Goal: Task Accomplishment & Management: Complete application form

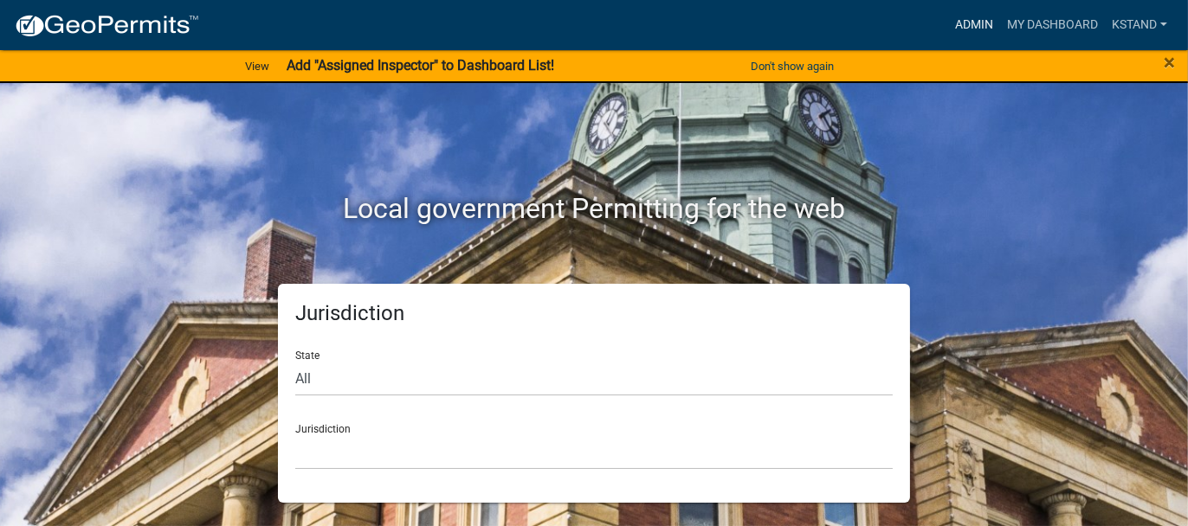
click at [982, 21] on link "Admin" at bounding box center [974, 25] width 52 height 33
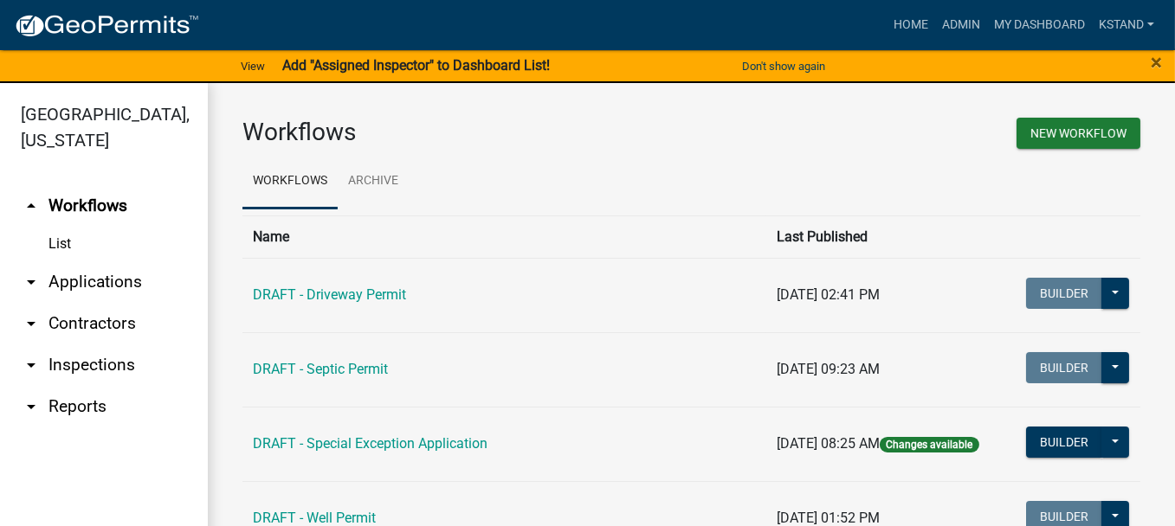
click at [115, 280] on link "arrow_drop_down Applications" at bounding box center [104, 282] width 208 height 42
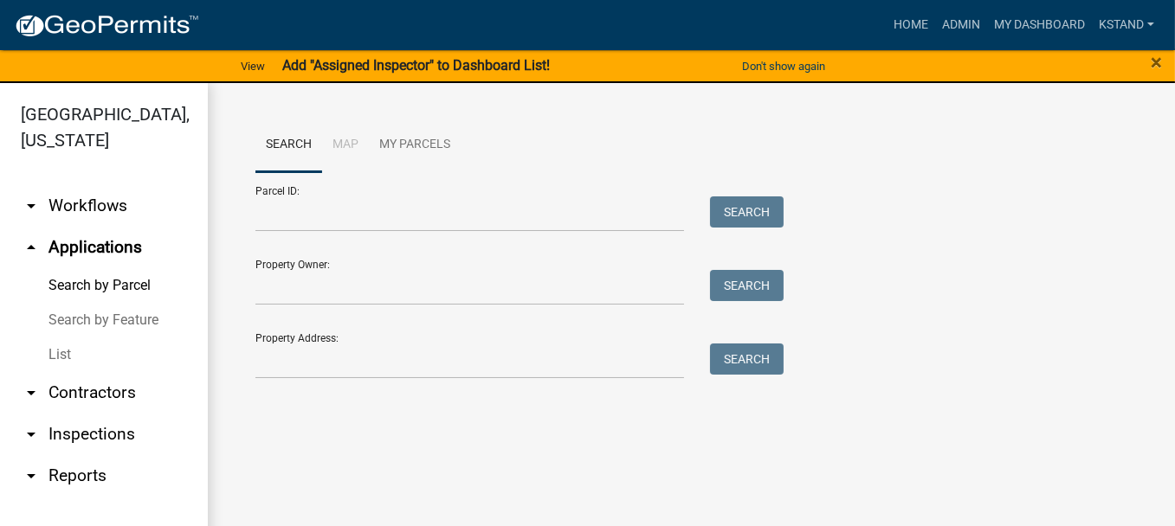
click at [54, 351] on link "List" at bounding box center [104, 355] width 208 height 35
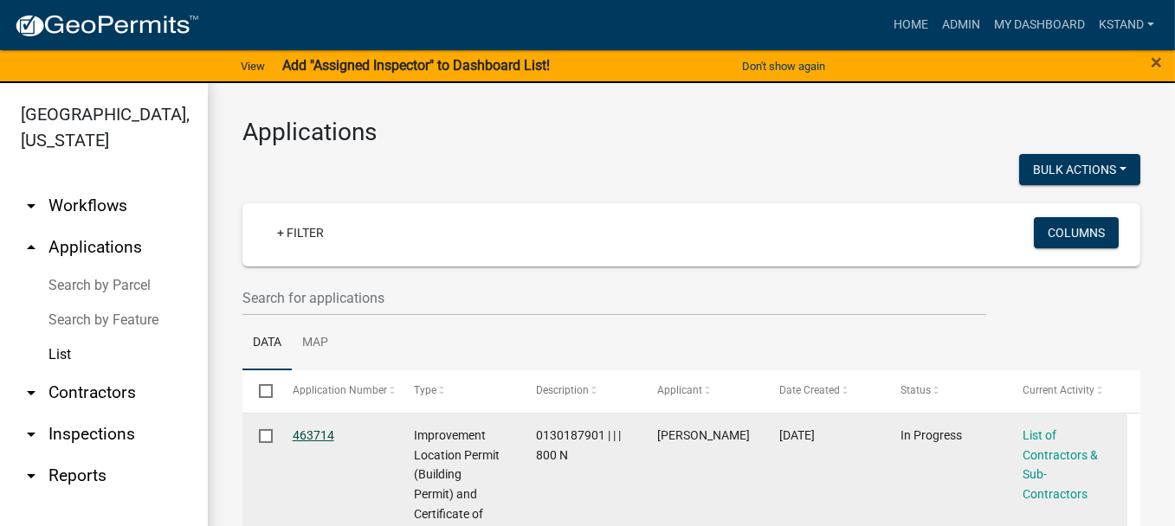
click at [308, 434] on link "463714" at bounding box center [314, 435] width 42 height 14
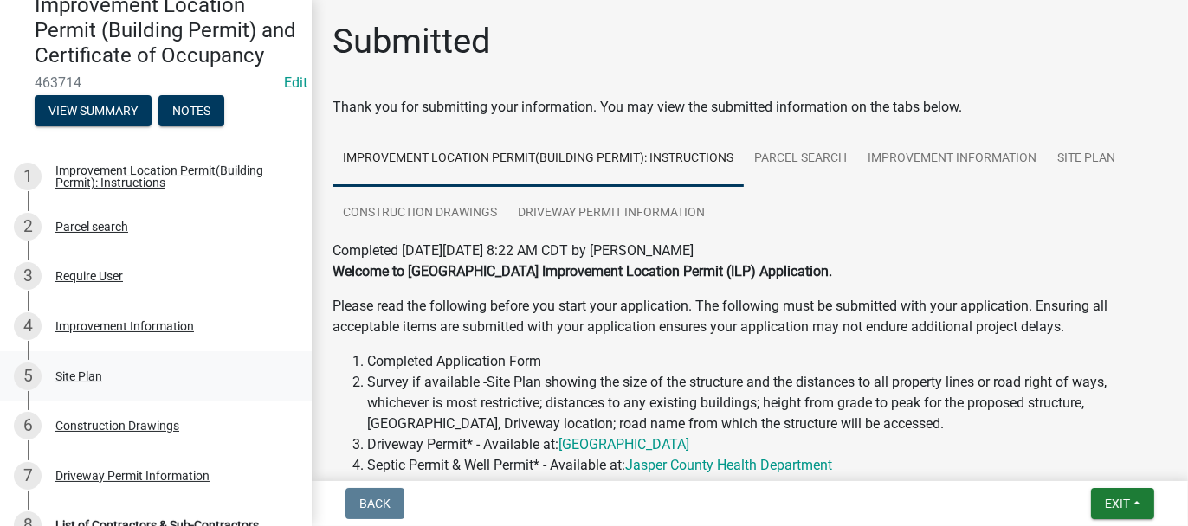
scroll to position [260, 0]
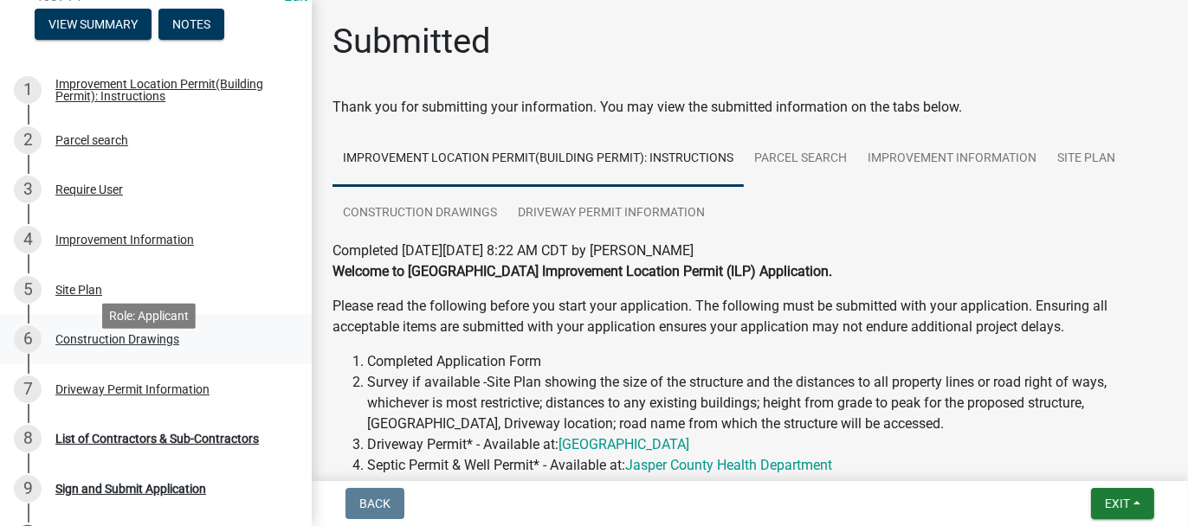
click at [83, 345] on div "Construction Drawings" at bounding box center [117, 339] width 124 height 12
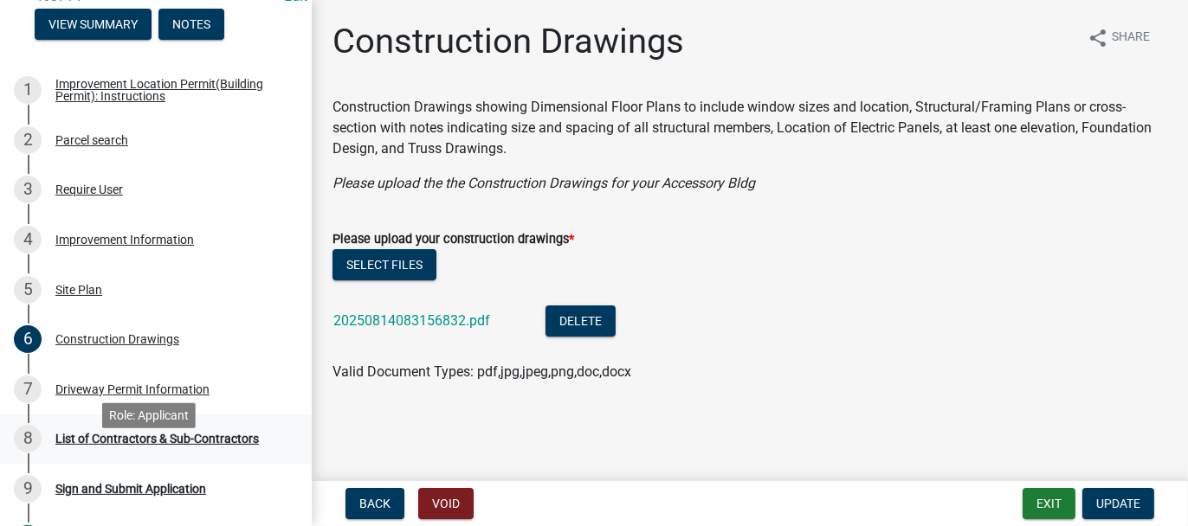
click at [134, 445] on div "List of Contractors & Sub-Contractors" at bounding box center [156, 439] width 203 height 12
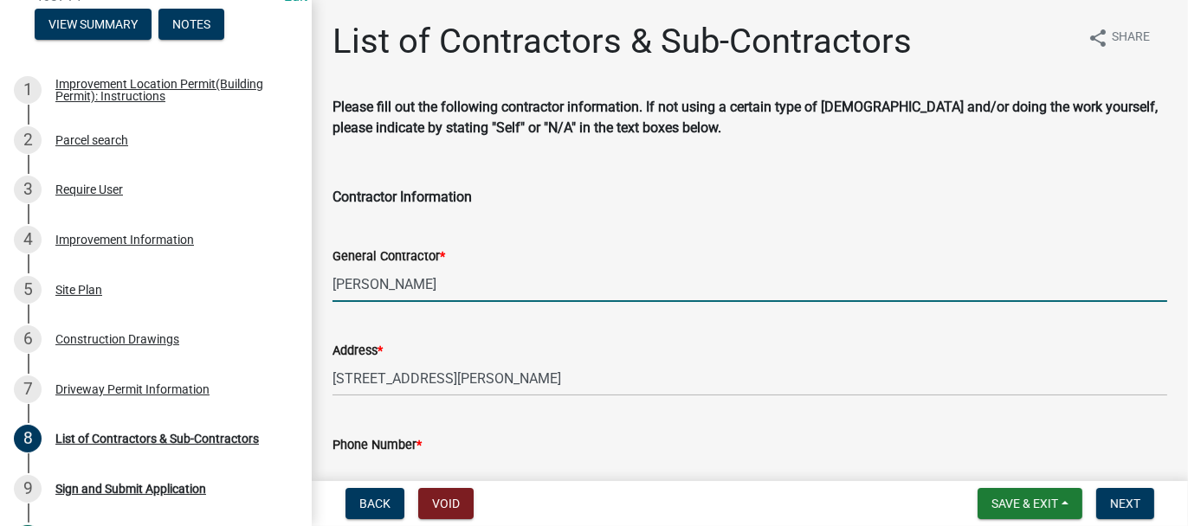
drag, startPoint x: 333, startPoint y: 280, endPoint x: 411, endPoint y: 293, distance: 79.0
click at [411, 293] on input "Kevin Misch" at bounding box center [749, 284] width 834 height 35
type input "RANDALL MITCHELL"
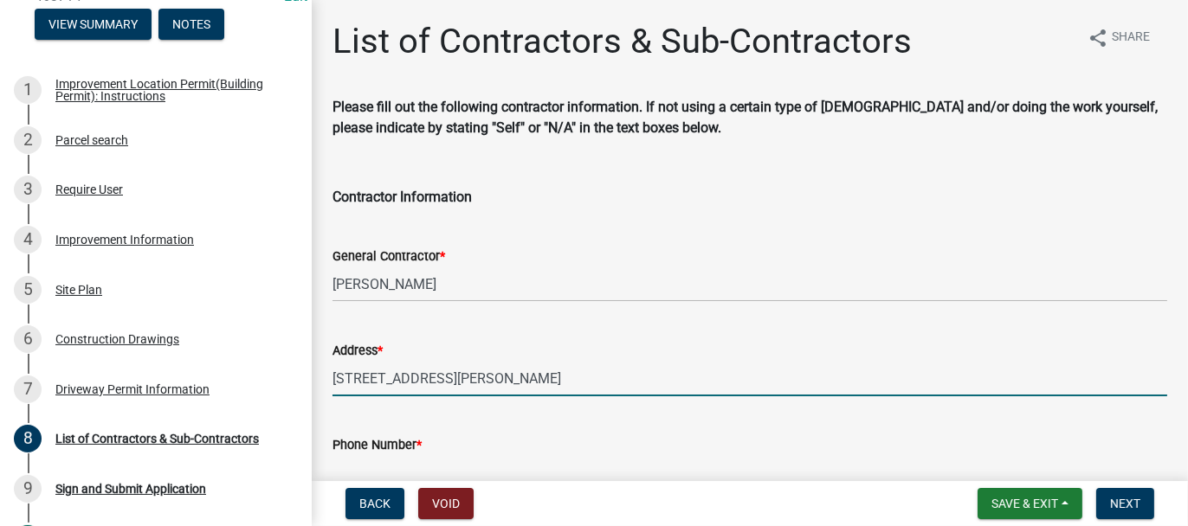
drag, startPoint x: 332, startPoint y: 377, endPoint x: 518, endPoint y: 395, distance: 187.0
click at [518, 395] on input "9608 Randolph St, Crownpoint" at bounding box center [749, 378] width 834 height 35
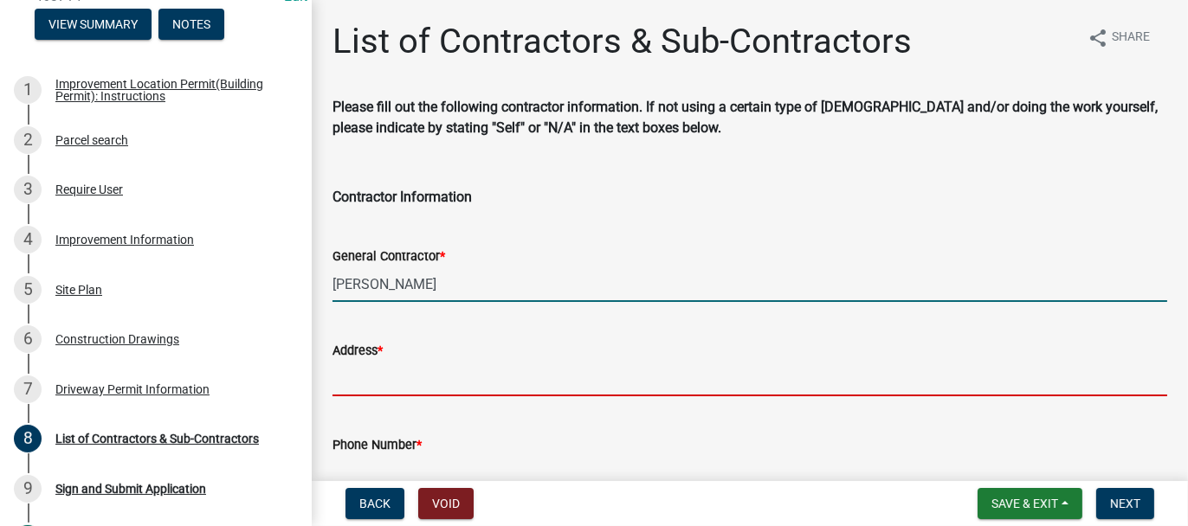
click at [489, 293] on input "RANDALL MITCHELL" at bounding box center [749, 284] width 834 height 35
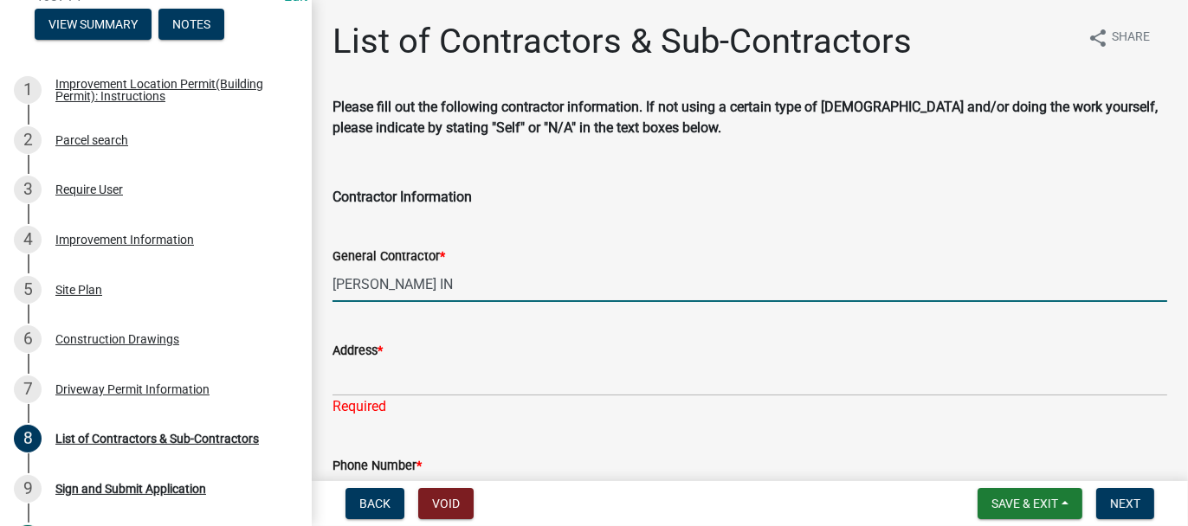
type input "RANDALL MITCHELL WOODSHOP IN"
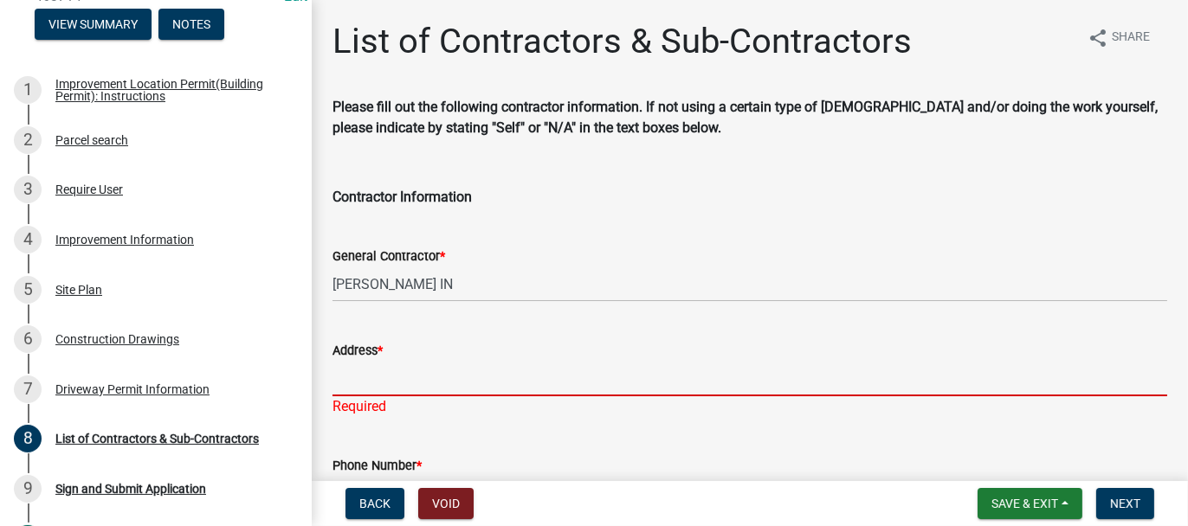
click at [458, 362] on input "Address *" at bounding box center [749, 378] width 834 height 35
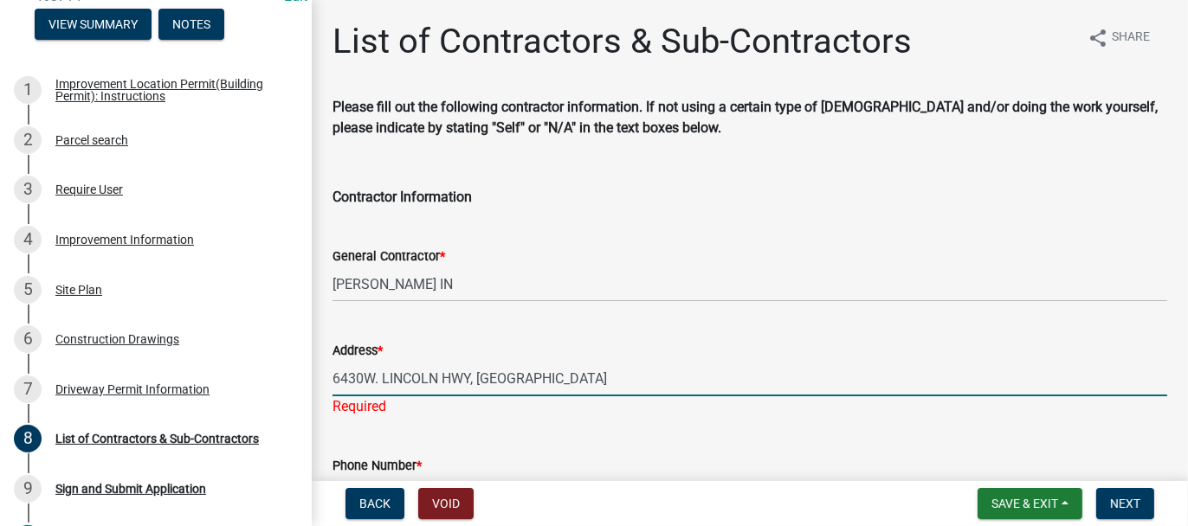
scroll to position [87, 0]
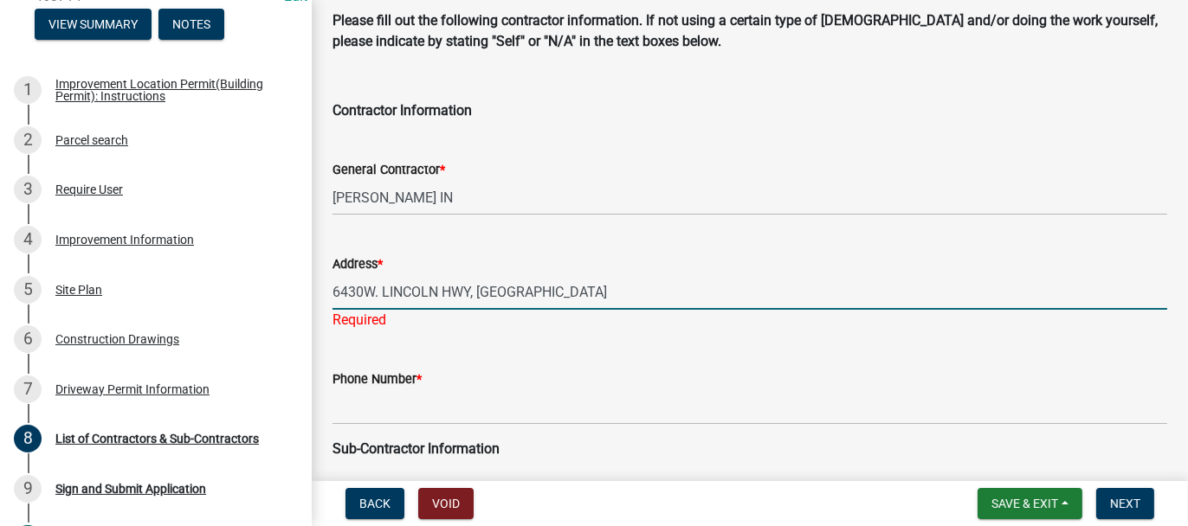
type input "6430W. LINCOLN HWY, CROWN POINT"
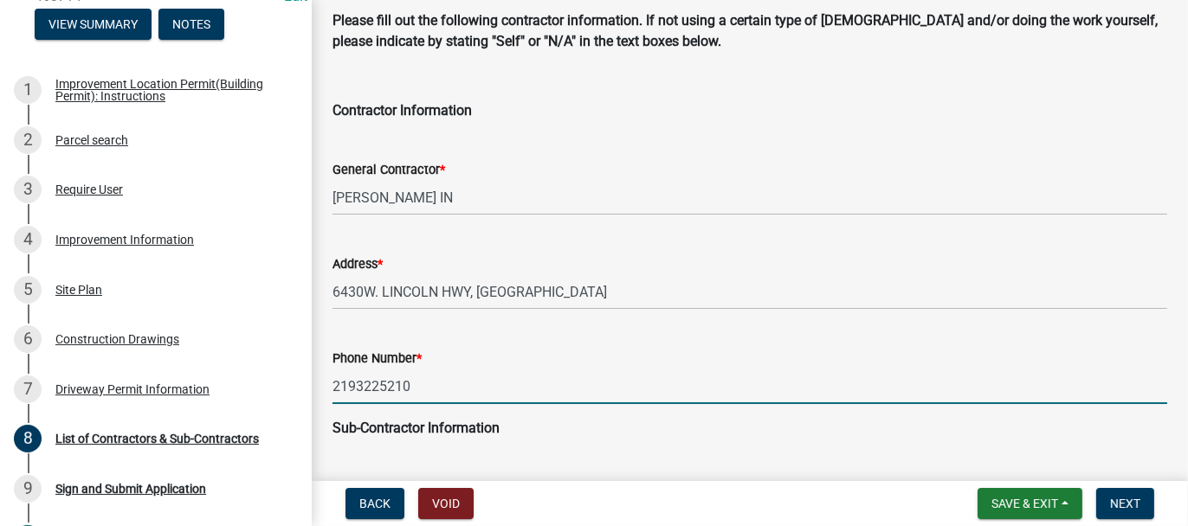
click at [354, 384] on input "2193225210" at bounding box center [749, 386] width 834 height 35
click at [382, 383] on input "219-3225210" at bounding box center [749, 386] width 834 height 35
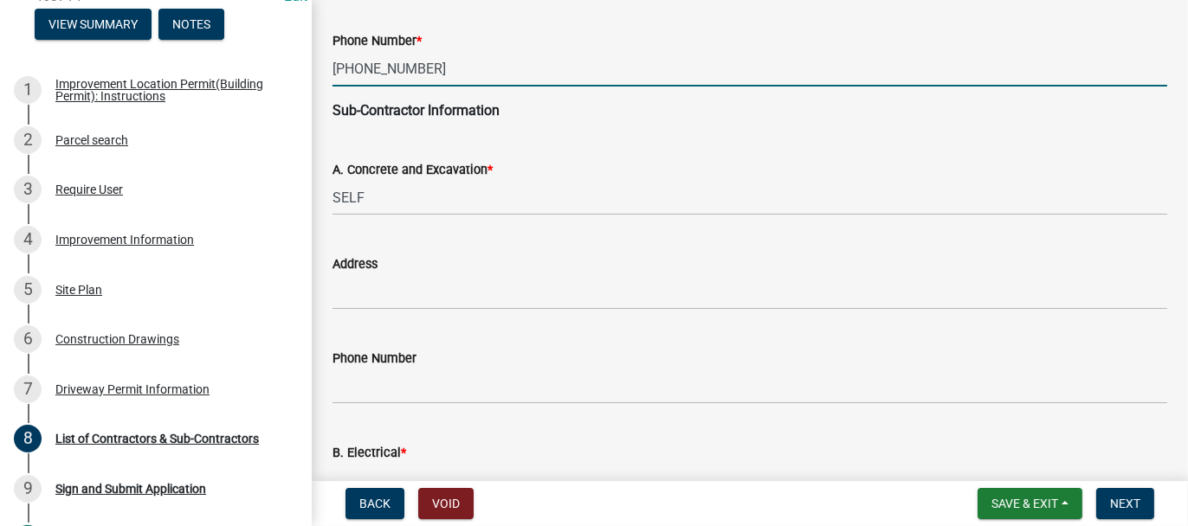
scroll to position [433, 0]
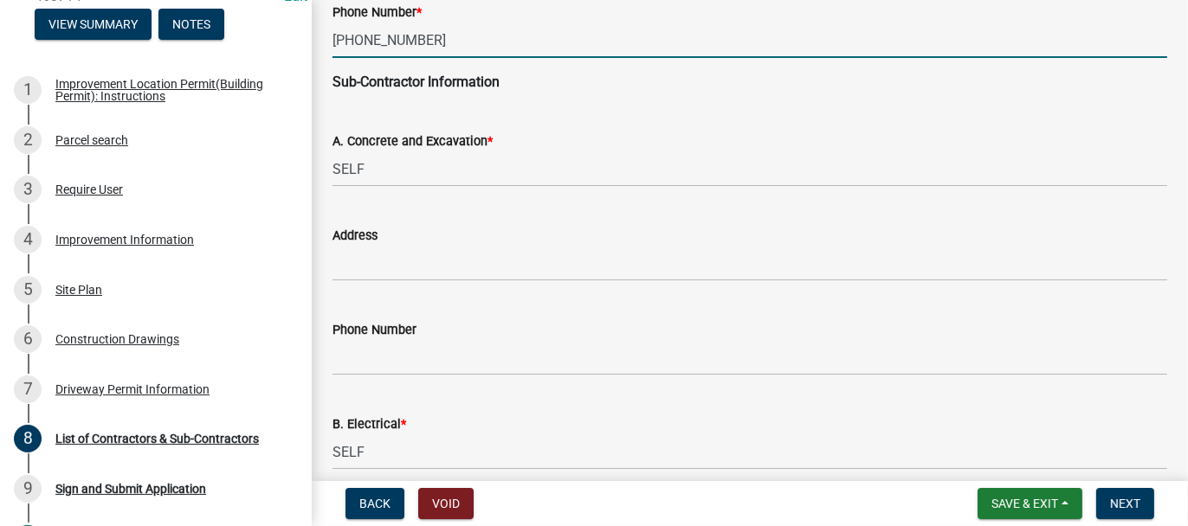
type input "219-322-5210"
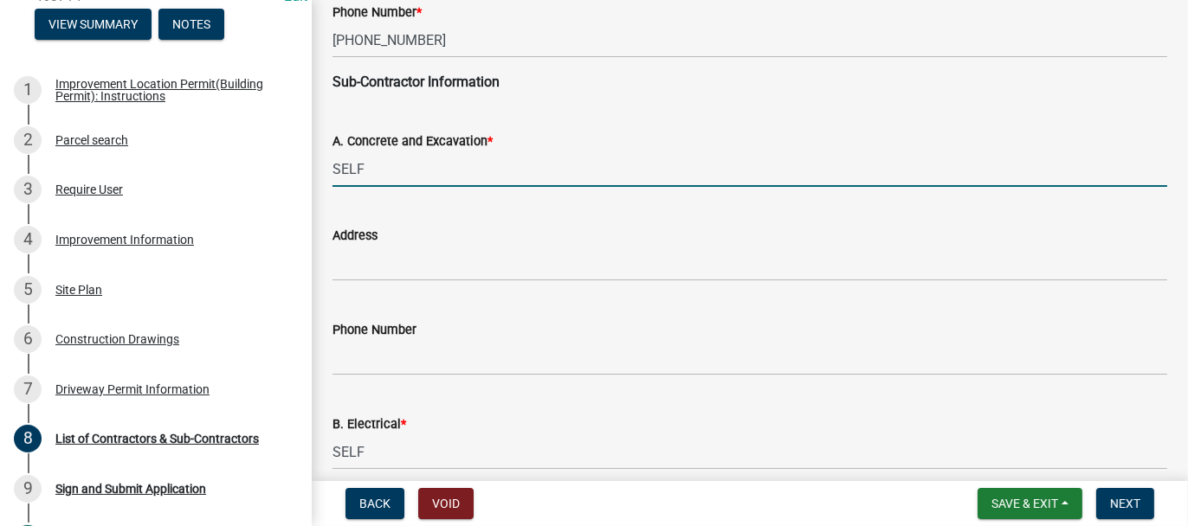
drag, startPoint x: 367, startPoint y: 169, endPoint x: 316, endPoint y: 177, distance: 51.7
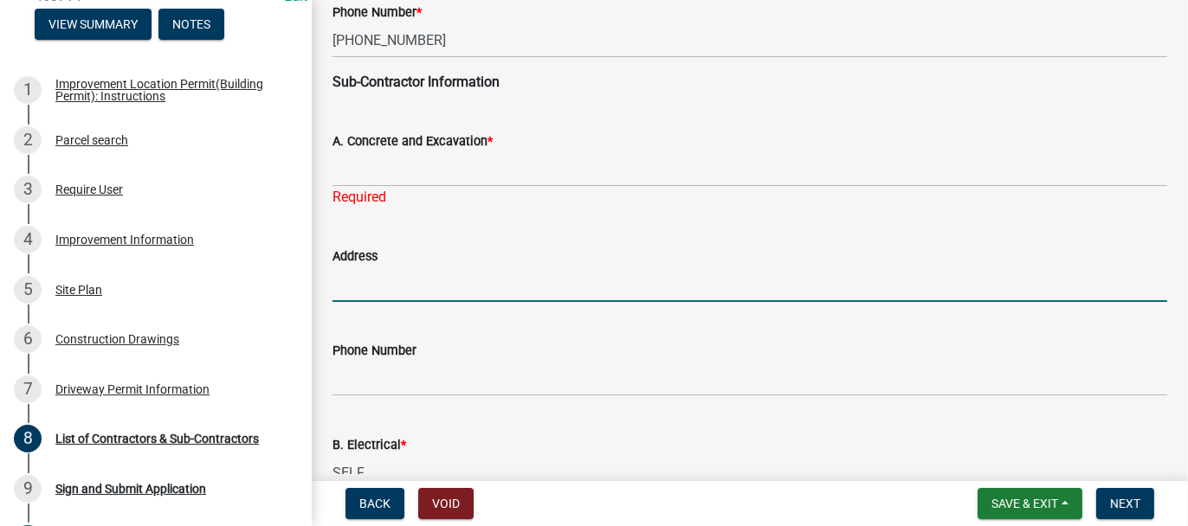
click at [339, 260] on form "Address" at bounding box center [749, 274] width 834 height 56
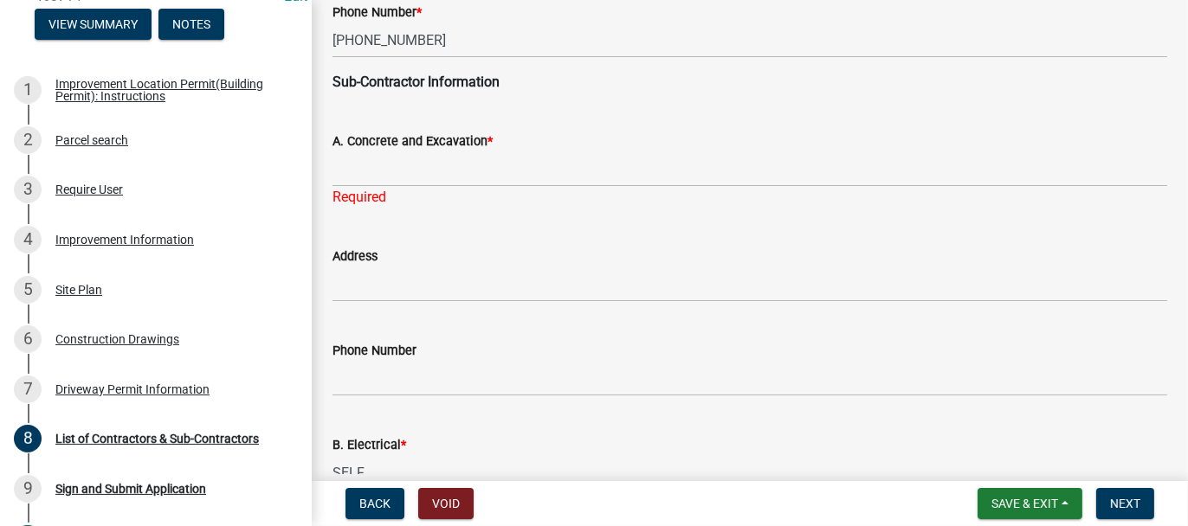
drag, startPoint x: 339, startPoint y: 259, endPoint x: 332, endPoint y: 280, distance: 22.7
click at [332, 280] on div "Address" at bounding box center [749, 262] width 860 height 80
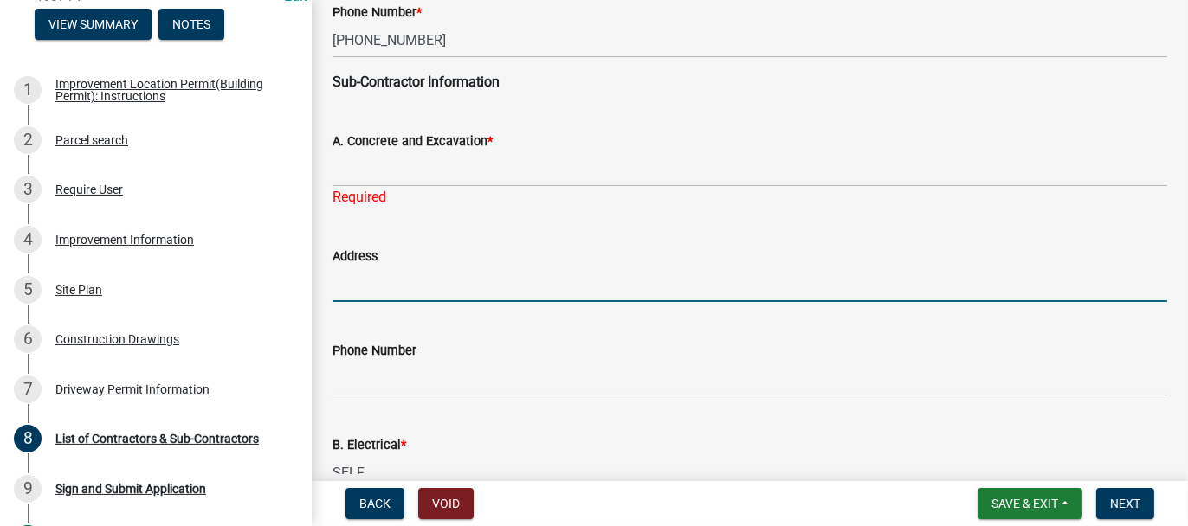
click at [332, 280] on input "Address" at bounding box center [749, 284] width 834 height 35
paste input "9608 Randolph St, Crownpoint"
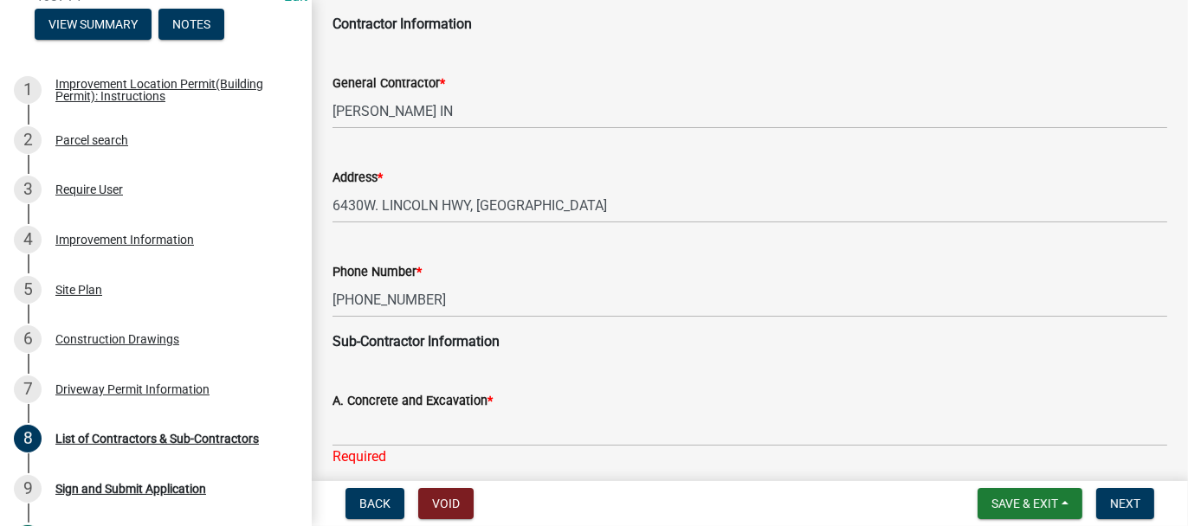
scroll to position [87, 0]
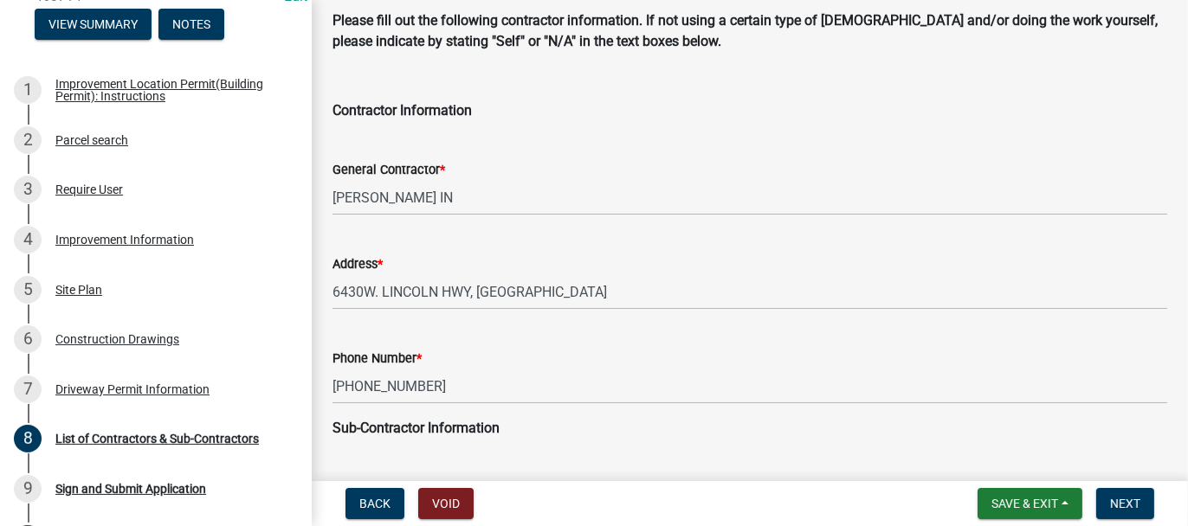
type input "9608 Randolph St, Crownpoint"
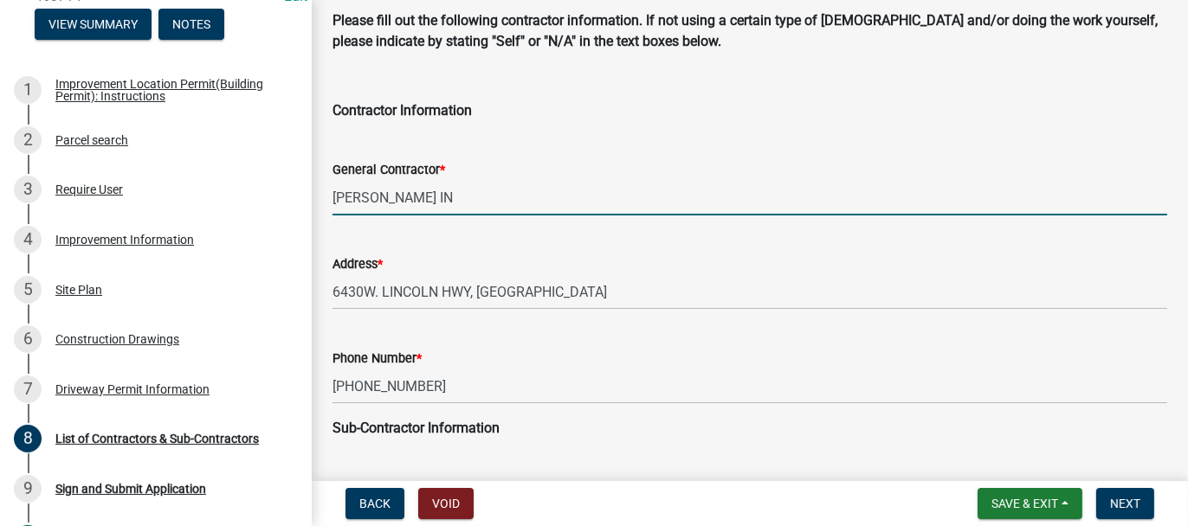
click at [556, 198] on input "RANDALL MITCHELL WOODSHOP IN" at bounding box center [749, 197] width 834 height 35
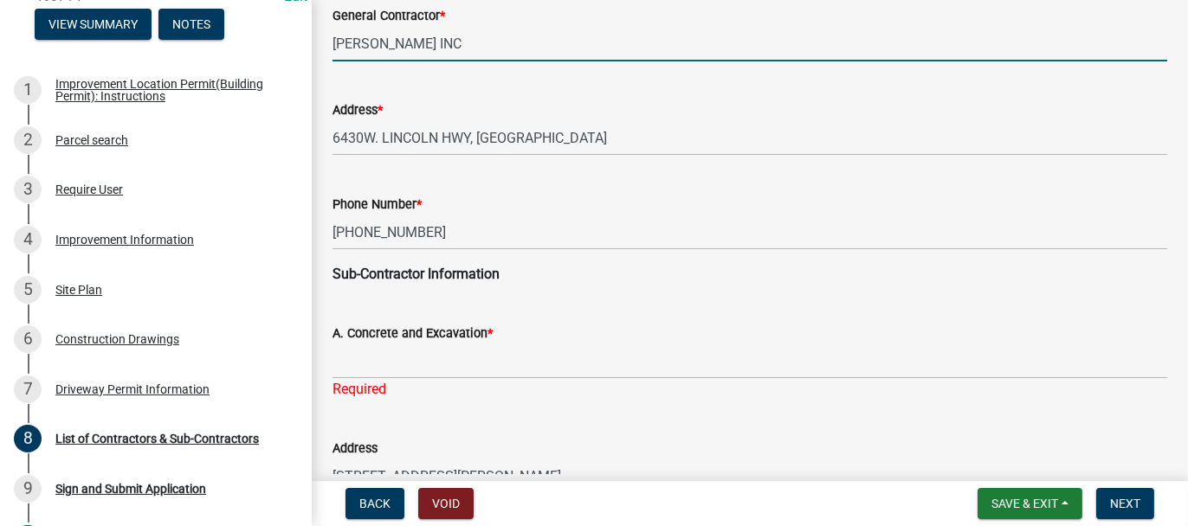
scroll to position [260, 0]
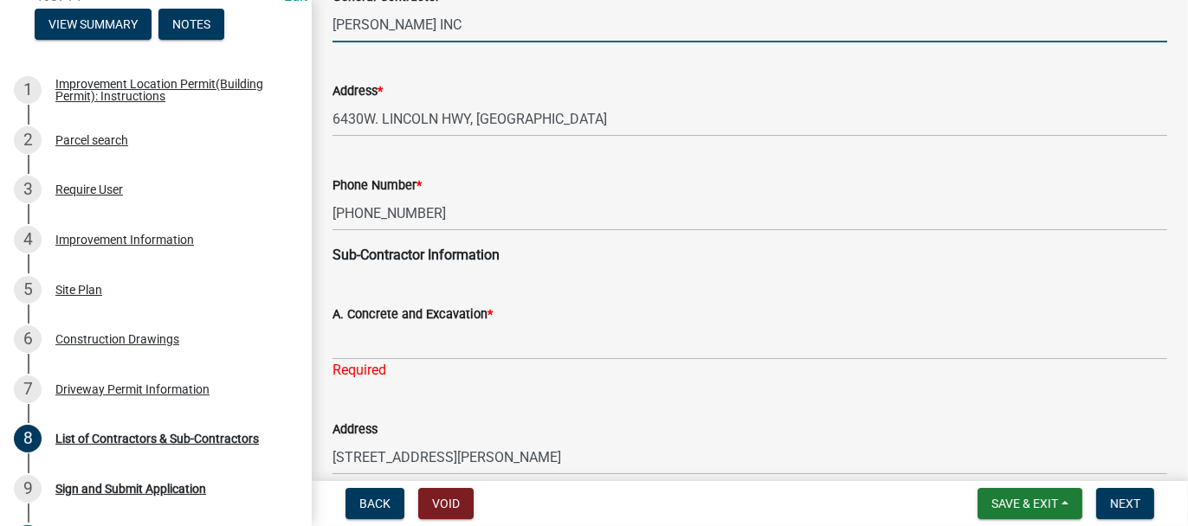
type input "RANDALL MITCHELL WOODSHOP INC"
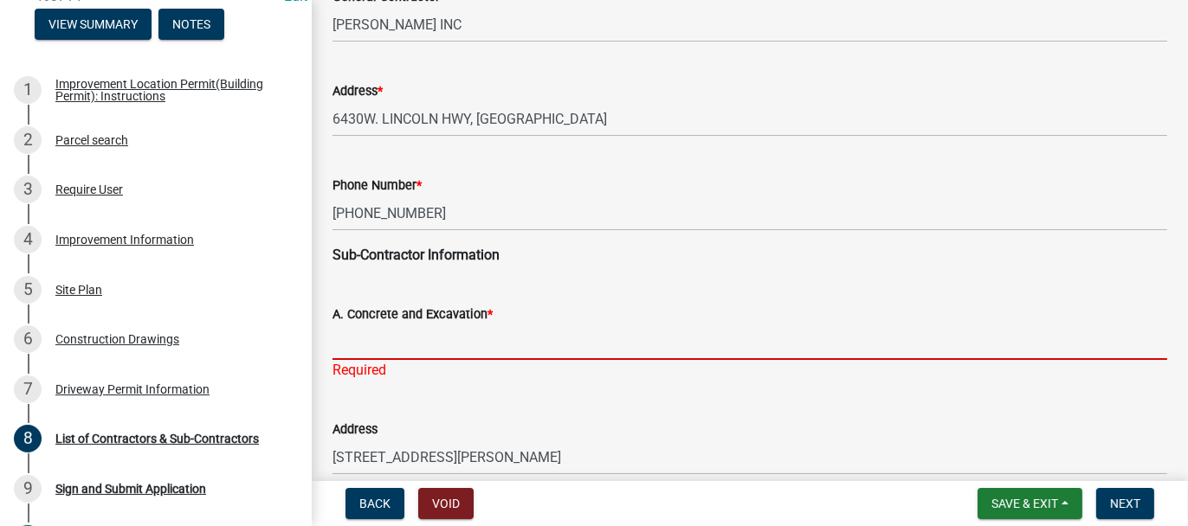
click at [343, 355] on input "A. Concrete and Excavation *" at bounding box center [749, 342] width 834 height 35
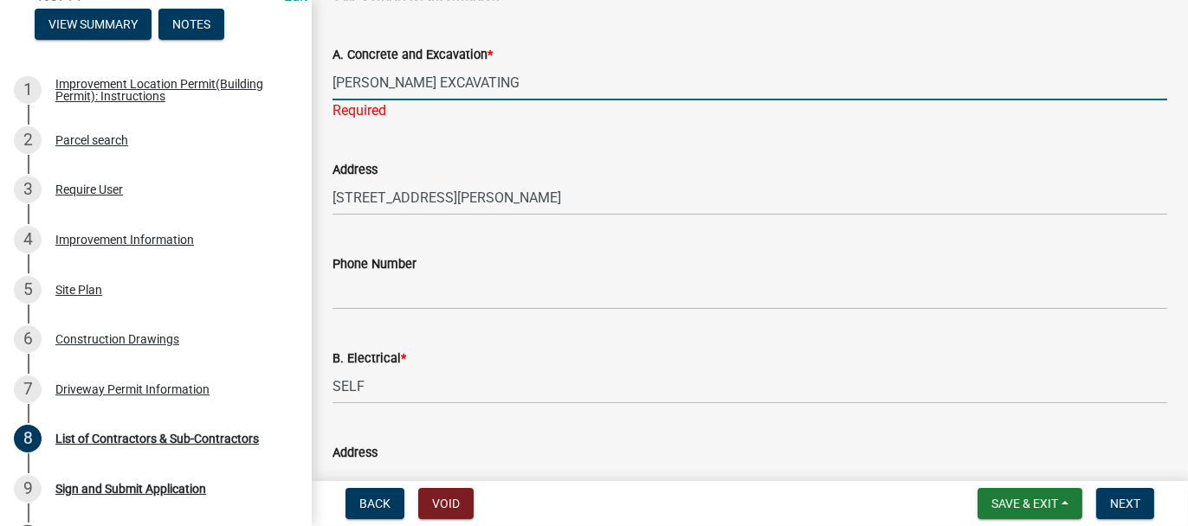
scroll to position [606, 0]
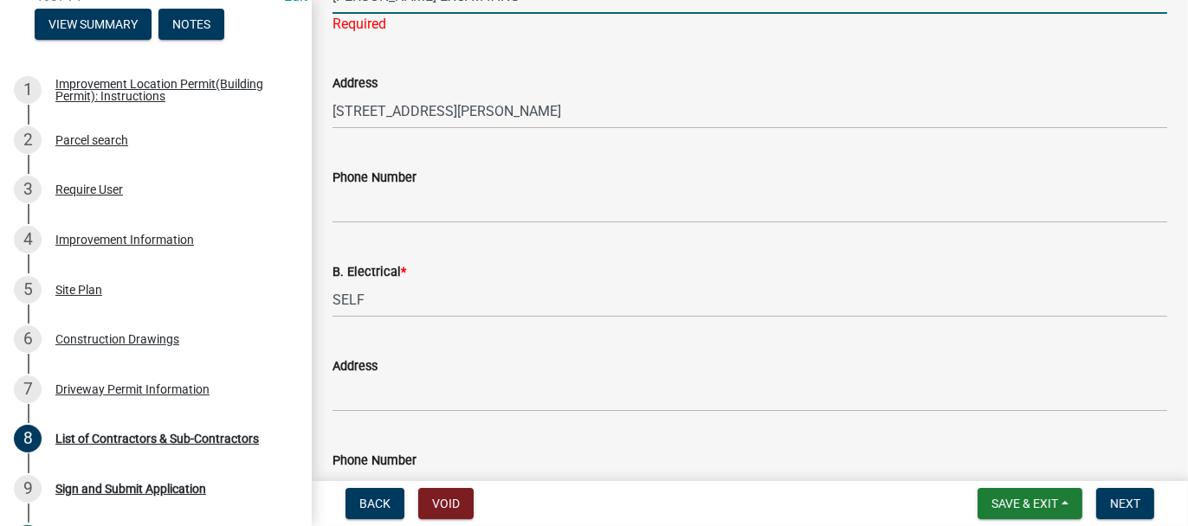
type input "KEVIN MISCH EXCAVATING"
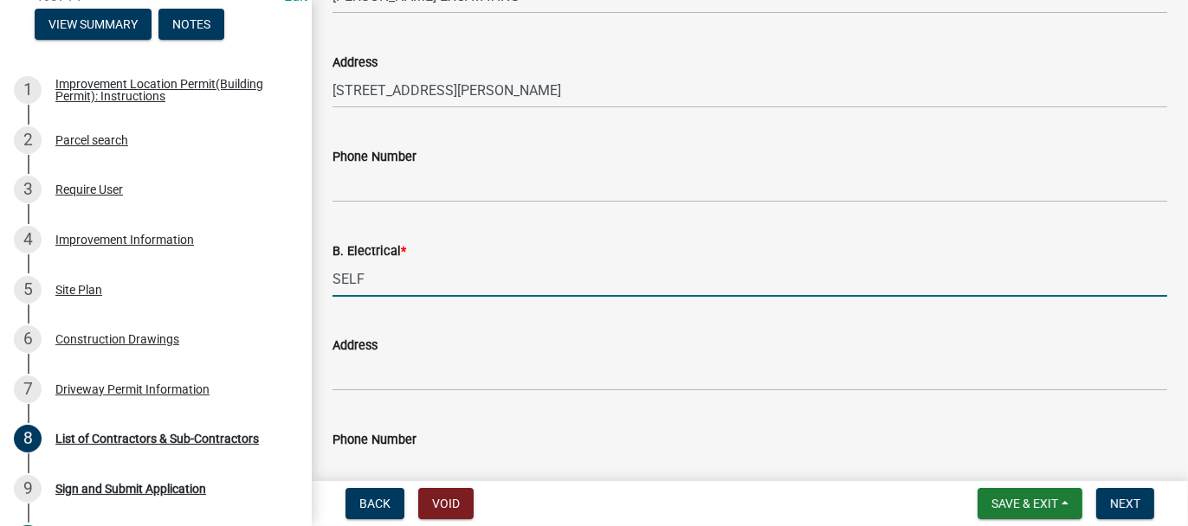
drag, startPoint x: 362, startPoint y: 299, endPoint x: 325, endPoint y: 306, distance: 38.0
type input "BELLA ELECTRIC"
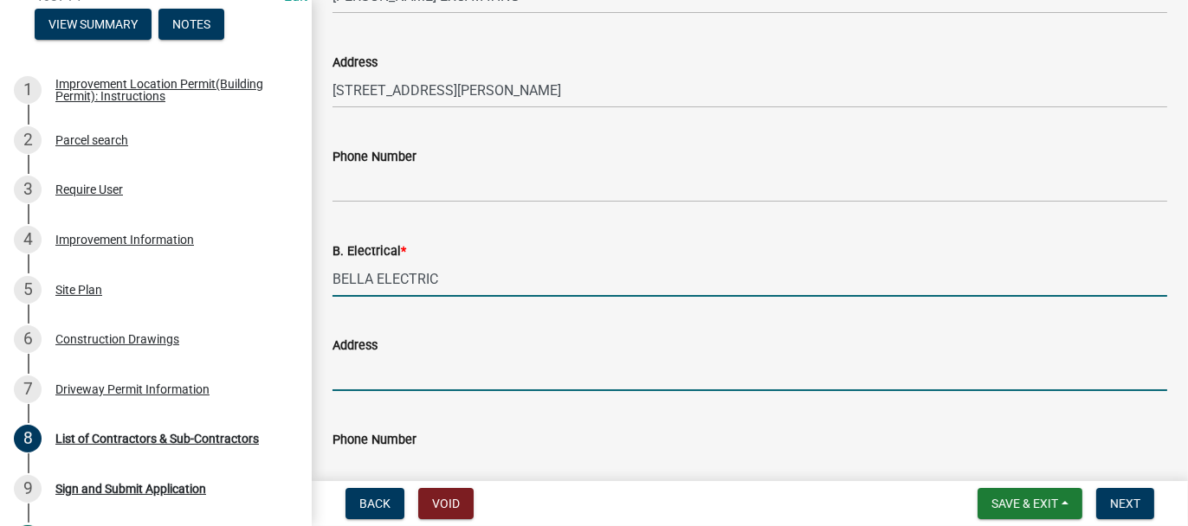
click at [348, 376] on input "Address" at bounding box center [749, 373] width 834 height 35
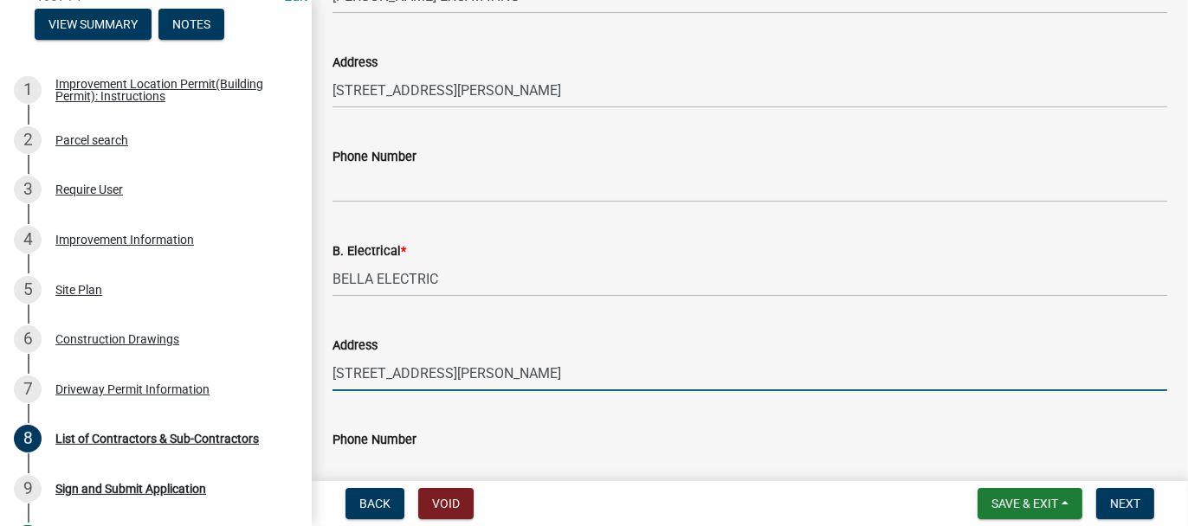
type input "665 WIRTZ RD., CROWN POIN"
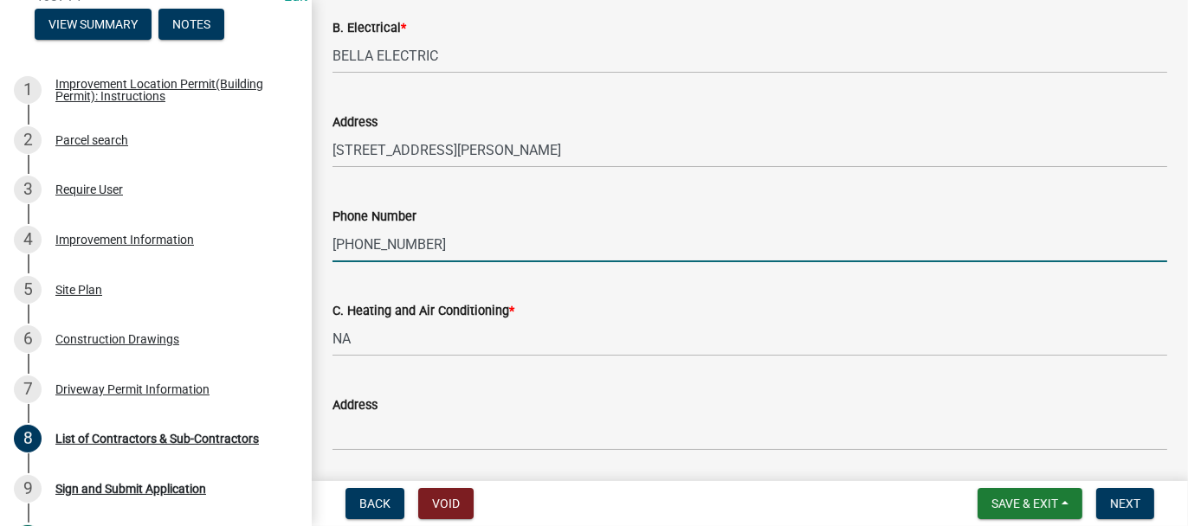
scroll to position [876, 0]
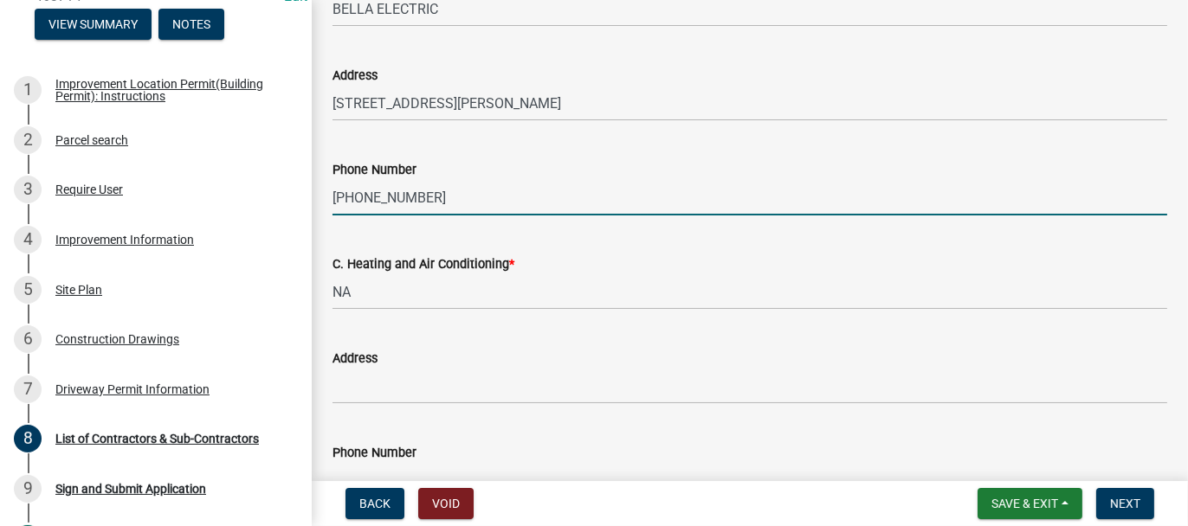
type input "219-322-5210"
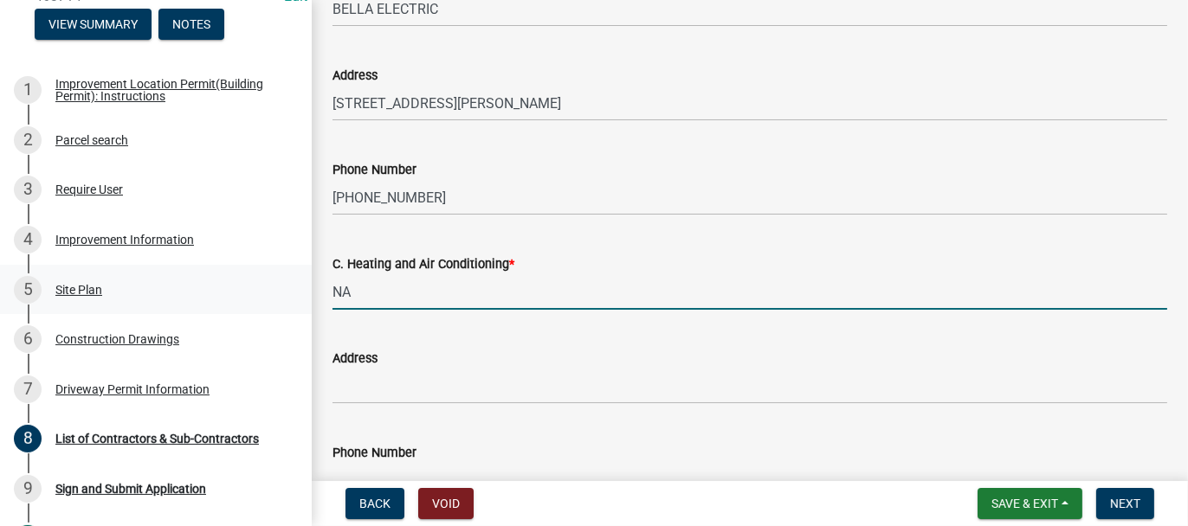
drag, startPoint x: 351, startPoint y: 303, endPoint x: 292, endPoint y: 298, distance: 59.1
click at [292, 298] on div "Improvement Location Permit (Building Permit) and Certificate of Occupancy 4637…" at bounding box center [594, 263] width 1188 height 526
type input "NA"
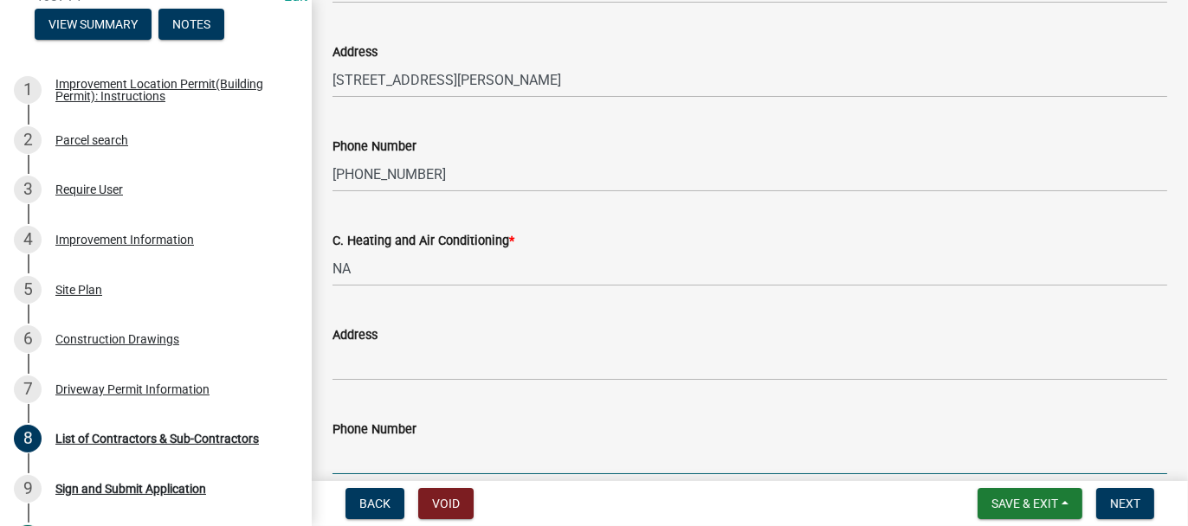
scroll to position [1213, 0]
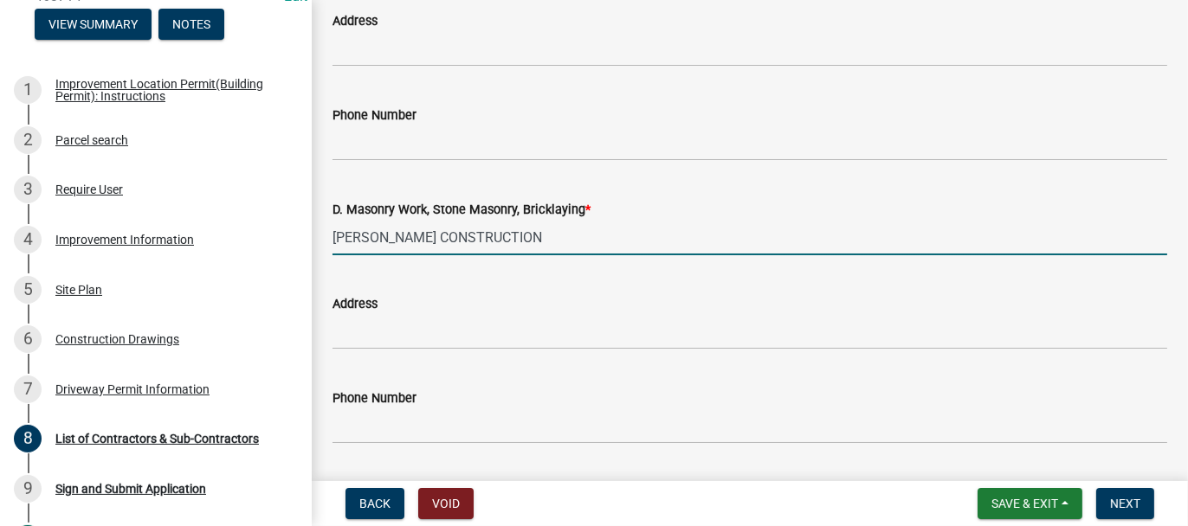
type input "VICKER CONSTRUCTION"
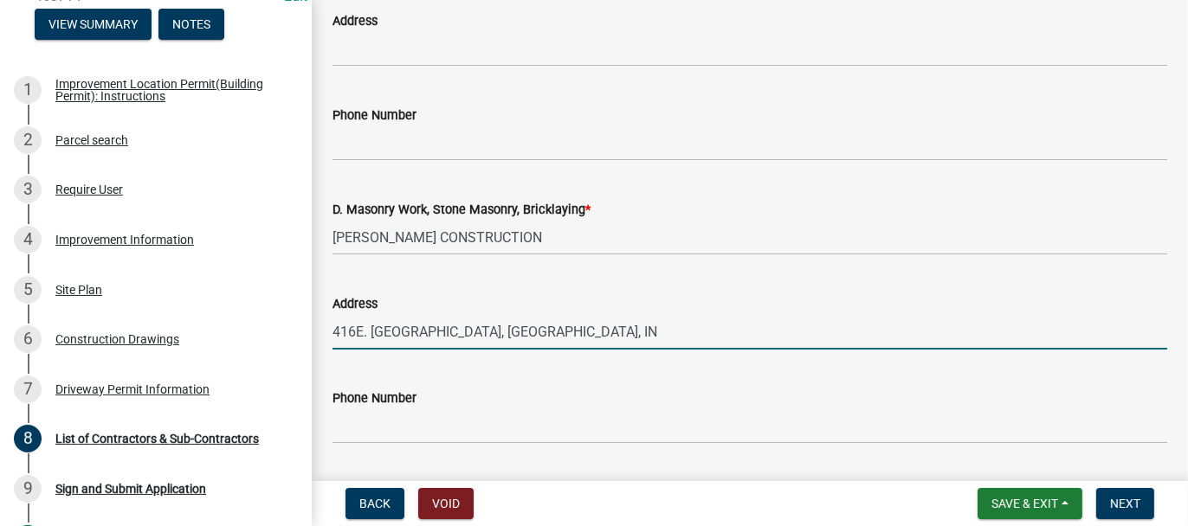
type input "416E. JOLIET, CROWN POINT, IN"
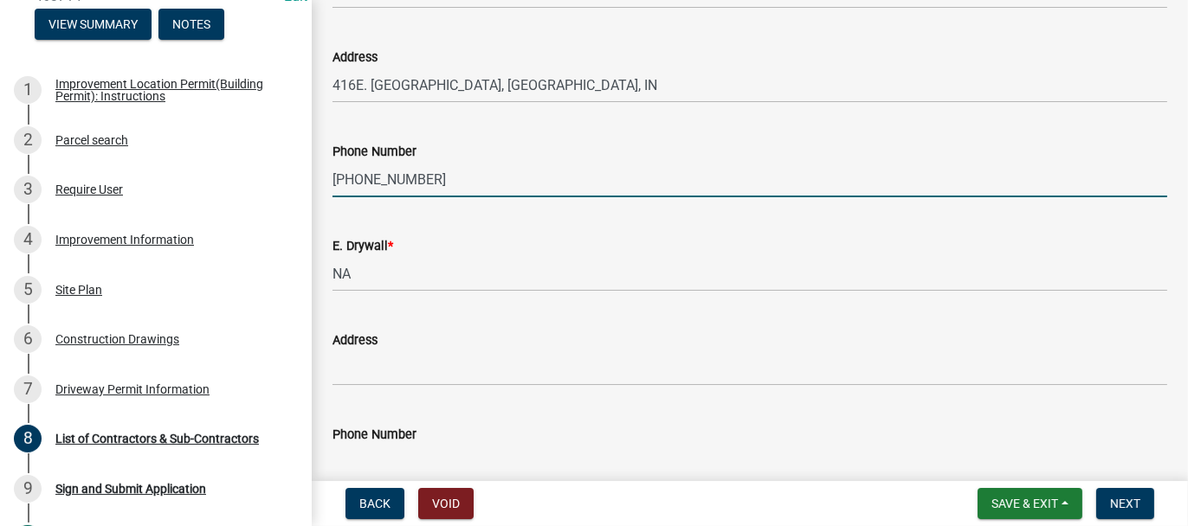
scroll to position [1473, 0]
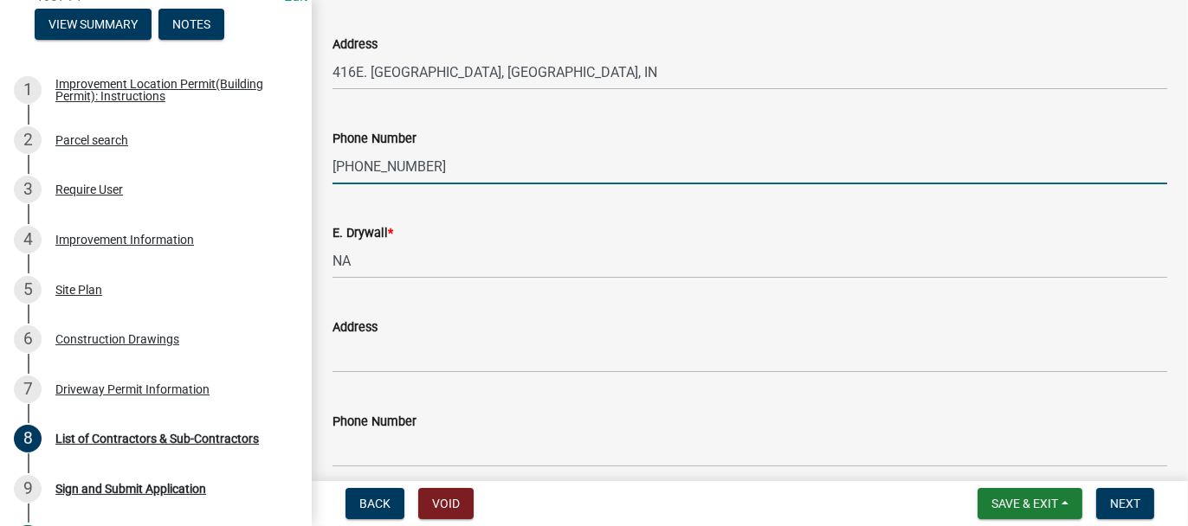
type input "219-712-9495"
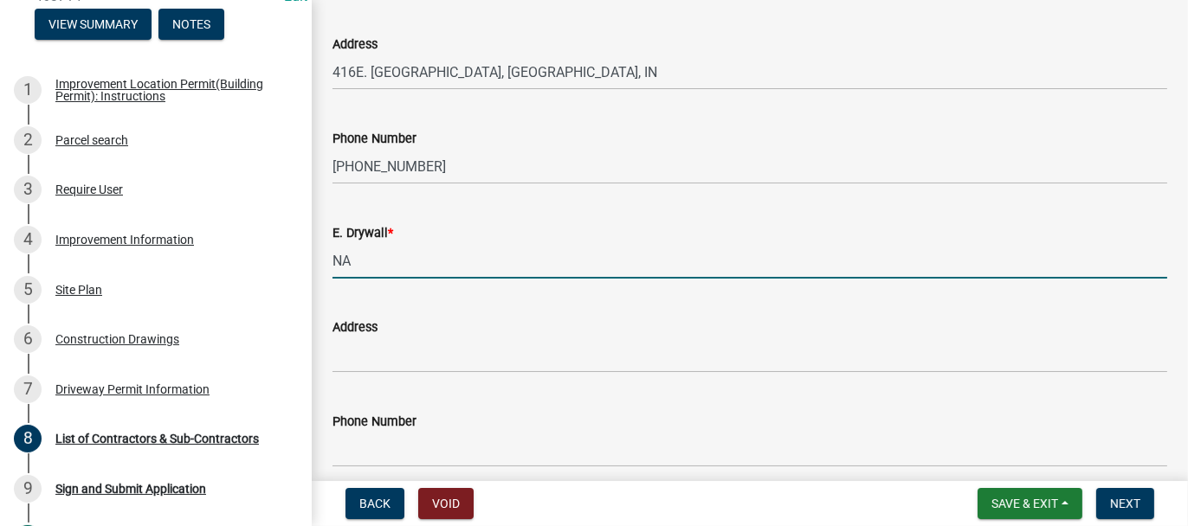
click at [367, 268] on input "NA" at bounding box center [749, 260] width 834 height 35
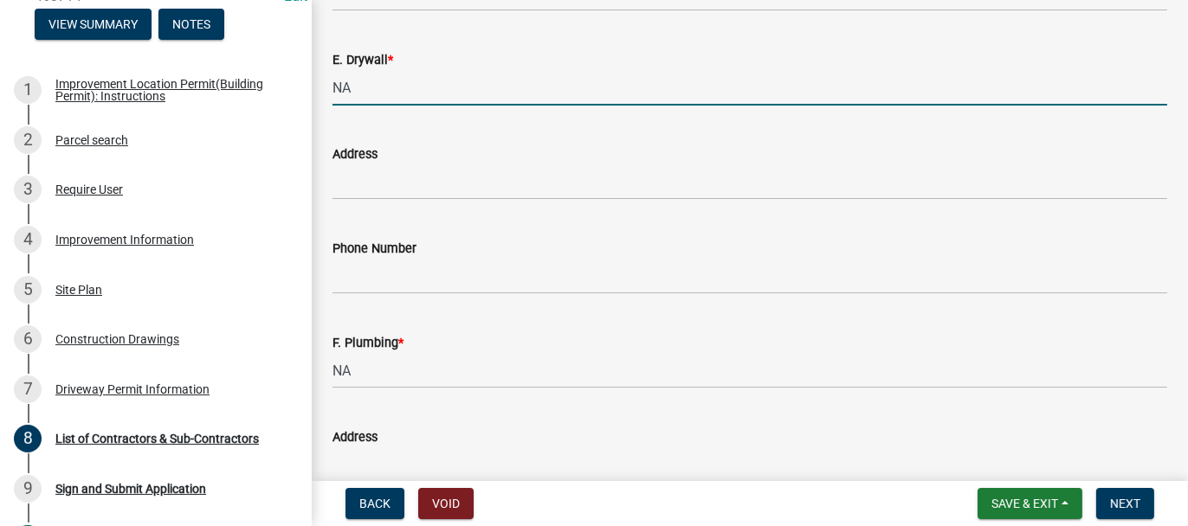
scroll to position [1733, 0]
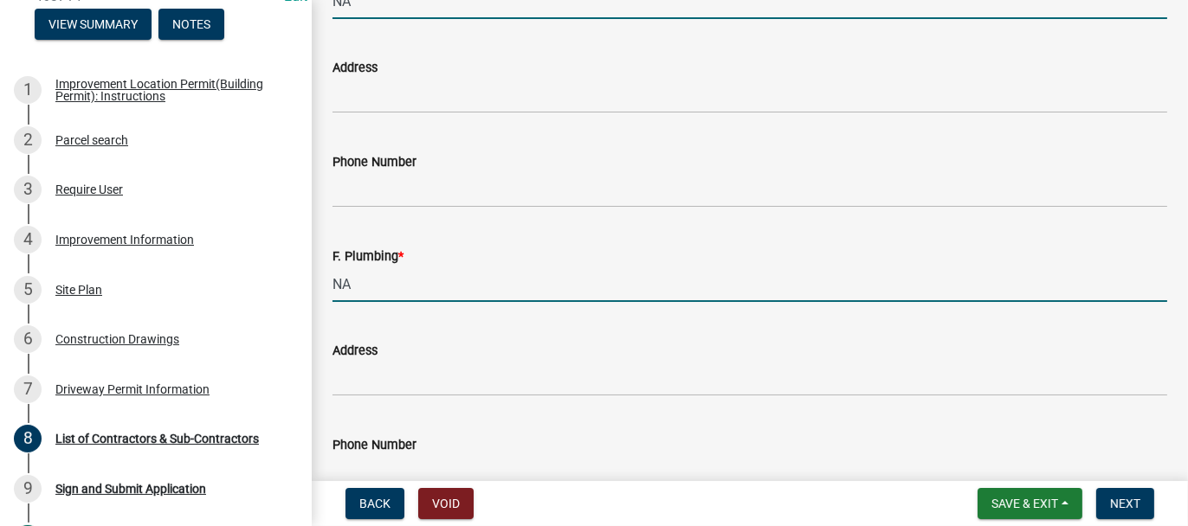
click at [361, 284] on input "NA" at bounding box center [749, 284] width 834 height 35
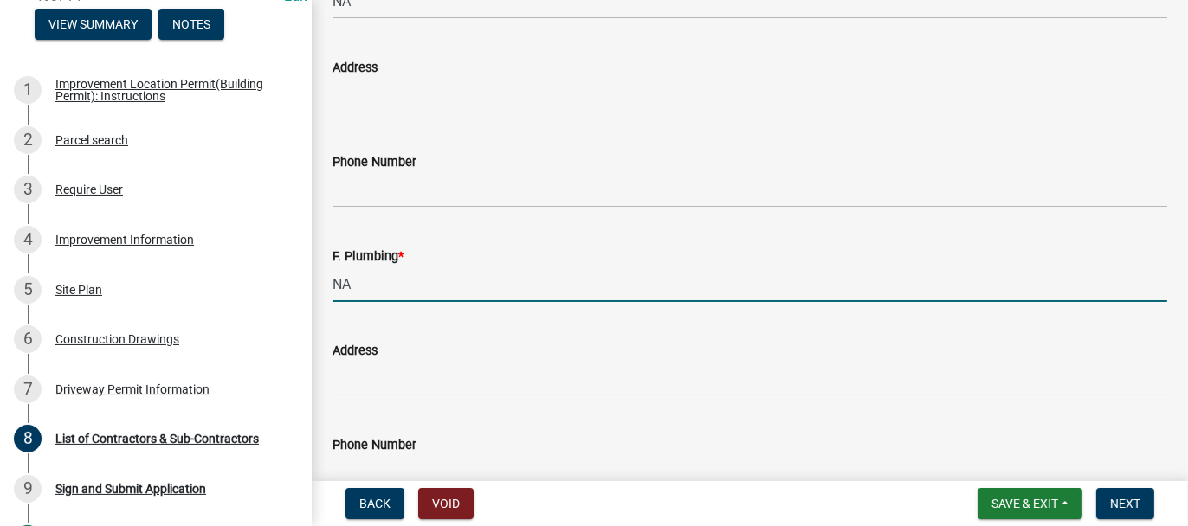
type input "N"
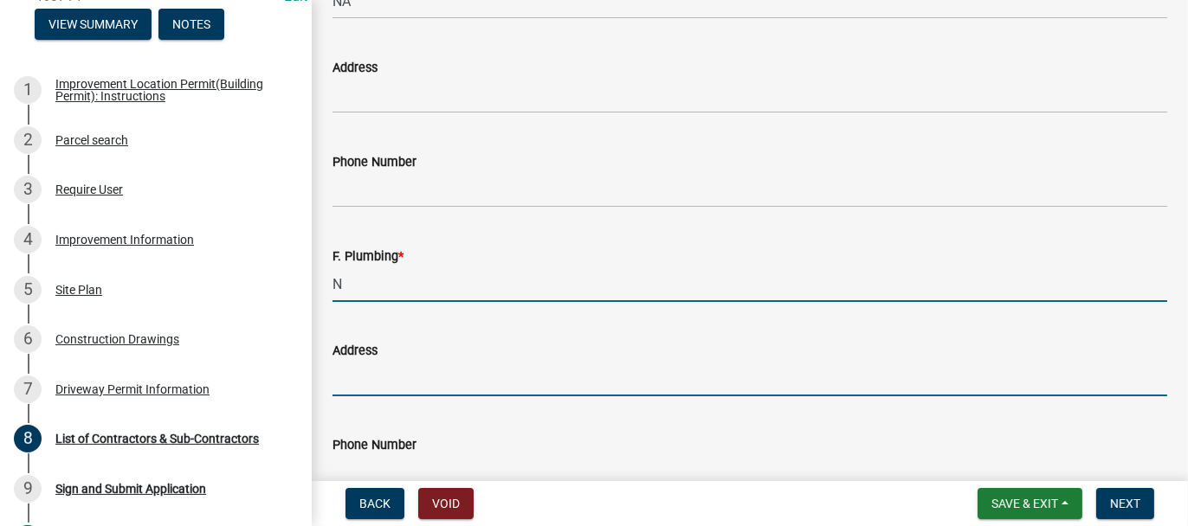
click at [355, 290] on input "N" at bounding box center [749, 284] width 834 height 35
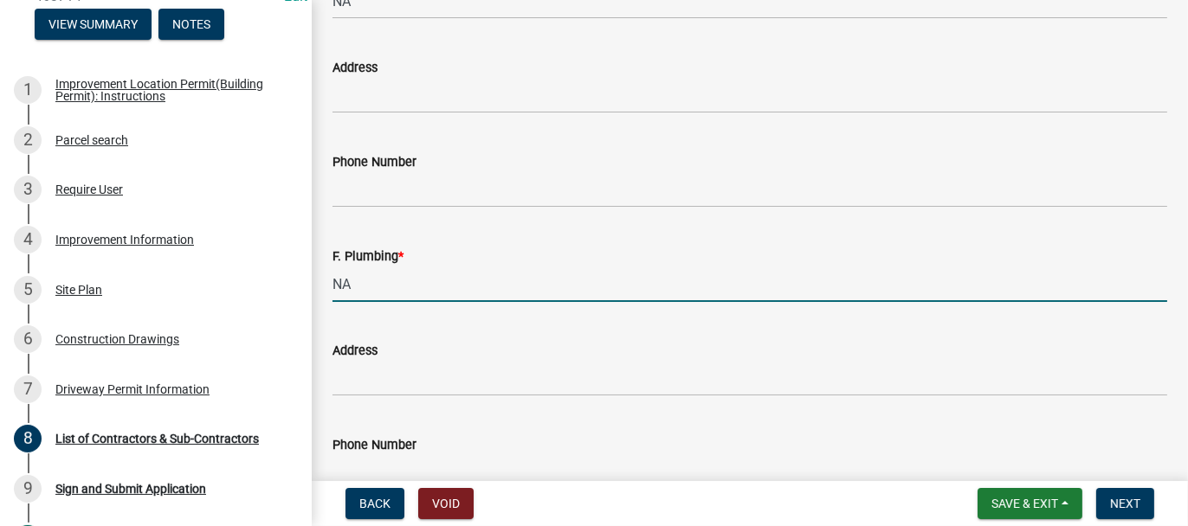
type input "NA"
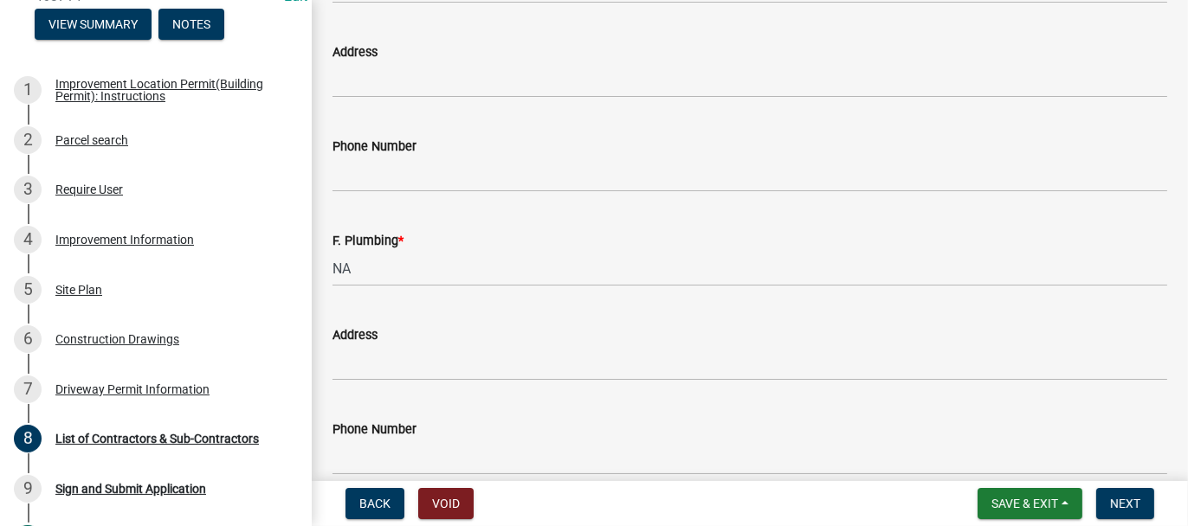
scroll to position [1923, 0]
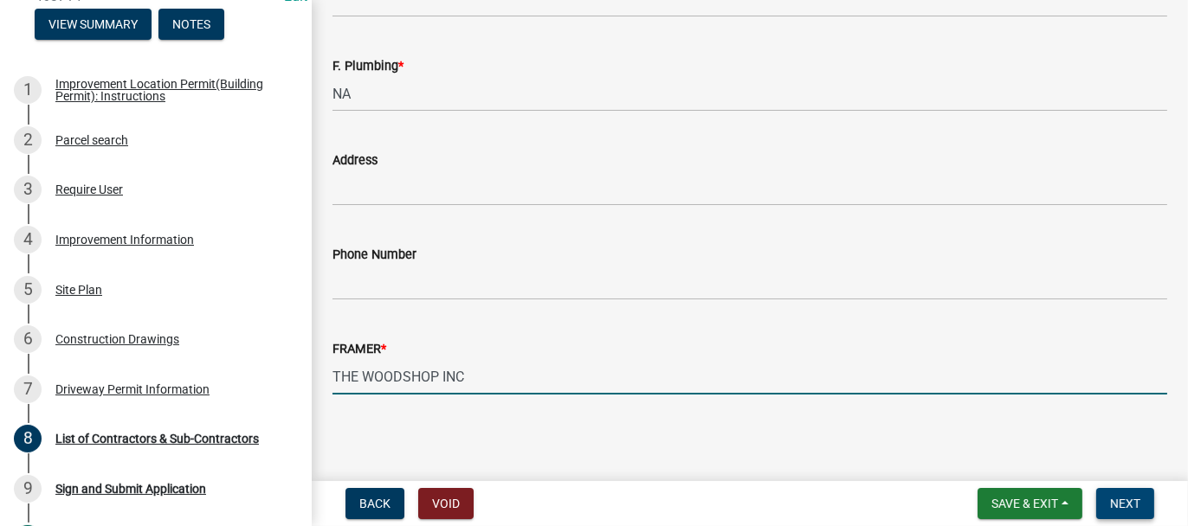
type input "THE WOODSHOP INC"
click at [1120, 494] on button "Next" at bounding box center [1125, 503] width 58 height 31
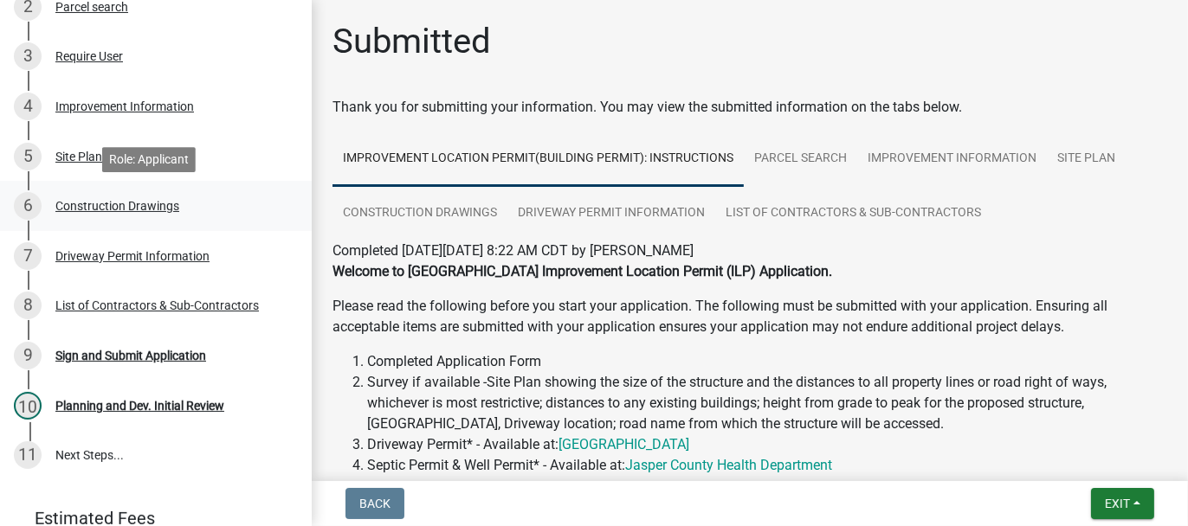
scroll to position [433, 0]
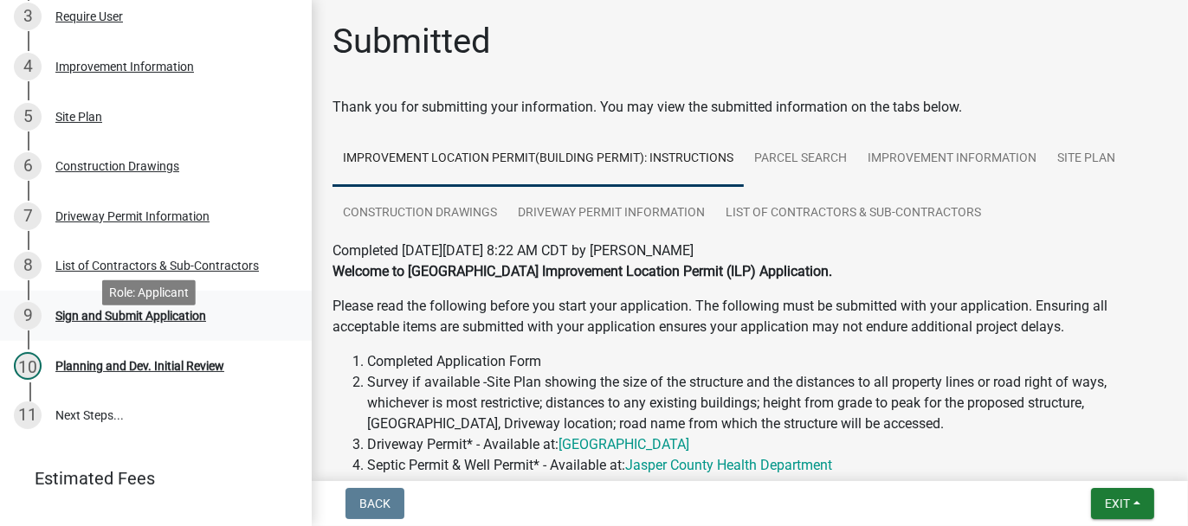
click at [92, 322] on div "Sign and Submit Application" at bounding box center [130, 316] width 151 height 12
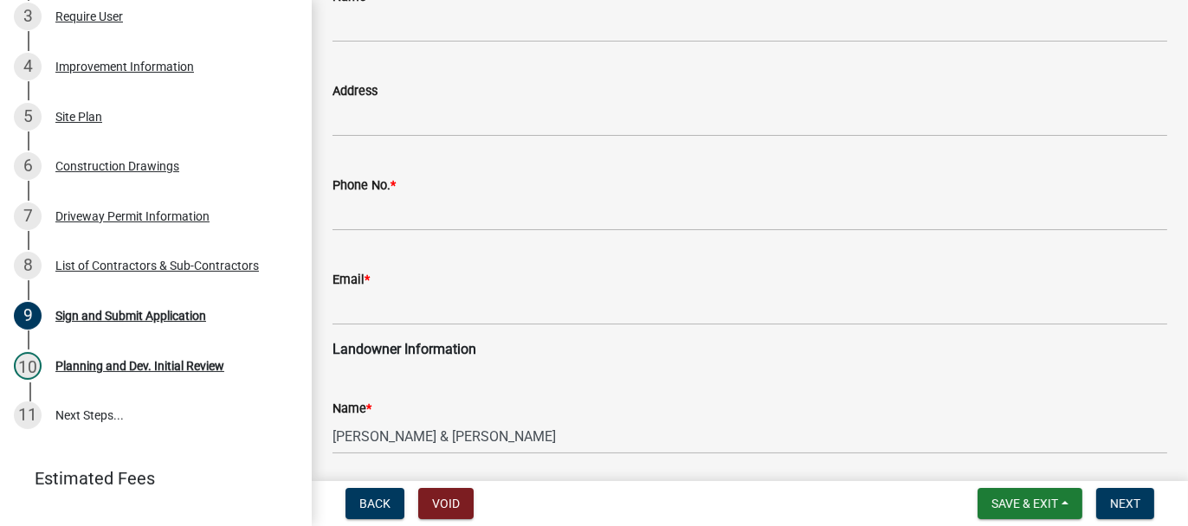
scroll to position [260, 0]
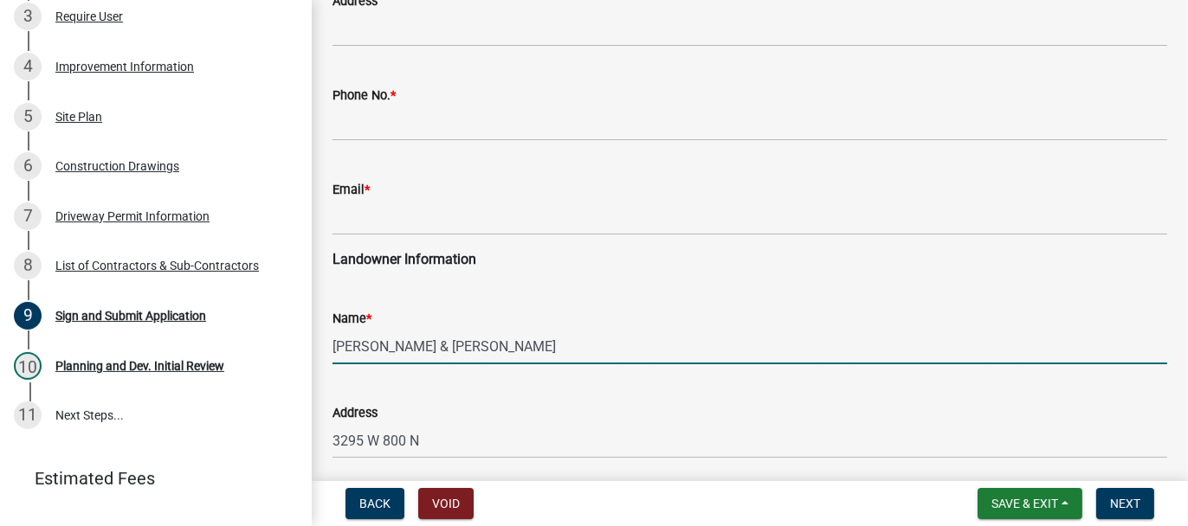
drag, startPoint x: 333, startPoint y: 345, endPoint x: 417, endPoint y: 347, distance: 84.0
click at [417, 347] on input "KUTANOVSKI, ELIZABETH C & ALEXANDER" at bounding box center [749, 346] width 834 height 35
click at [528, 346] on input "ELIZABETH C & ALEXANDER" at bounding box center [749, 346] width 834 height 35
paste input "KUTANOVSKI,"
type input "ELIZABETH C & ALEXANDER KUTANOVSKI"
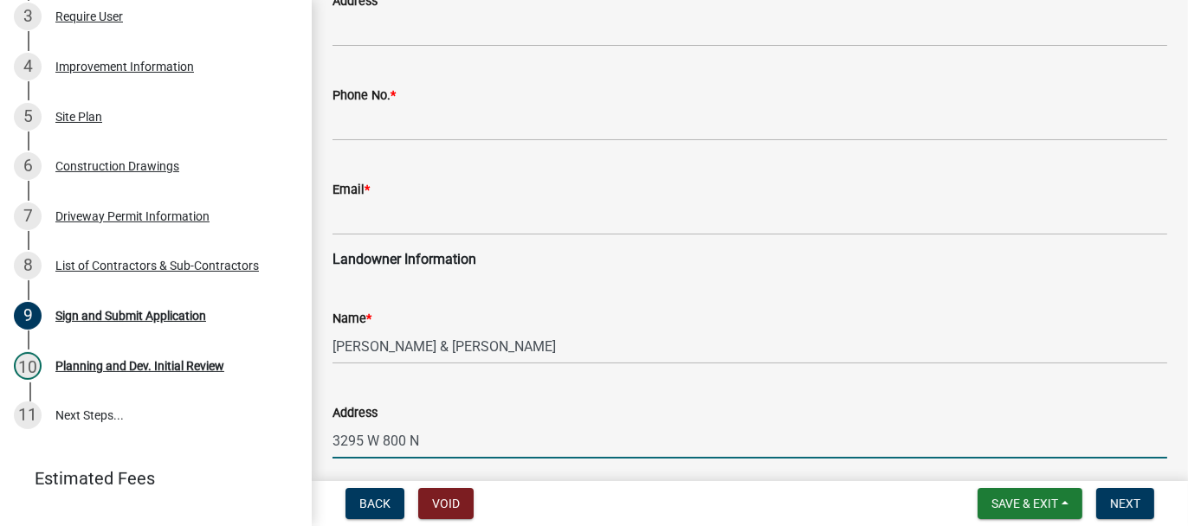
click at [424, 430] on input "3295 W 800 N" at bounding box center [749, 440] width 834 height 35
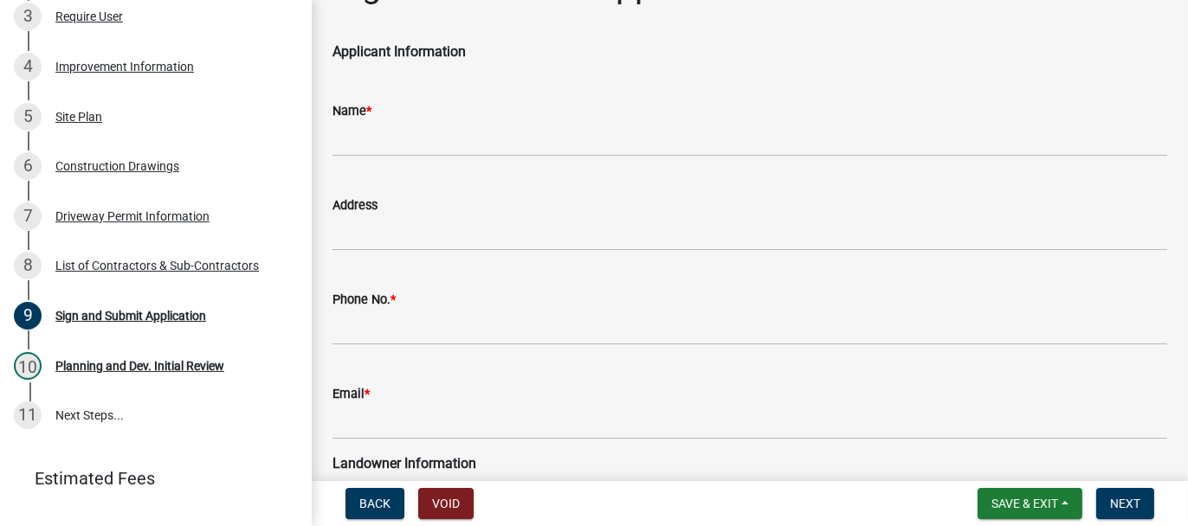
scroll to position [0, 0]
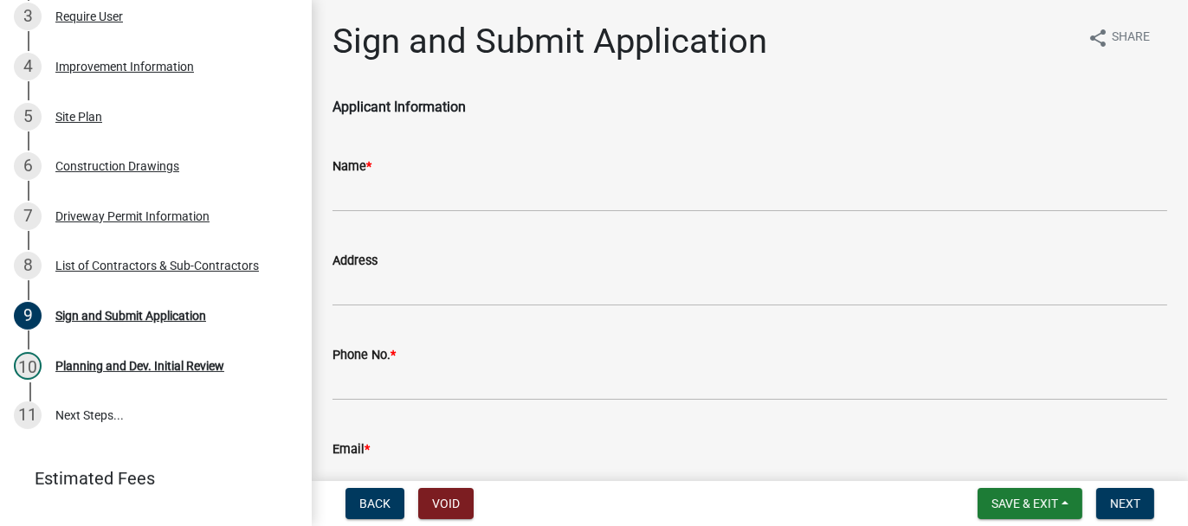
type input "3295 W 800 N, RENSSELAER"
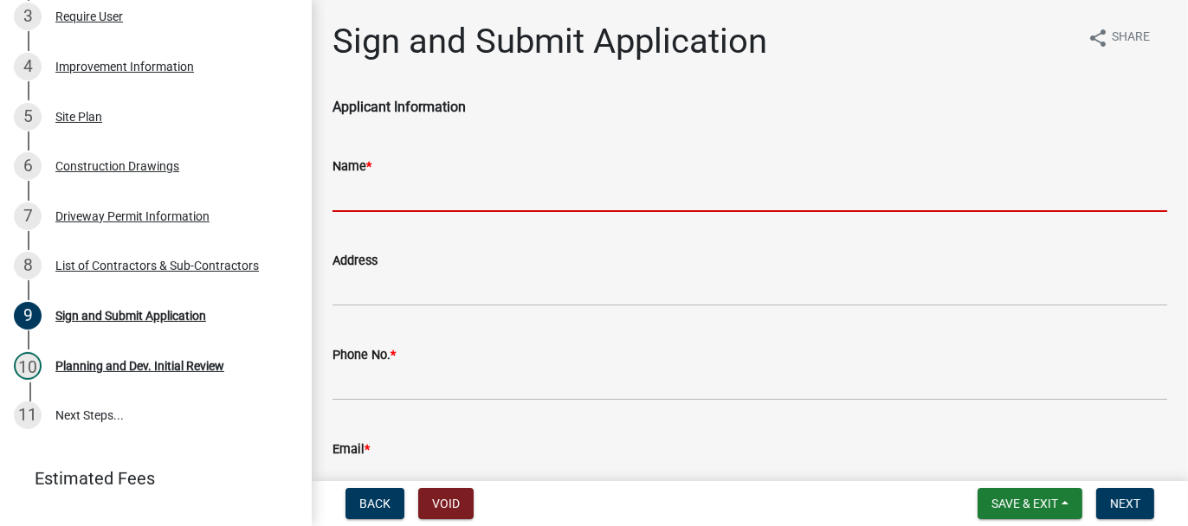
click at [351, 198] on input "Name *" at bounding box center [749, 194] width 834 height 35
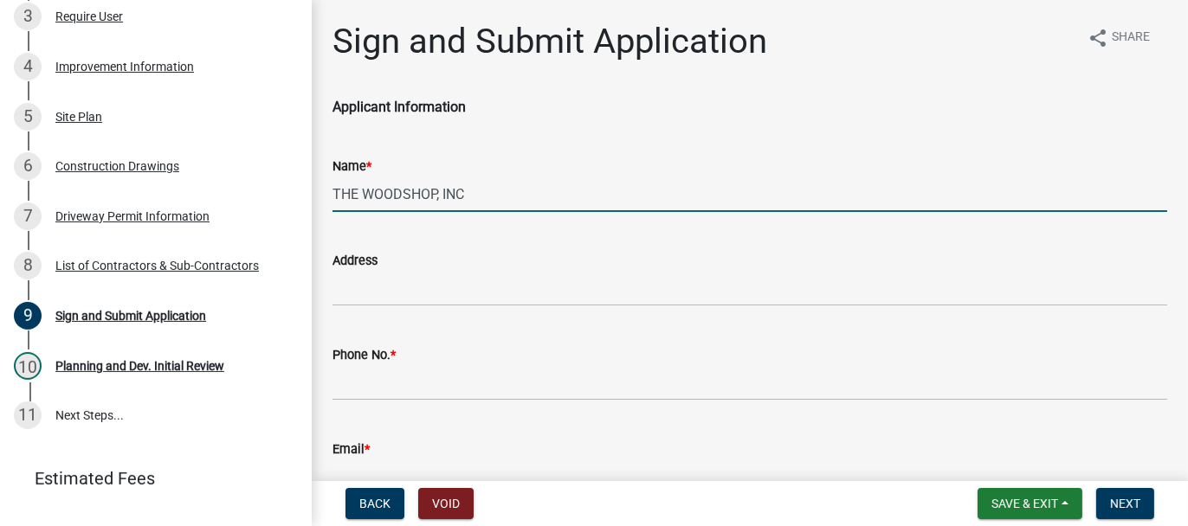
type input "THE WOODSHOP, INC"
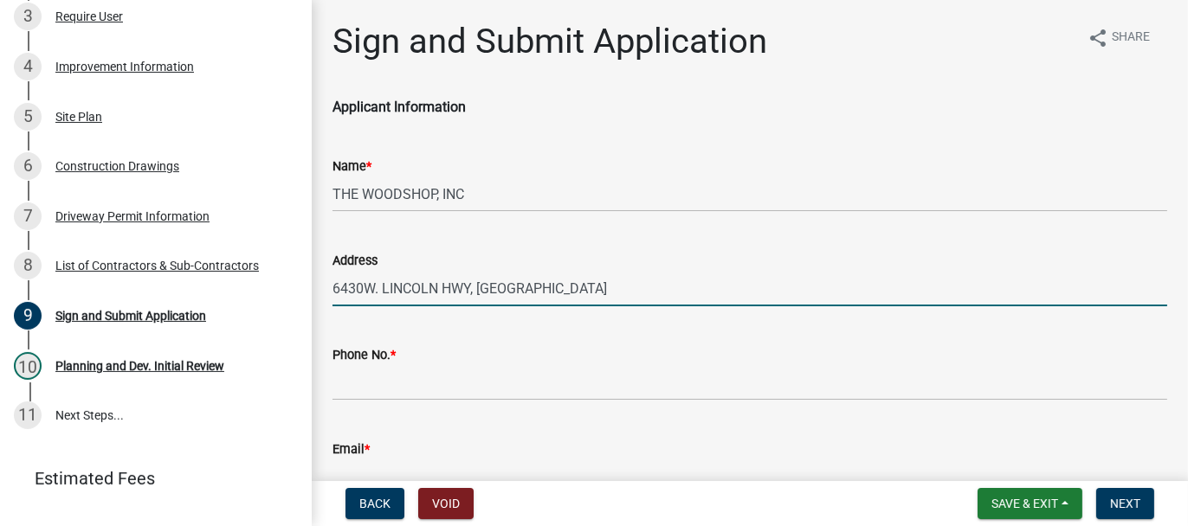
type input "6430W. LINCOLN HWY, CROWN POINT"
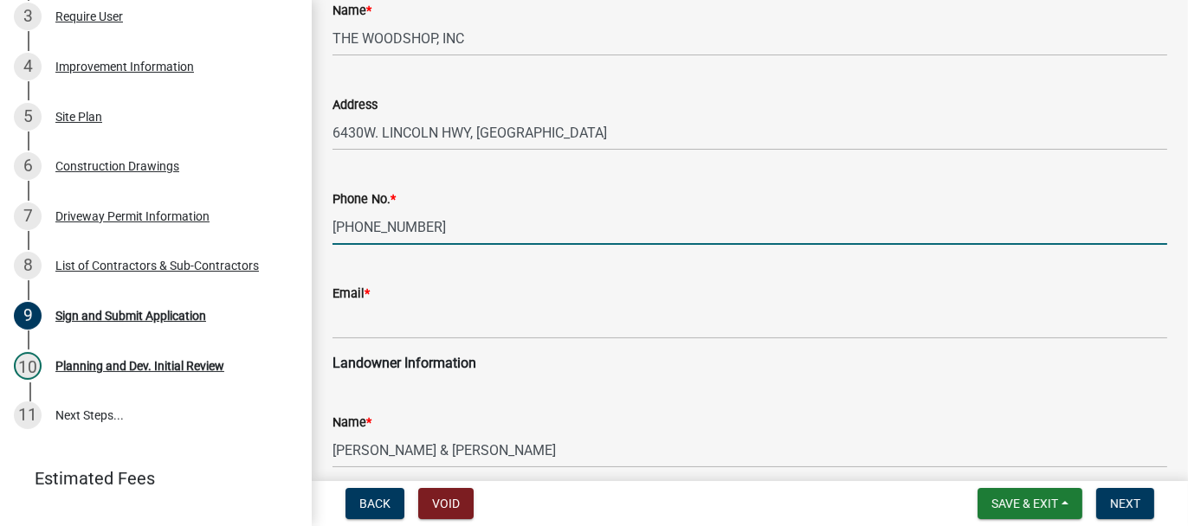
scroll to position [173, 0]
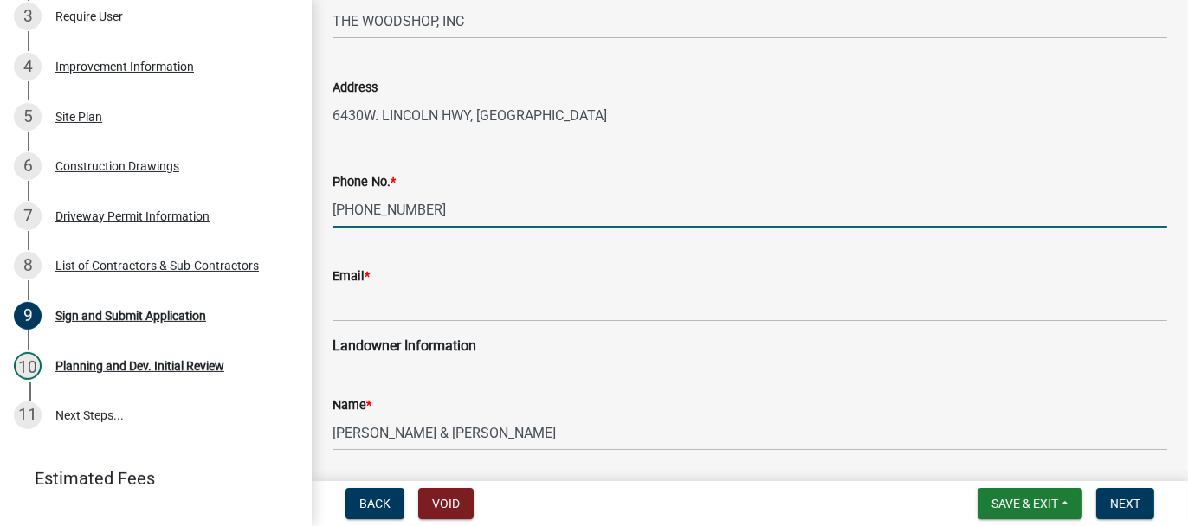
type input "219-322-5210"
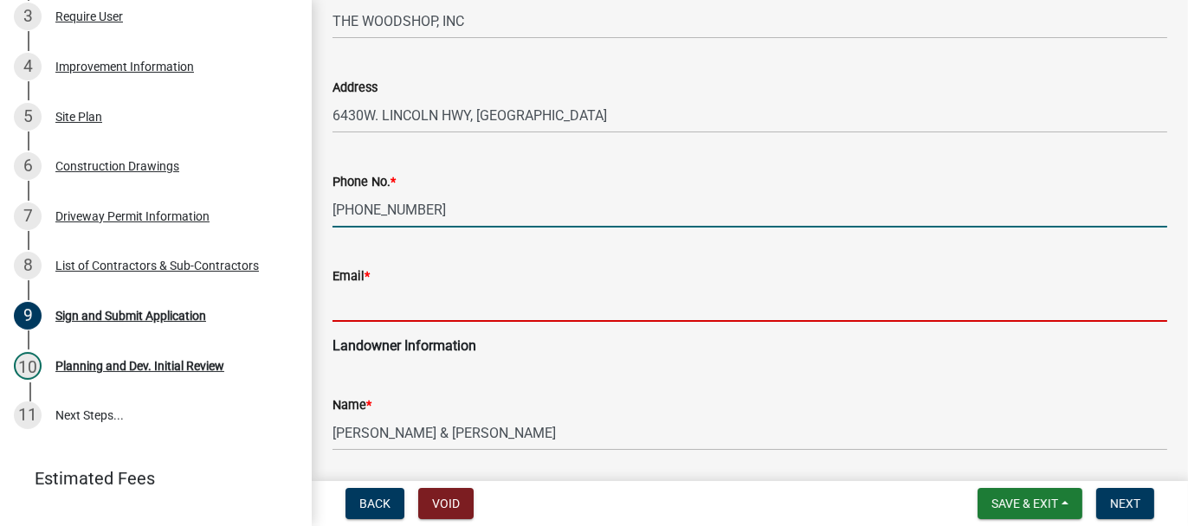
click at [377, 298] on input "Email *" at bounding box center [749, 303] width 834 height 35
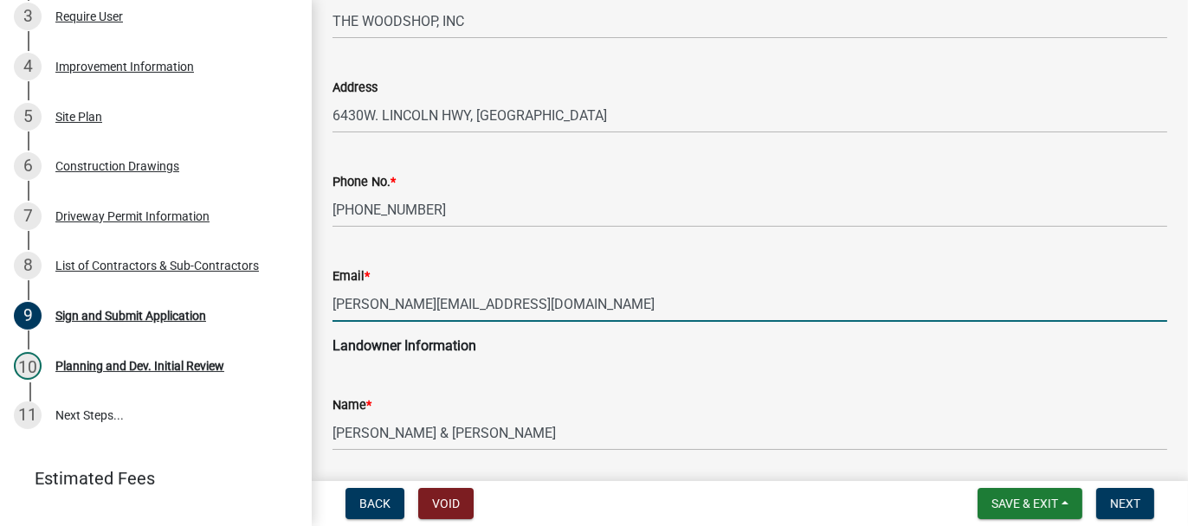
drag, startPoint x: 333, startPoint y: 307, endPoint x: 532, endPoint y: 313, distance: 199.2
click at [532, 313] on input "RANDYM@WOODSHOPINC.COM" at bounding box center [749, 303] width 834 height 35
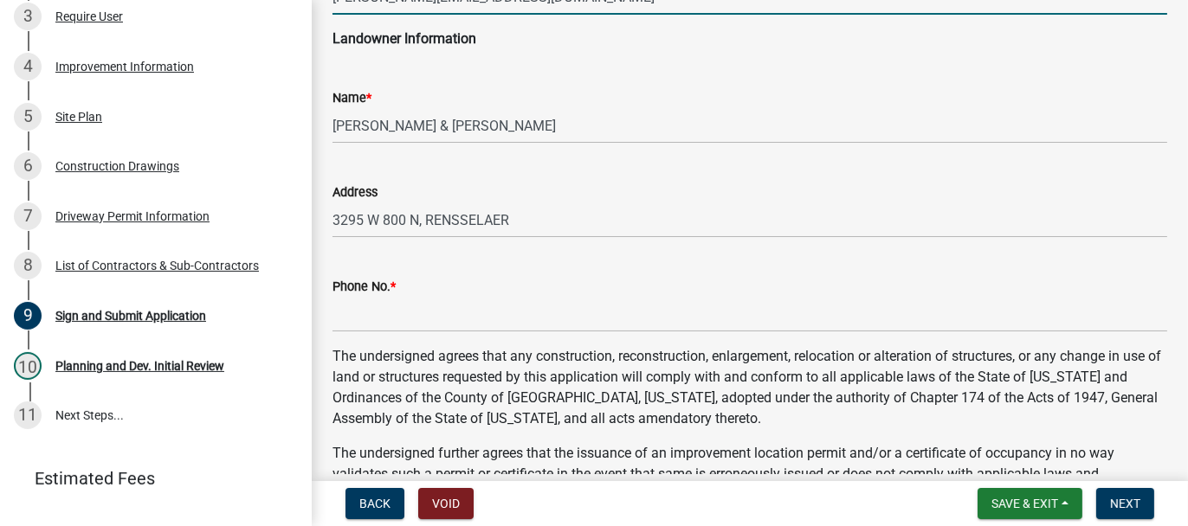
scroll to position [519, 0]
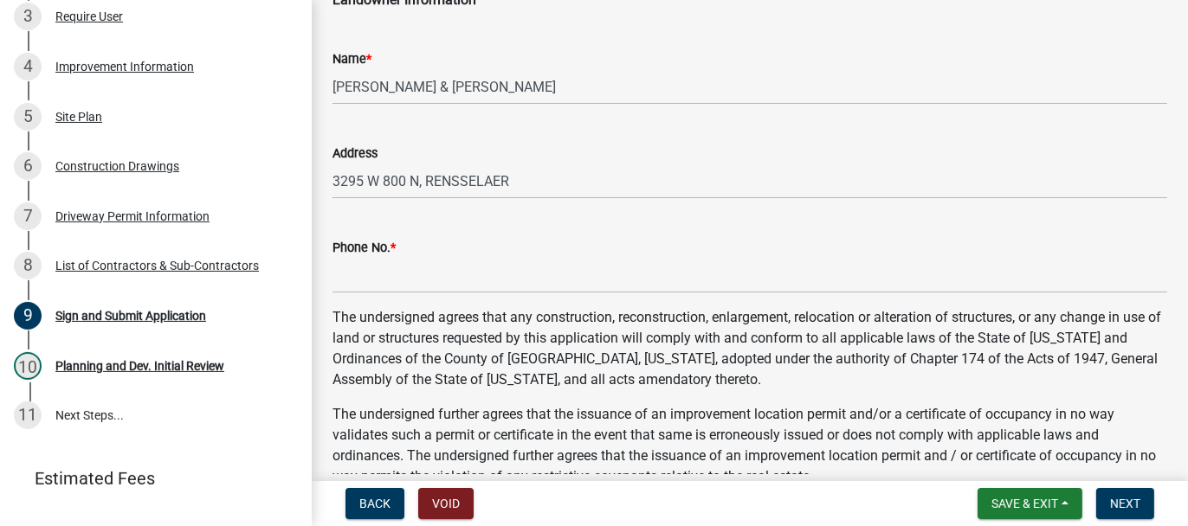
type input "RANDYM@WOODSHOPINC.COM"
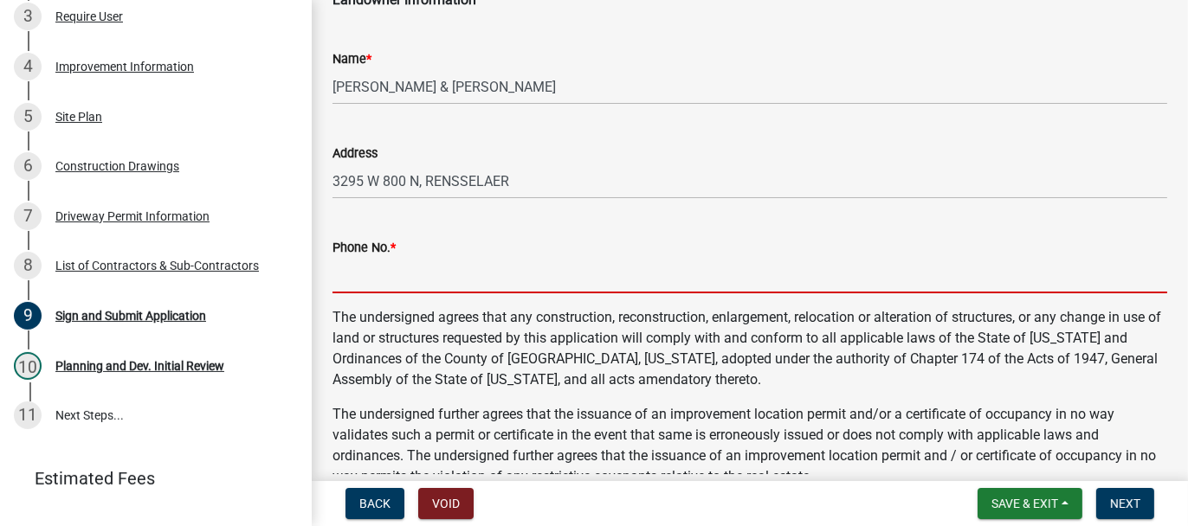
click at [374, 269] on input "Phone No. *" at bounding box center [749, 275] width 834 height 35
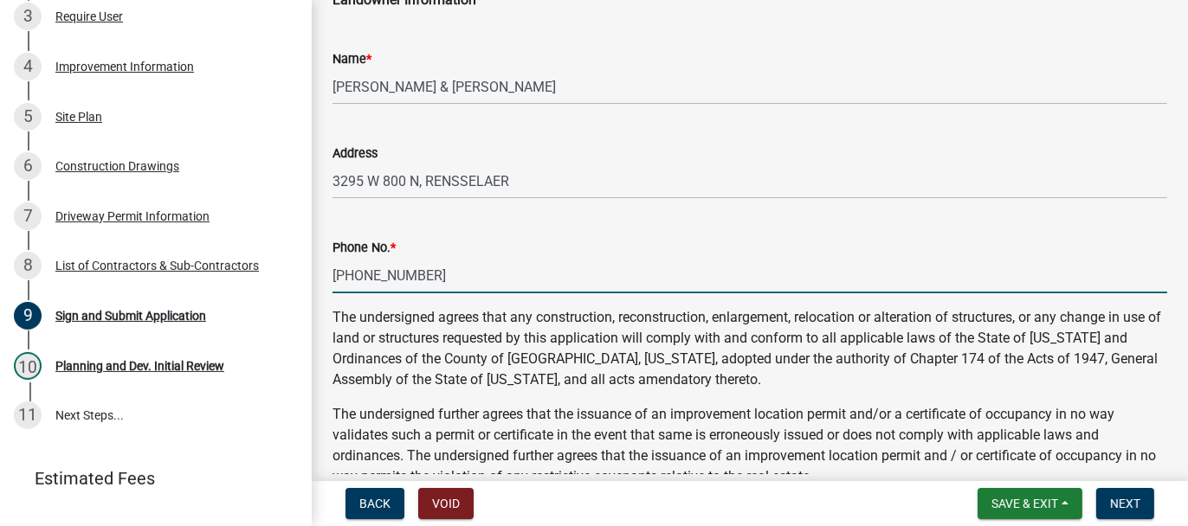
scroll to position [866, 0]
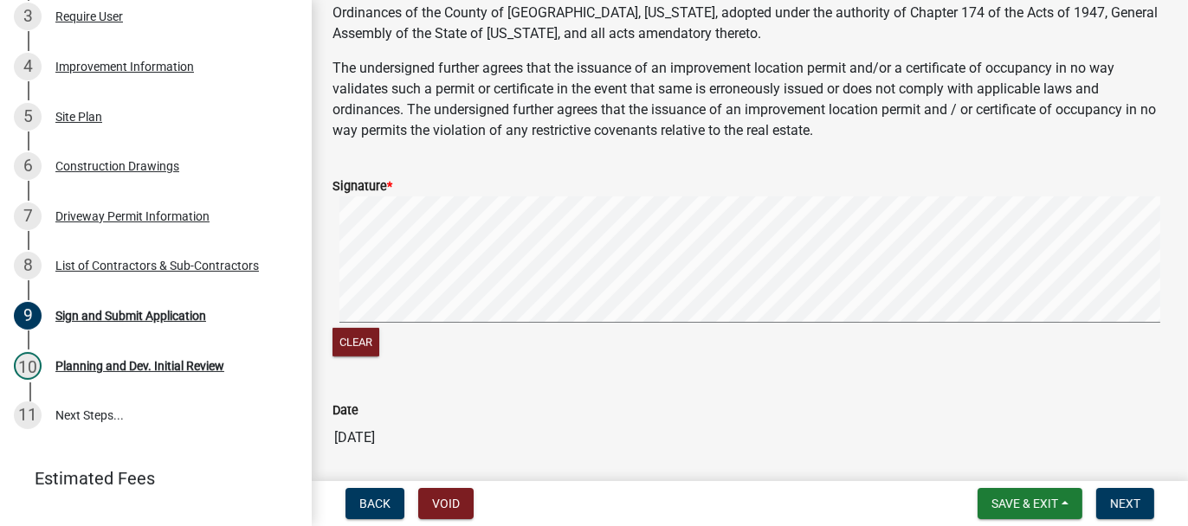
click at [348, 339] on div "Clear" at bounding box center [749, 278] width 834 height 164
type input "219-670-7710"
click at [1130, 497] on span "Next" at bounding box center [1125, 504] width 30 height 14
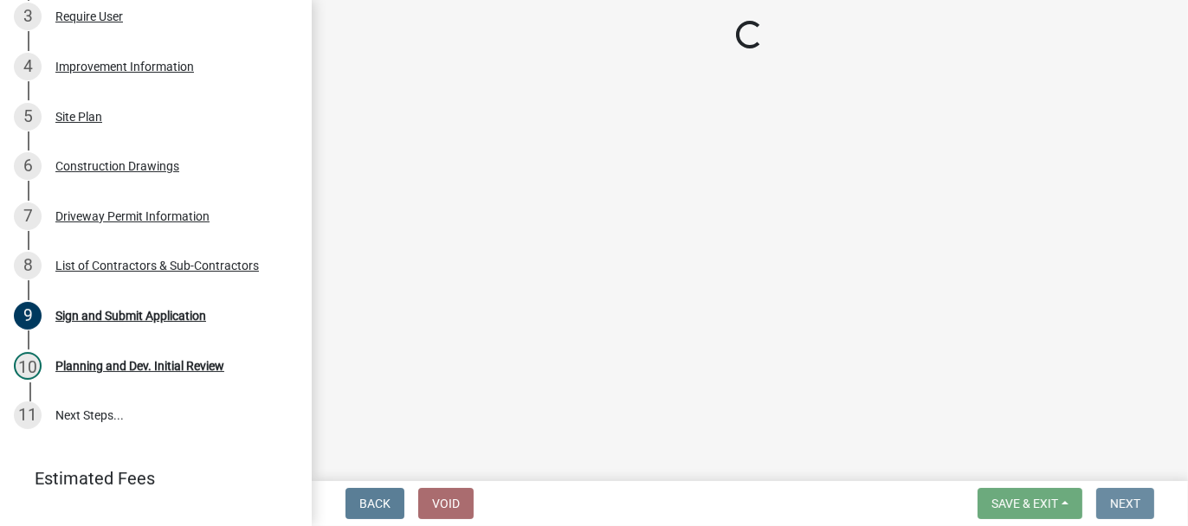
scroll to position [0, 0]
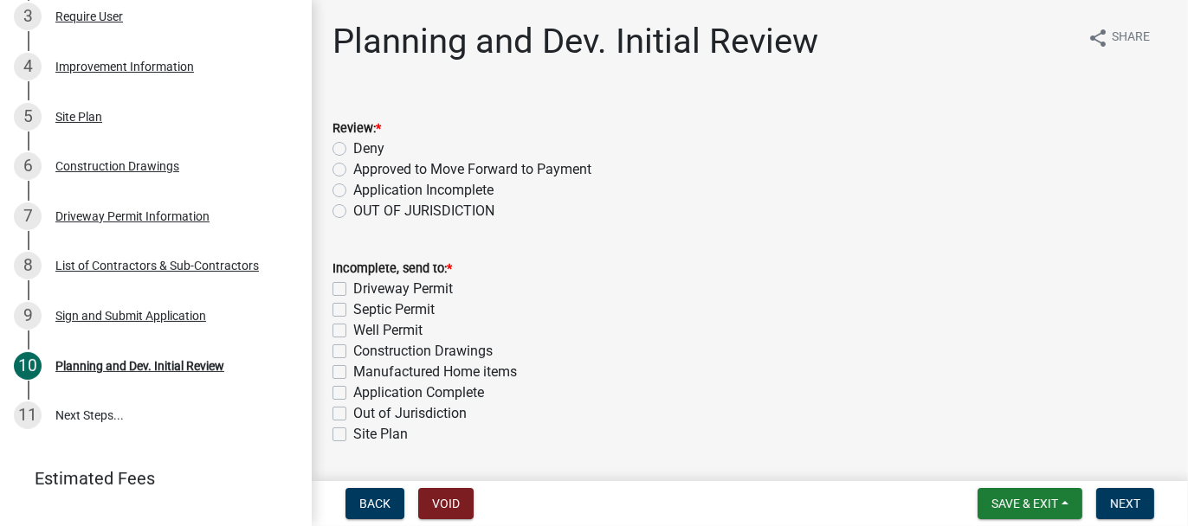
click at [353, 176] on label "Approved to Move Forward to Payment" at bounding box center [472, 169] width 238 height 21
click at [353, 171] on input "Approved to Move Forward to Payment" at bounding box center [358, 164] width 11 height 11
radio input "true"
click at [353, 397] on label "Application Complete" at bounding box center [418, 393] width 131 height 21
click at [353, 394] on input "Application Complete" at bounding box center [358, 388] width 11 height 11
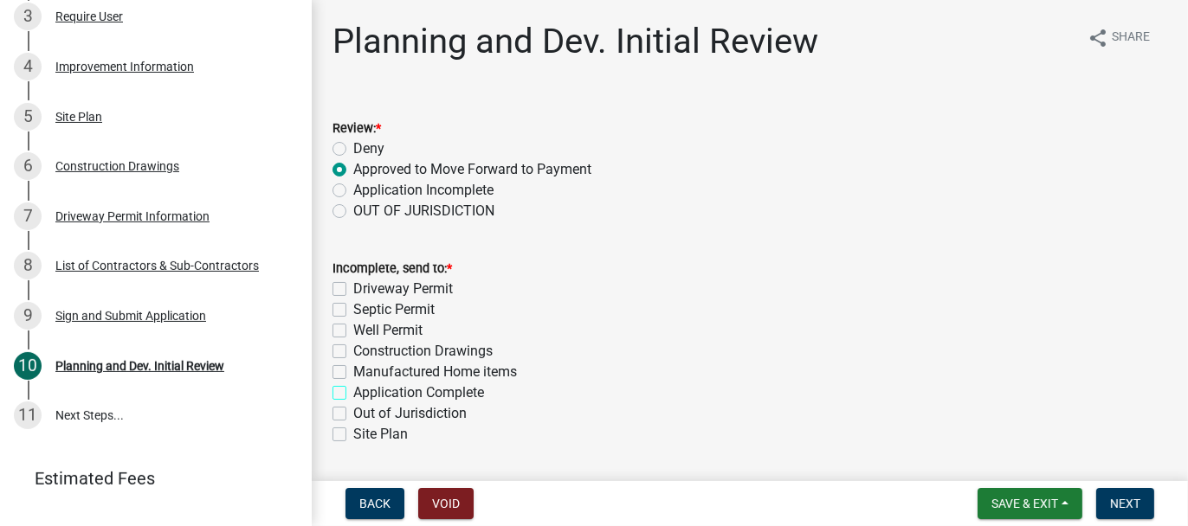
checkbox input "true"
checkbox input "false"
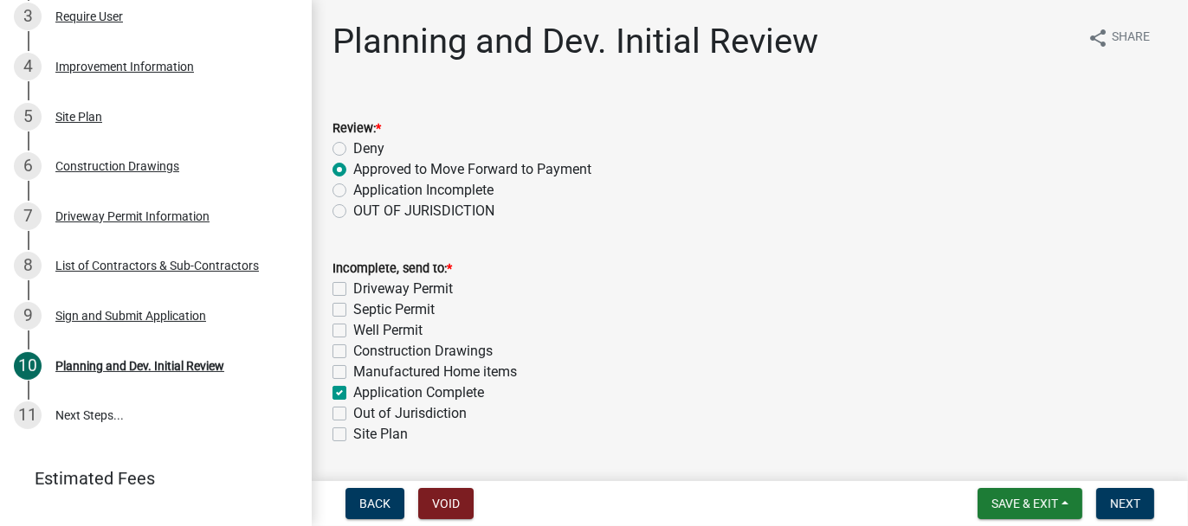
checkbox input "false"
checkbox input "true"
checkbox input "false"
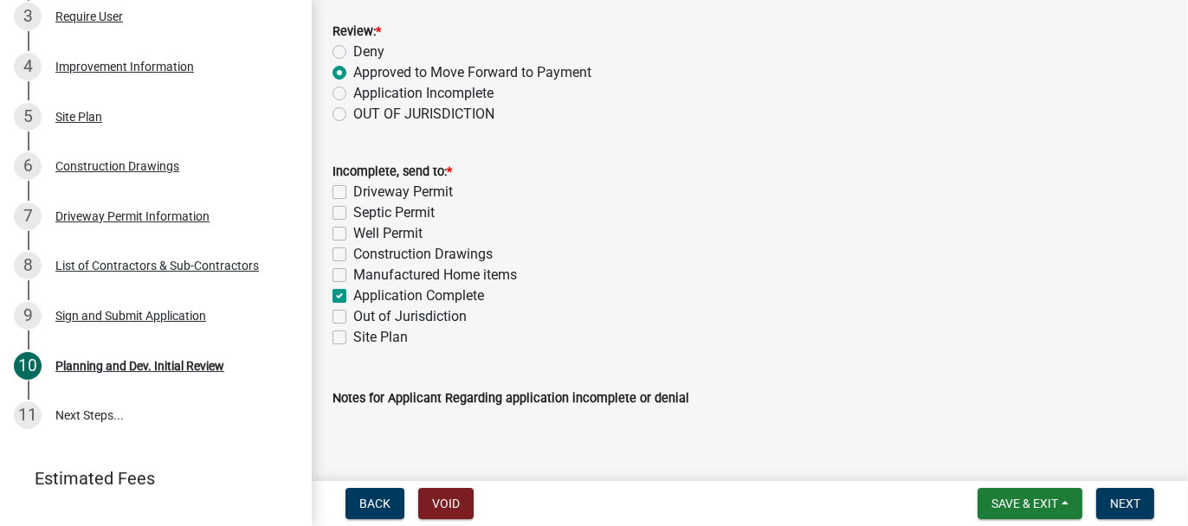
scroll to position [193, 0]
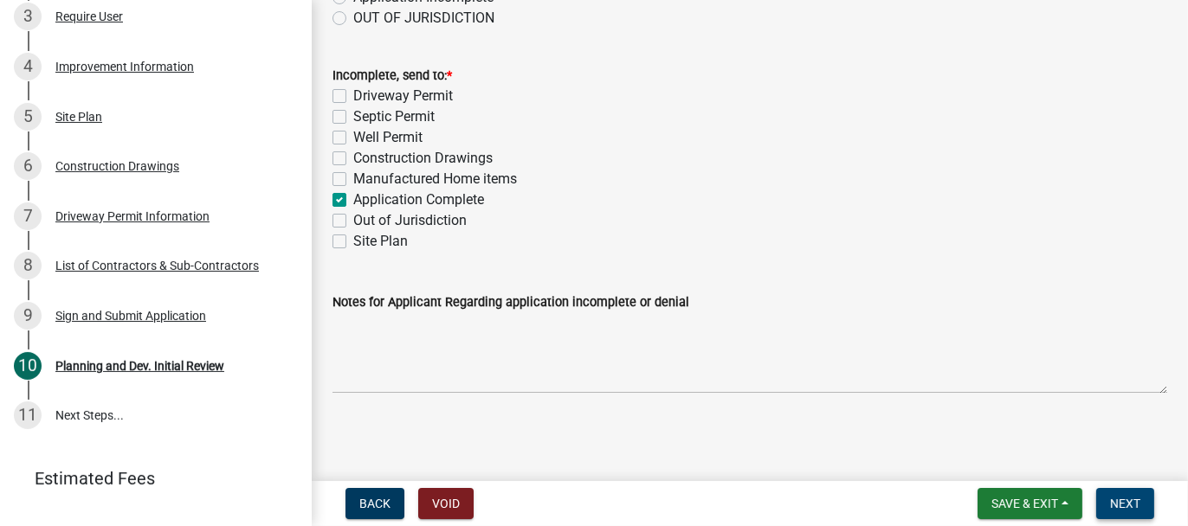
click at [1117, 500] on span "Next" at bounding box center [1125, 504] width 30 height 14
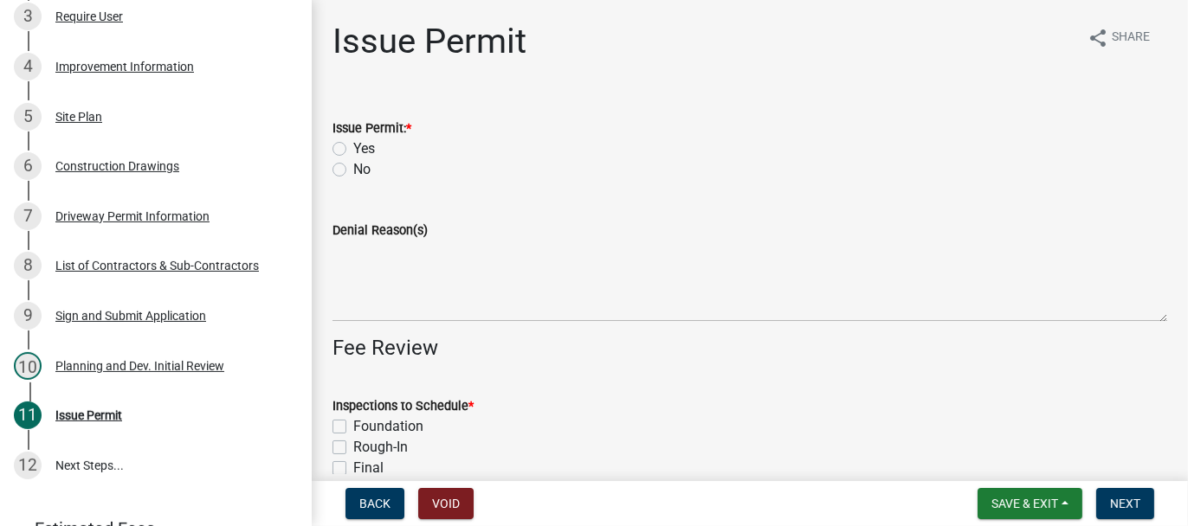
scroll to position [482, 0]
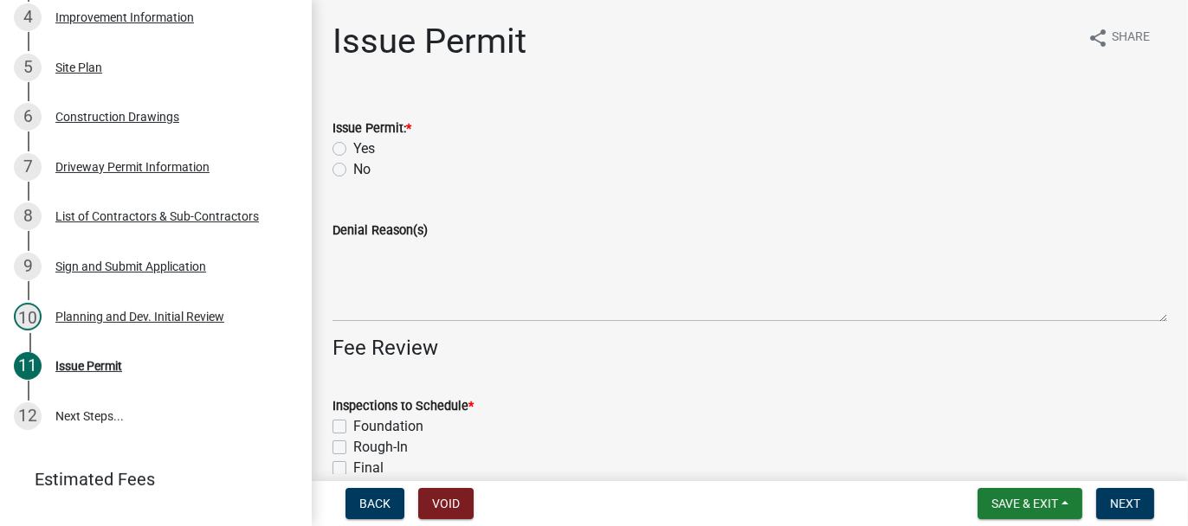
click at [353, 149] on label "Yes" at bounding box center [364, 148] width 22 height 21
click at [353, 149] on input "Yes" at bounding box center [358, 143] width 11 height 11
radio input "true"
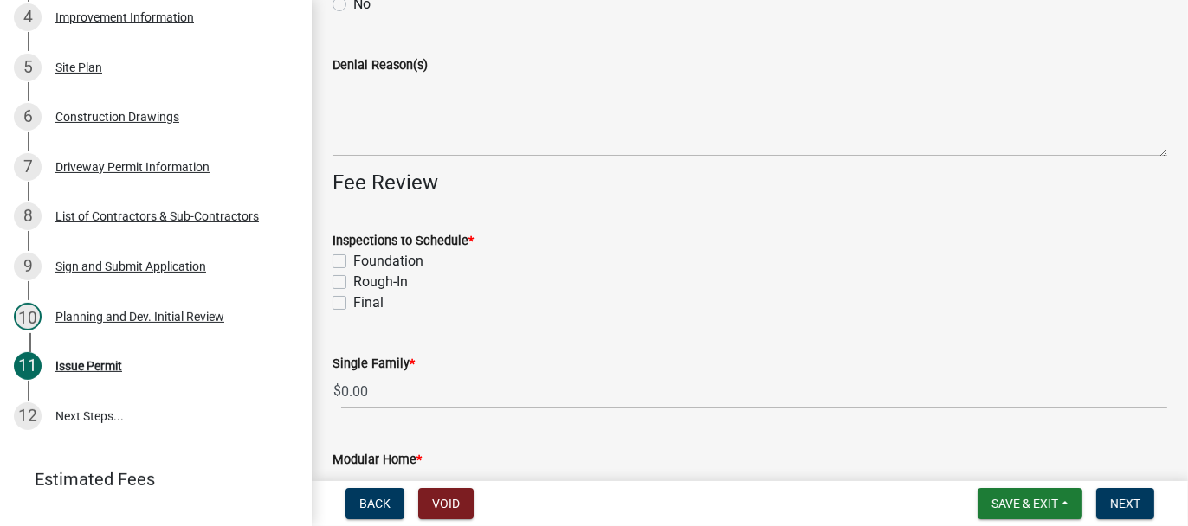
scroll to position [173, 0]
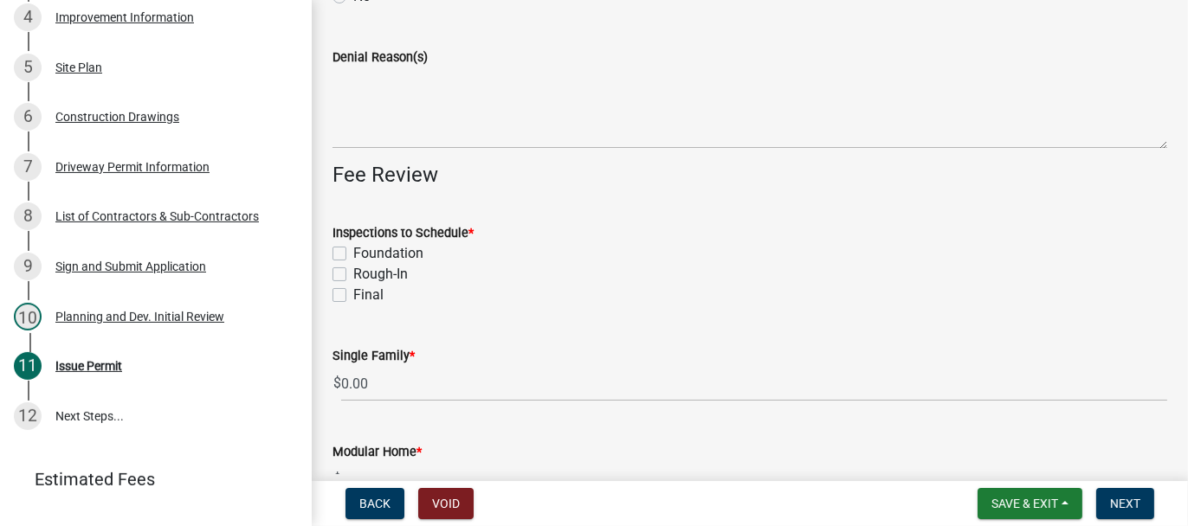
click at [353, 252] on label "Foundation" at bounding box center [388, 253] width 70 height 21
click at [353, 252] on input "Foundation" at bounding box center [358, 248] width 11 height 11
checkbox input "true"
checkbox input "false"
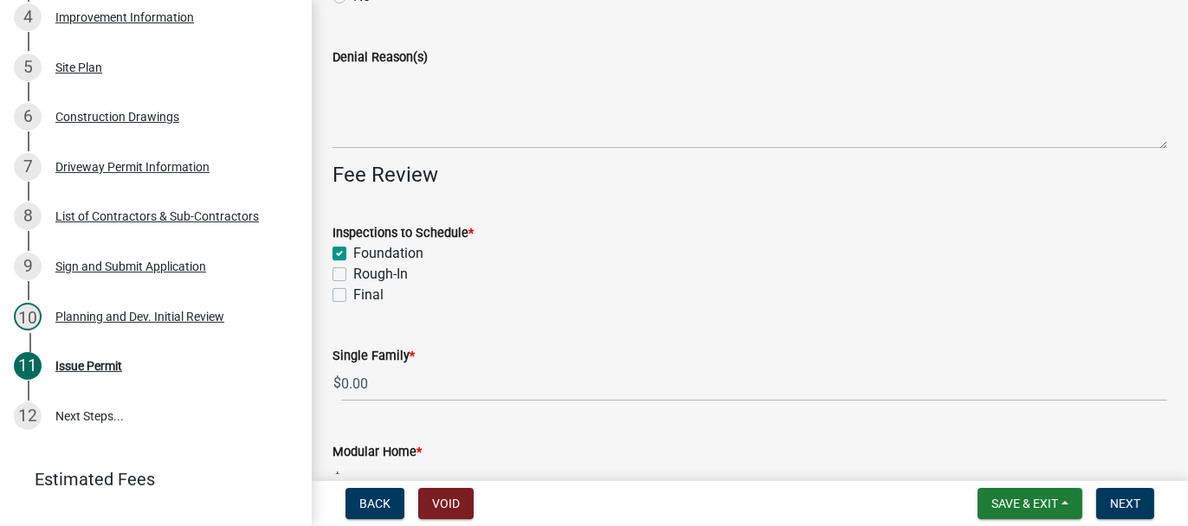
click at [353, 276] on label "Rough-In" at bounding box center [380, 274] width 55 height 21
click at [353, 275] on input "Rough-In" at bounding box center [358, 269] width 11 height 11
checkbox input "true"
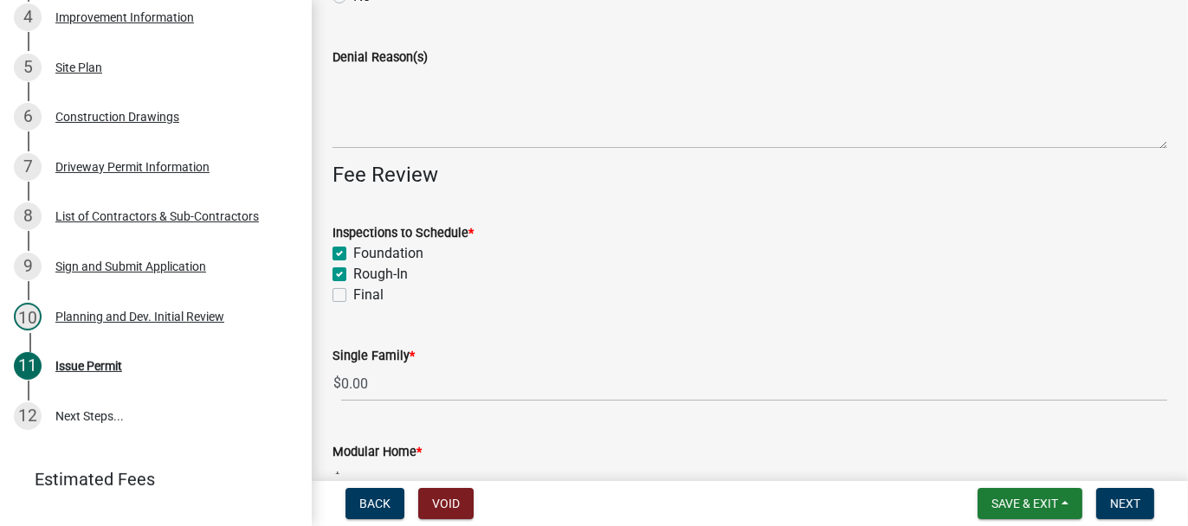
click at [353, 298] on label "Final" at bounding box center [368, 295] width 30 height 21
click at [353, 296] on input "Final" at bounding box center [358, 290] width 11 height 11
checkbox input "true"
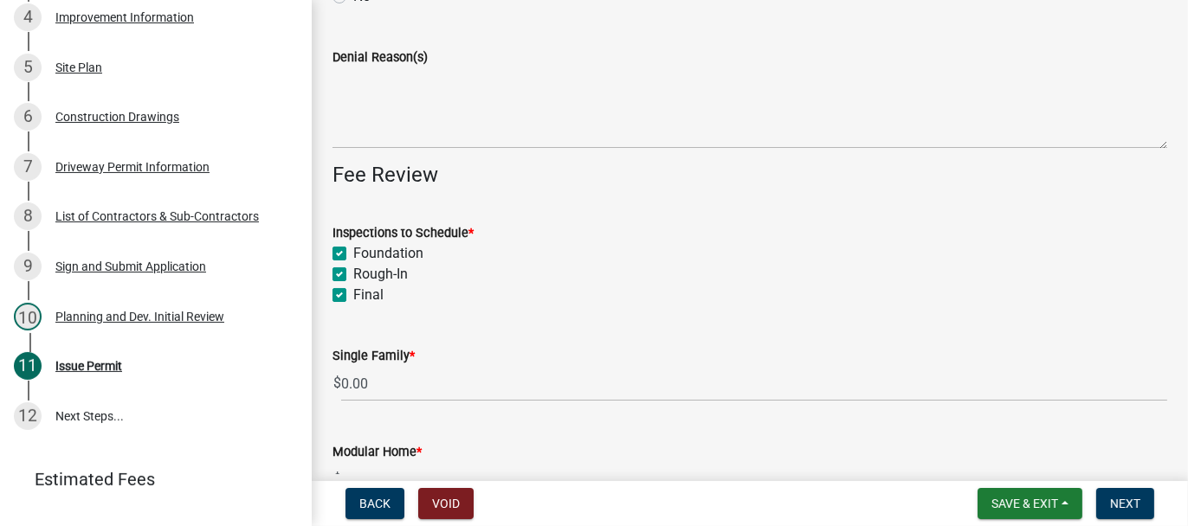
checkbox input "true"
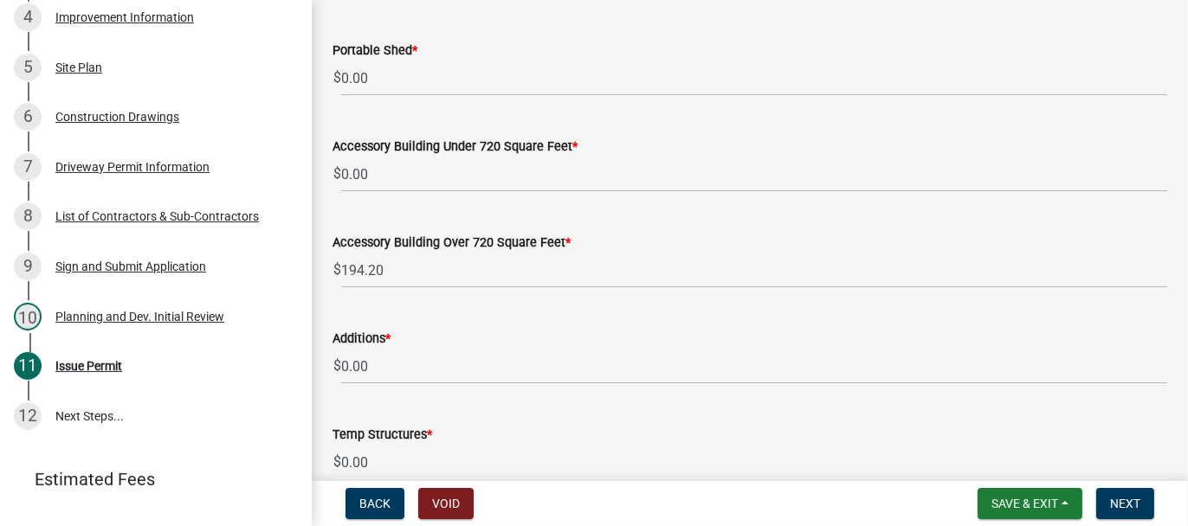
scroll to position [692, 0]
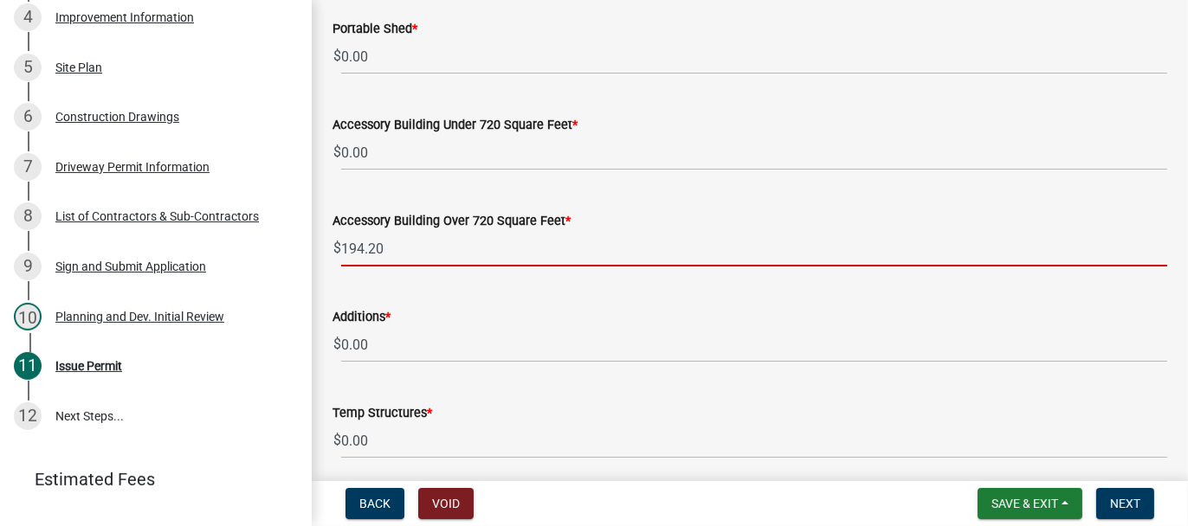
click at [370, 246] on input "194.20" at bounding box center [754, 248] width 826 height 35
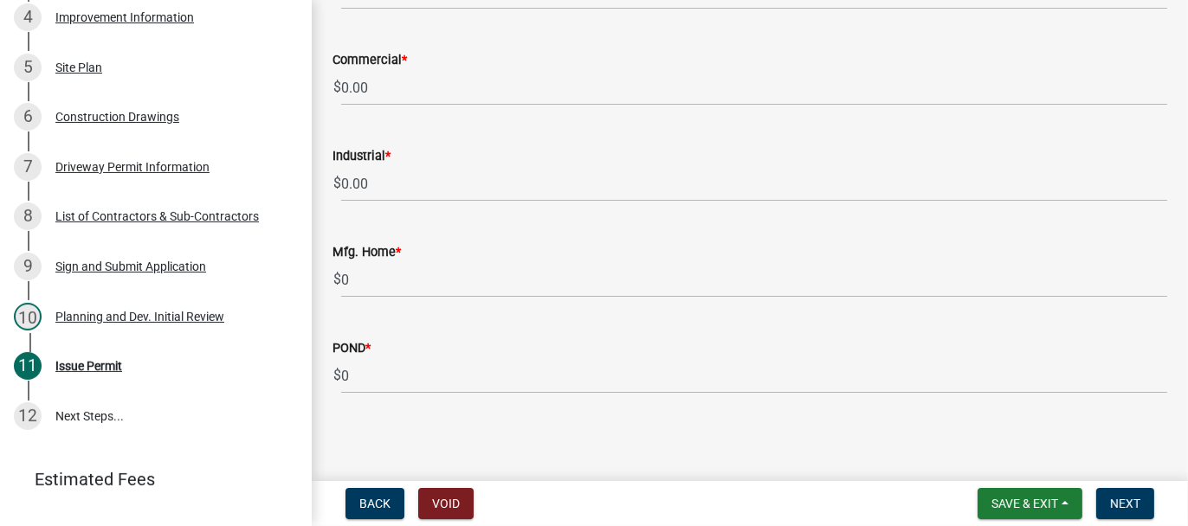
scroll to position [1623, 0]
type input "194.00"
click at [1127, 512] on button "Next" at bounding box center [1125, 503] width 58 height 31
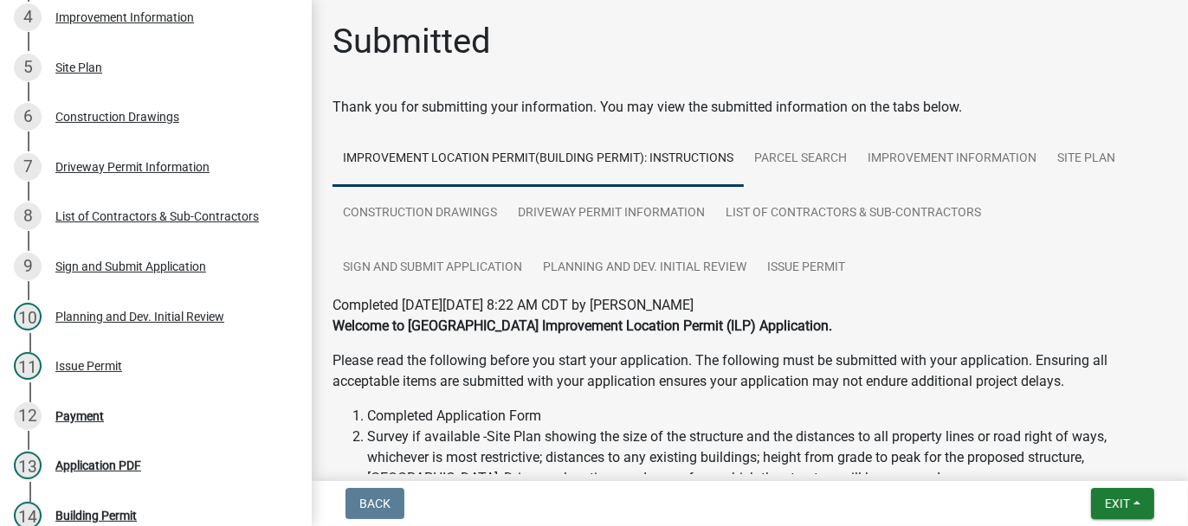
scroll to position [731, 0]
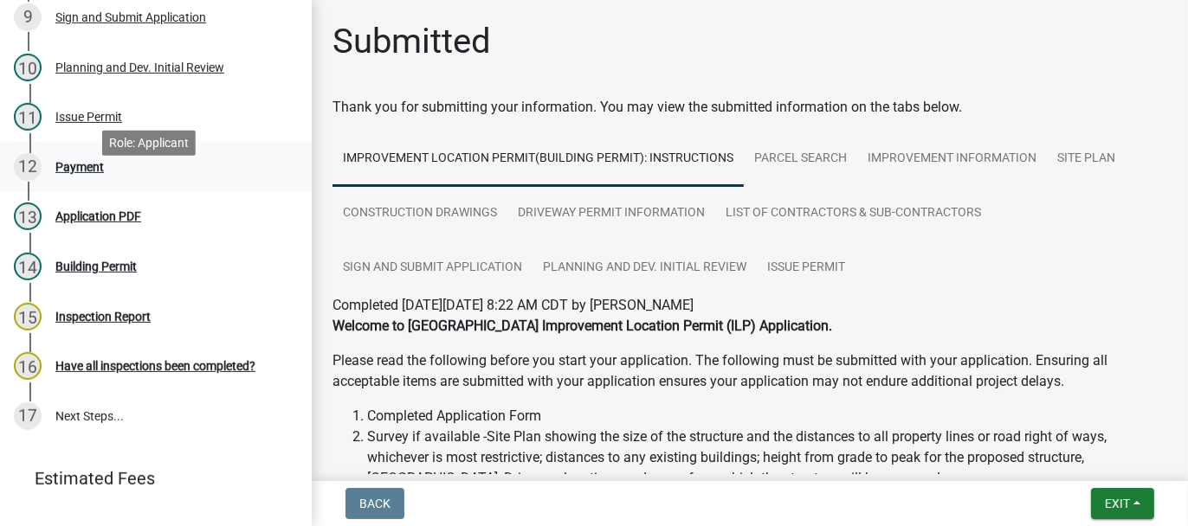
click at [78, 173] on div "Payment" at bounding box center [79, 167] width 48 height 12
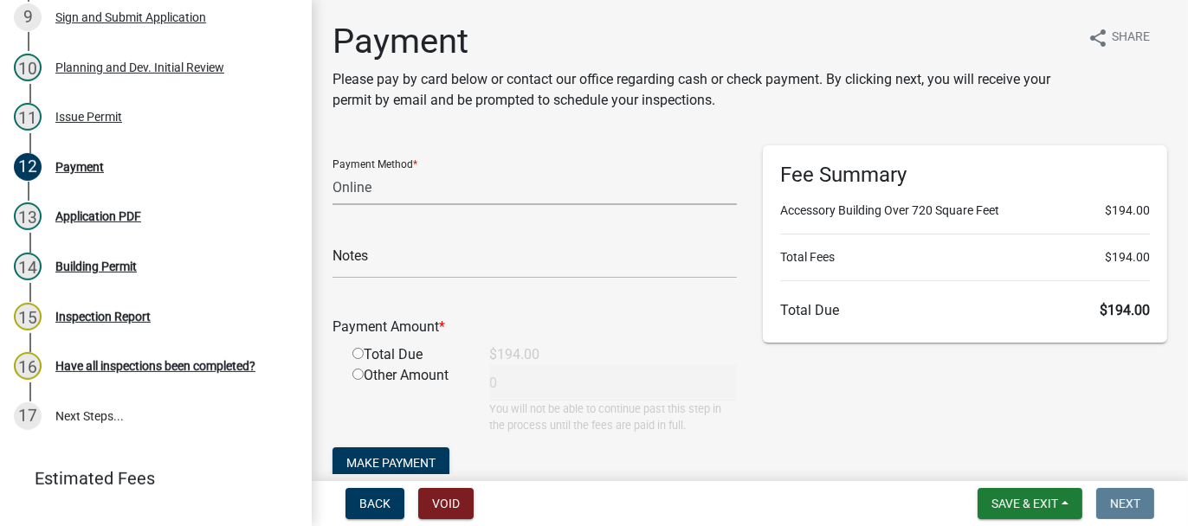
click at [367, 192] on select "Credit Card POS Check Cash Online" at bounding box center [534, 187] width 404 height 35
select select "1: 0"
click at [332, 170] on select "Credit Card POS Check Cash Online" at bounding box center [534, 187] width 404 height 35
click at [359, 267] on input "text" at bounding box center [534, 260] width 404 height 35
type input "66435"
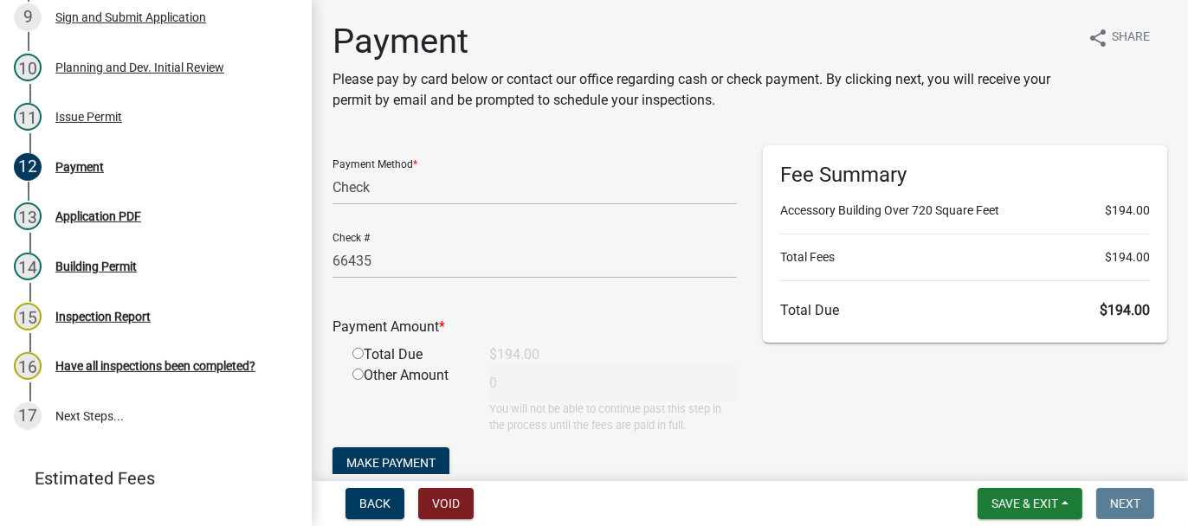
click at [364, 351] on div "Total Due" at bounding box center [407, 354] width 137 height 21
click at [357, 353] on input "radio" at bounding box center [357, 353] width 11 height 11
radio input "true"
type input "194"
click at [397, 464] on span "Make Payment" at bounding box center [390, 463] width 89 height 14
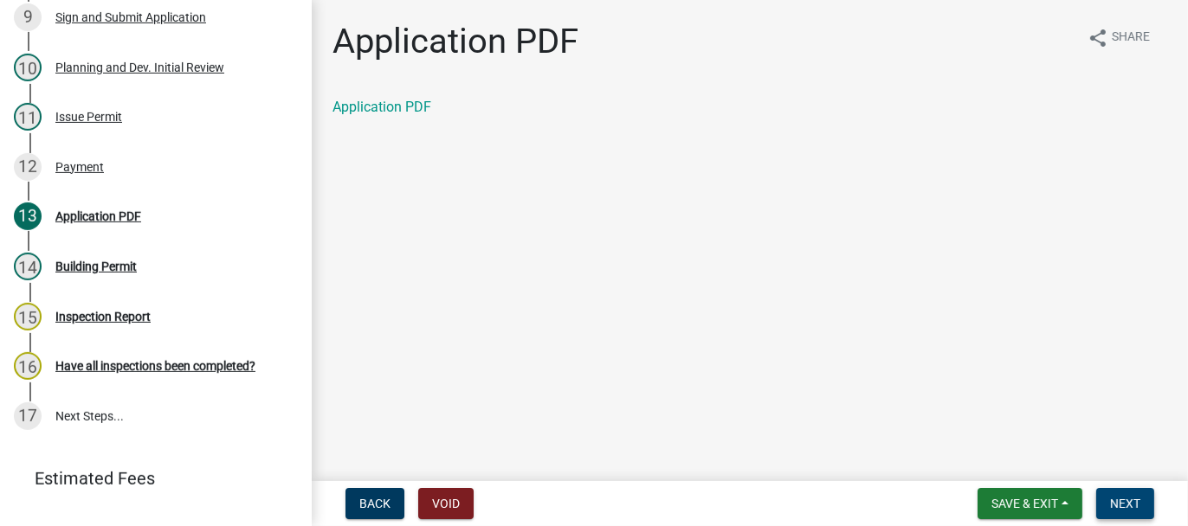
click at [1121, 502] on span "Next" at bounding box center [1125, 504] width 30 height 14
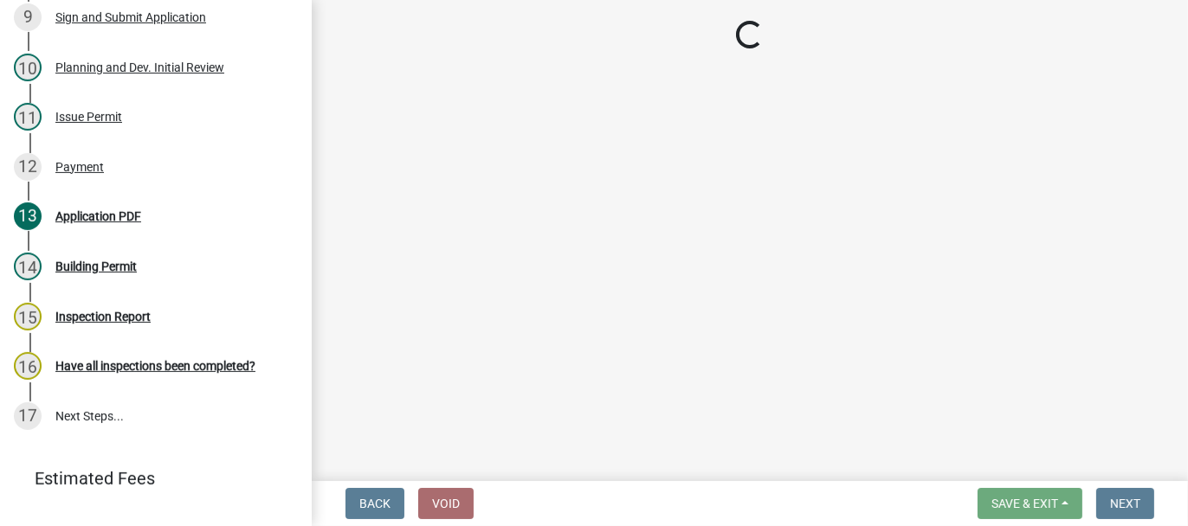
select select "62bb873c-c571-4454-ac8a-8c216551e2a3"
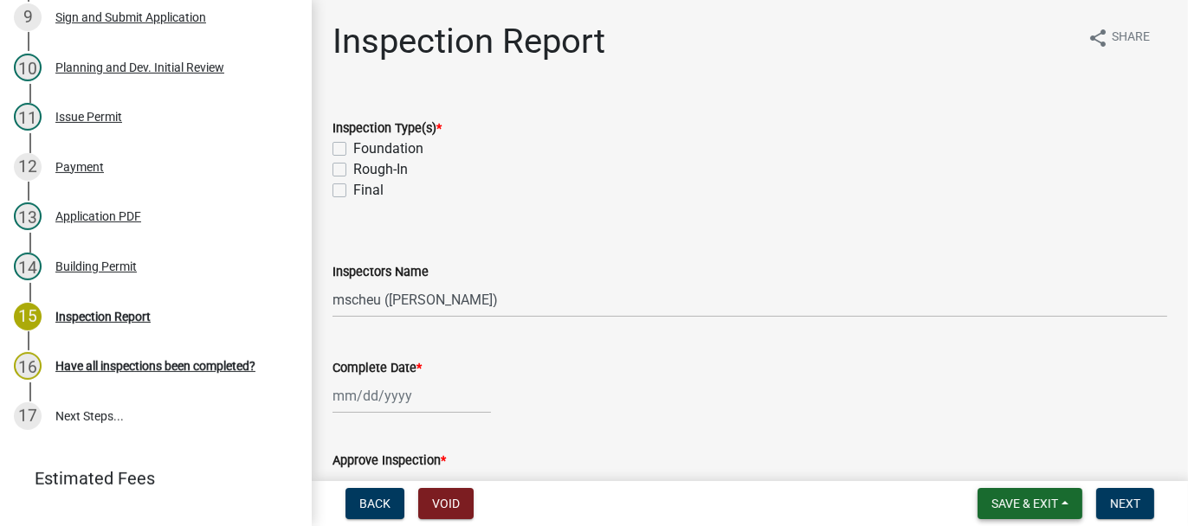
click at [991, 500] on span "Save & Exit" at bounding box center [1024, 504] width 67 height 14
click at [969, 471] on button "Save & Exit" at bounding box center [1012, 459] width 138 height 42
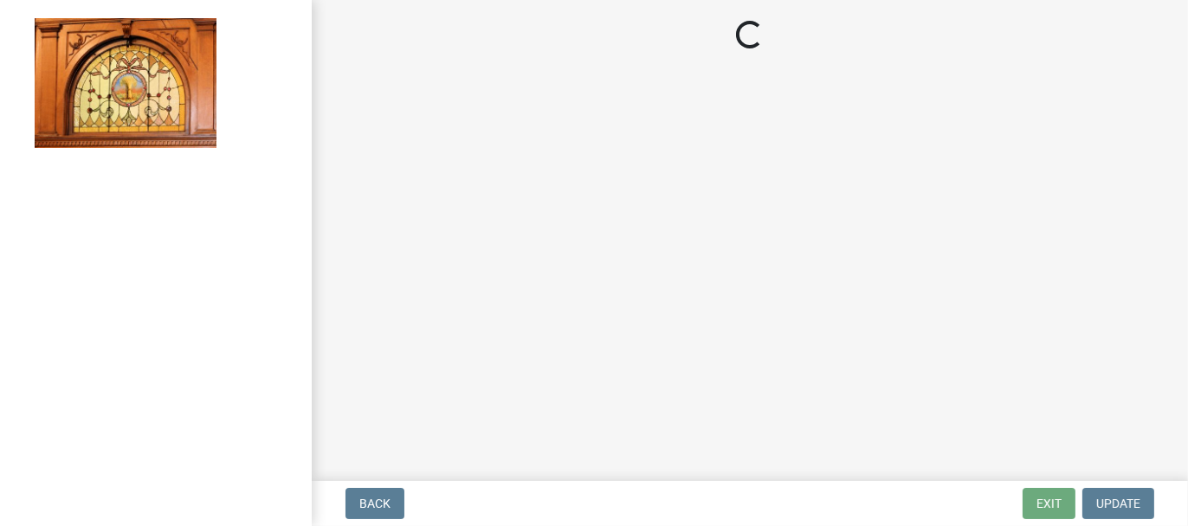
select select "62bb873c-c571-4454-ac8a-8c216551e2a3"
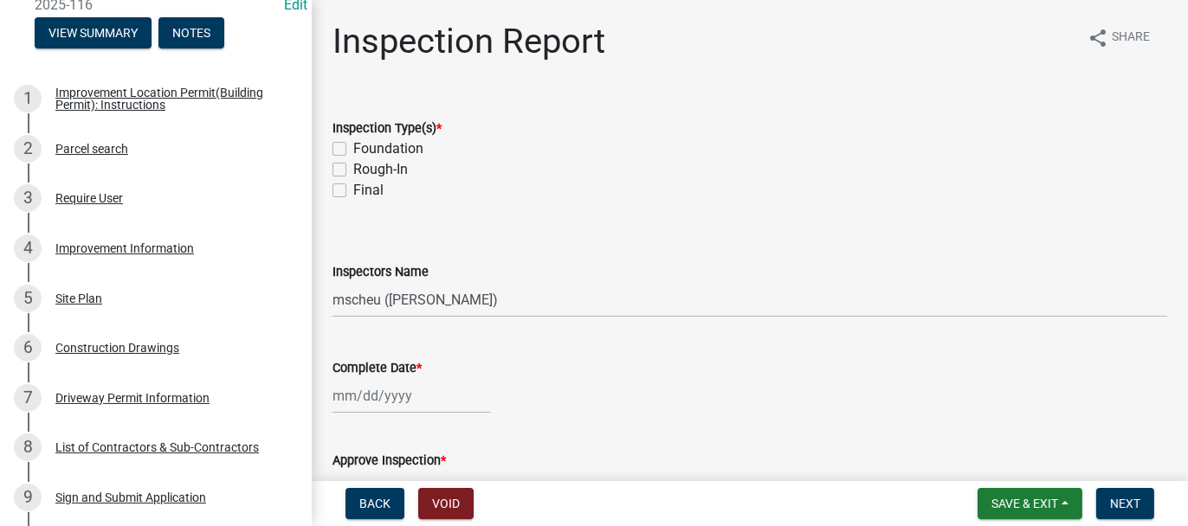
scroll to position [260, 0]
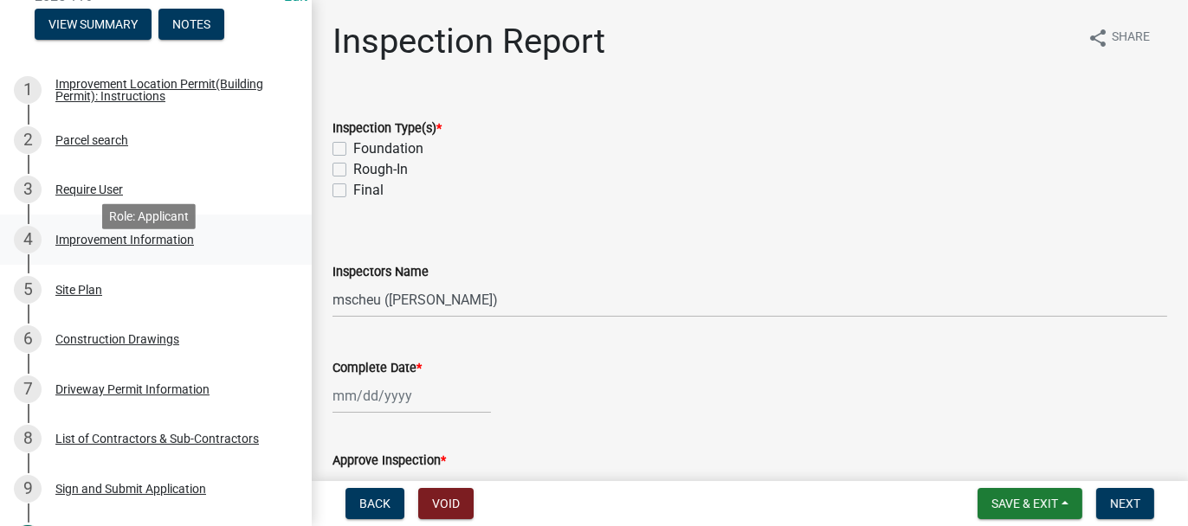
click at [81, 246] on div "Improvement Information" at bounding box center [124, 240] width 138 height 12
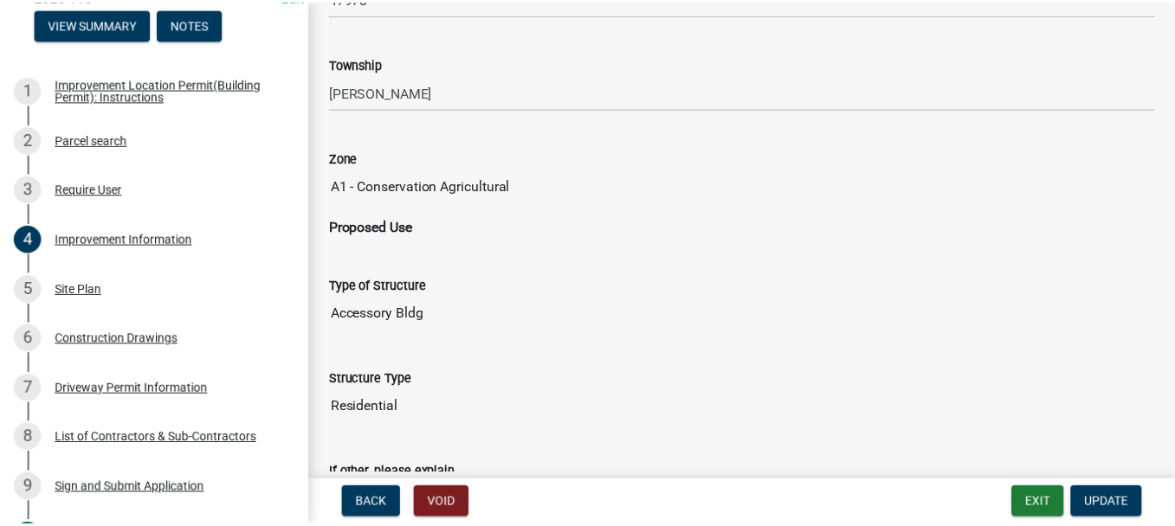
scroll to position [952, 0]
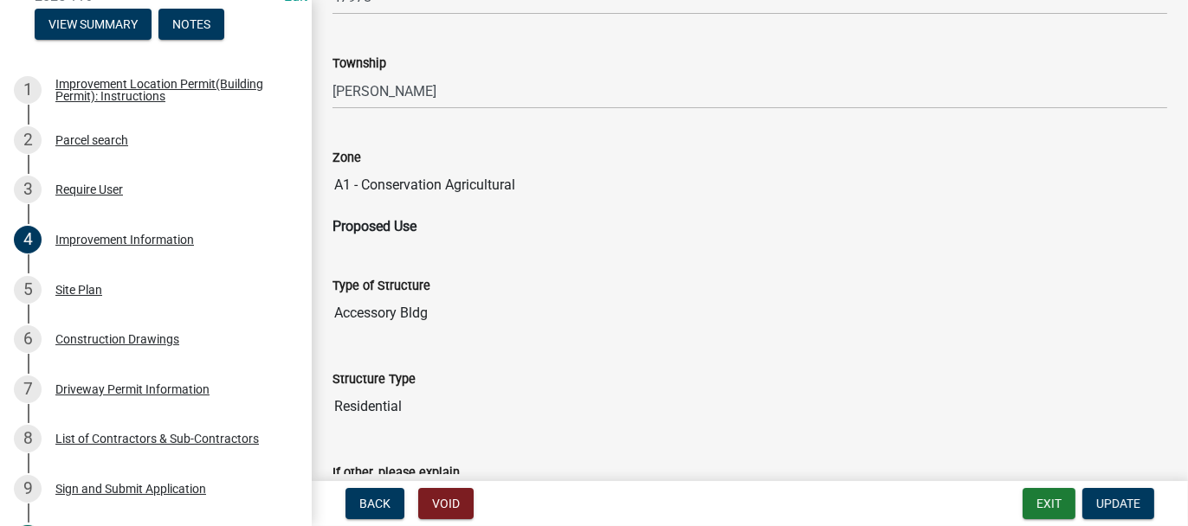
click at [385, 184] on input "A1 - Conservation Agricultural" at bounding box center [749, 185] width 834 height 35
click at [1034, 498] on button "Exit" at bounding box center [1048, 503] width 53 height 31
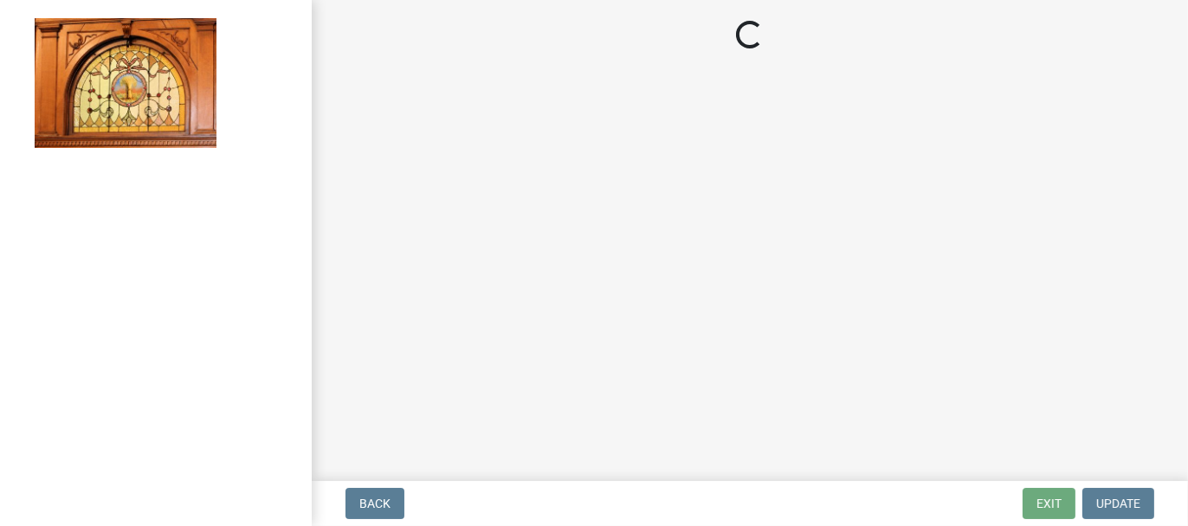
select select "62bb873c-c571-4454-ac8a-8c216551e2a3"
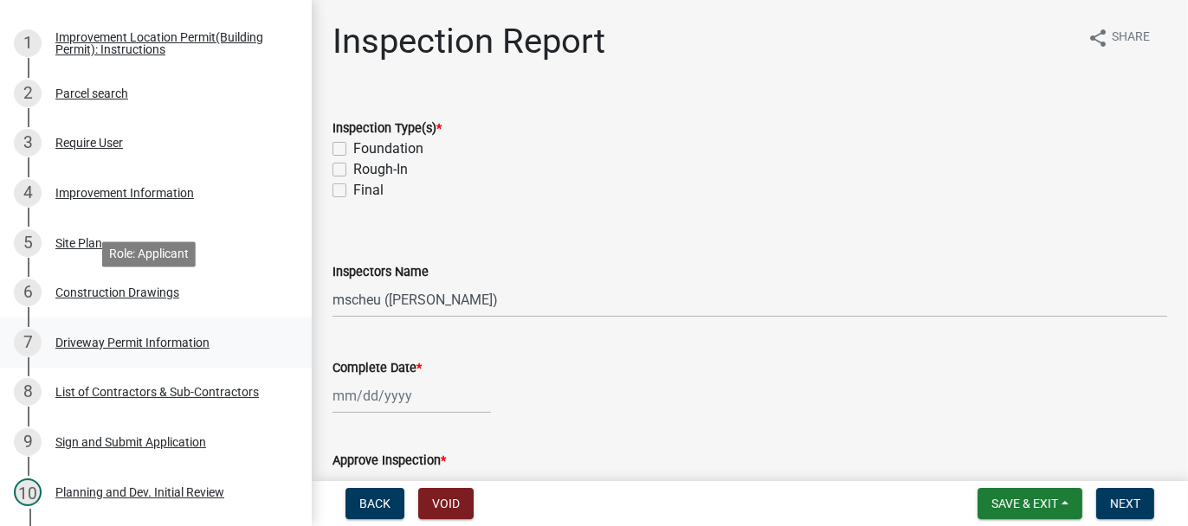
scroll to position [346, 0]
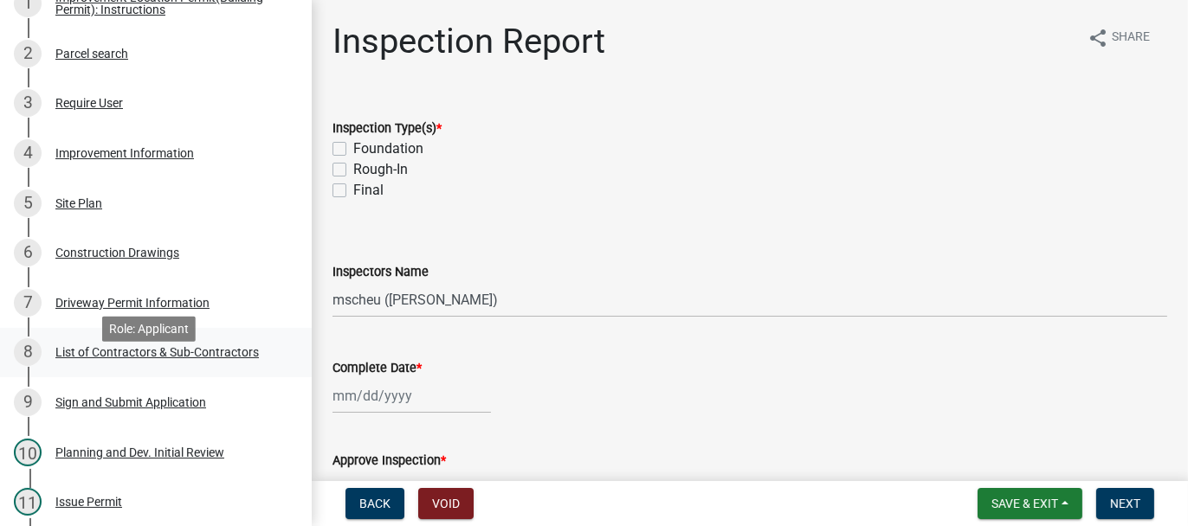
click at [82, 358] on div "List of Contractors & Sub-Contractors" at bounding box center [156, 352] width 203 height 12
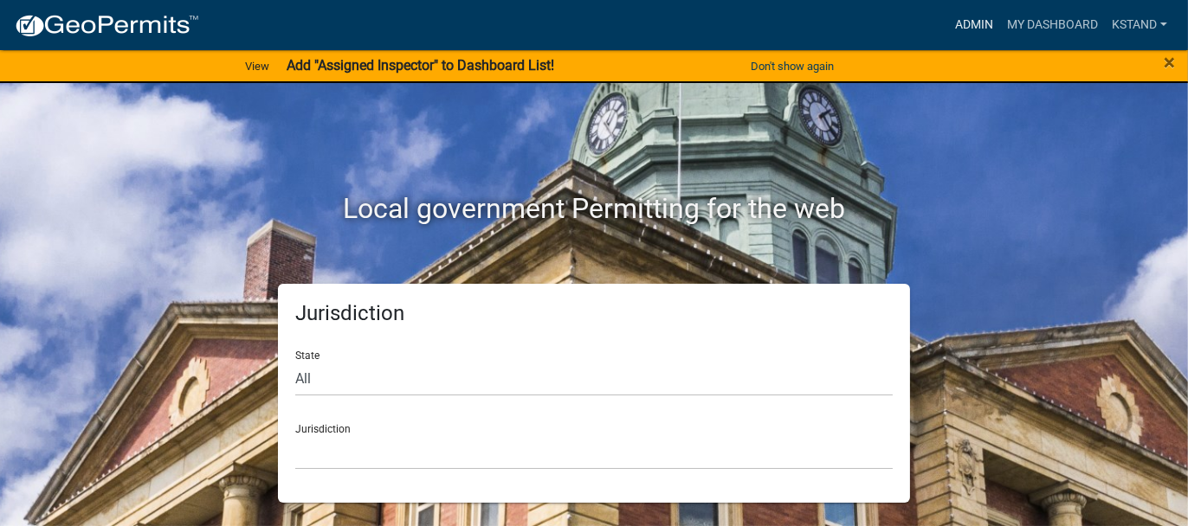
click at [969, 25] on link "Admin" at bounding box center [974, 25] width 52 height 33
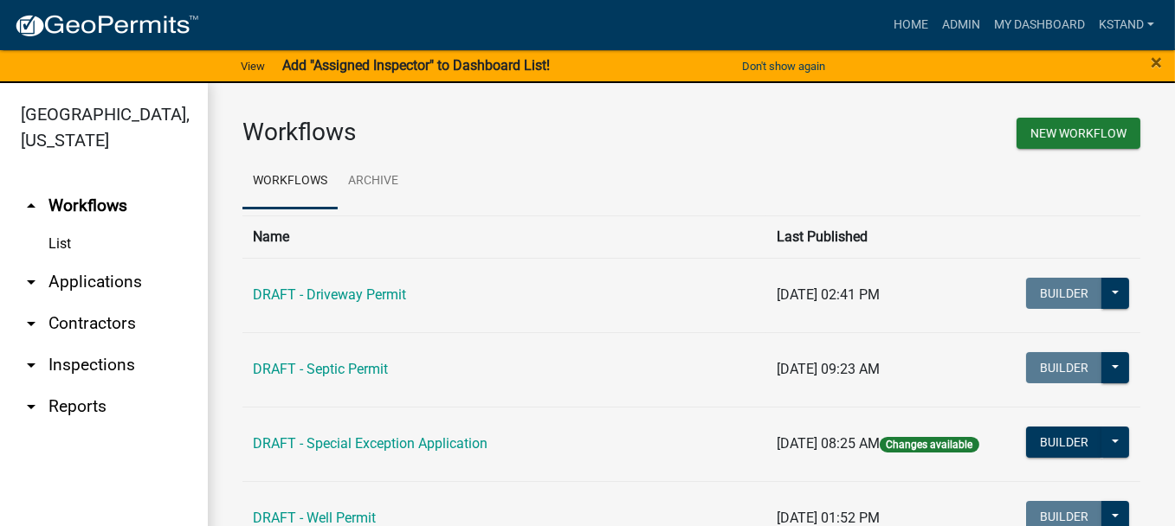
click at [69, 280] on link "arrow_drop_down Applications" at bounding box center [104, 282] width 208 height 42
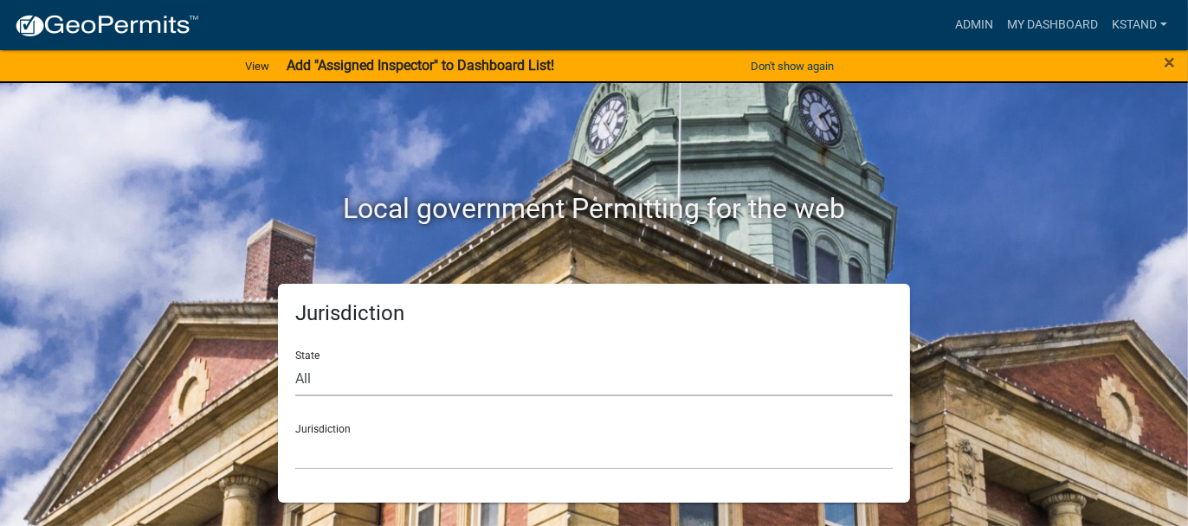
click at [301, 381] on select "All [US_STATE] [US_STATE] [US_STATE] [US_STATE] [US_STATE] [US_STATE] [US_STATE…" at bounding box center [593, 378] width 597 height 35
select select "[US_STATE]"
click at [295, 361] on select "All [US_STATE] [US_STATE] [US_STATE] [US_STATE] [US_STATE] [US_STATE] [US_STATE…" at bounding box center [593, 378] width 597 height 35
click at [322, 449] on select "City of [GEOGRAPHIC_DATA], [US_STATE] City of [GEOGRAPHIC_DATA], [US_STATE] Cit…" at bounding box center [593, 451] width 597 height 35
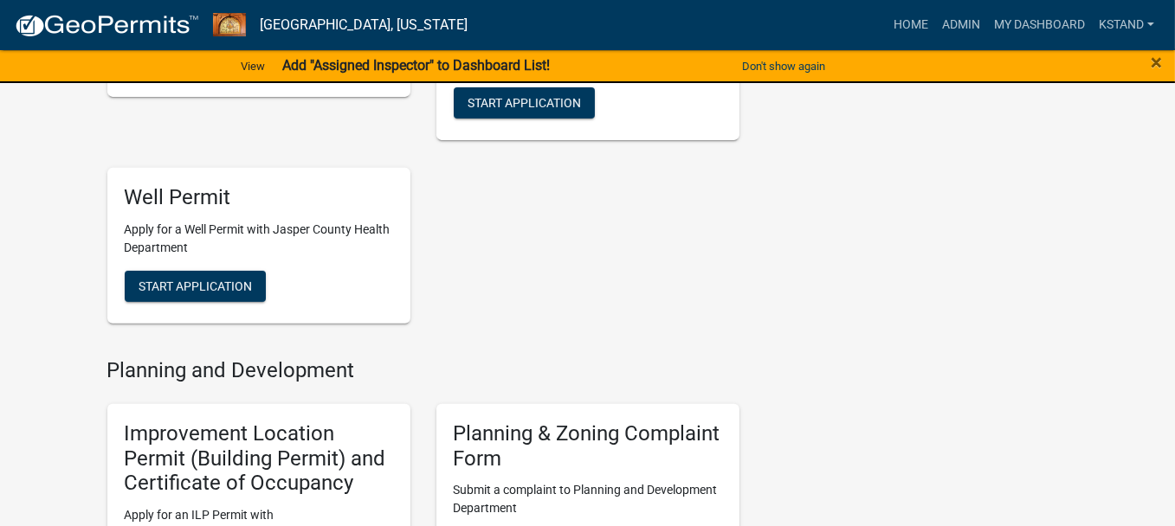
scroll to position [952, 0]
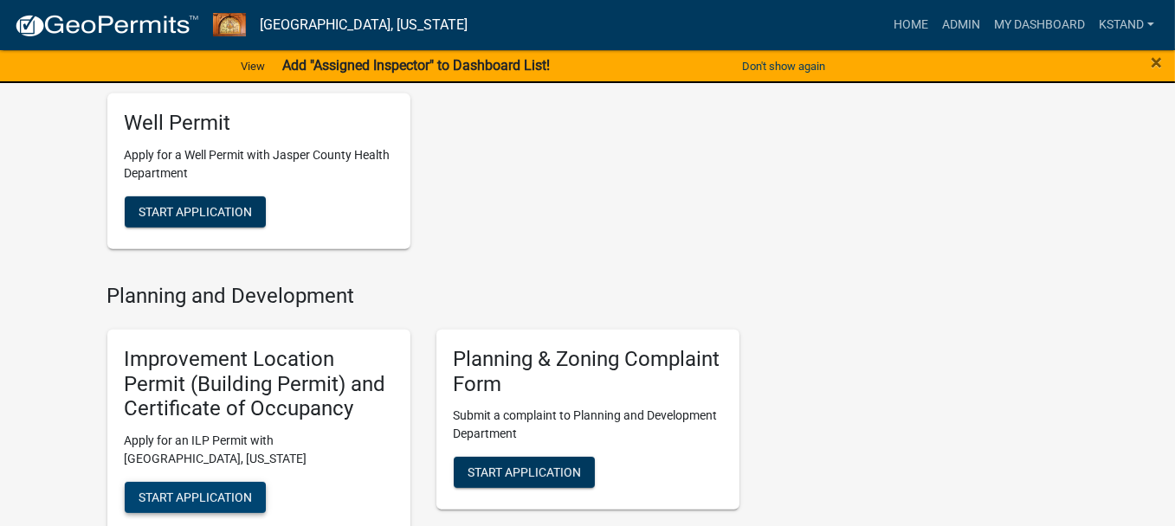
click at [173, 492] on span "Start Application" at bounding box center [194, 498] width 113 height 14
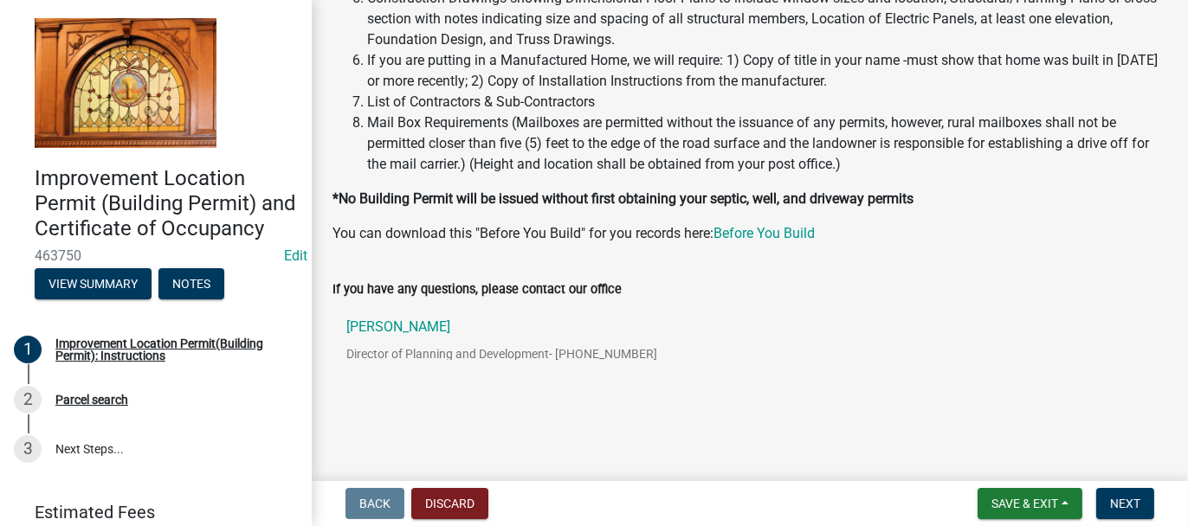
scroll to position [366, 0]
click at [1127, 499] on span "Next" at bounding box center [1125, 504] width 30 height 14
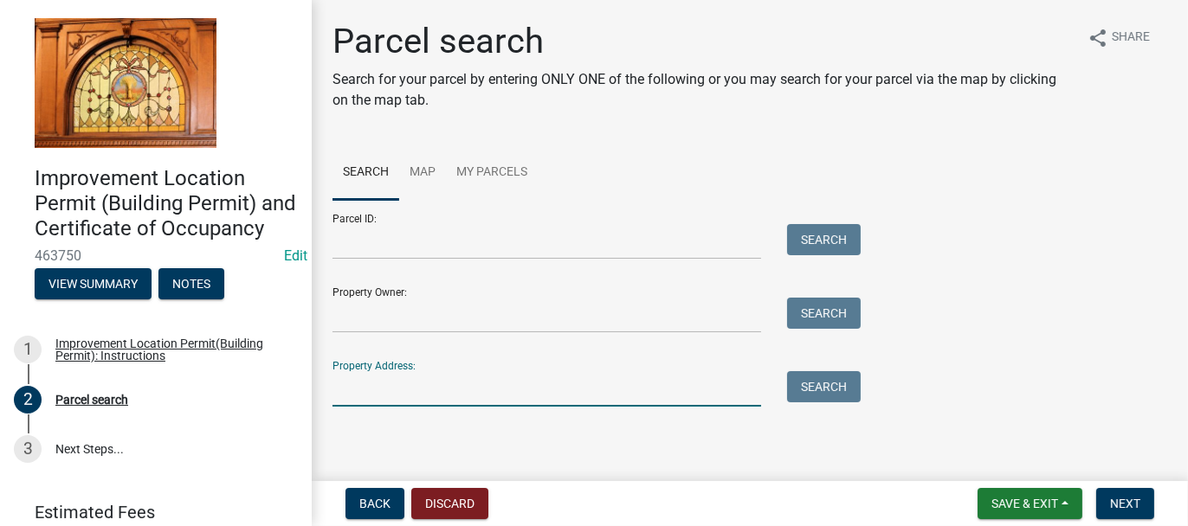
click at [367, 384] on input "Property Address:" at bounding box center [546, 388] width 428 height 35
type input "11185 QUAIL"
click at [830, 384] on button "Search" at bounding box center [824, 386] width 74 height 31
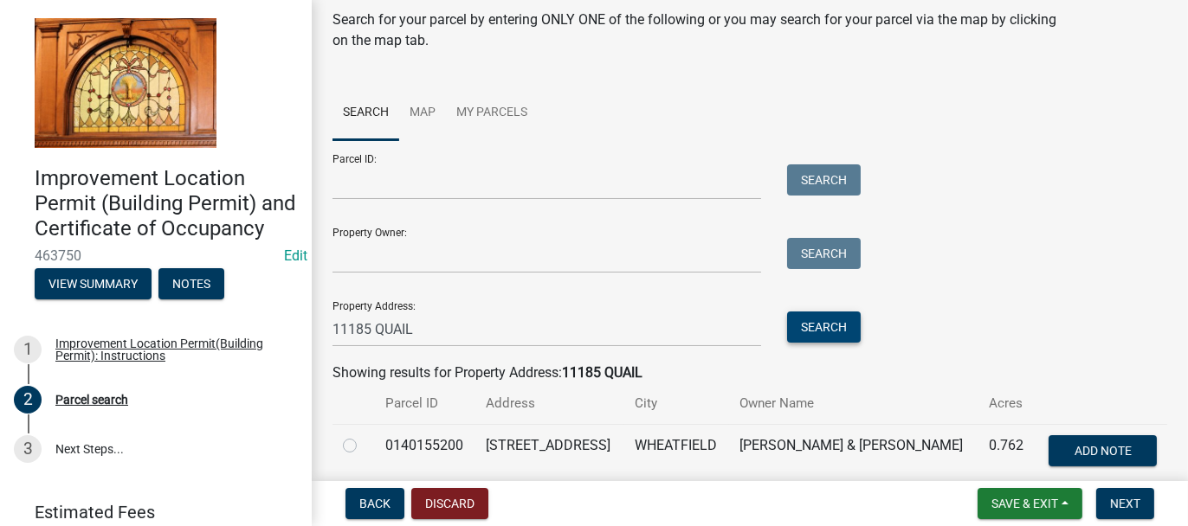
scroll to position [132, 0]
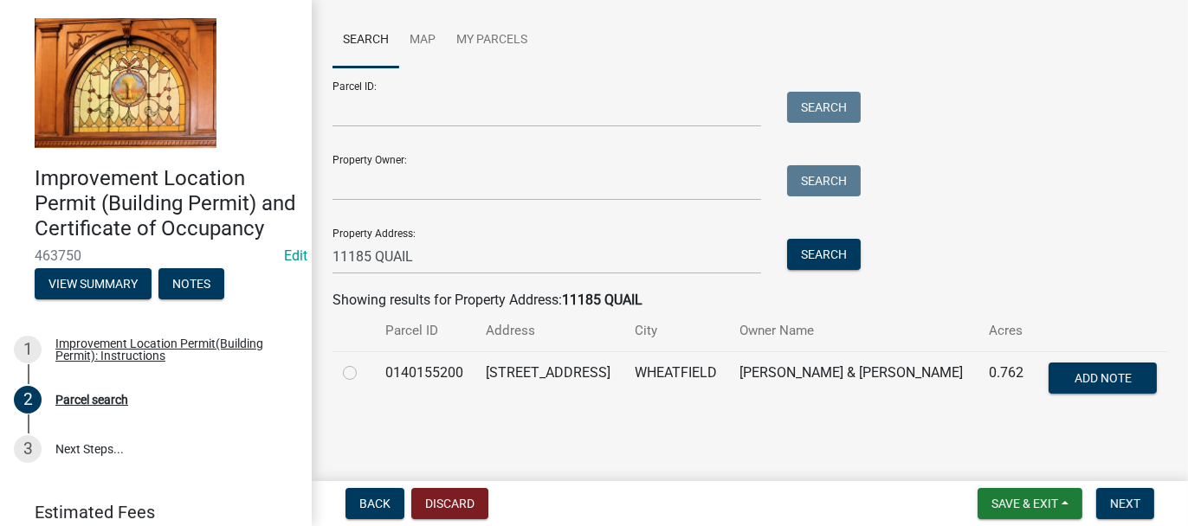
click at [364, 363] on label at bounding box center [364, 363] width 0 height 0
click at [364, 369] on input "radio" at bounding box center [369, 368] width 11 height 11
radio input "true"
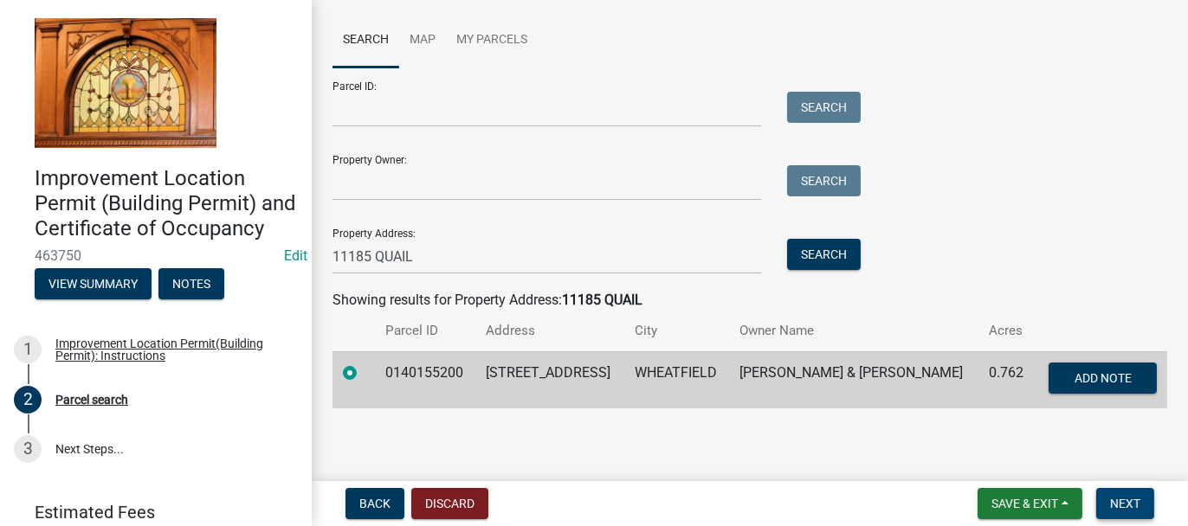
click at [1124, 505] on span "Next" at bounding box center [1125, 504] width 30 height 14
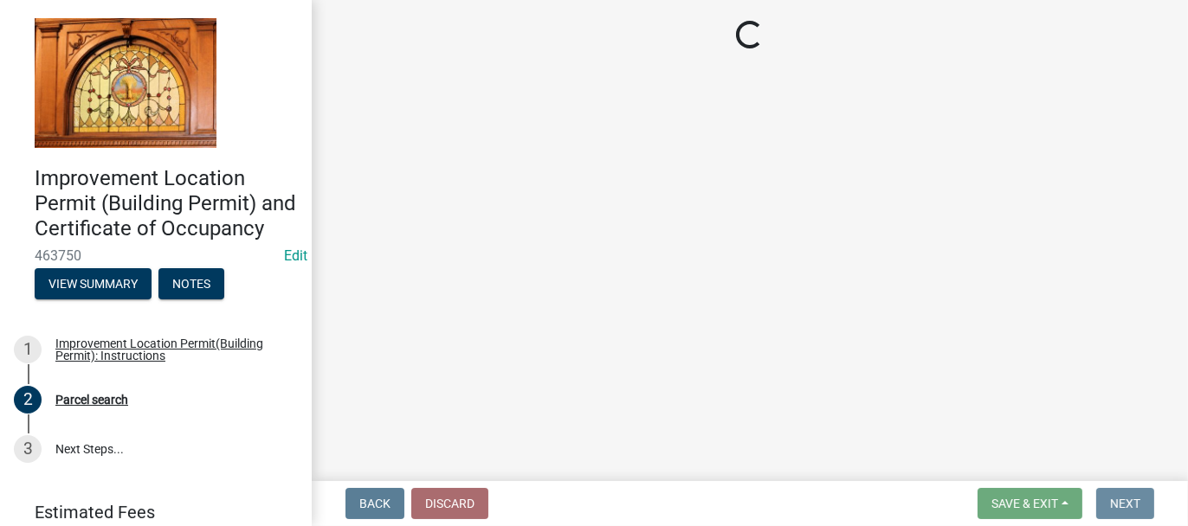
scroll to position [0, 0]
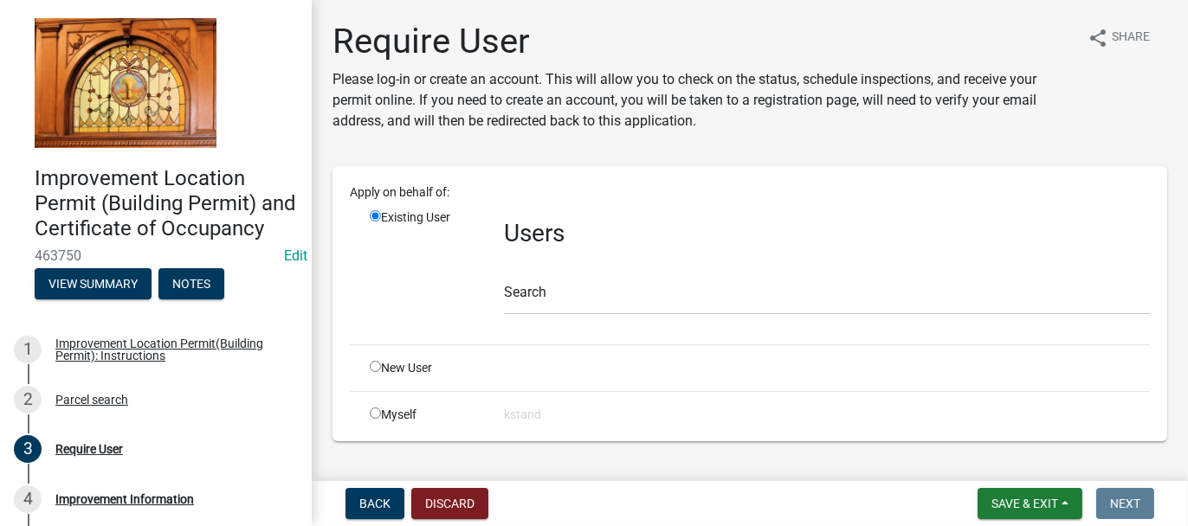
click at [374, 366] on input "radio" at bounding box center [375, 366] width 11 height 11
radio input "true"
radio input "false"
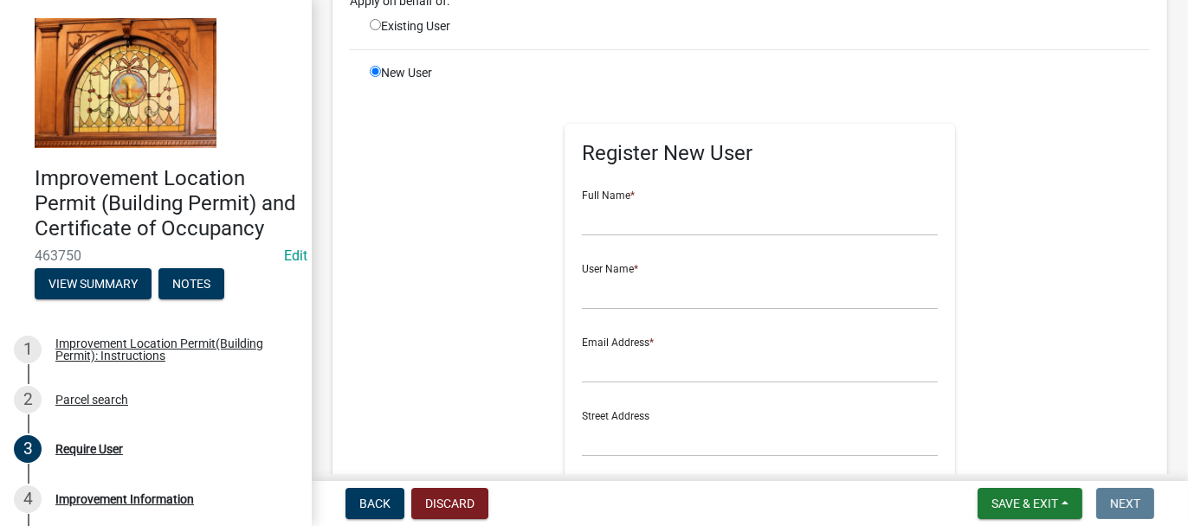
scroll to position [260, 0]
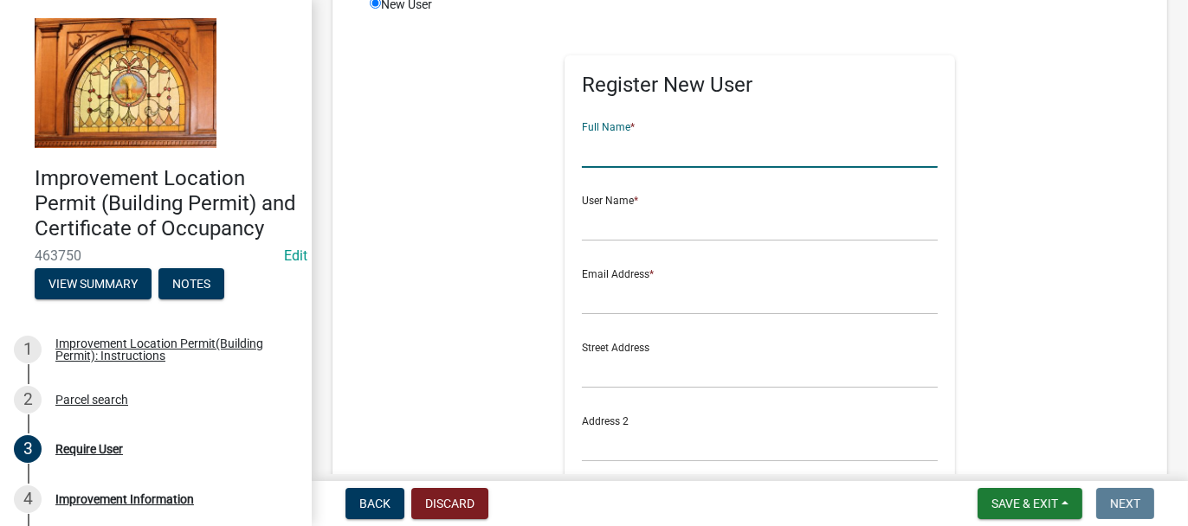
click at [615, 146] on input "text" at bounding box center [760, 149] width 356 height 35
type input "[PERSON_NAME]"
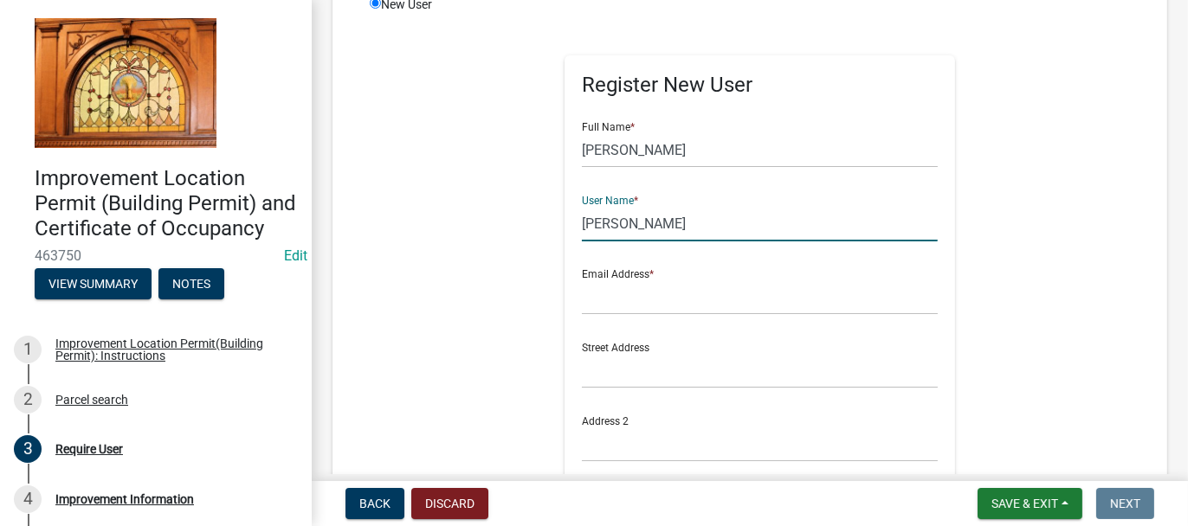
type input "[PERSON_NAME]"
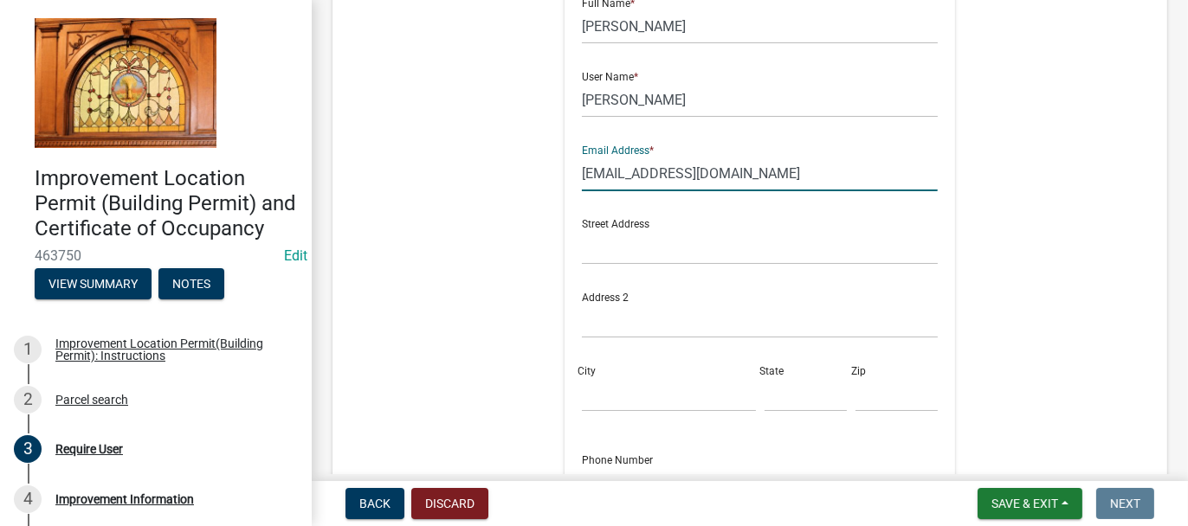
scroll to position [519, 0]
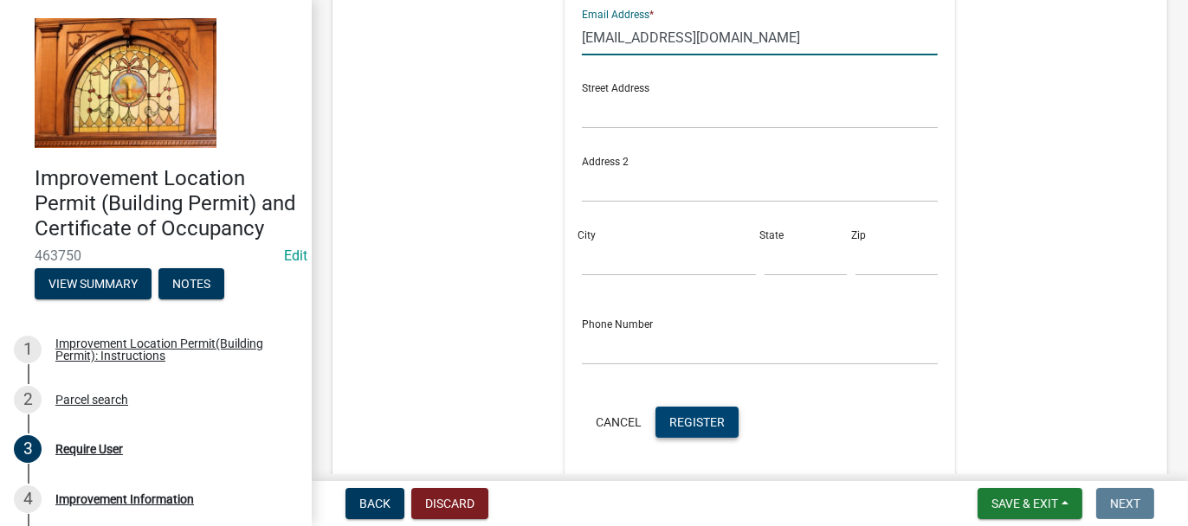
type input "[EMAIL_ADDRESS][DOMAIN_NAME]"
click at [669, 418] on span "Register" at bounding box center [696, 422] width 55 height 14
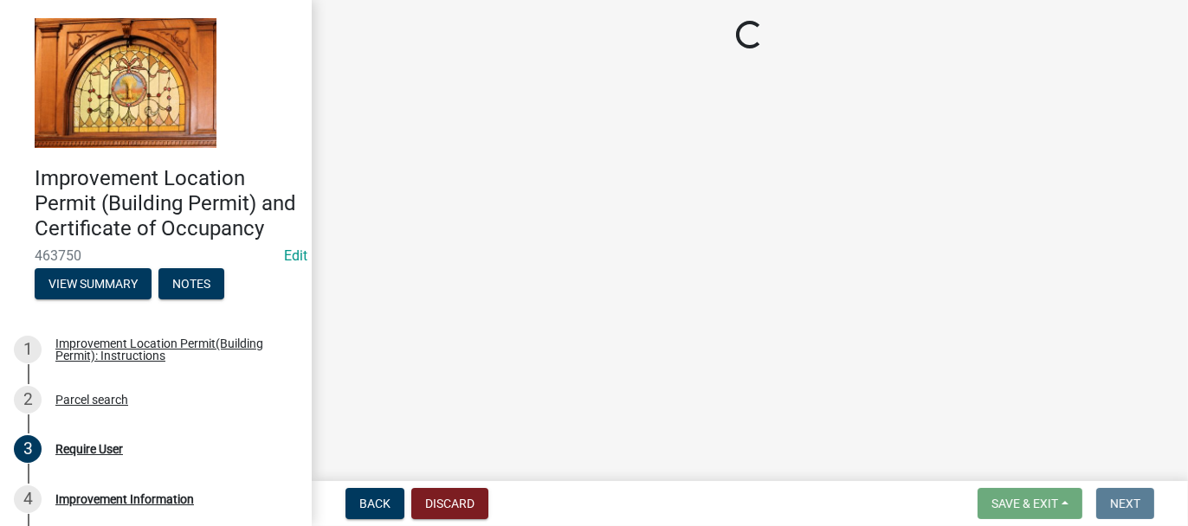
scroll to position [0, 0]
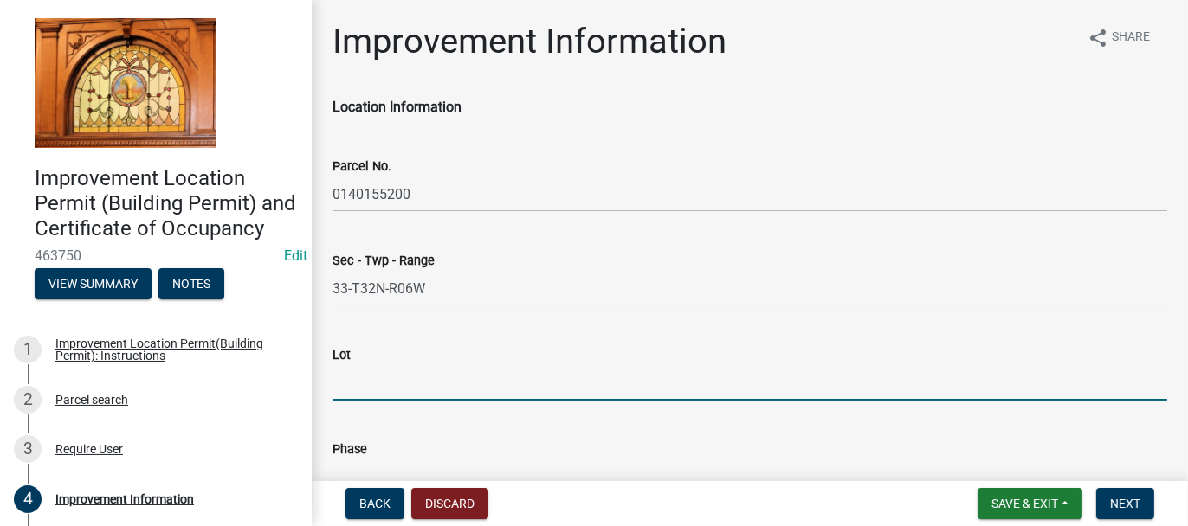
click at [456, 370] on input "Lot" at bounding box center [749, 382] width 834 height 35
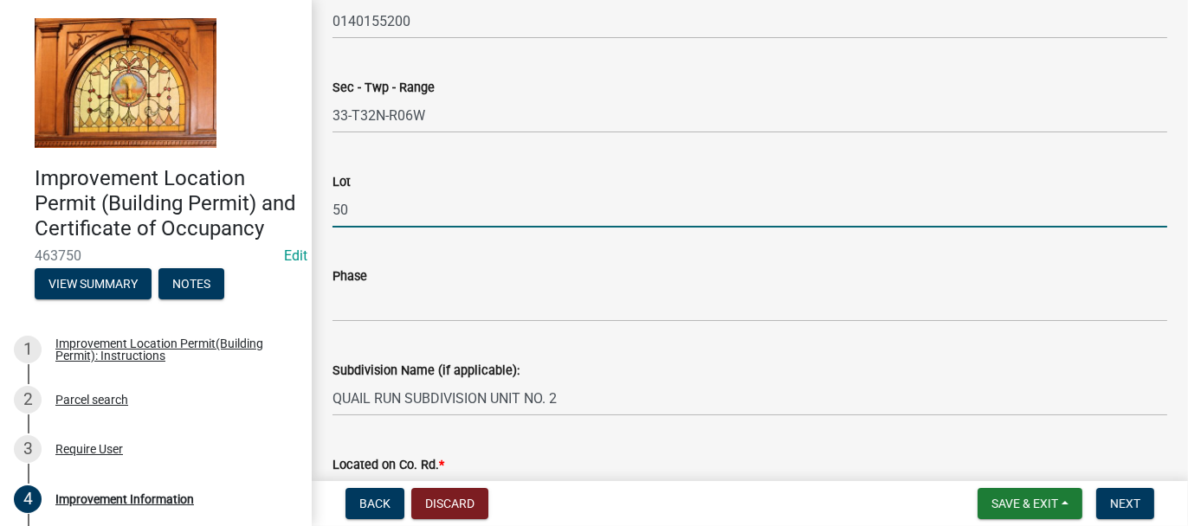
scroll to position [260, 0]
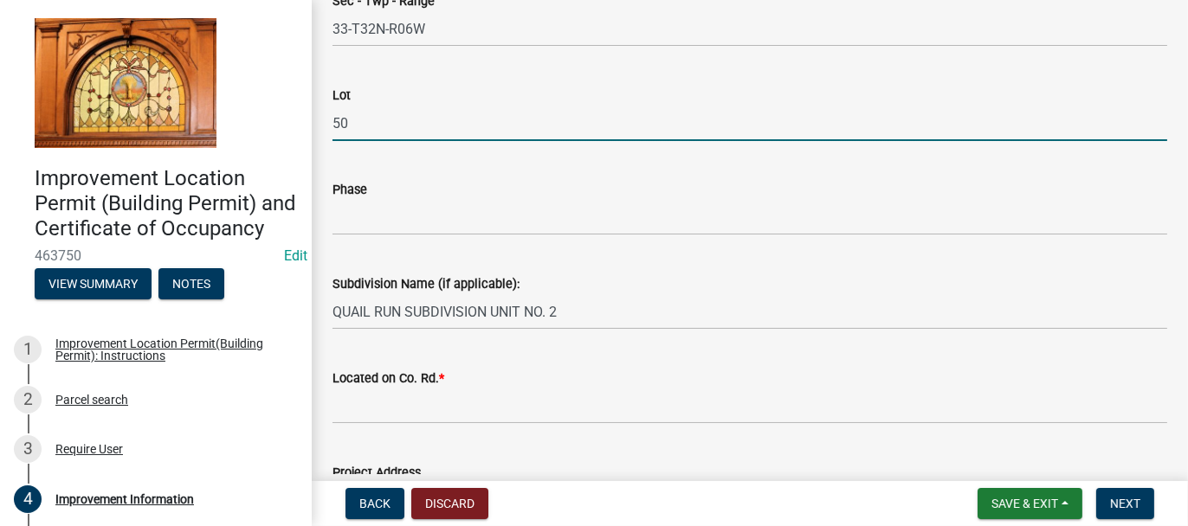
type input "50"
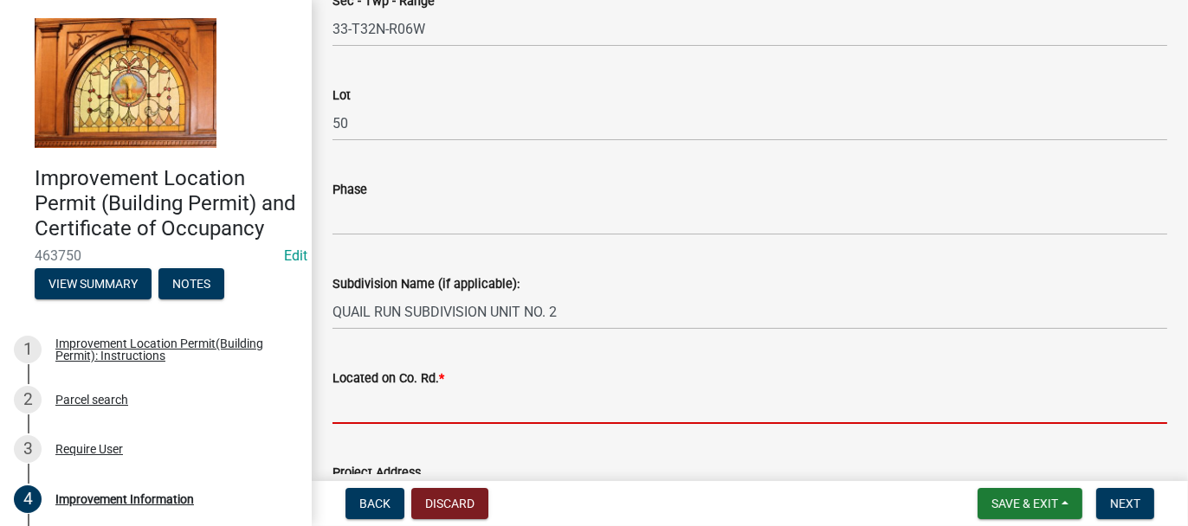
click at [471, 398] on input "Located on Co. Rd. *" at bounding box center [749, 406] width 834 height 35
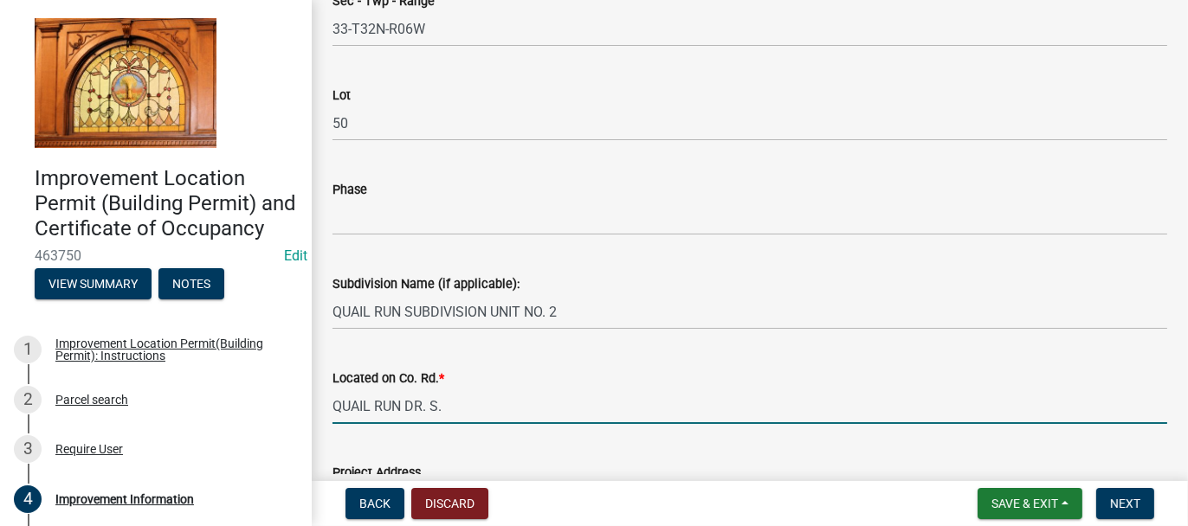
scroll to position [346, 0]
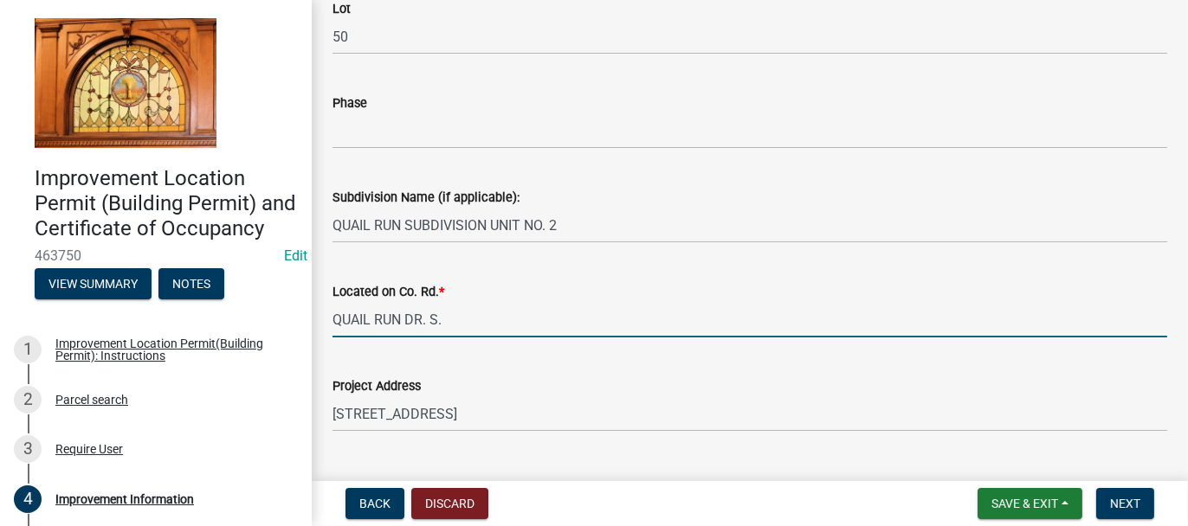
type input "QUAIL RUN DR. S."
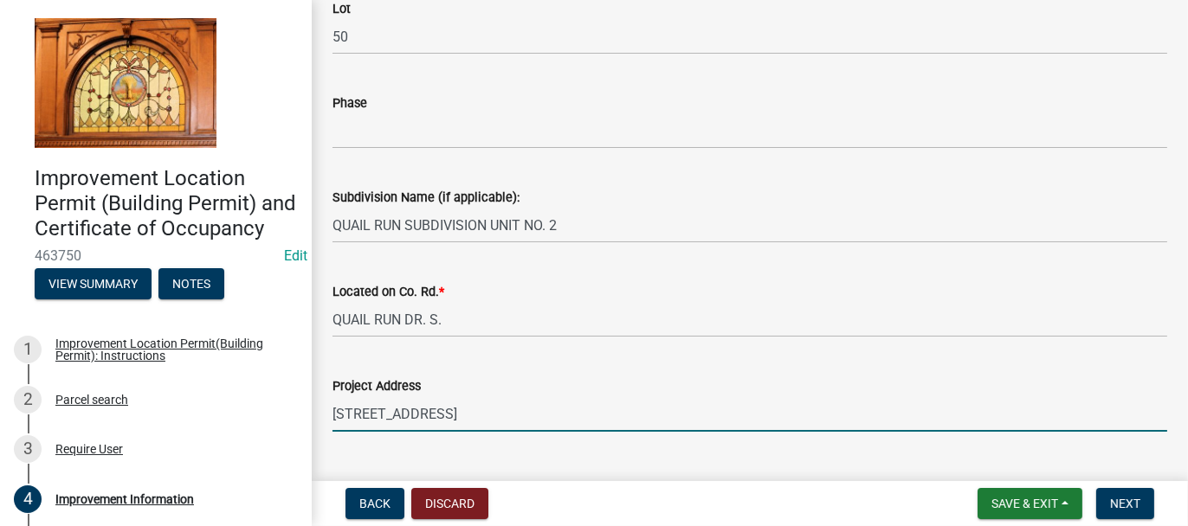
click at [480, 420] on input "[STREET_ADDRESS]" at bounding box center [749, 413] width 834 height 35
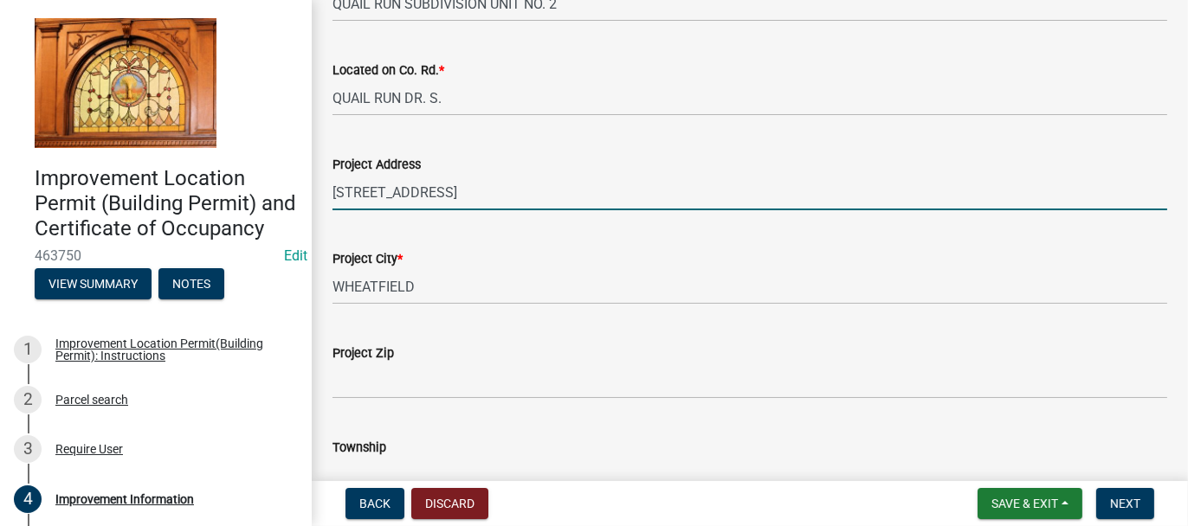
scroll to position [606, 0]
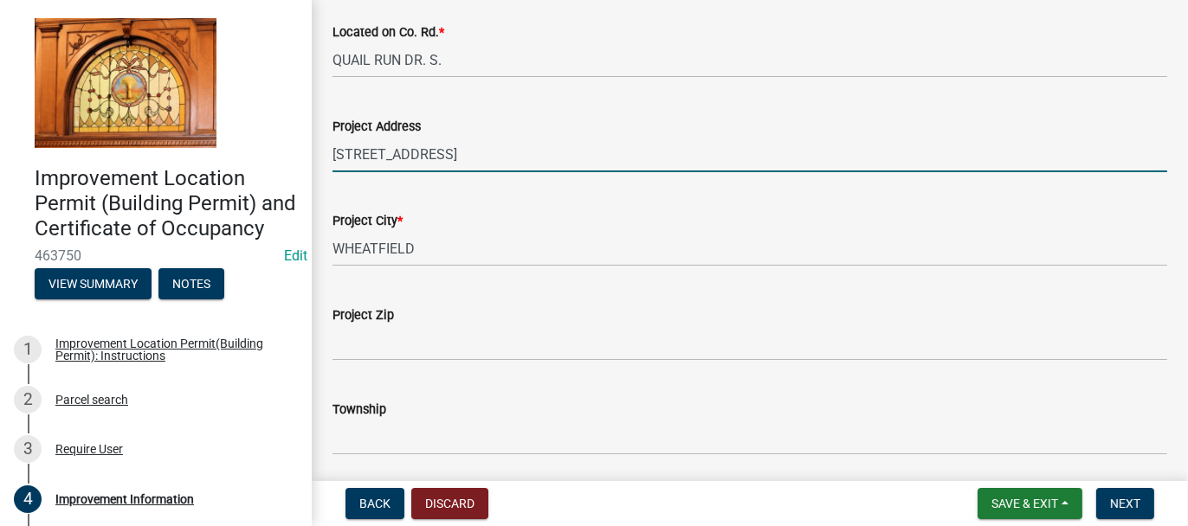
type input "[STREET_ADDRESS]"
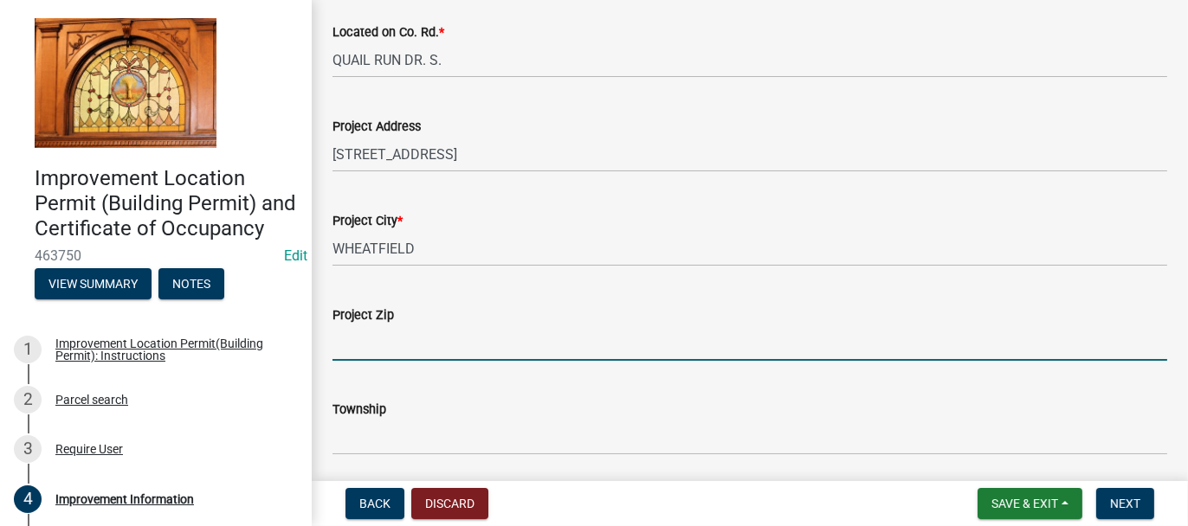
click at [432, 338] on input "Project Zip" at bounding box center [749, 342] width 834 height 35
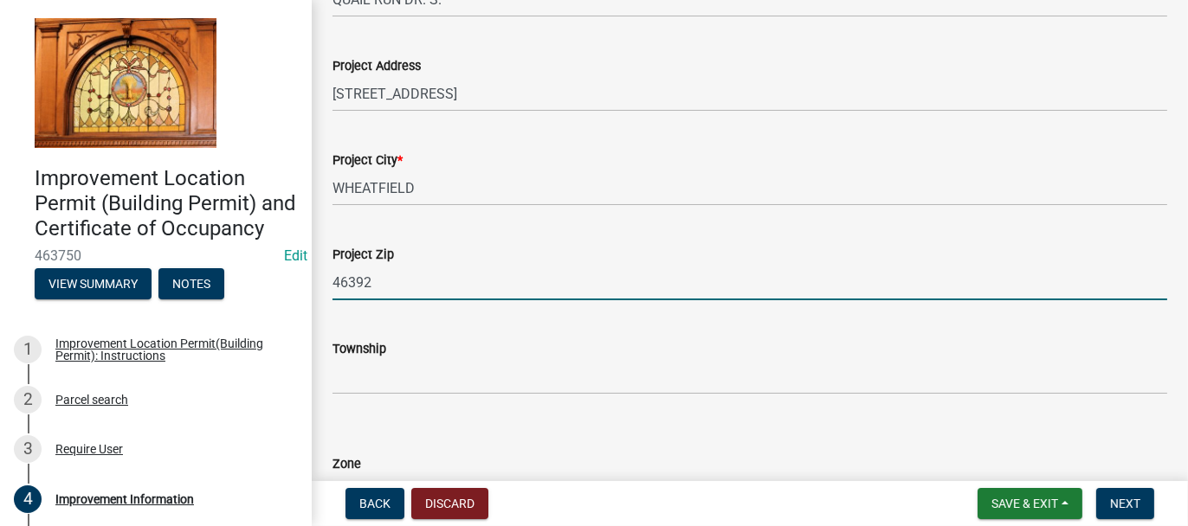
scroll to position [692, 0]
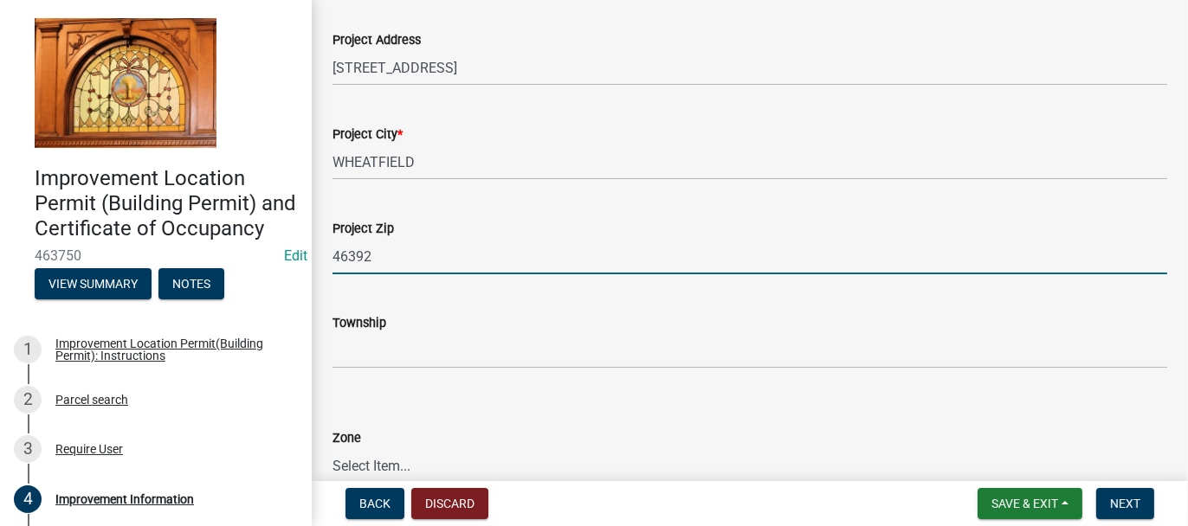
type input "46392"
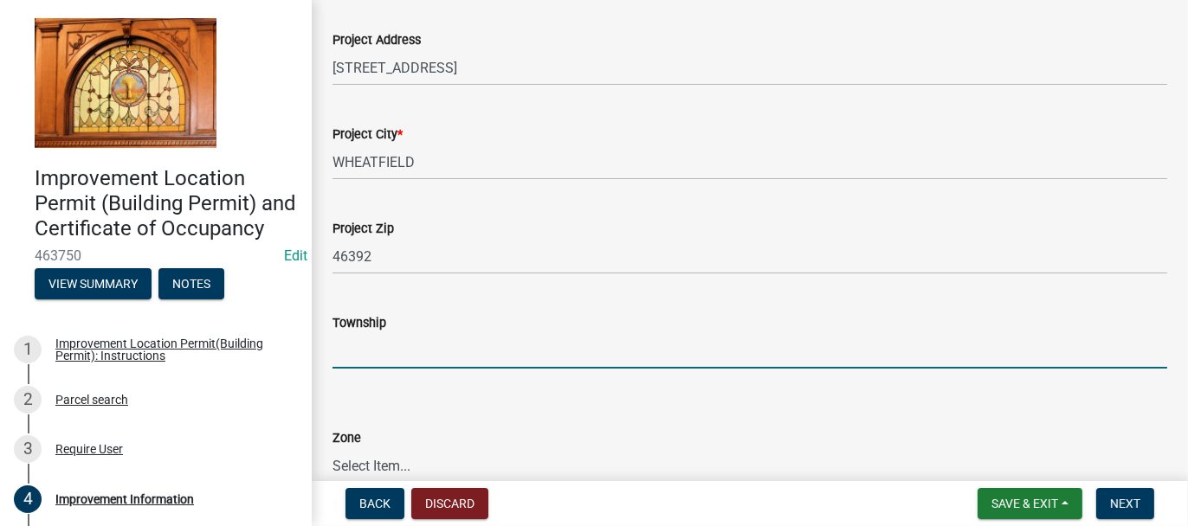
click at [434, 345] on input "Township" at bounding box center [749, 350] width 834 height 35
type input "WHEATFIELD"
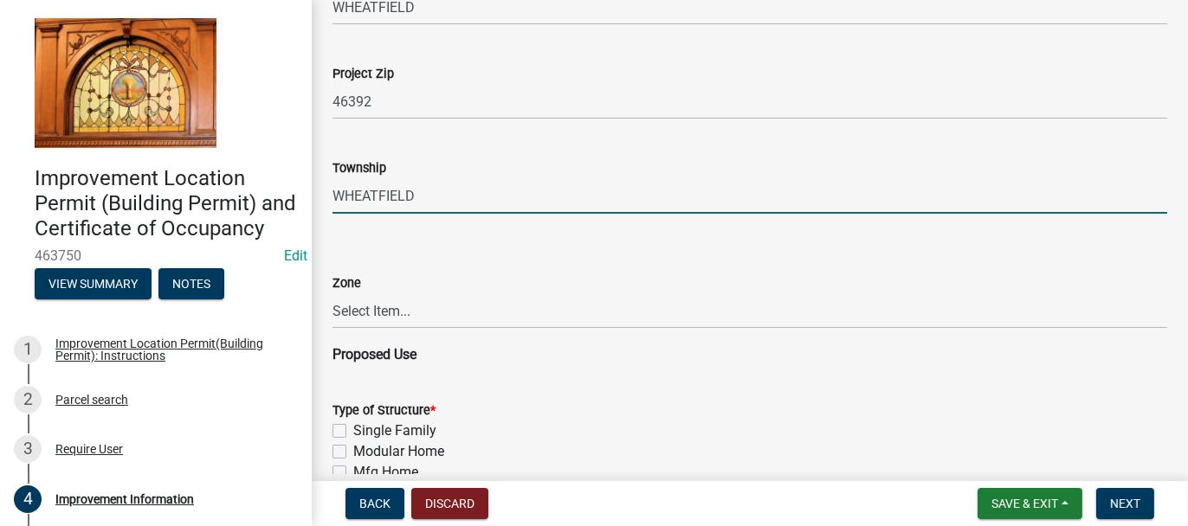
scroll to position [866, 0]
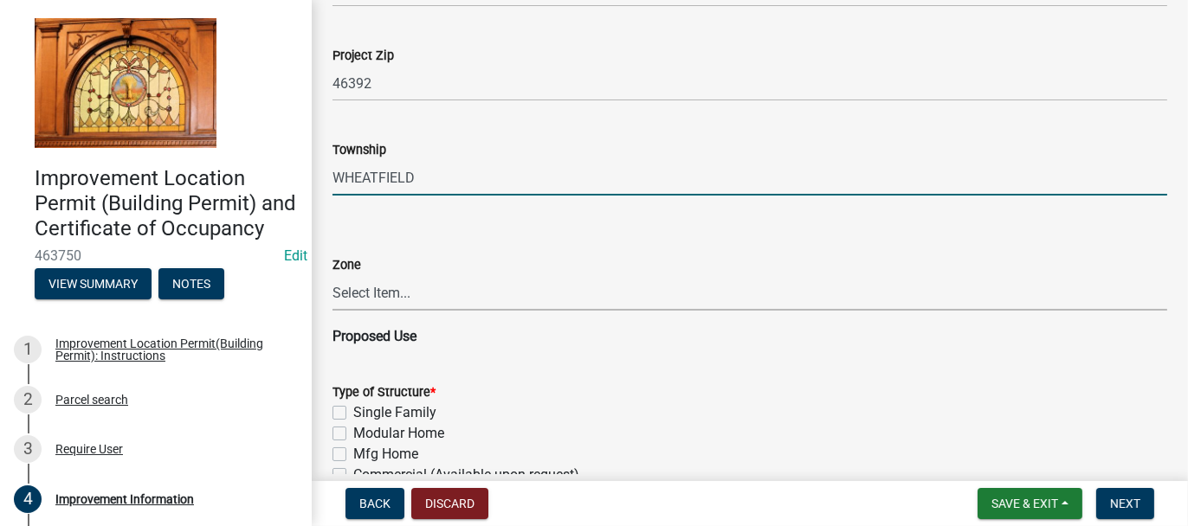
click at [352, 282] on select "Select Item... CO - Conservation PR - Parks & Recreation A1 - Conservation Agri…" at bounding box center [749, 292] width 834 height 35
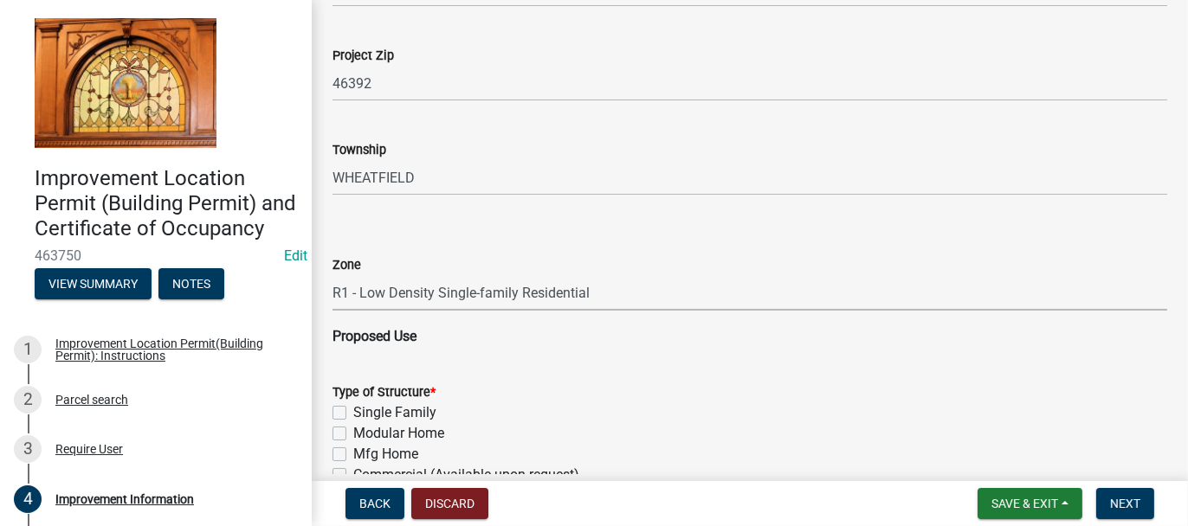
click at [332, 275] on select "Select Item... CO - Conservation PR - Parks & Recreation A1 - Conservation Agri…" at bounding box center [749, 292] width 834 height 35
select select "8bbf6709-b682-4859-bc26-bad637e1a2ad"
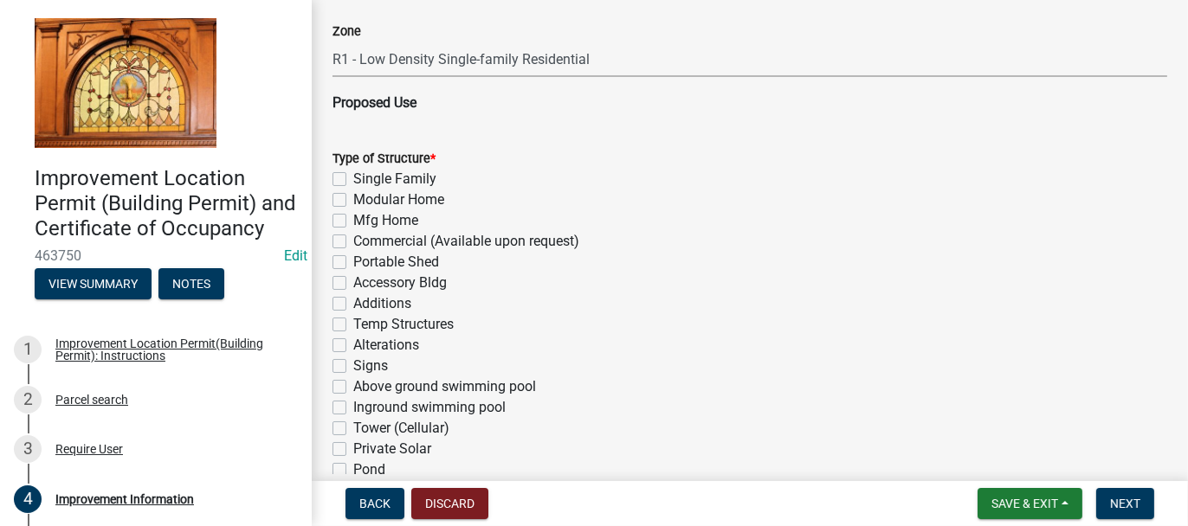
scroll to position [1125, 0]
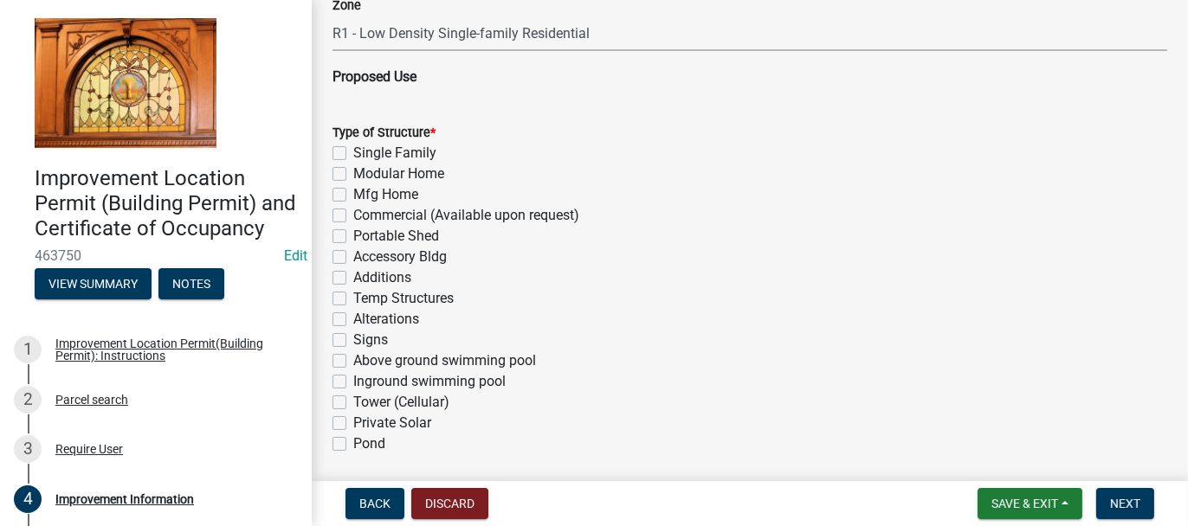
click at [353, 259] on label "Accessory Bldg" at bounding box center [399, 257] width 93 height 21
click at [353, 258] on input "Accessory Bldg" at bounding box center [358, 252] width 11 height 11
checkbox input "true"
checkbox input "false"
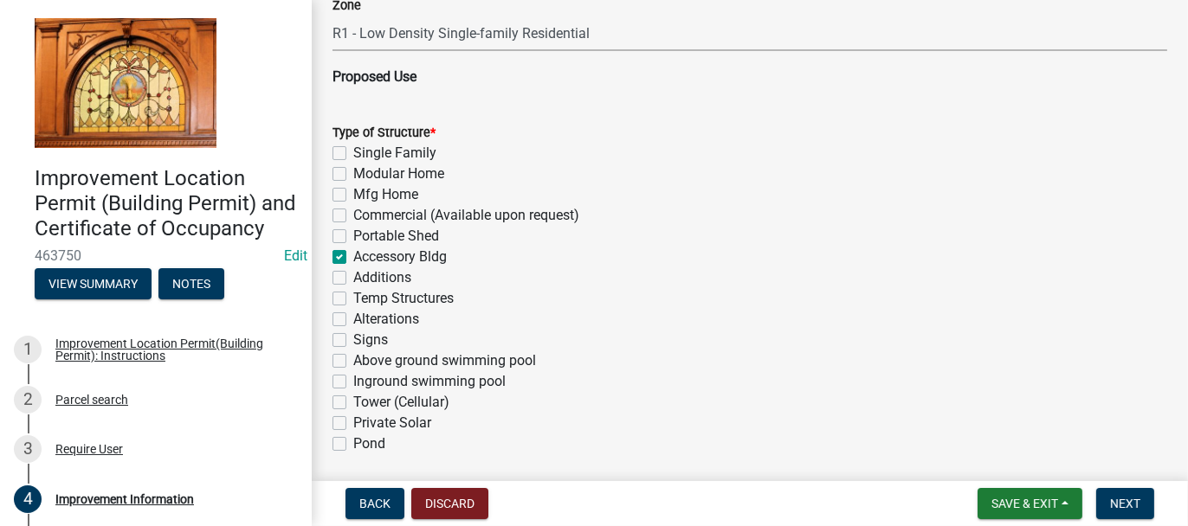
checkbox input "false"
checkbox input "true"
checkbox input "false"
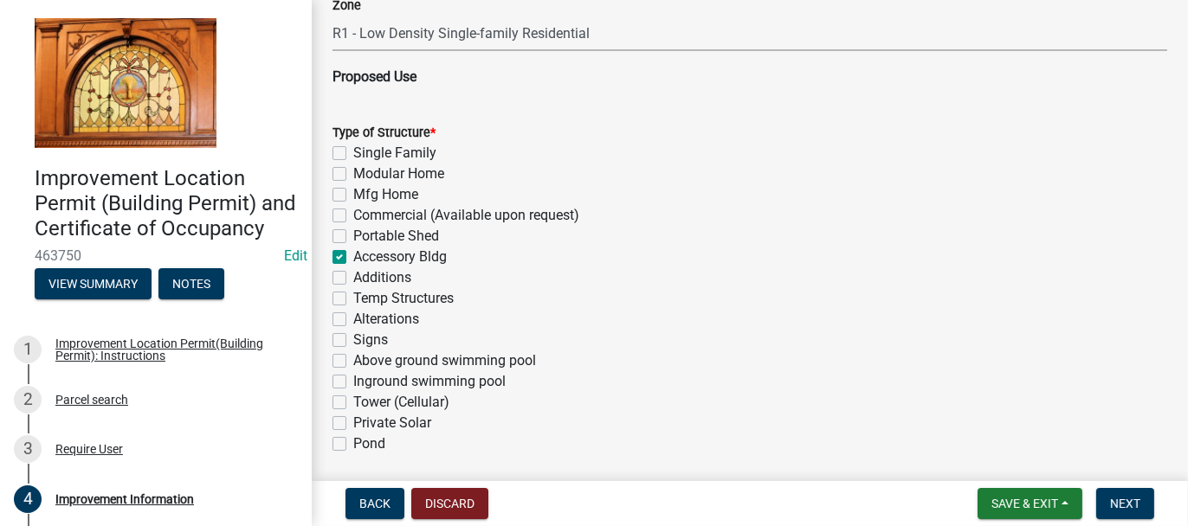
checkbox input "false"
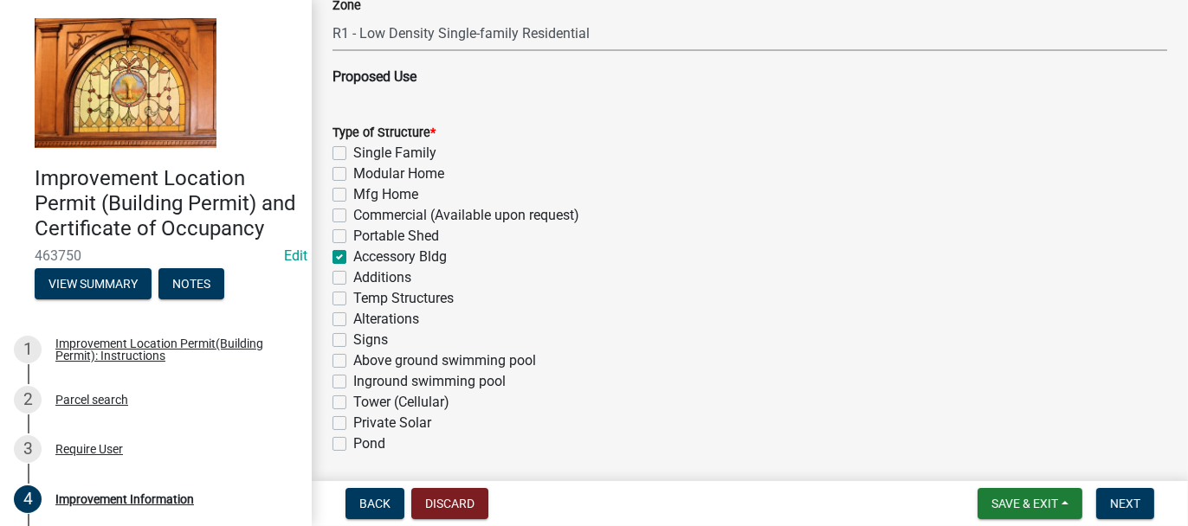
checkbox input "false"
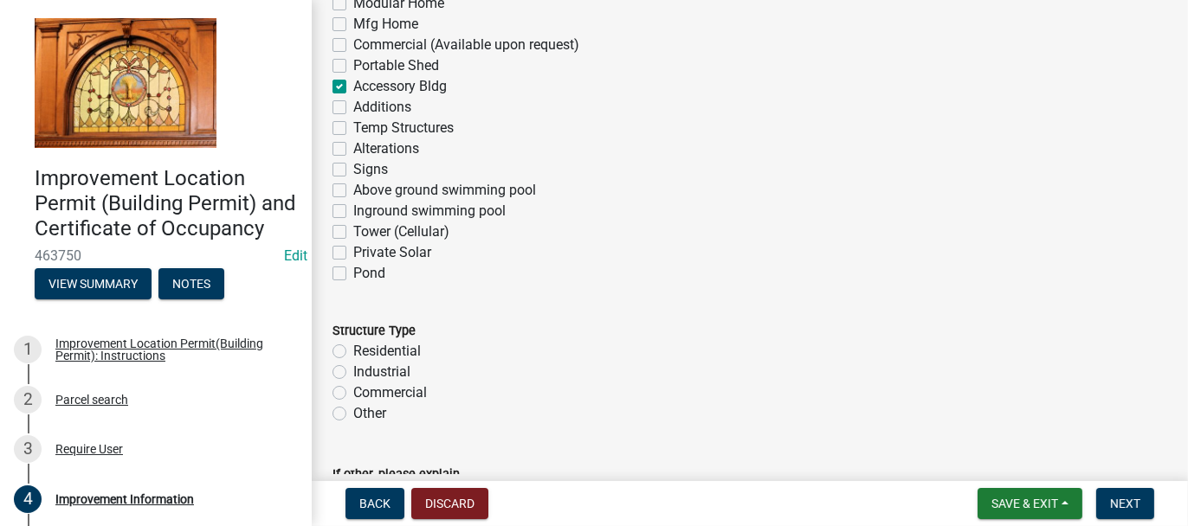
scroll to position [1298, 0]
click at [353, 348] on label "Residential" at bounding box center [387, 348] width 68 height 21
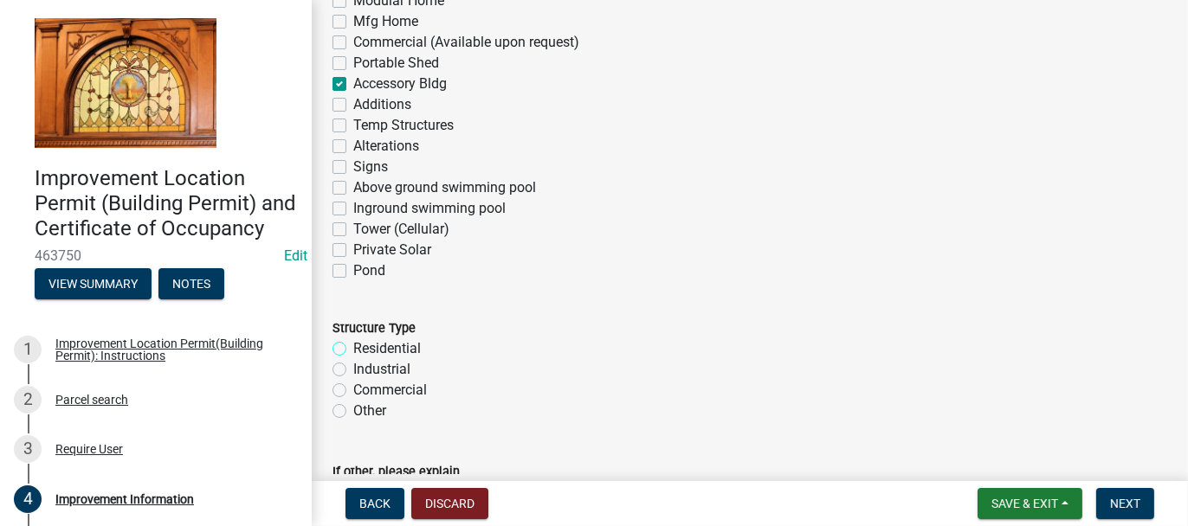
click at [353, 348] on input "Residential" at bounding box center [358, 343] width 11 height 11
radio input "true"
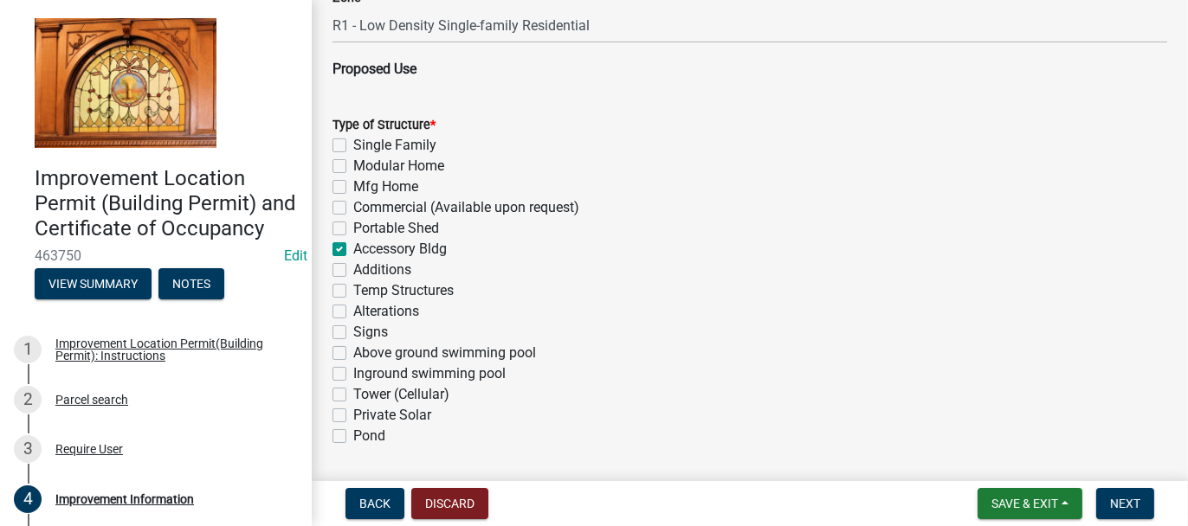
scroll to position [1125, 0]
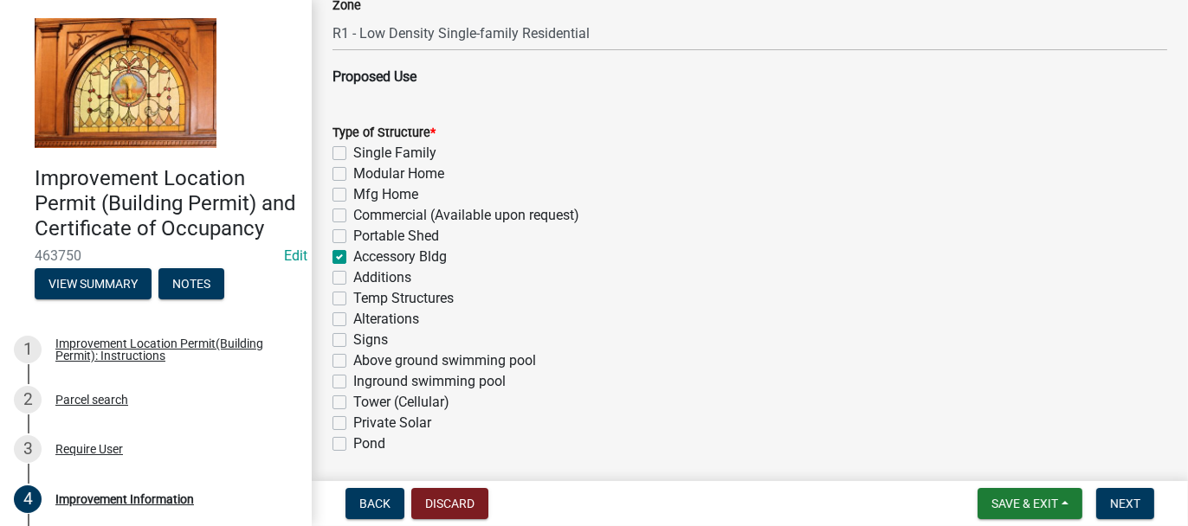
click at [353, 234] on label "Portable Shed" at bounding box center [396, 236] width 86 height 21
click at [353, 234] on input "Portable Shed" at bounding box center [358, 231] width 11 height 11
checkbox input "true"
checkbox input "false"
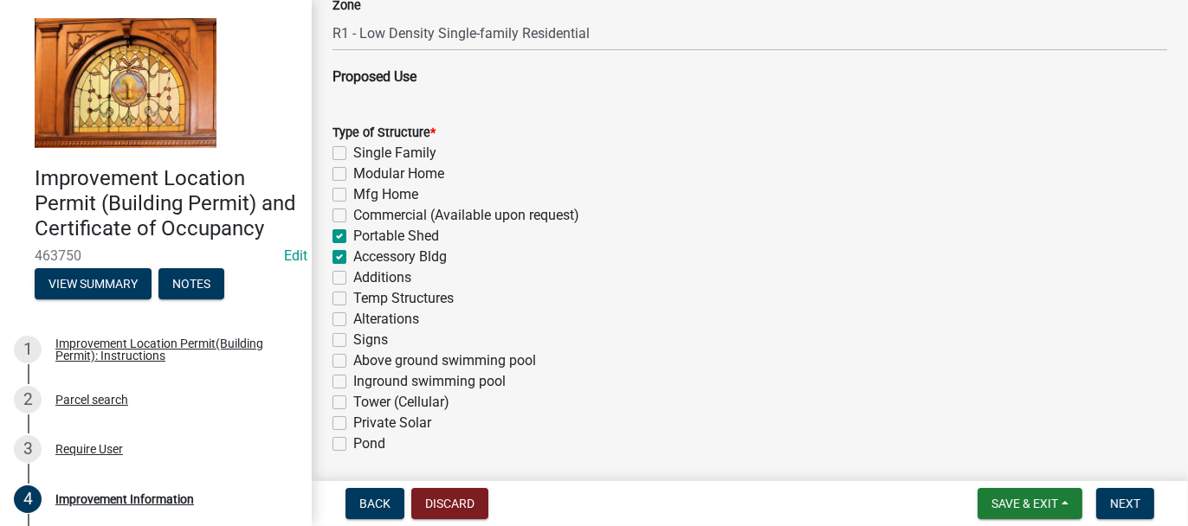
checkbox input "false"
checkbox input "true"
checkbox input "false"
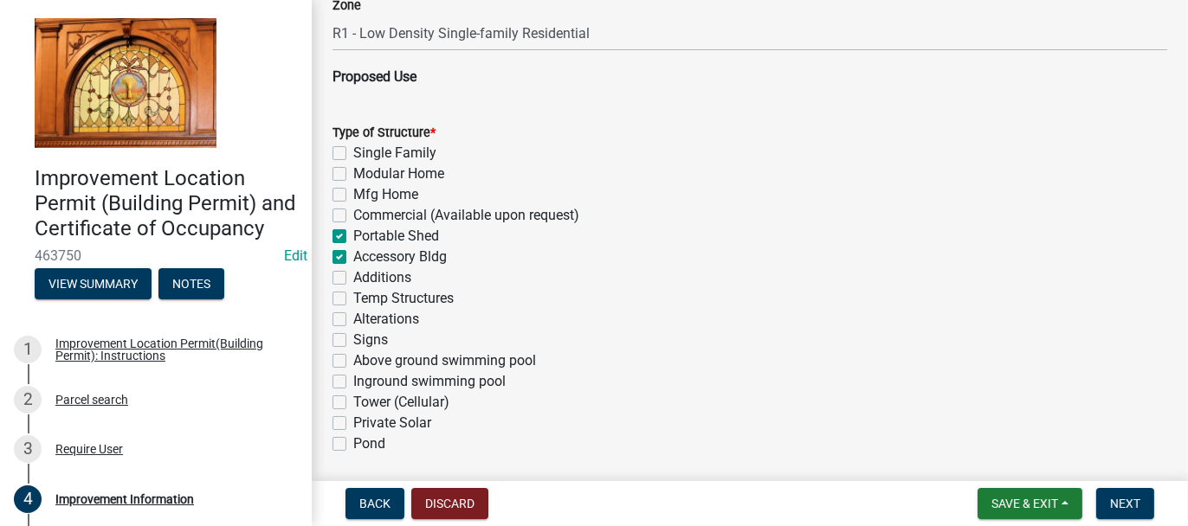
checkbox input "false"
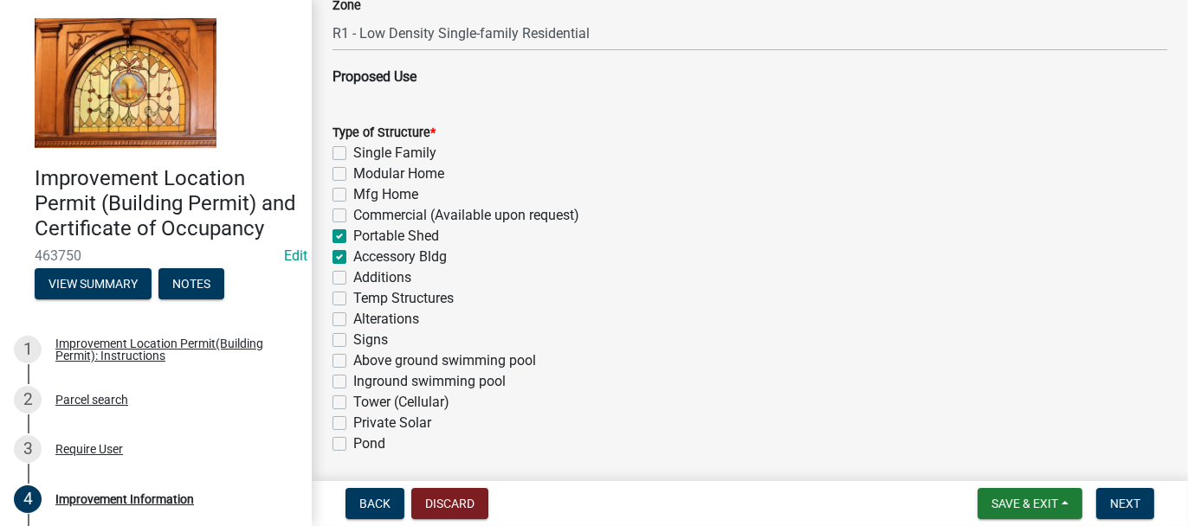
checkbox input "false"
click at [353, 256] on label "Accessory Bldg" at bounding box center [399, 257] width 93 height 21
click at [353, 256] on input "Accessory Bldg" at bounding box center [358, 252] width 11 height 11
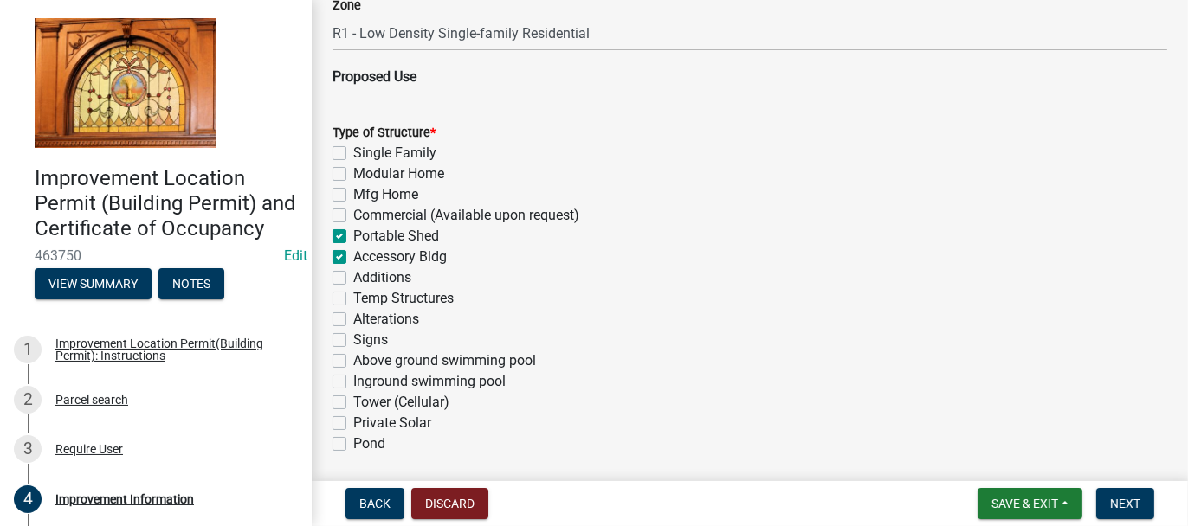
checkbox input "false"
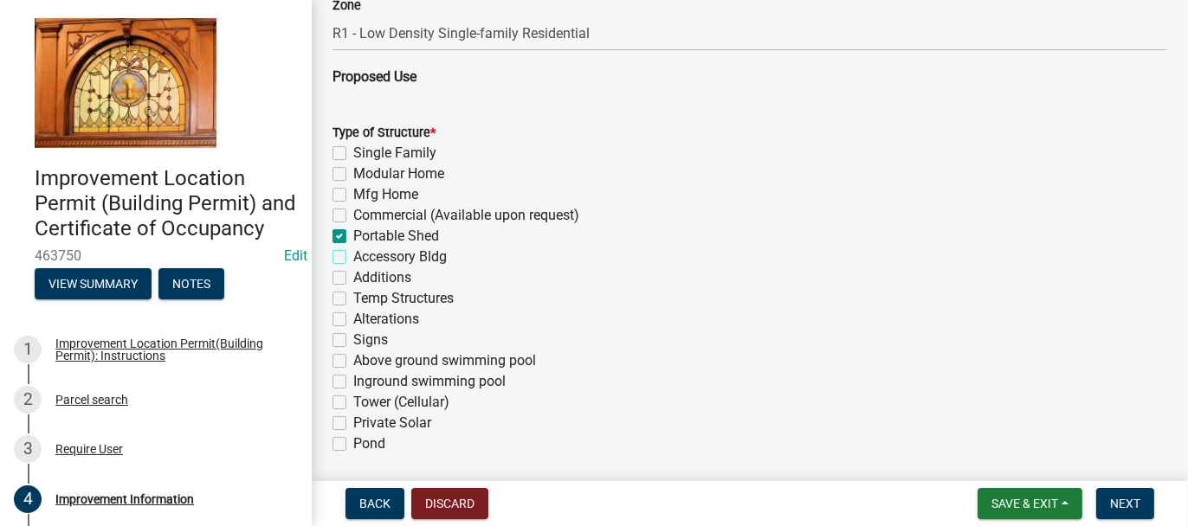
checkbox input "true"
checkbox input "false"
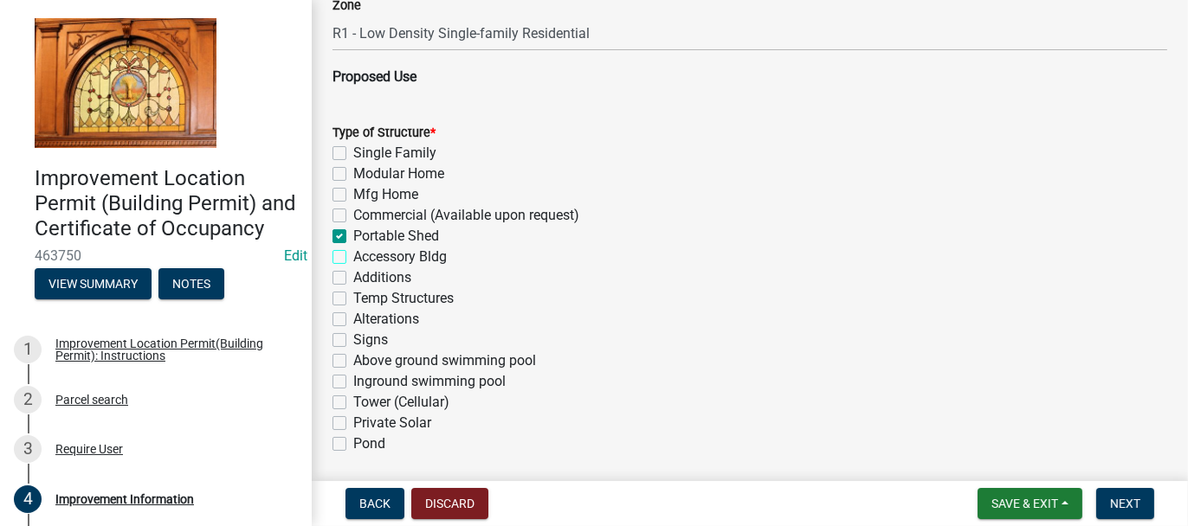
checkbox input "false"
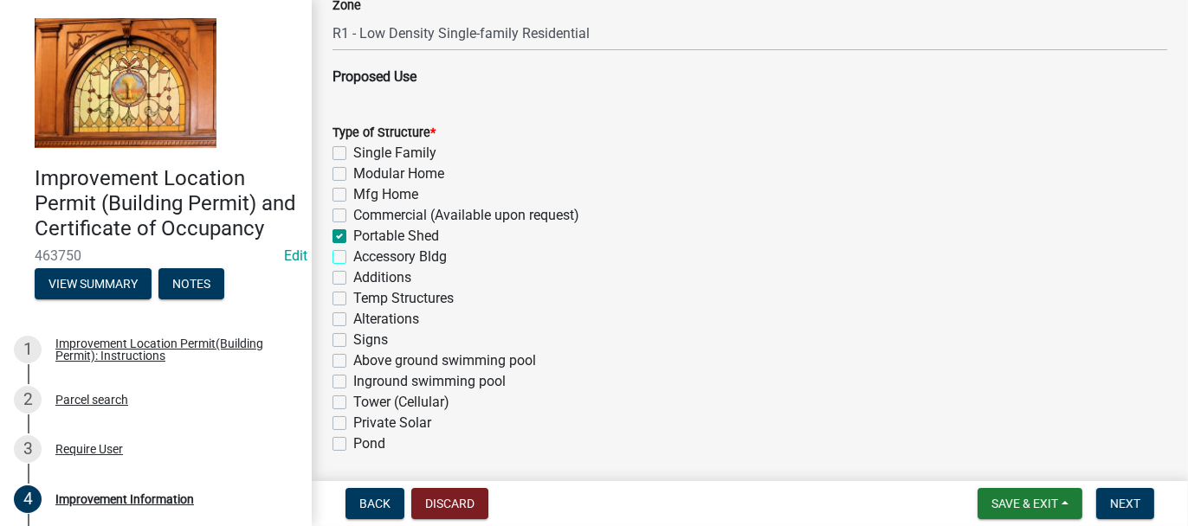
checkbox input "false"
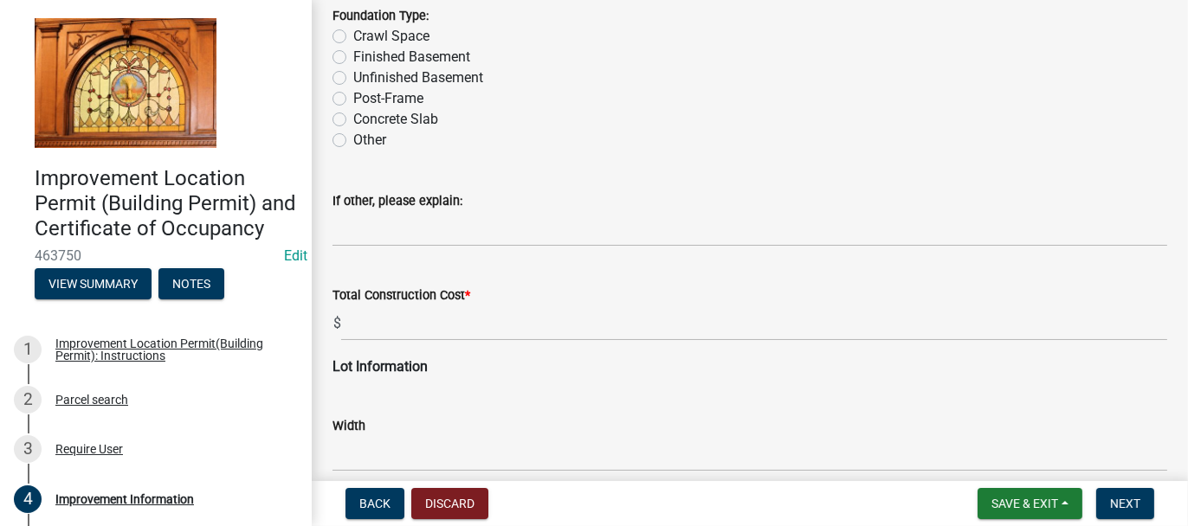
scroll to position [1904, 0]
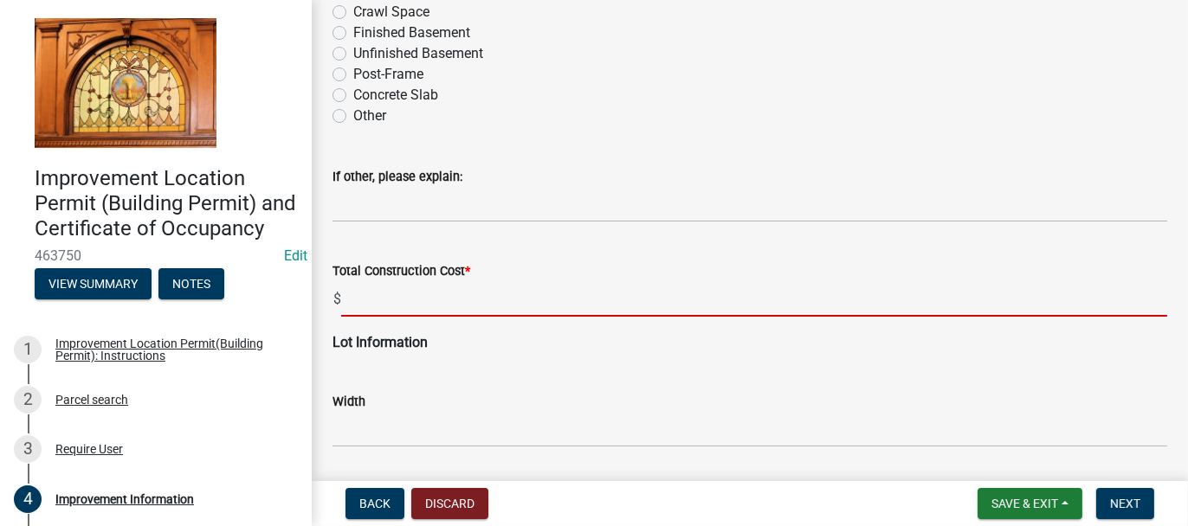
click at [348, 299] on input "text" at bounding box center [754, 298] width 826 height 35
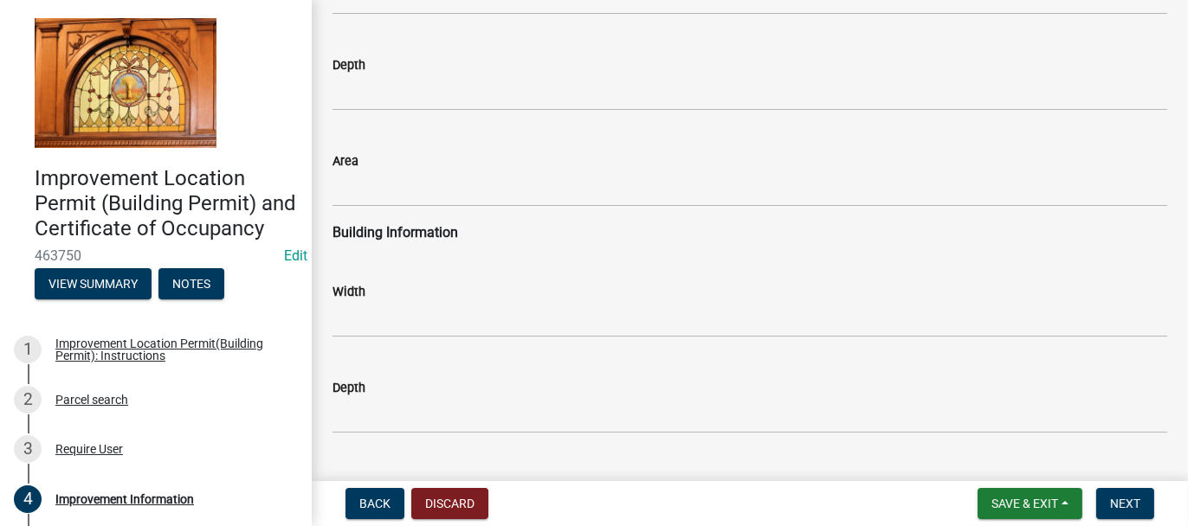
scroll to position [2423, 0]
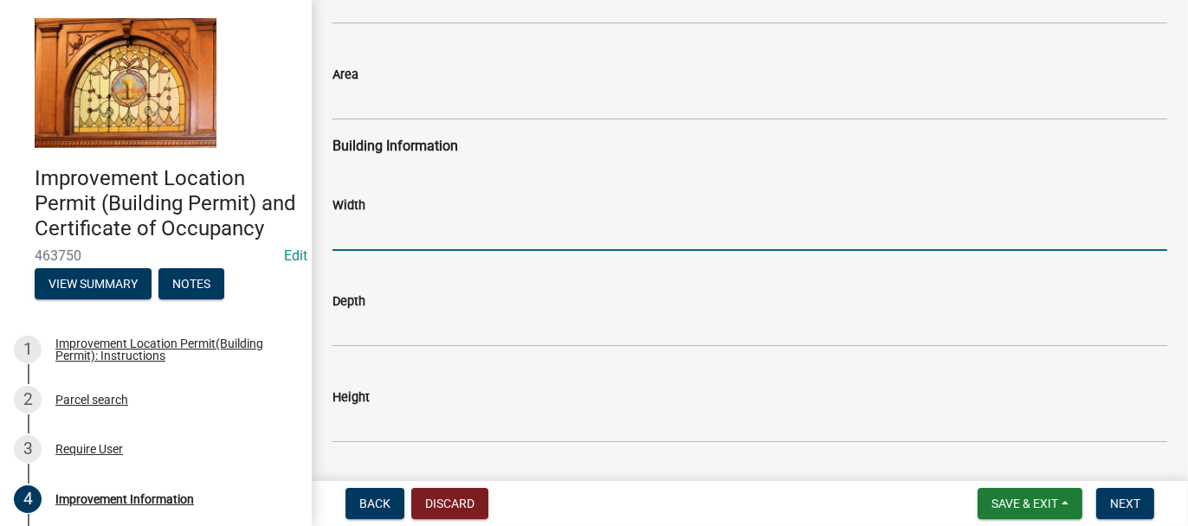
type input "12000"
click at [344, 232] on input "text" at bounding box center [749, 233] width 834 height 35
type input "12"
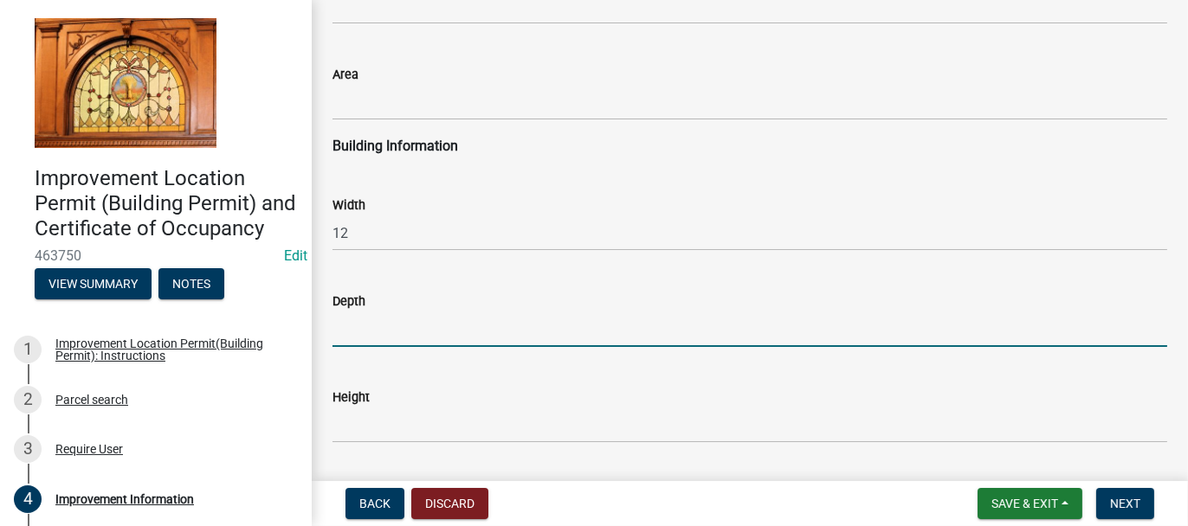
click at [344, 331] on input "text" at bounding box center [749, 329] width 834 height 35
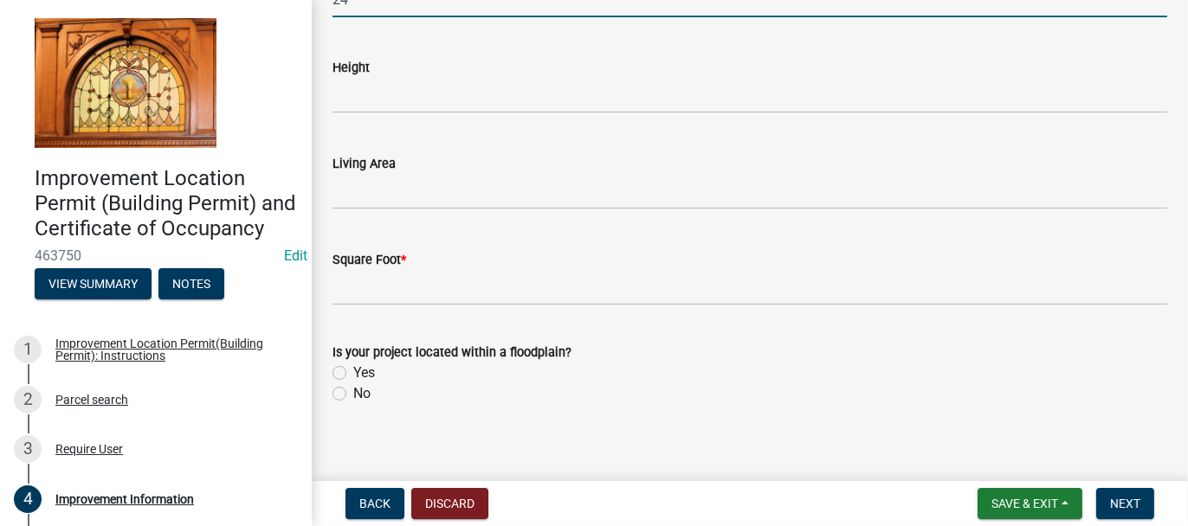
scroll to position [2765, 0]
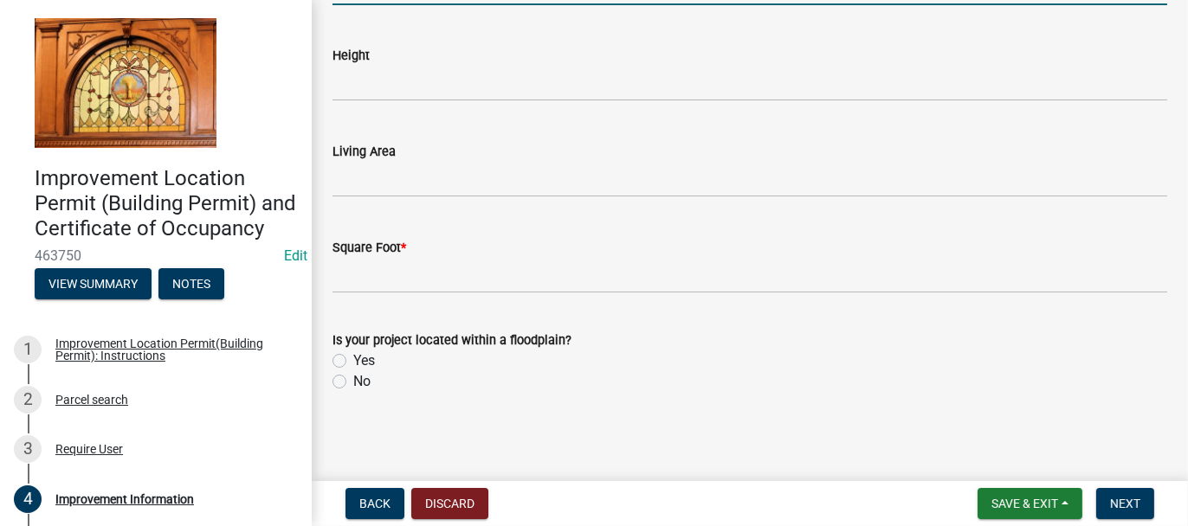
type input "24"
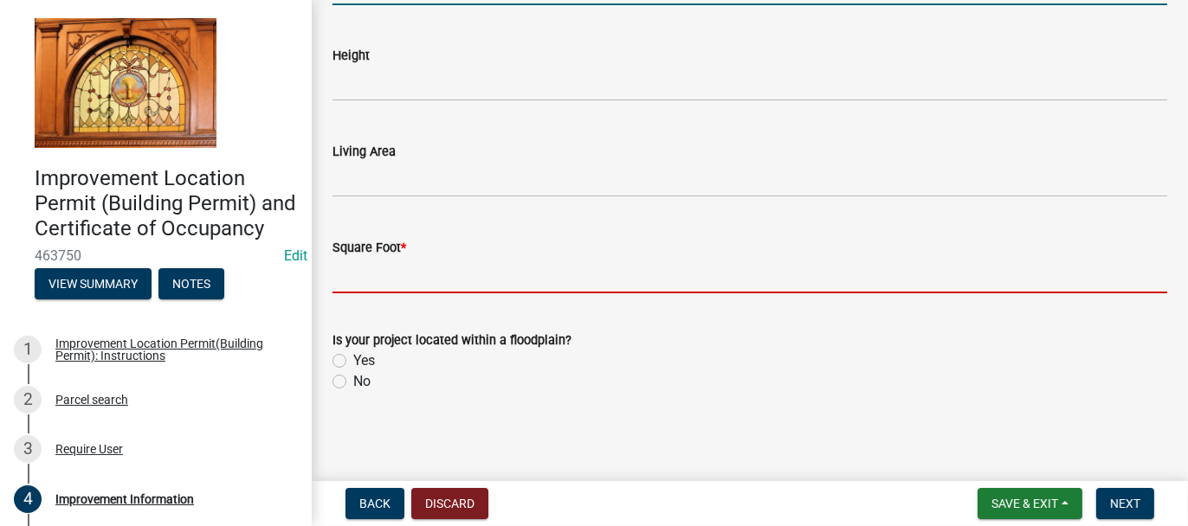
drag, startPoint x: 368, startPoint y: 272, endPoint x: 240, endPoint y: 325, distance: 138.9
click at [368, 272] on input "text" at bounding box center [749, 275] width 834 height 35
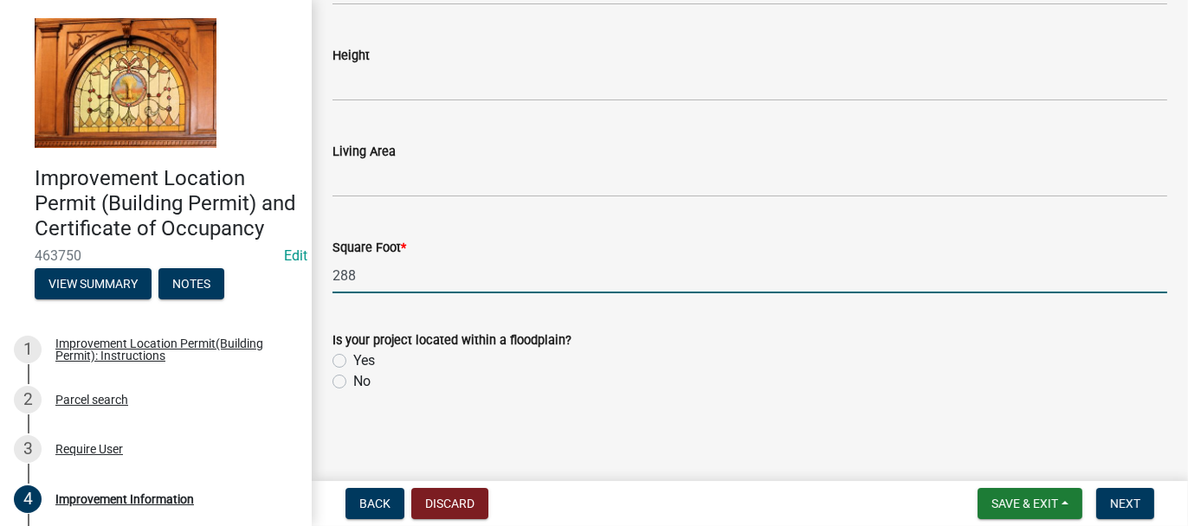
type input "288"
click at [353, 378] on label "No" at bounding box center [361, 381] width 17 height 21
click at [353, 378] on input "No" at bounding box center [358, 376] width 11 height 11
radio input "true"
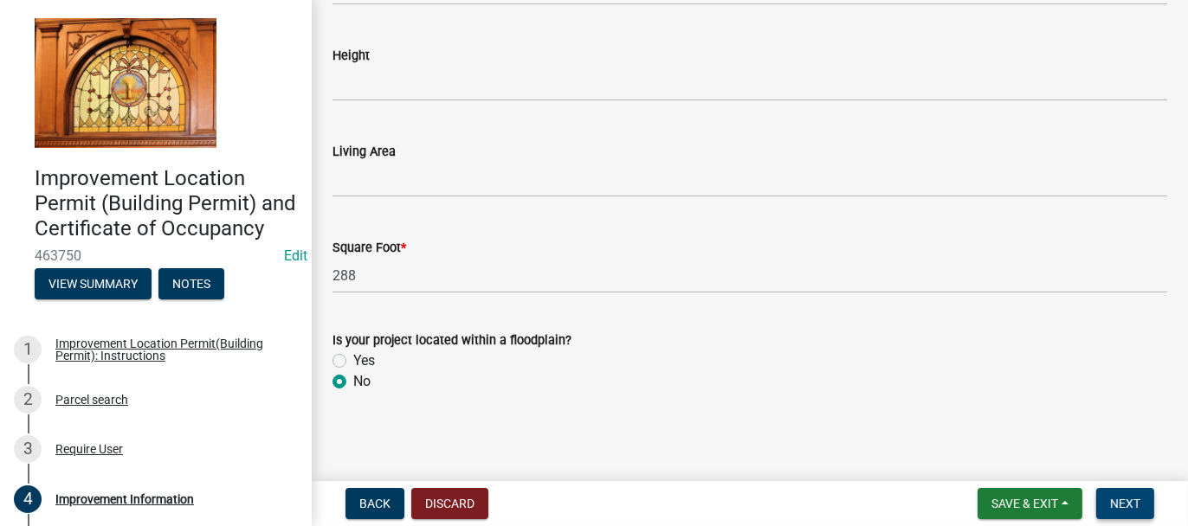
click at [1117, 508] on span "Next" at bounding box center [1125, 504] width 30 height 14
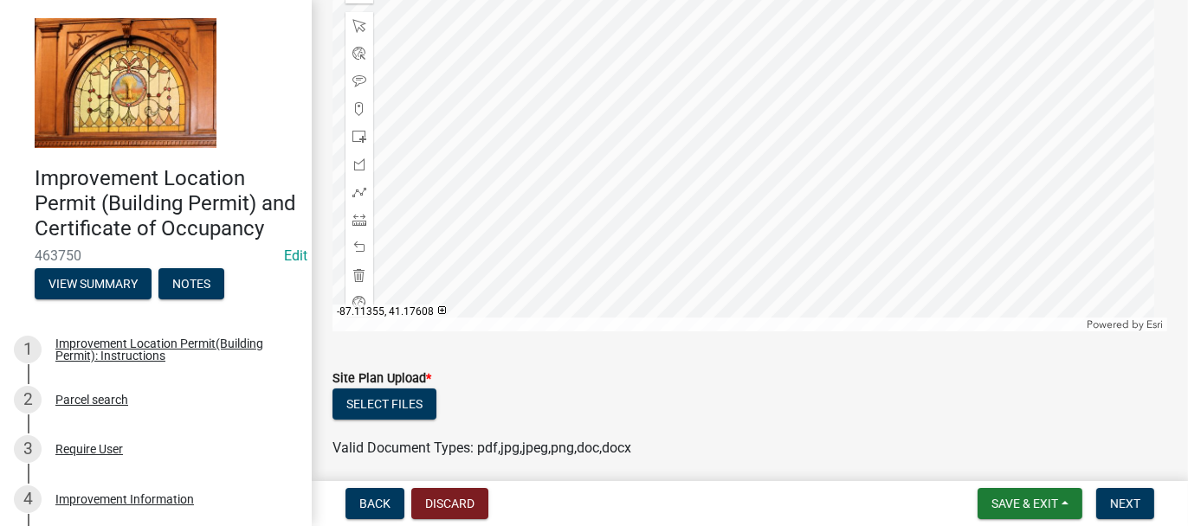
scroll to position [325, 0]
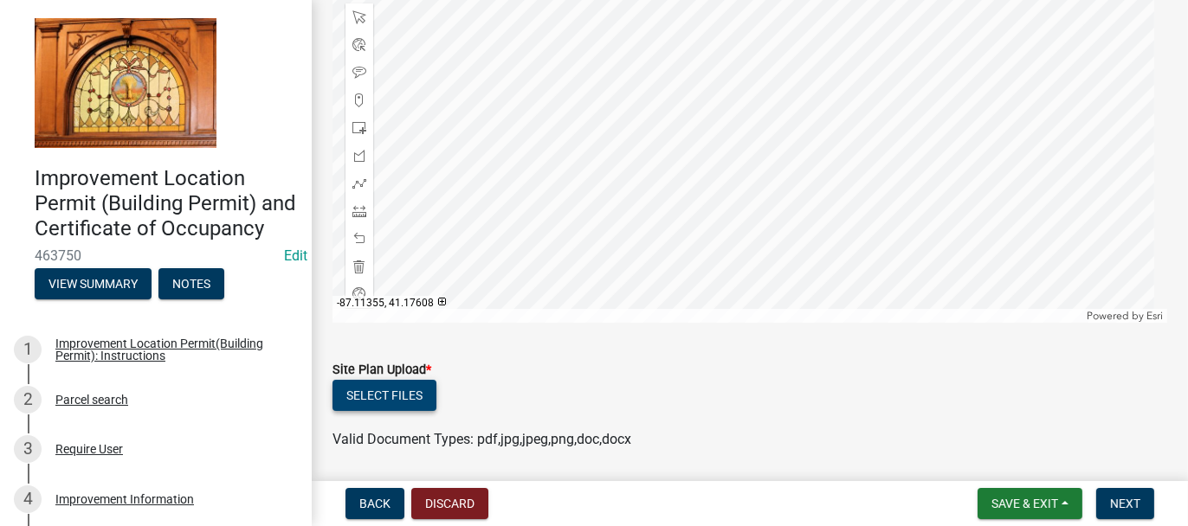
click at [422, 393] on button "Select files" at bounding box center [384, 395] width 104 height 31
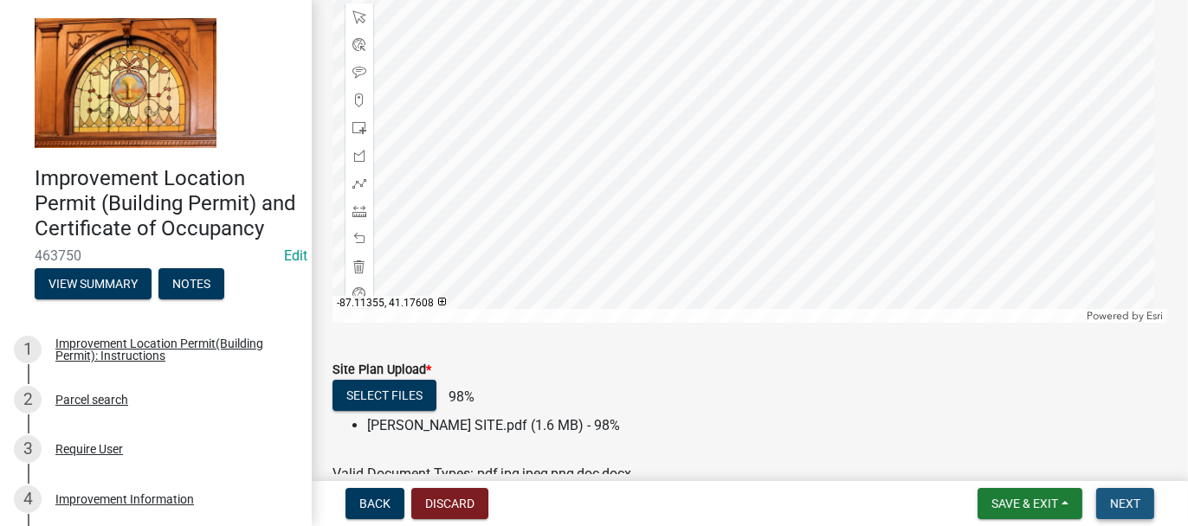
click at [1125, 501] on span "Next" at bounding box center [1125, 504] width 30 height 14
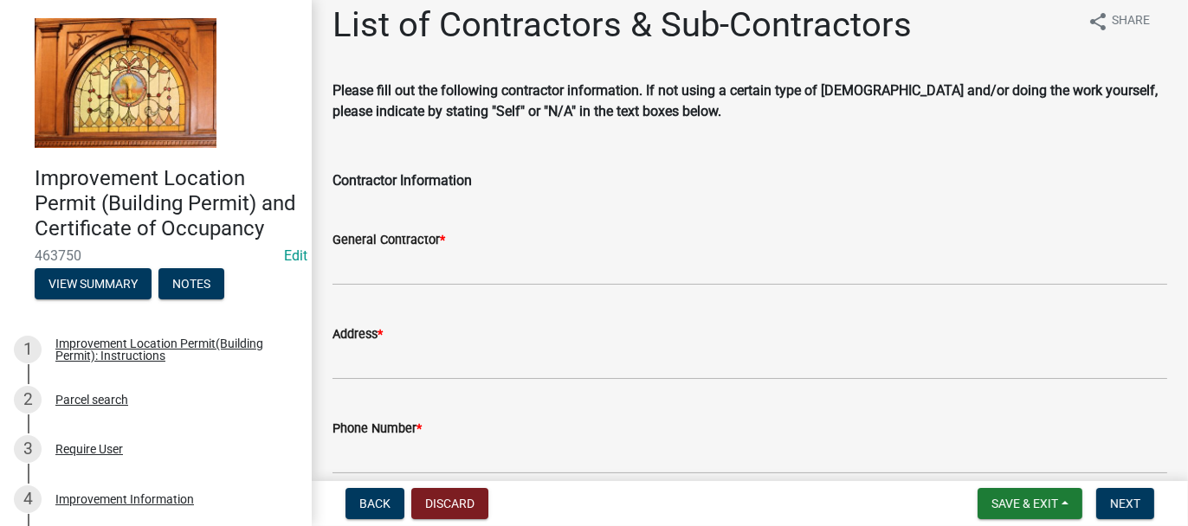
scroll to position [0, 0]
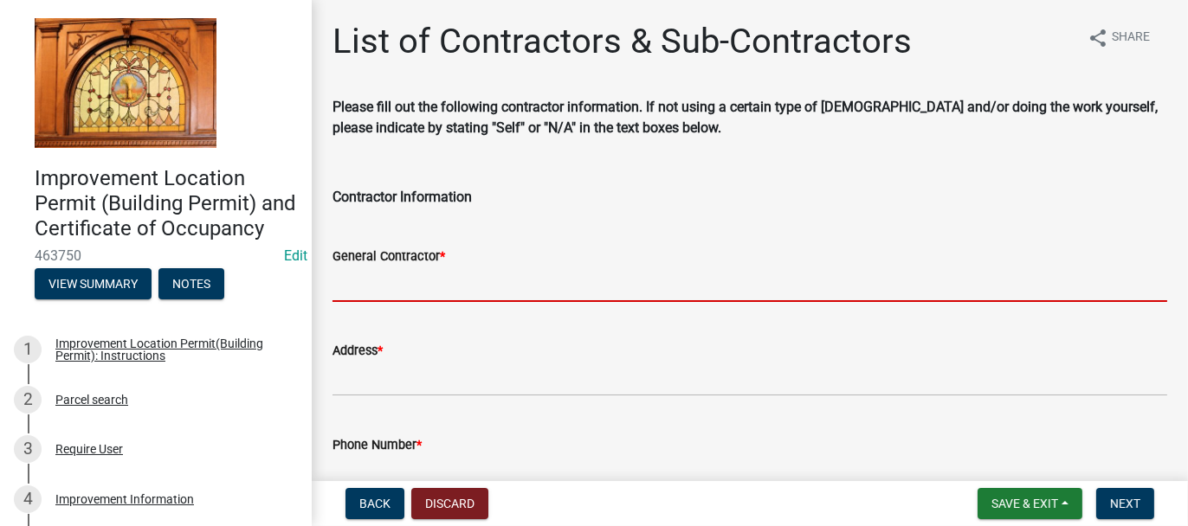
click at [363, 290] on input "General Contractor *" at bounding box center [749, 284] width 834 height 35
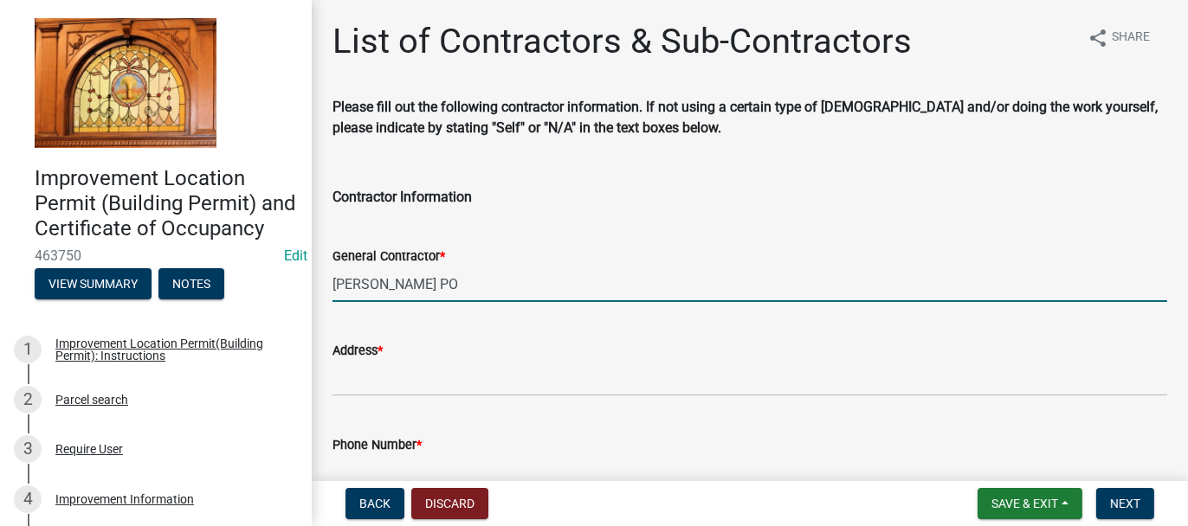
type input "[PERSON_NAME] PORTABLE BUILDINGS"
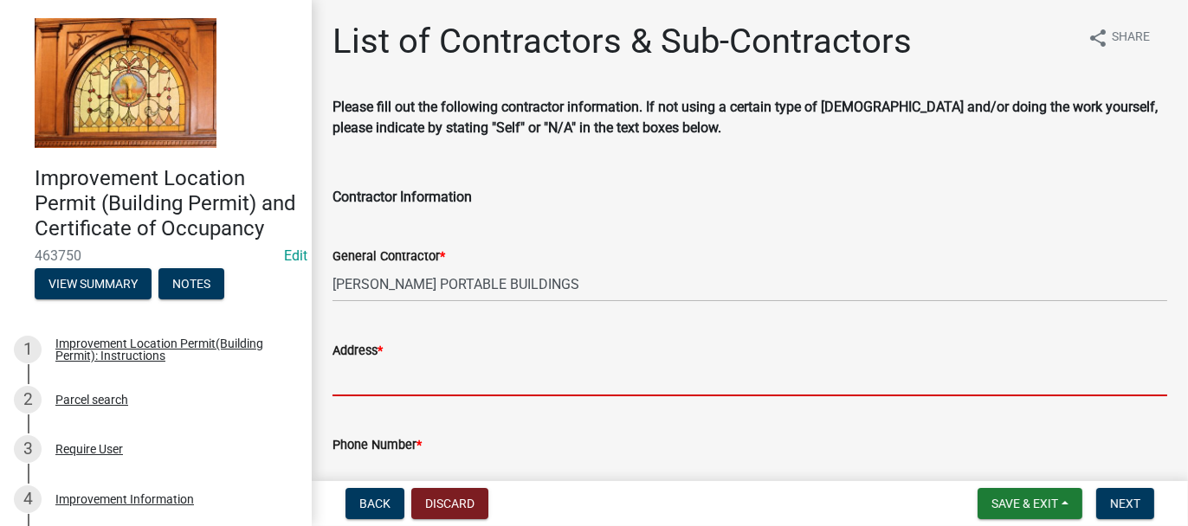
click at [386, 382] on input "Address *" at bounding box center [749, 378] width 834 height 35
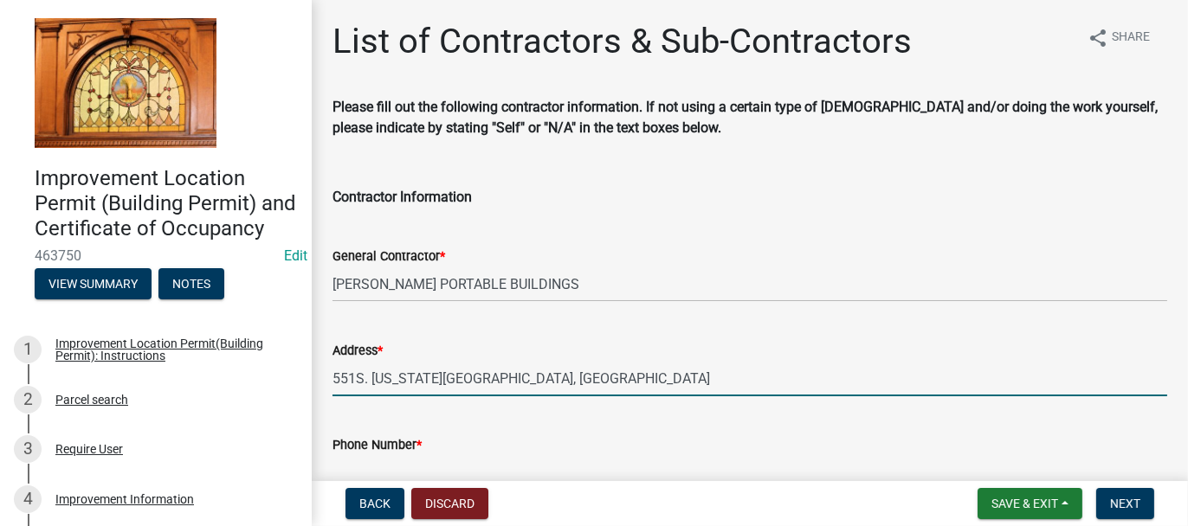
type input "551S. [US_STATE][GEOGRAPHIC_DATA], [GEOGRAPHIC_DATA]"
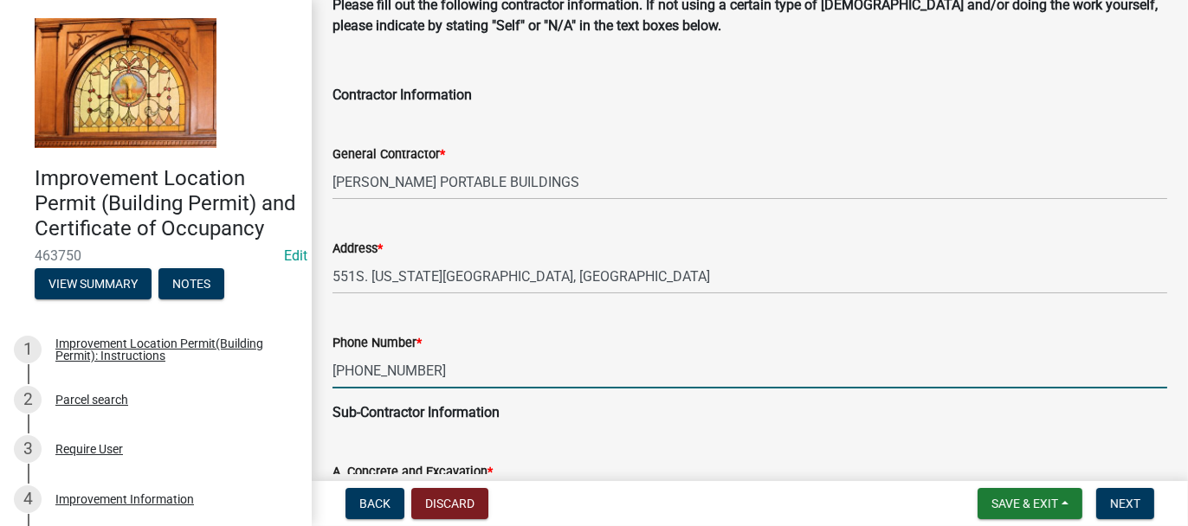
scroll to position [275, 0]
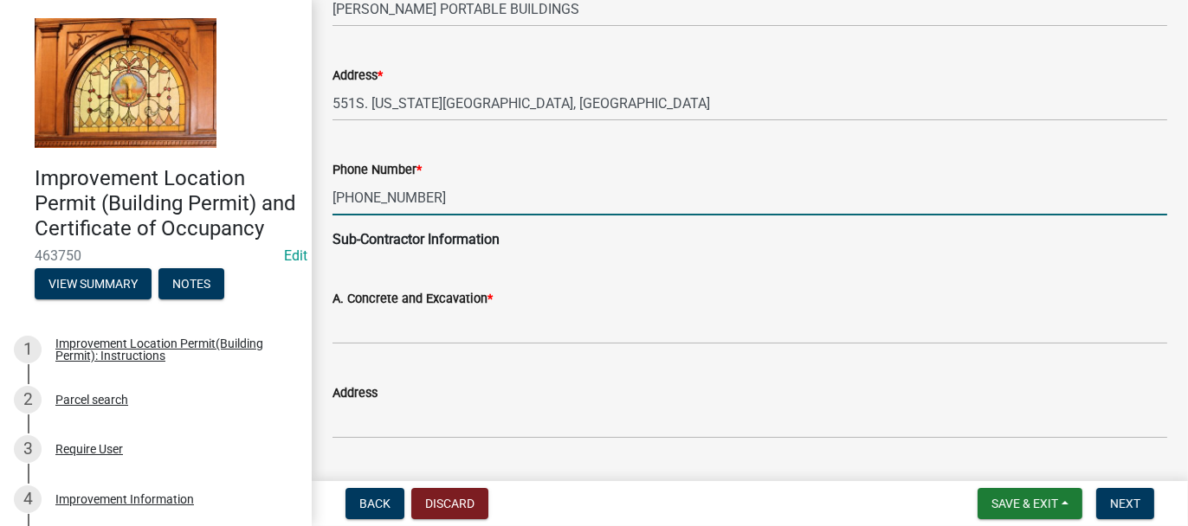
type input "[PHONE_NUMBER]"
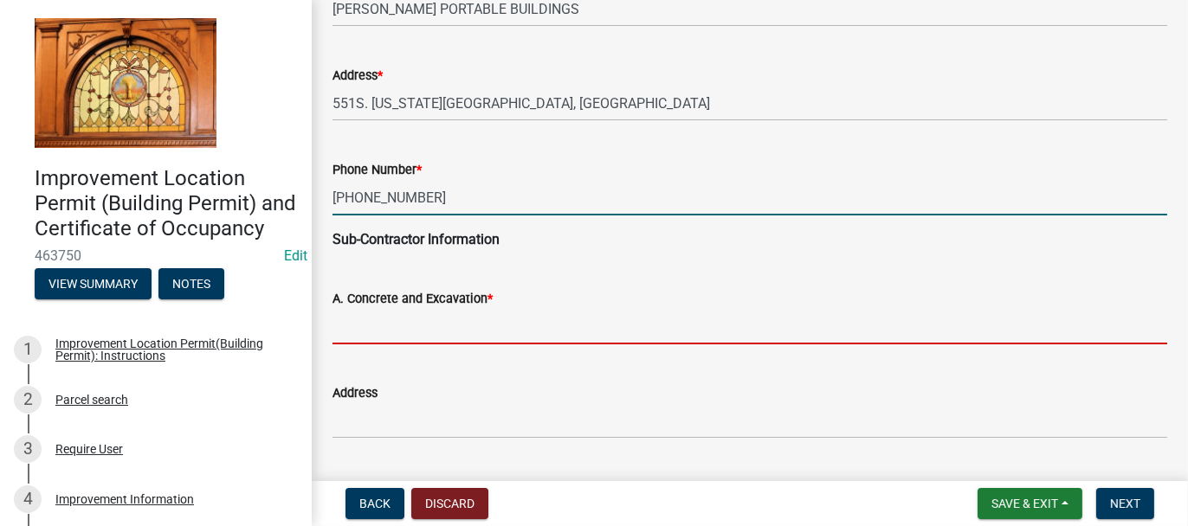
click at [359, 325] on input "A. Concrete and Excavation *" at bounding box center [749, 326] width 834 height 35
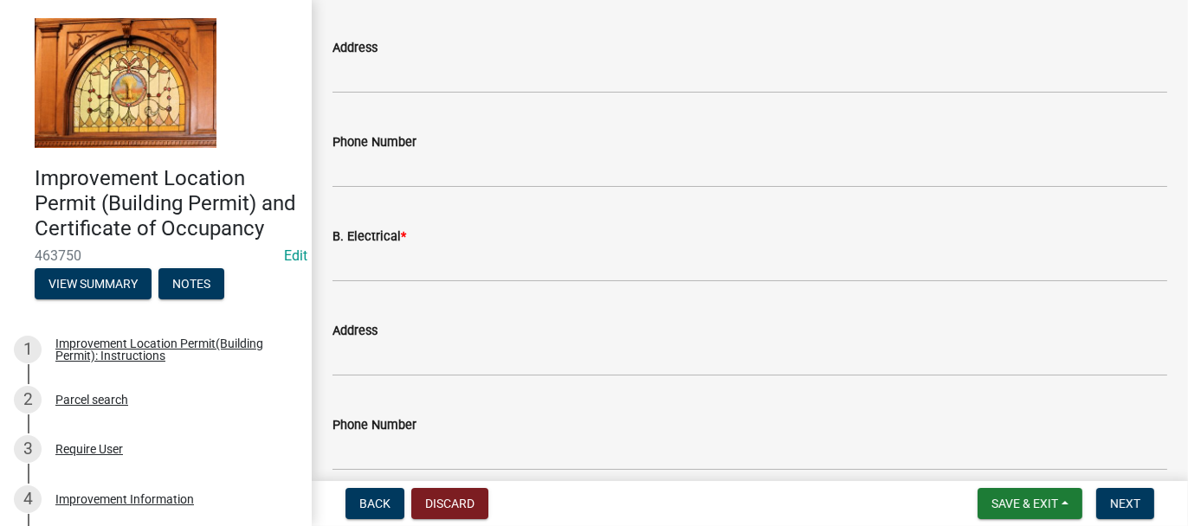
scroll to position [621, 0]
type input "NA"
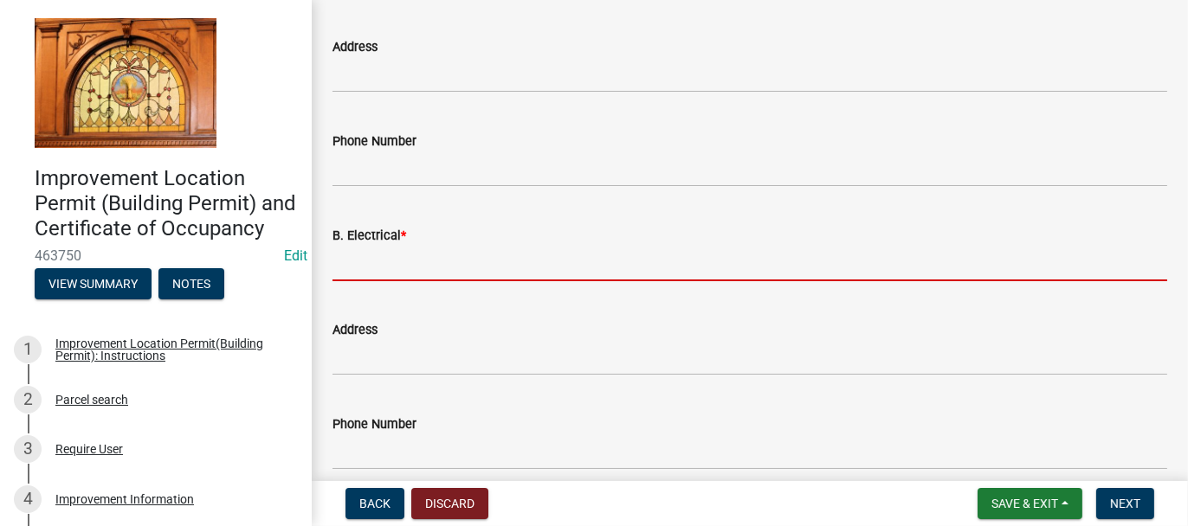
click at [369, 275] on input "B. Electrical *" at bounding box center [749, 263] width 834 height 35
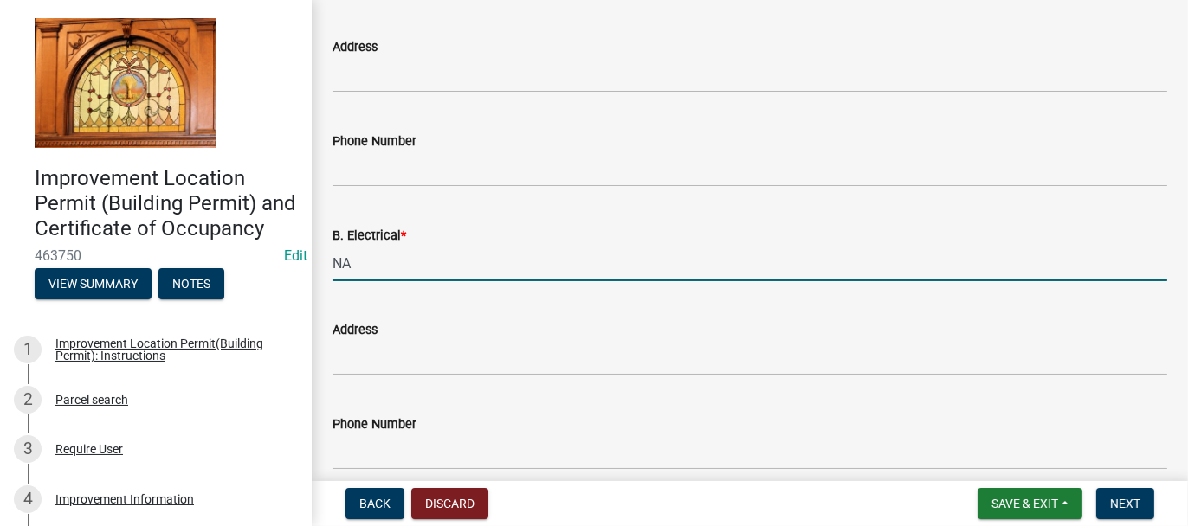
type input "NA"
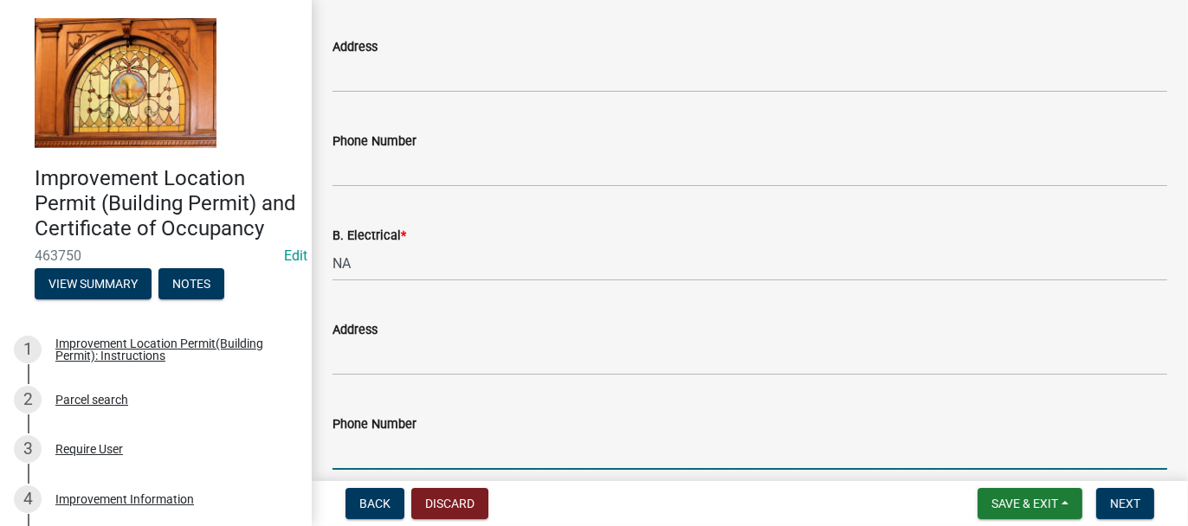
scroll to position [930, 0]
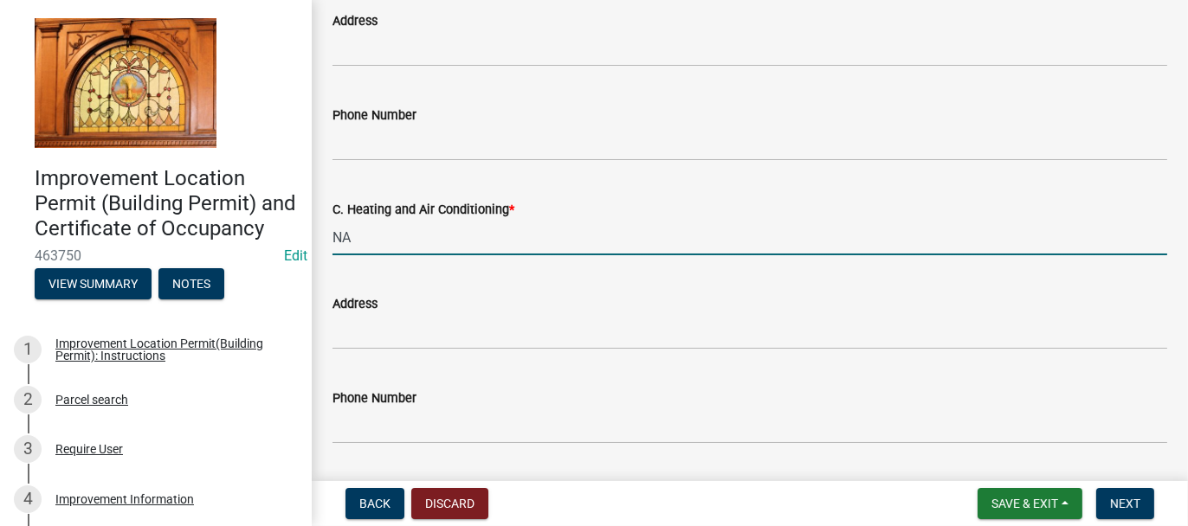
type input "NA"
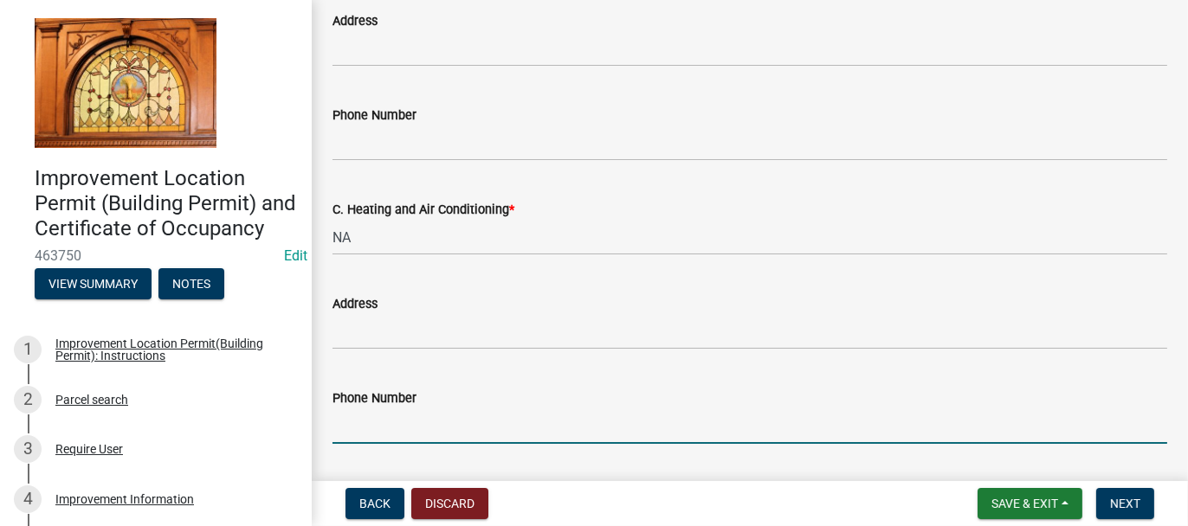
scroll to position [1213, 0]
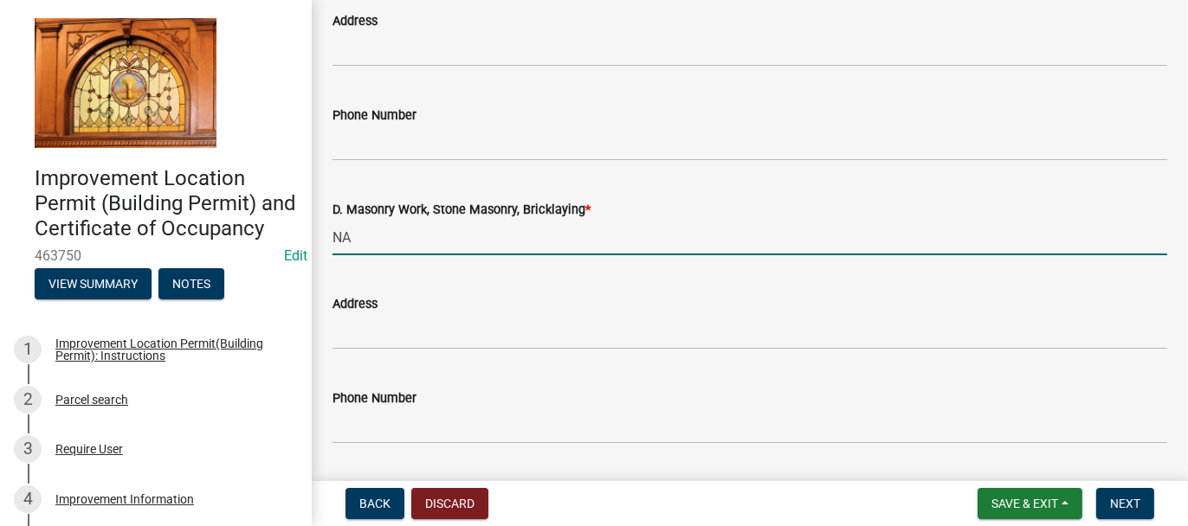
type input "NA"
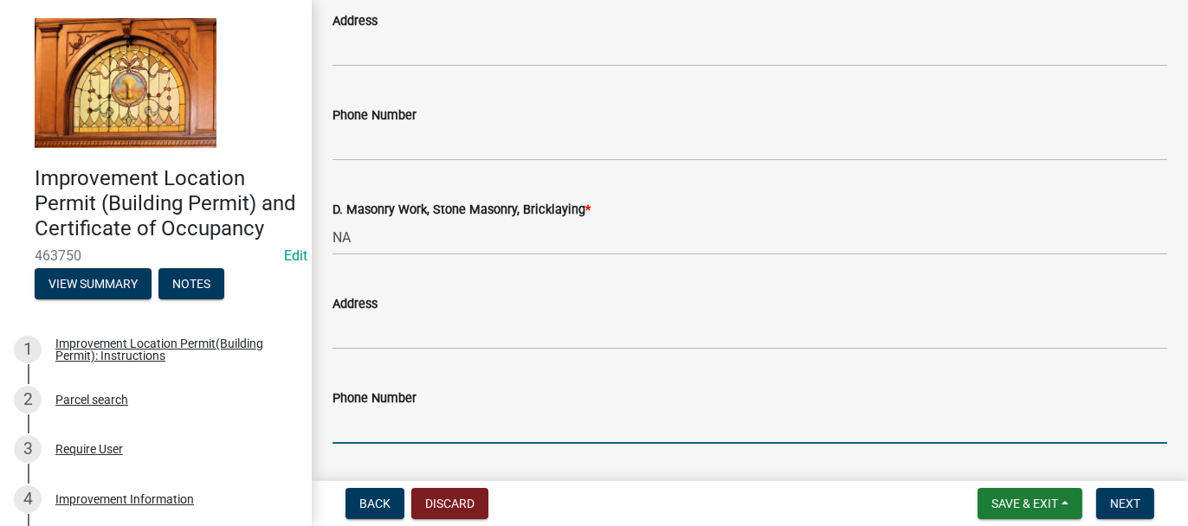
scroll to position [1496, 0]
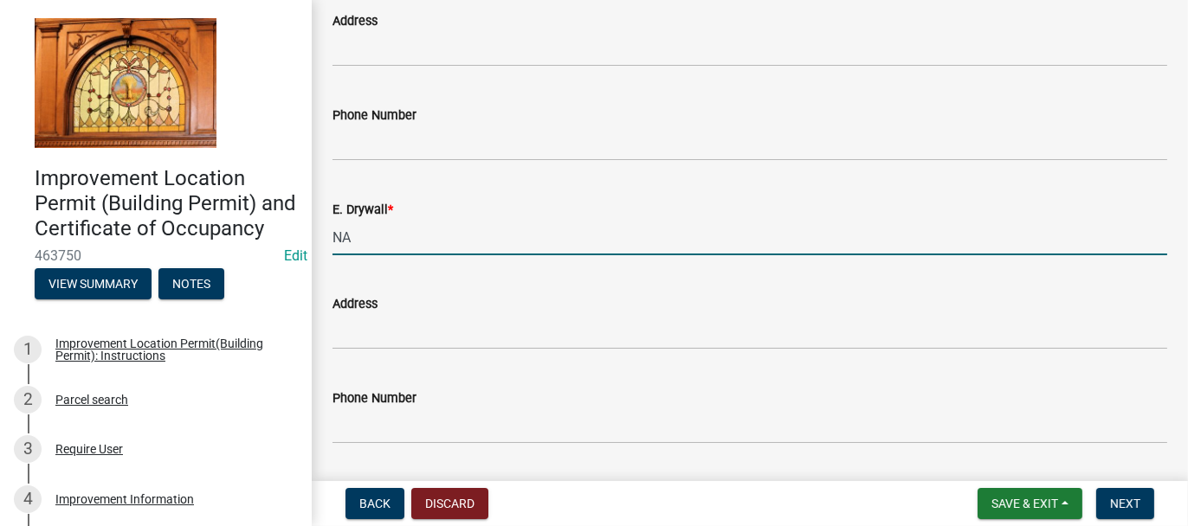
type input "NA"
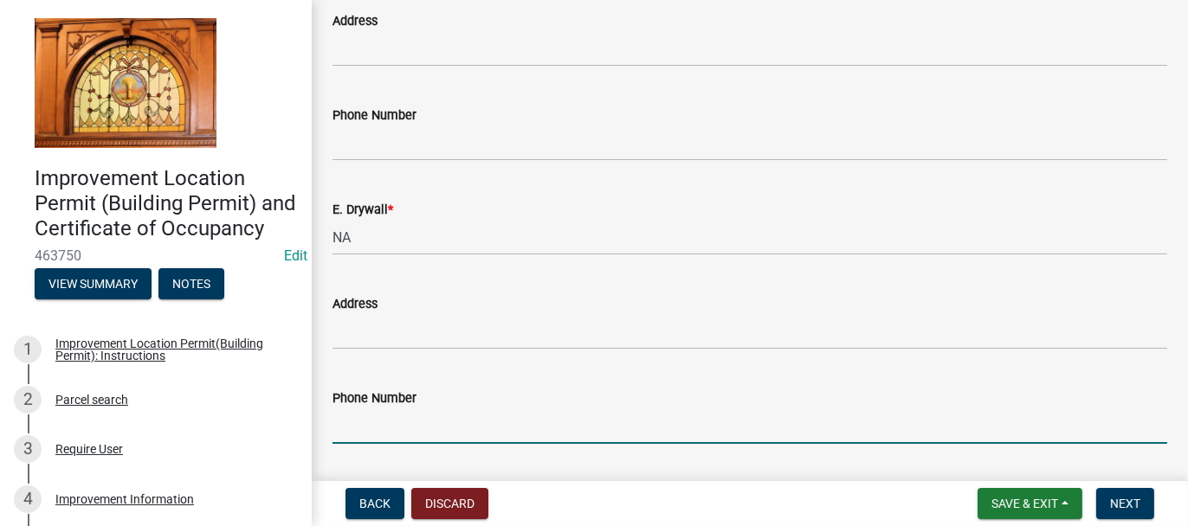
scroll to position [1779, 0]
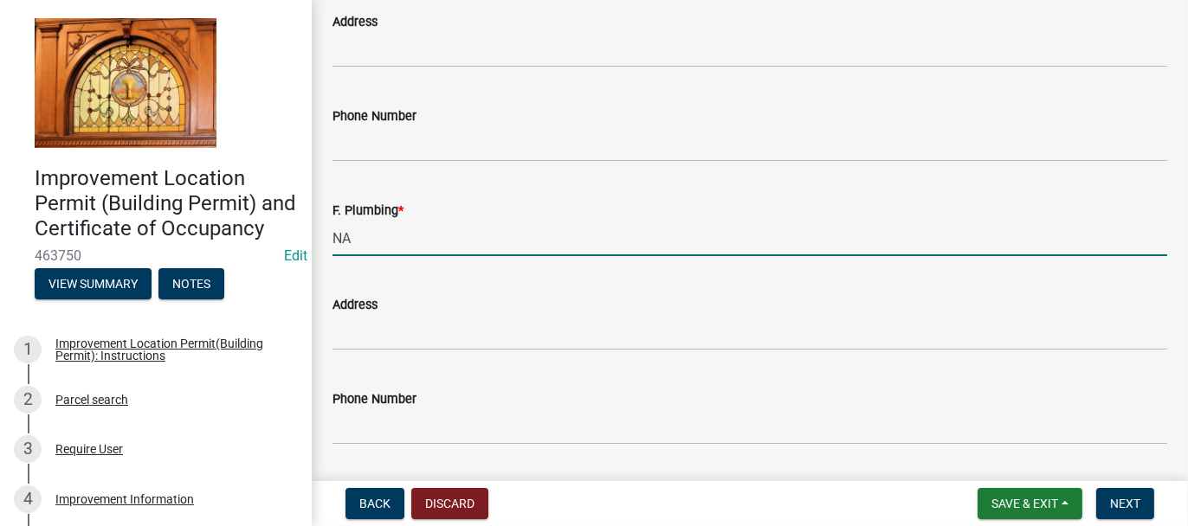
type input "NA"
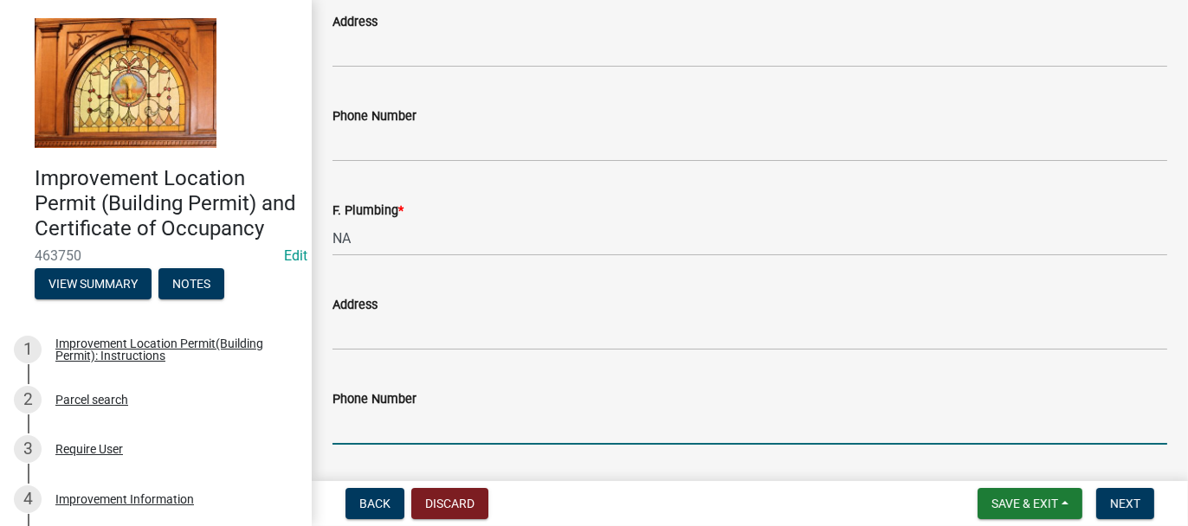
scroll to position [1923, 0]
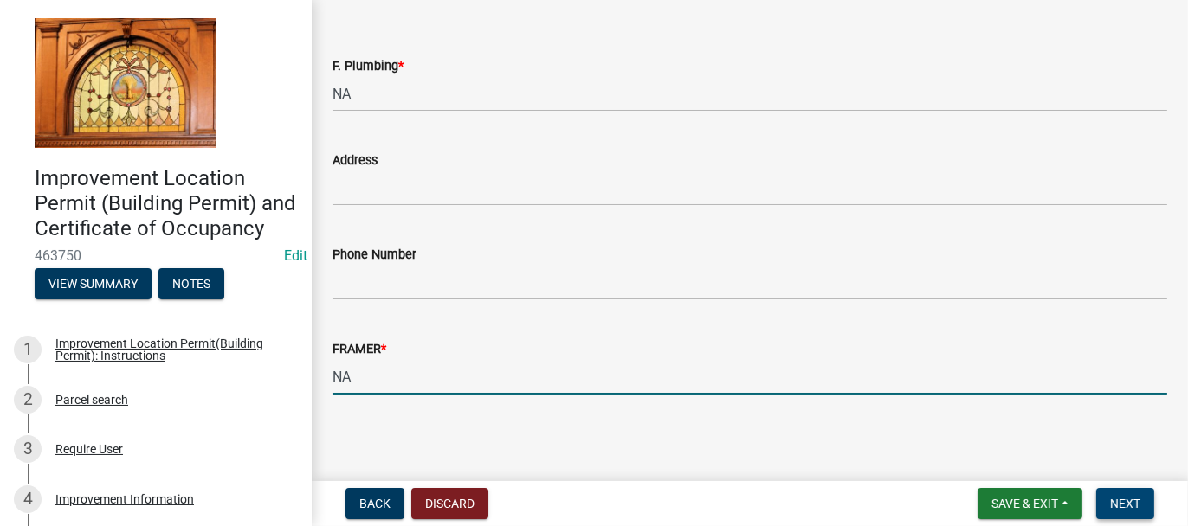
type input "NA"
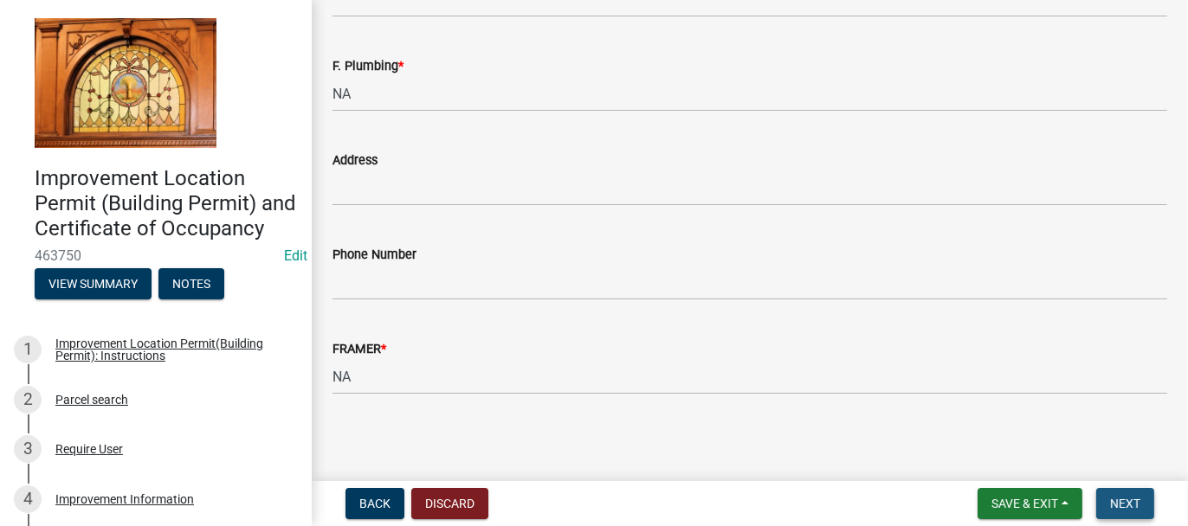
click at [1127, 505] on span "Next" at bounding box center [1125, 504] width 30 height 14
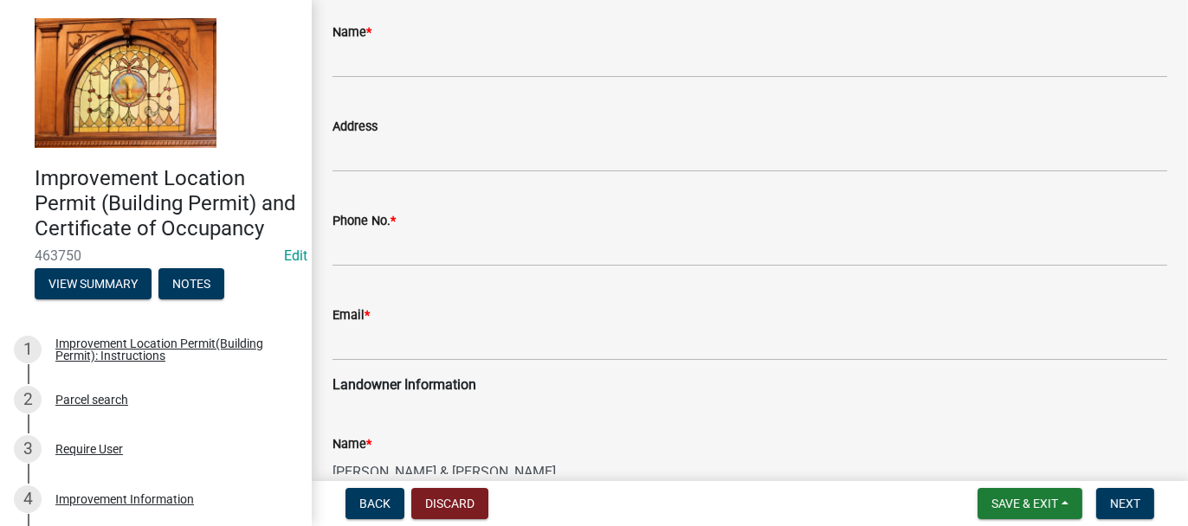
scroll to position [346, 0]
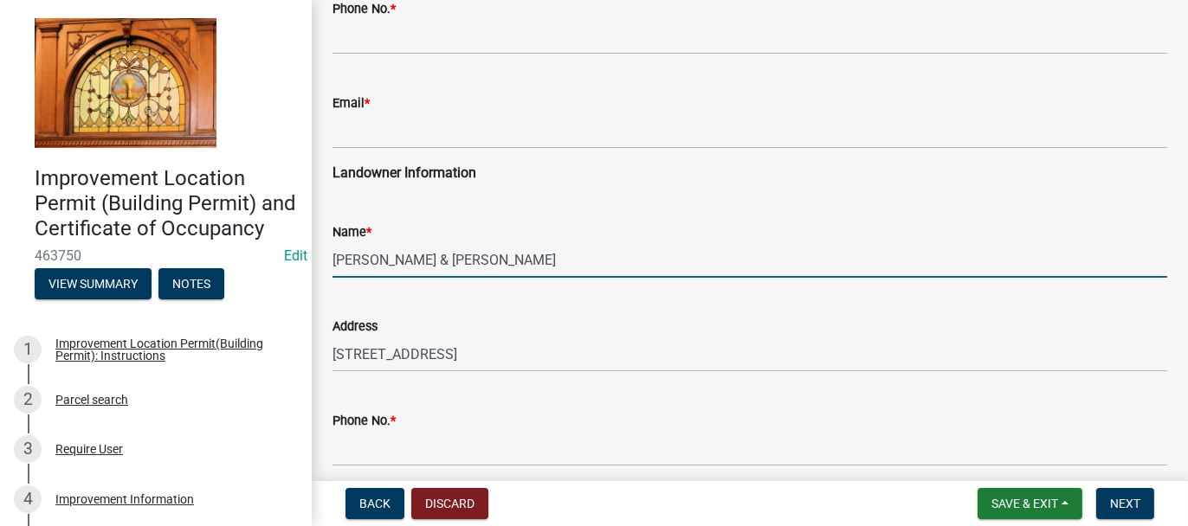
drag, startPoint x: 331, startPoint y: 256, endPoint x: 395, endPoint y: 254, distance: 63.2
click at [395, 254] on input "[PERSON_NAME] & [PERSON_NAME]" at bounding box center [749, 259] width 834 height 35
click at [460, 261] on input "[PERSON_NAME] & [PERSON_NAME]" at bounding box center [749, 259] width 834 height 35
paste input "[PERSON_NAME],"
type input "[PERSON_NAME] & [PERSON_NAME]"
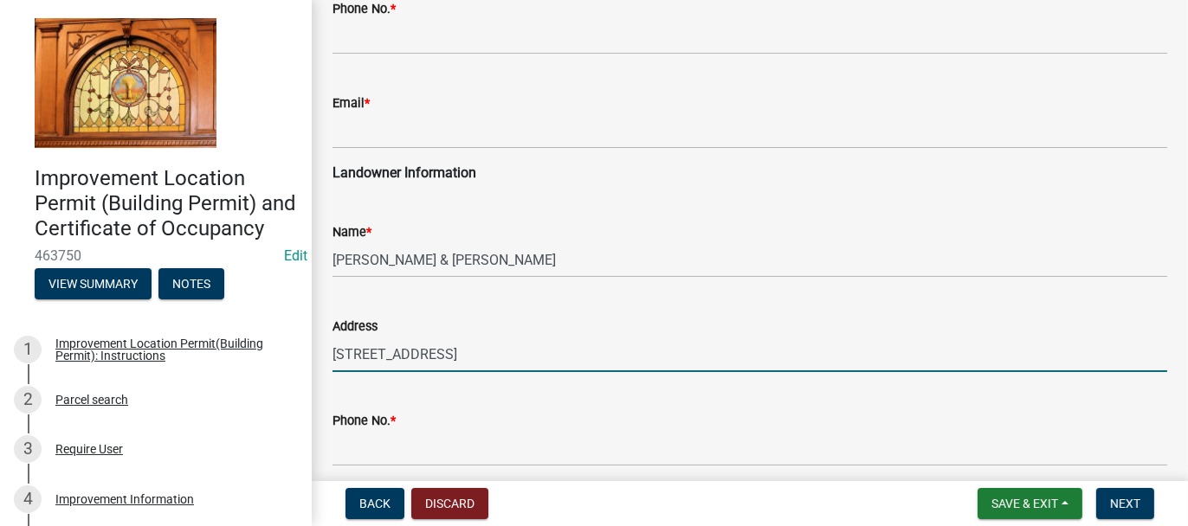
click at [480, 356] on input "[STREET_ADDRESS]" at bounding box center [749, 354] width 834 height 35
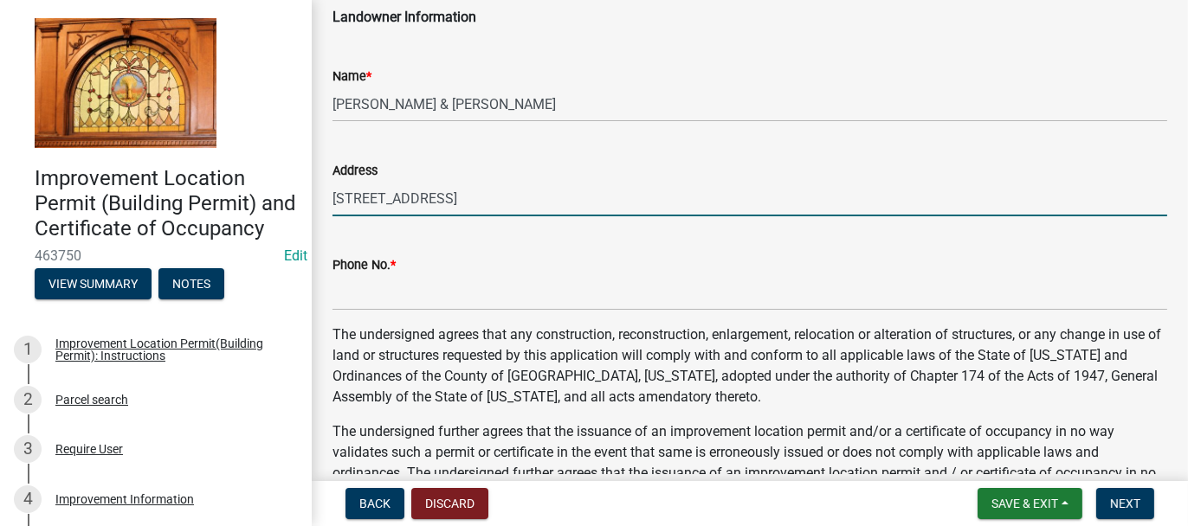
scroll to position [519, 0]
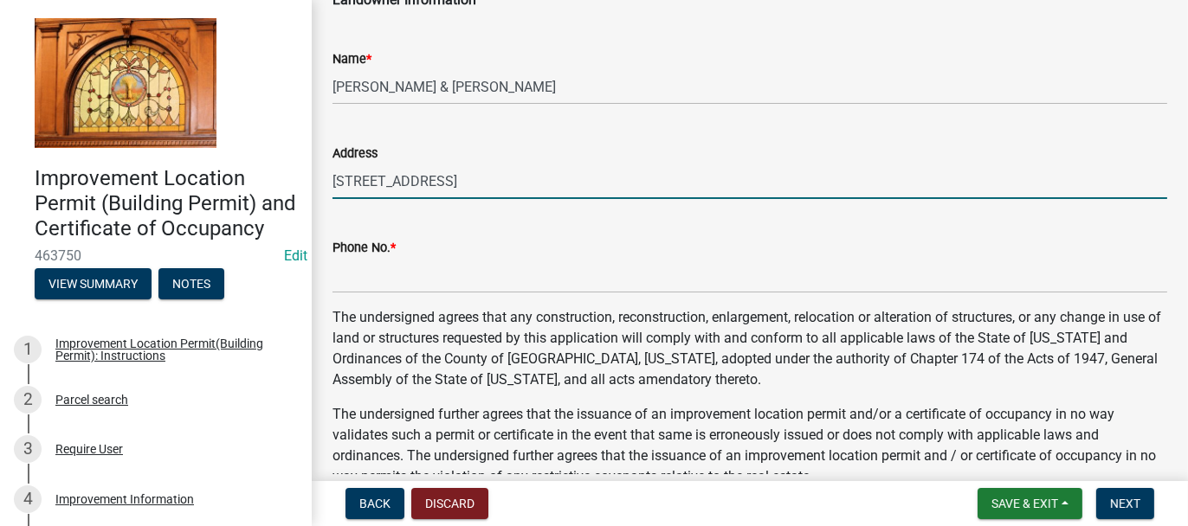
type input "[STREET_ADDRESS]"
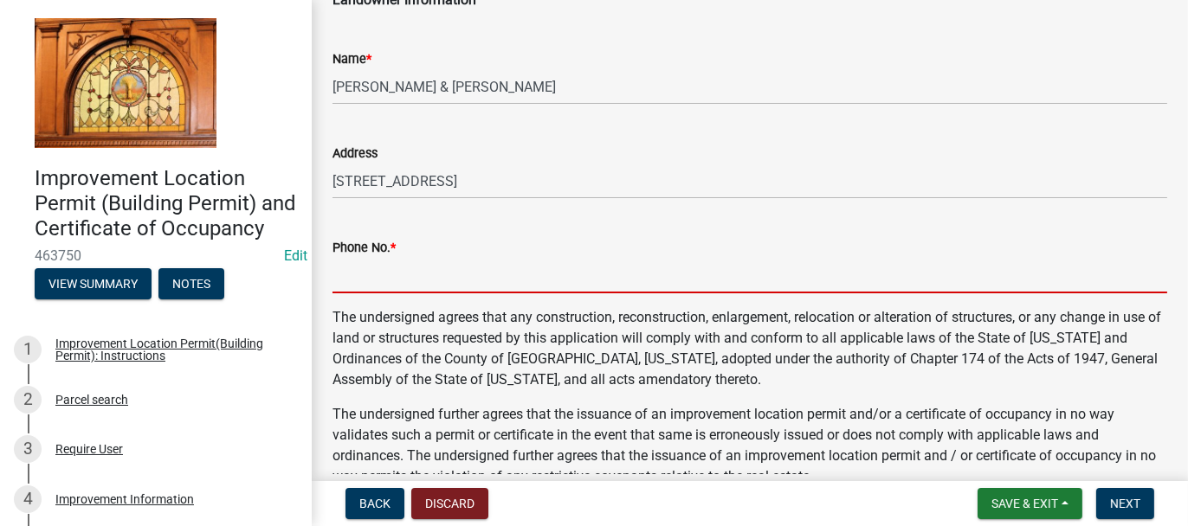
click at [447, 266] on input "Phone No. *" at bounding box center [749, 275] width 834 height 35
click at [396, 267] on input "Phone No. *" at bounding box center [749, 275] width 834 height 35
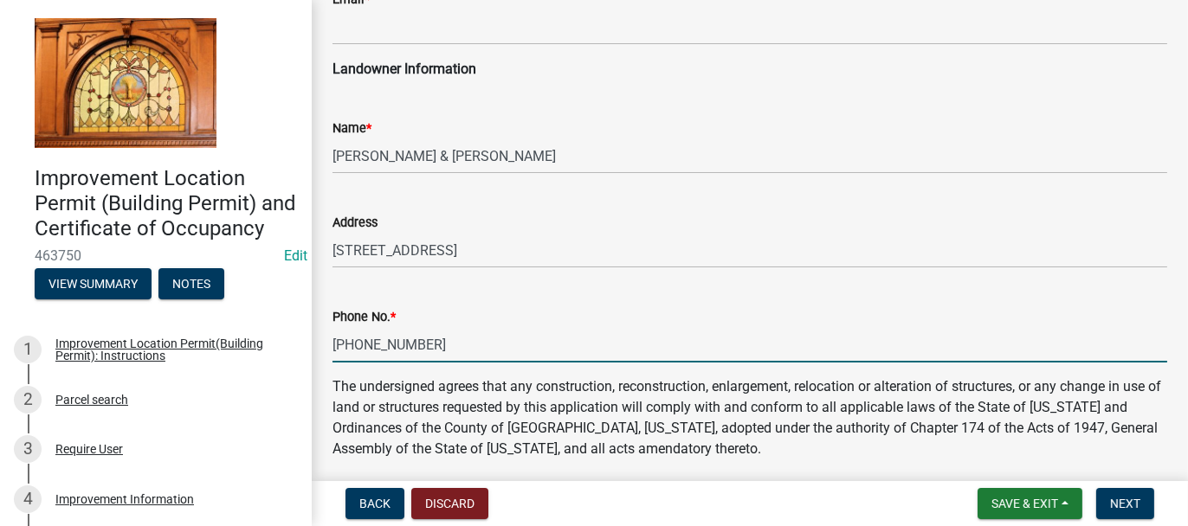
scroll to position [433, 0]
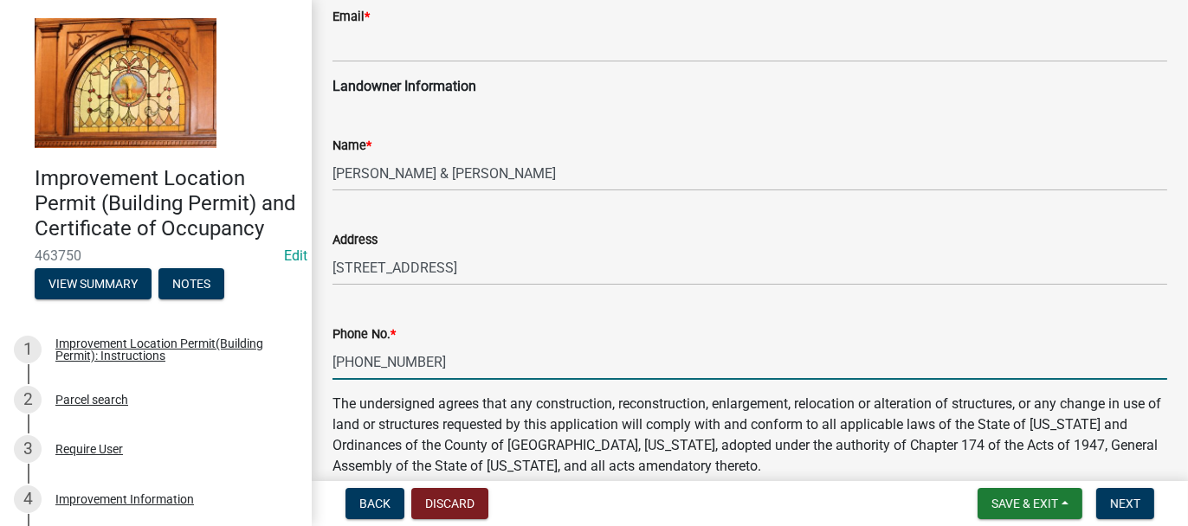
type input "[PHONE_NUMBER]"
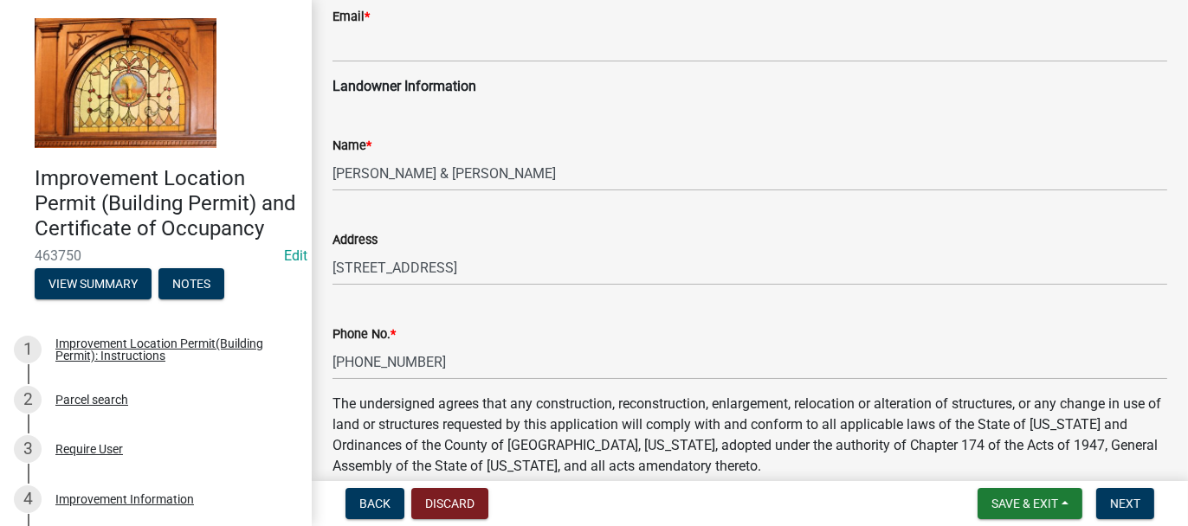
click at [330, 172] on div "Name * [PERSON_NAME] & [PERSON_NAME]" at bounding box center [749, 151] width 860 height 80
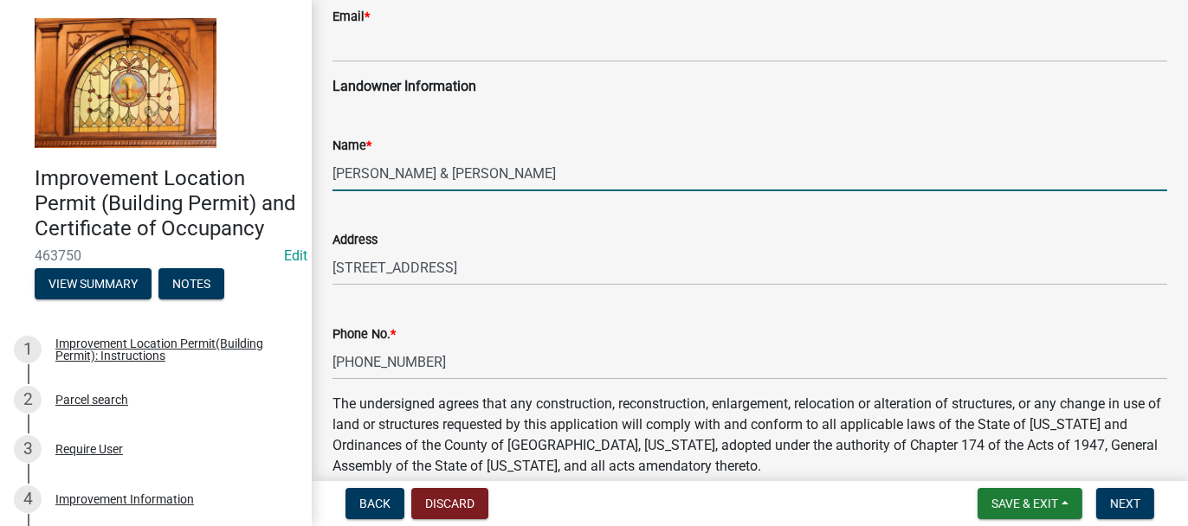
drag, startPoint x: 336, startPoint y: 171, endPoint x: 504, endPoint y: 185, distance: 168.6
click at [504, 185] on input "[PERSON_NAME] & [PERSON_NAME]" at bounding box center [749, 173] width 834 height 35
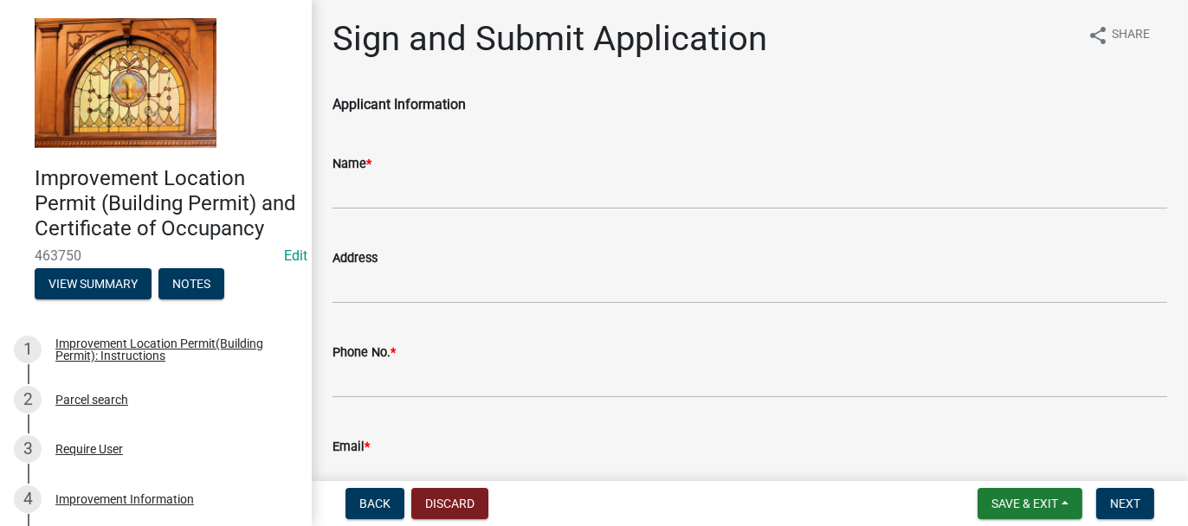
scroll to position [0, 0]
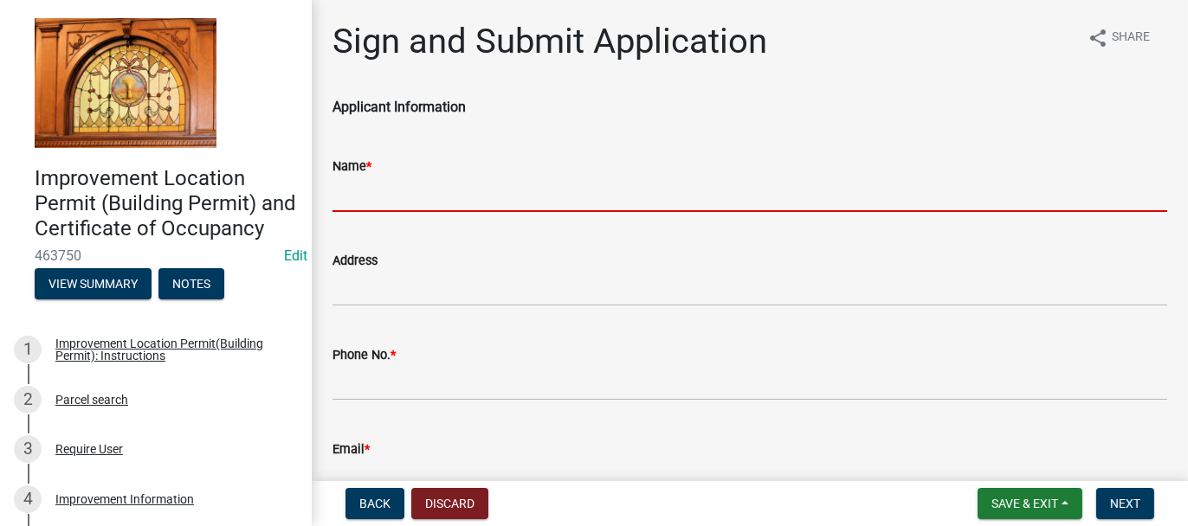
click at [352, 191] on input "Name *" at bounding box center [749, 194] width 834 height 35
paste input "[PERSON_NAME] & [PERSON_NAME]"
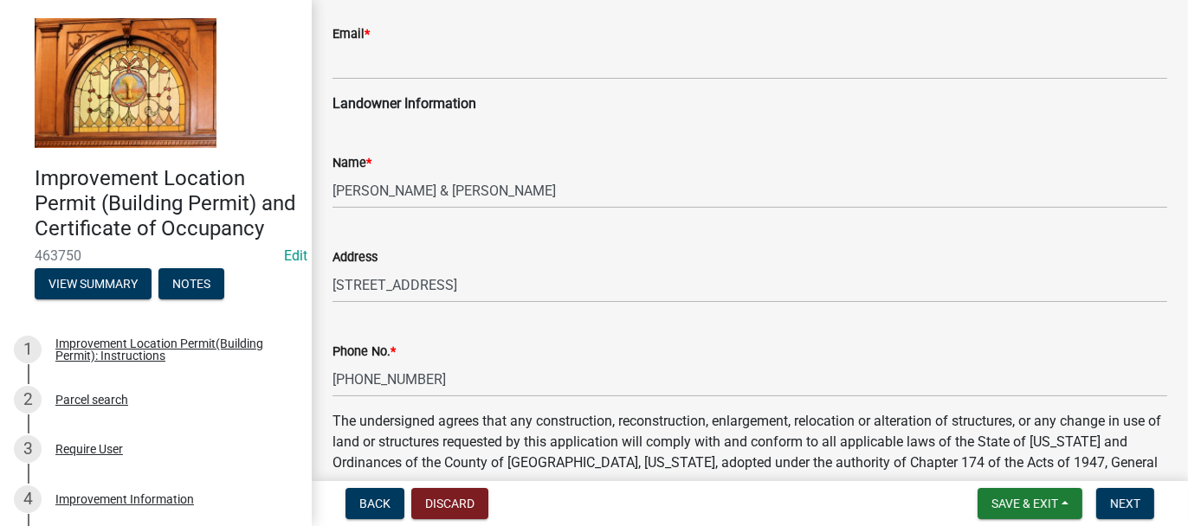
scroll to position [433, 0]
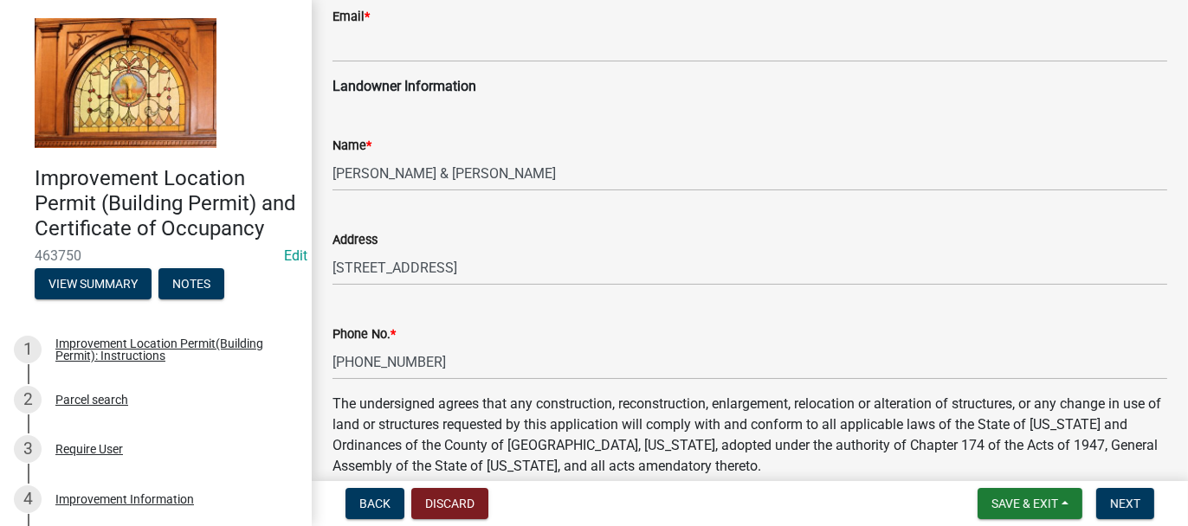
type input "[PERSON_NAME] & [PERSON_NAME]"
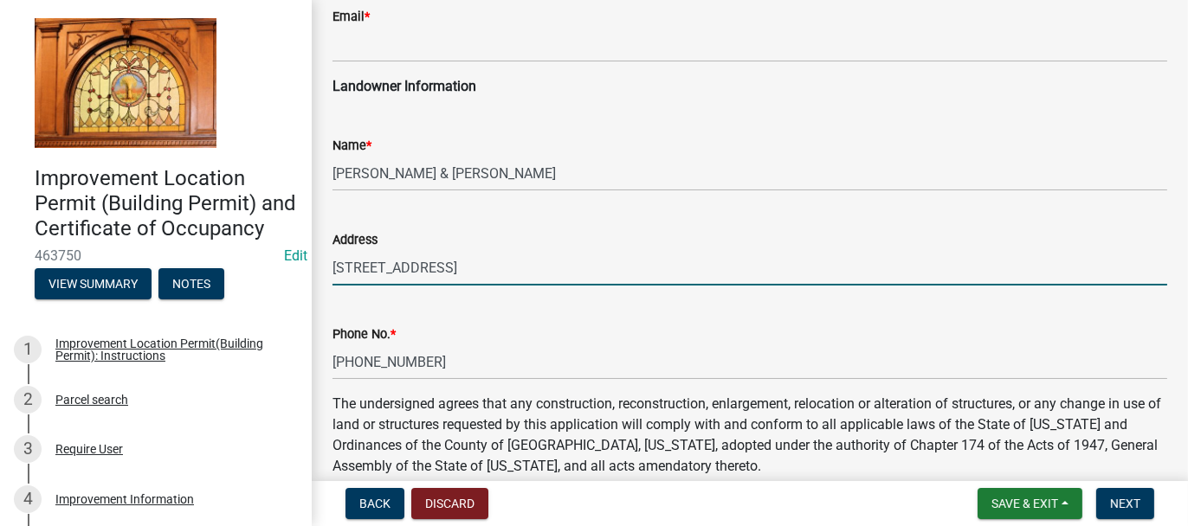
drag, startPoint x: 337, startPoint y: 263, endPoint x: 563, endPoint y: 261, distance: 225.9
click at [563, 261] on input "[STREET_ADDRESS]" at bounding box center [749, 267] width 834 height 35
click at [410, 305] on div "Phone No. * [PHONE_NUMBER]" at bounding box center [749, 339] width 834 height 80
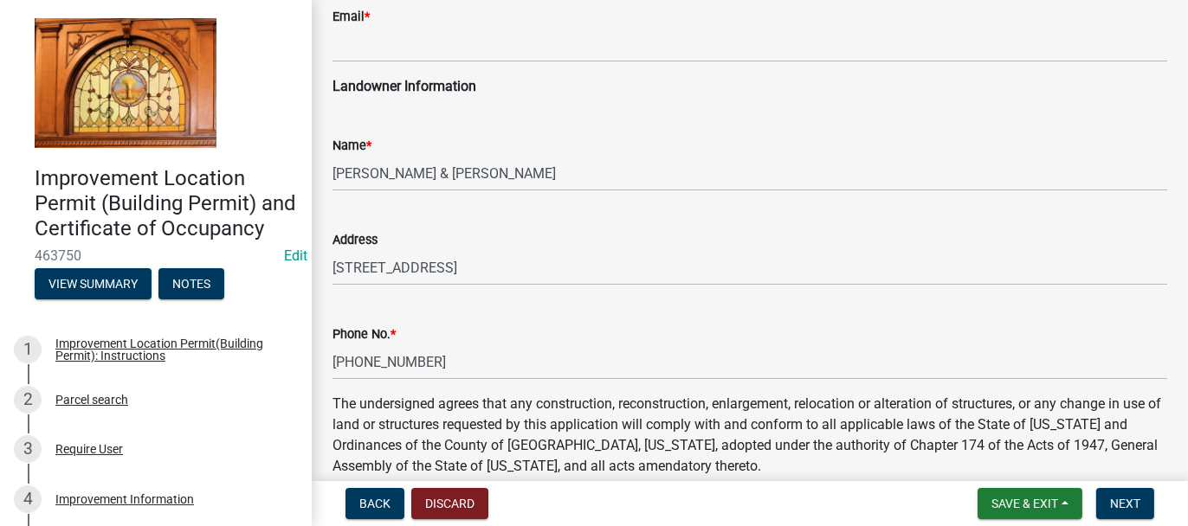
click at [331, 261] on div "Address [STREET_ADDRESS]" at bounding box center [749, 245] width 860 height 80
click at [330, 264] on div "Address [STREET_ADDRESS]" at bounding box center [749, 245] width 860 height 80
click at [331, 265] on div "Address [STREET_ADDRESS]" at bounding box center [749, 245] width 860 height 80
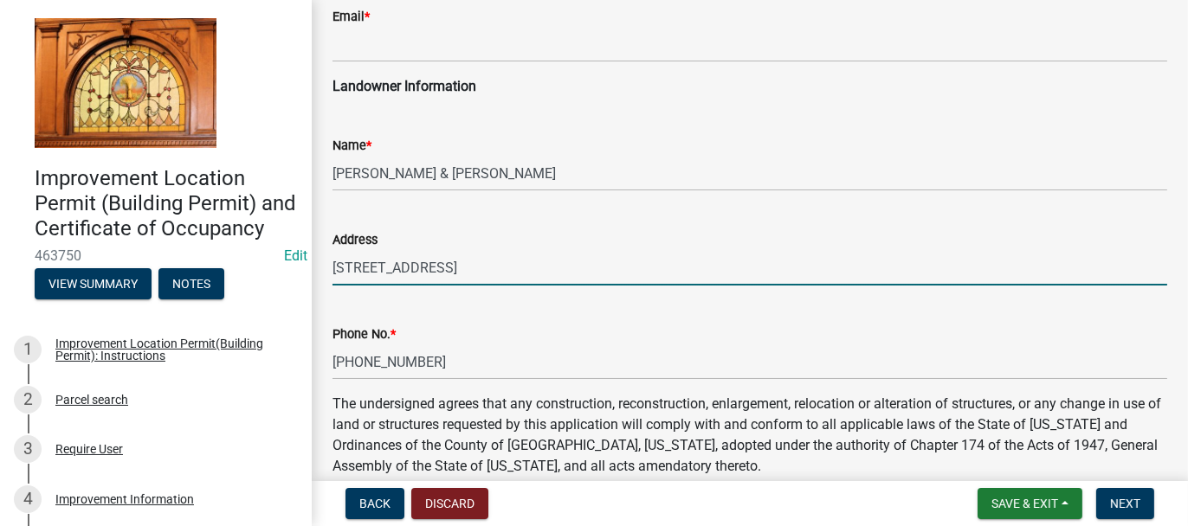
drag, startPoint x: 335, startPoint y: 267, endPoint x: 570, endPoint y: 256, distance: 234.8
click at [570, 256] on input "[STREET_ADDRESS]" at bounding box center [749, 267] width 834 height 35
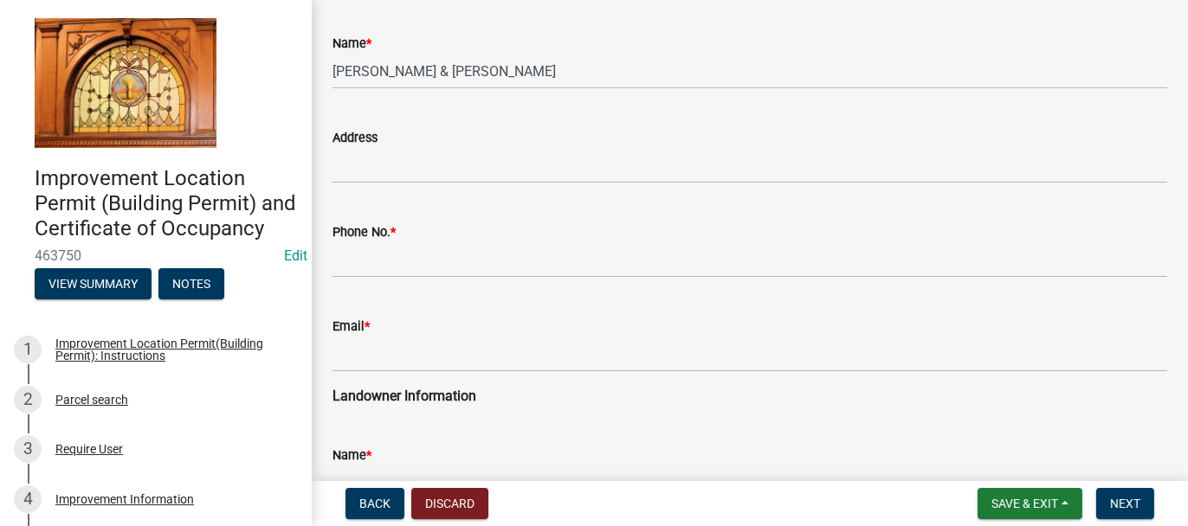
scroll to position [87, 0]
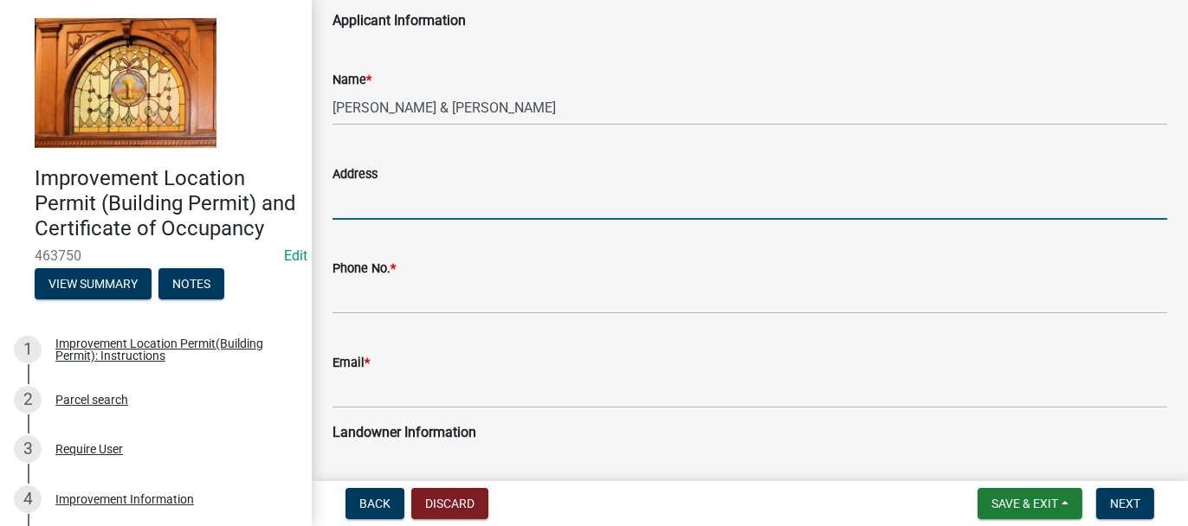
click at [381, 194] on input "Address" at bounding box center [749, 201] width 834 height 35
paste input "[STREET_ADDRESS]"
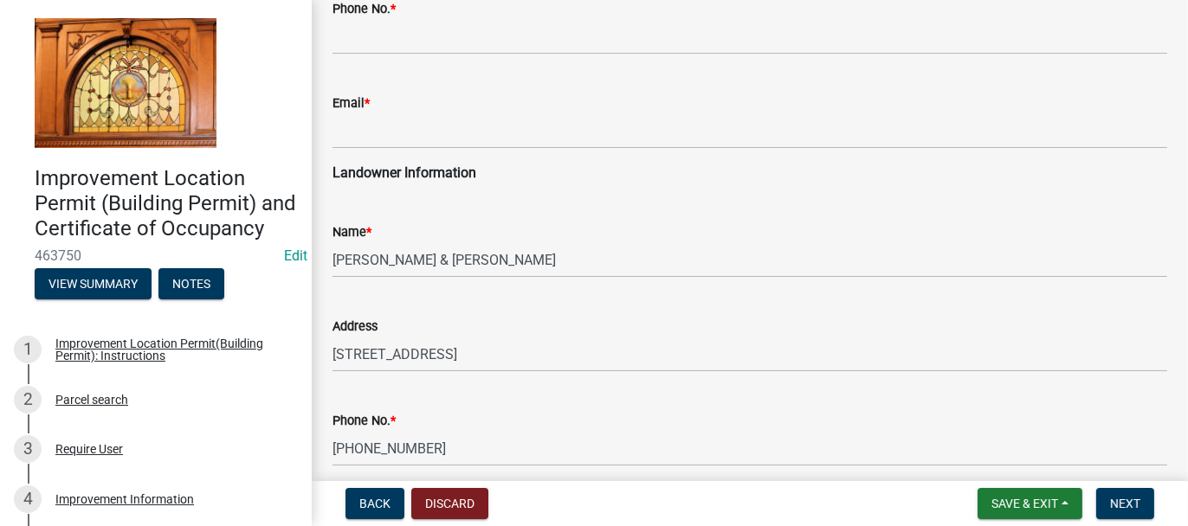
scroll to position [433, 0]
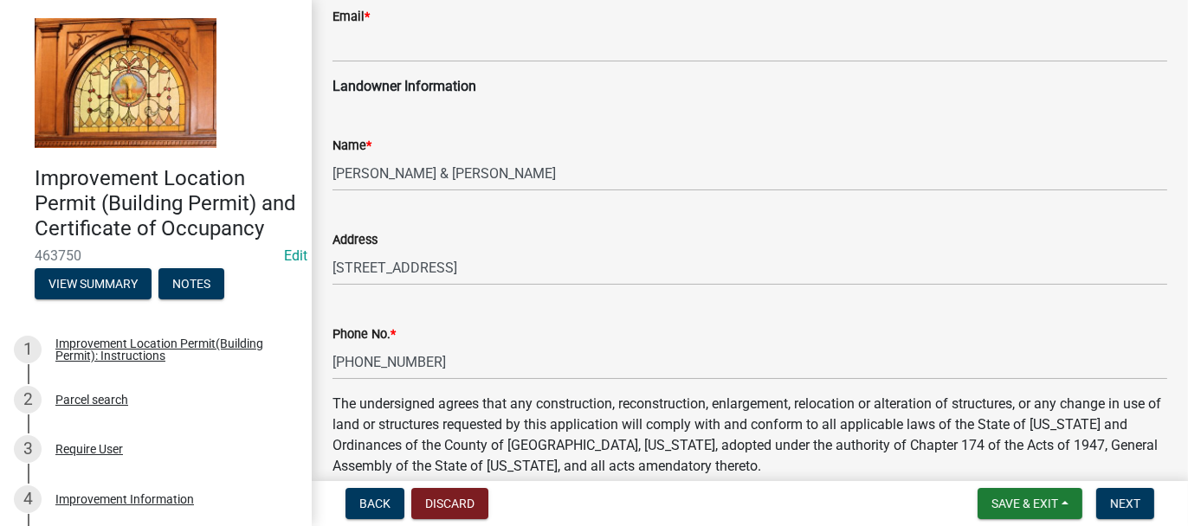
type input "[STREET_ADDRESS]"
click at [331, 358] on div "Phone No. * [PHONE_NUMBER]" at bounding box center [749, 339] width 860 height 80
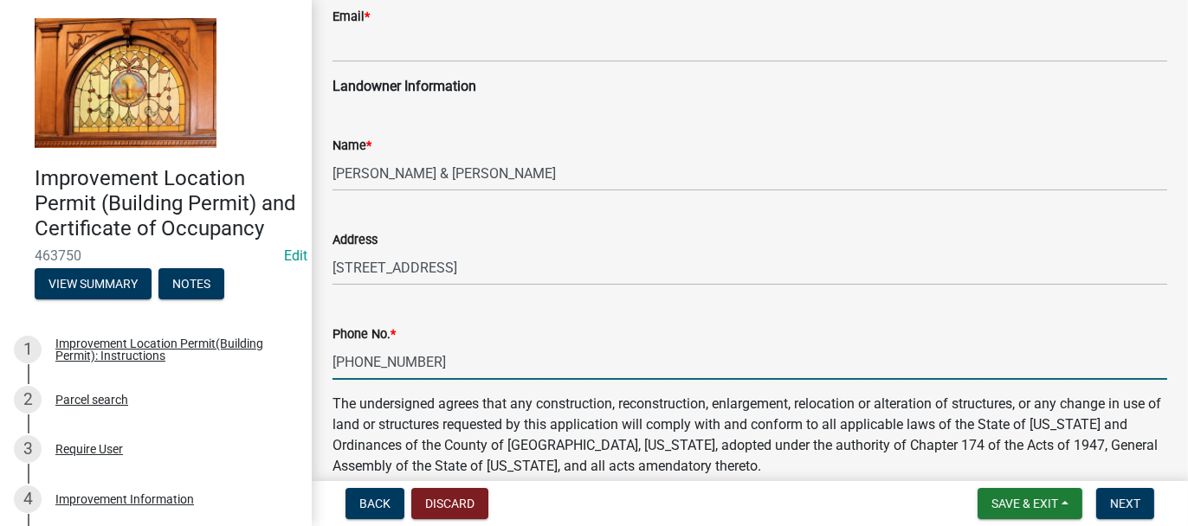
drag, startPoint x: 333, startPoint y: 362, endPoint x: 424, endPoint y: 369, distance: 91.1
click at [424, 369] on input "[PHONE_NUMBER]" at bounding box center [749, 361] width 834 height 35
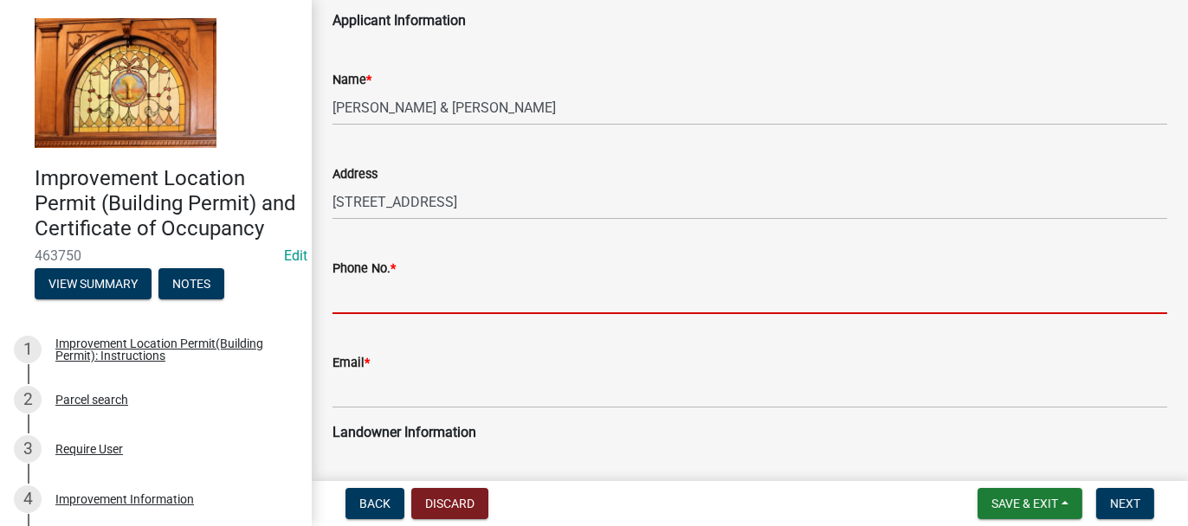
click at [375, 295] on input "Phone No. *" at bounding box center [749, 296] width 834 height 35
paste input "[PHONE_NUMBER]"
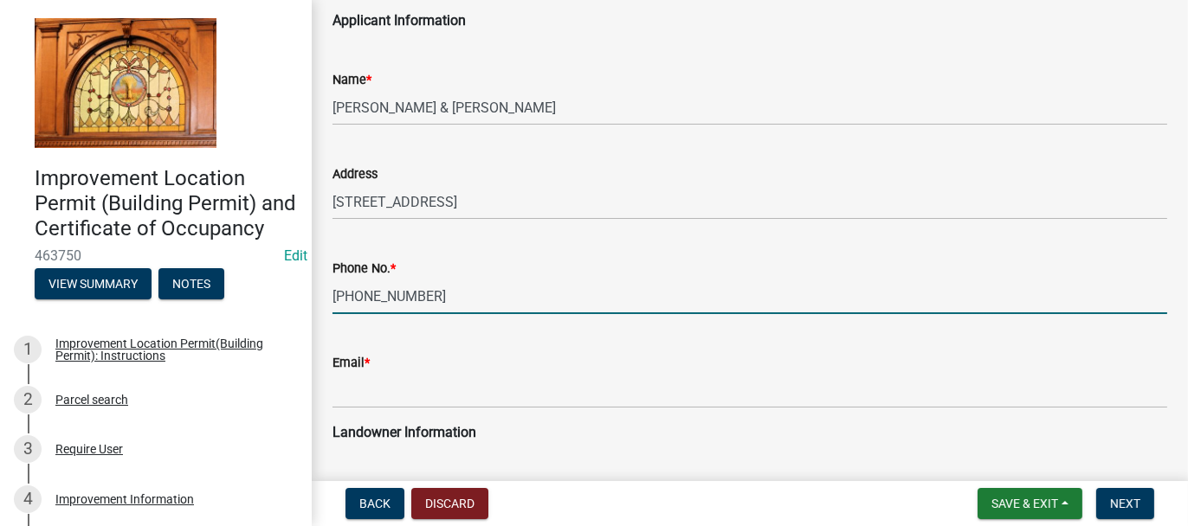
type input "[PHONE_NUMBER]"
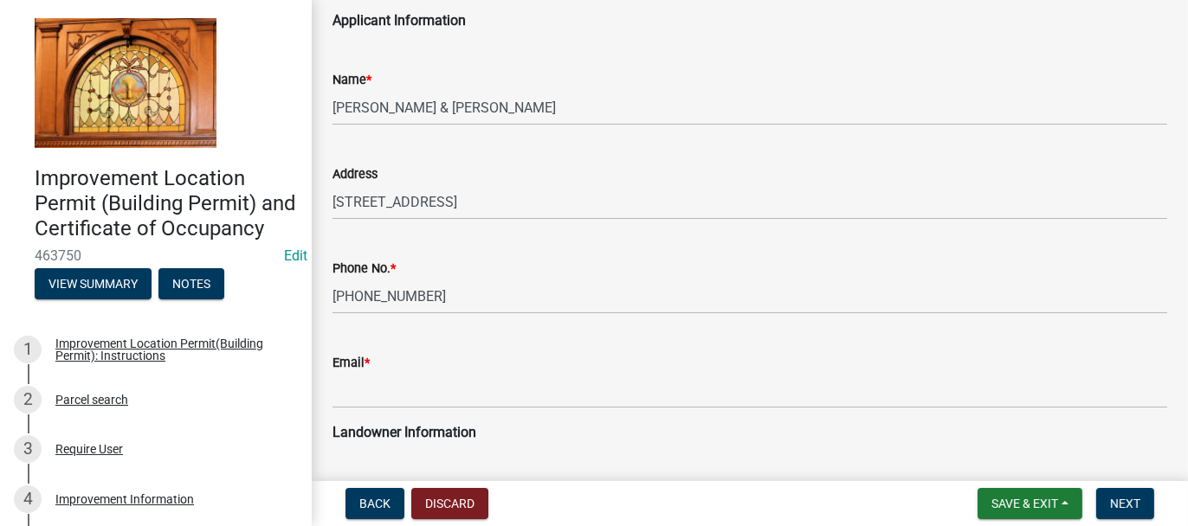
click at [342, 372] on div "Email *" at bounding box center [749, 362] width 834 height 21
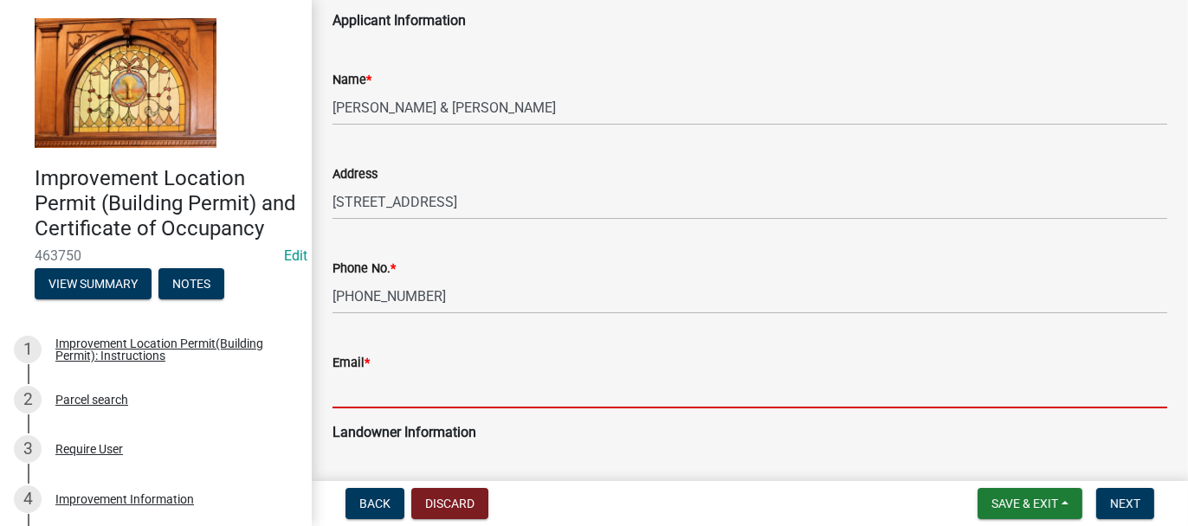
click at [354, 395] on input "Email *" at bounding box center [749, 390] width 834 height 35
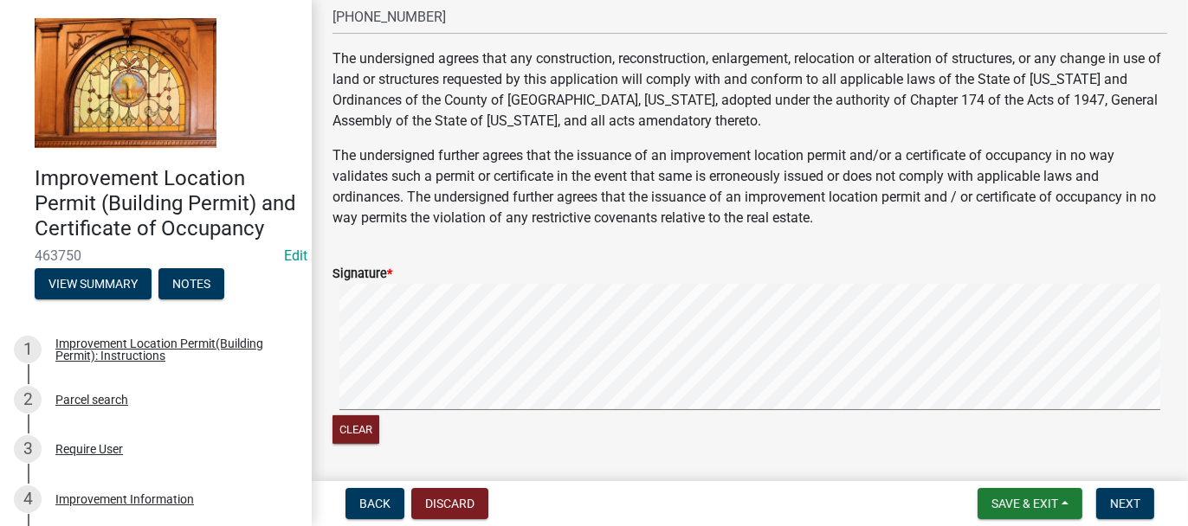
scroll to position [779, 0]
click at [342, 416] on div "Clear" at bounding box center [749, 365] width 834 height 164
click at [377, 410] on signature-pad at bounding box center [749, 349] width 834 height 132
type input "[EMAIL_ADDRESS][DOMAIN_NAME]"
click at [1129, 505] on span "Next" at bounding box center [1125, 504] width 30 height 14
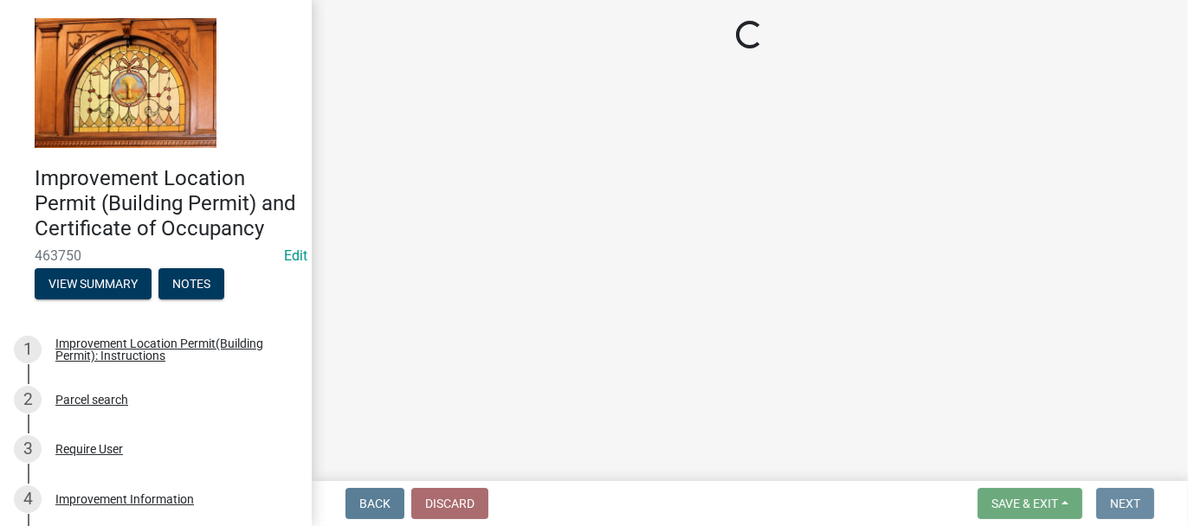
scroll to position [0, 0]
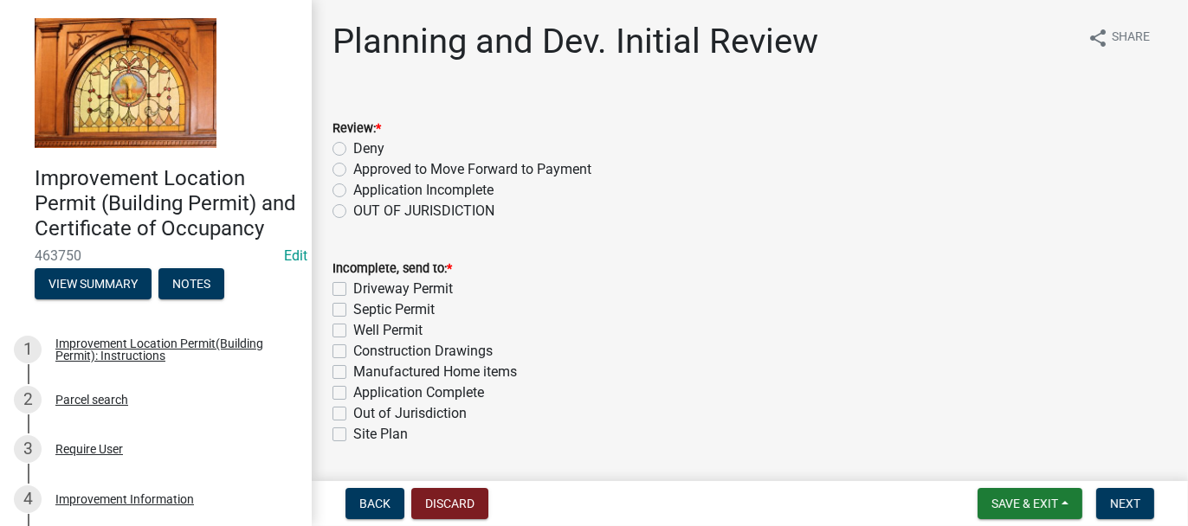
click at [353, 171] on label "Approved to Move Forward to Payment" at bounding box center [472, 169] width 238 height 21
click at [353, 171] on input "Approved to Move Forward to Payment" at bounding box center [358, 164] width 11 height 11
radio input "true"
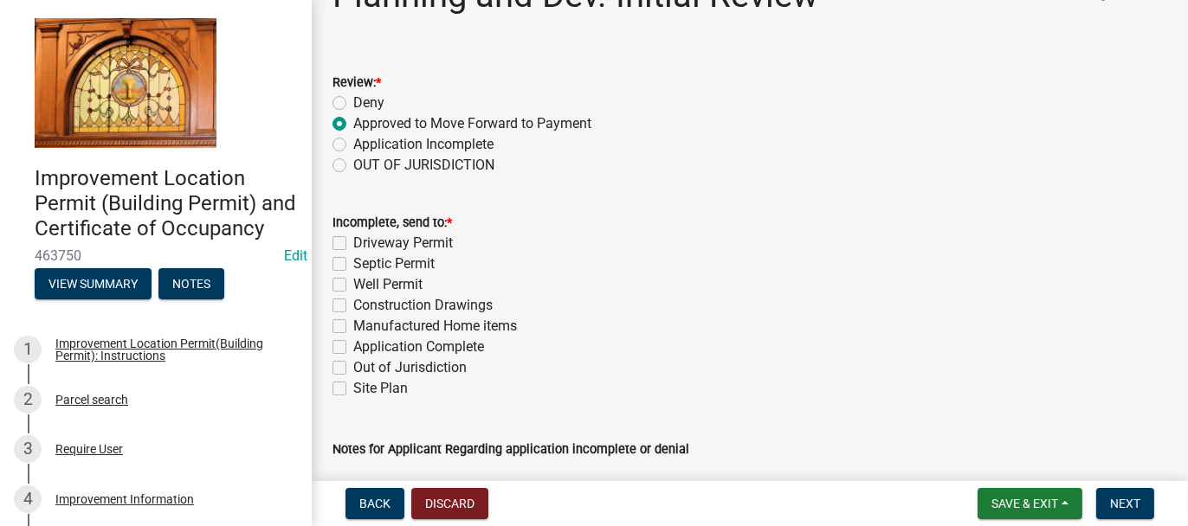
scroll to position [87, 0]
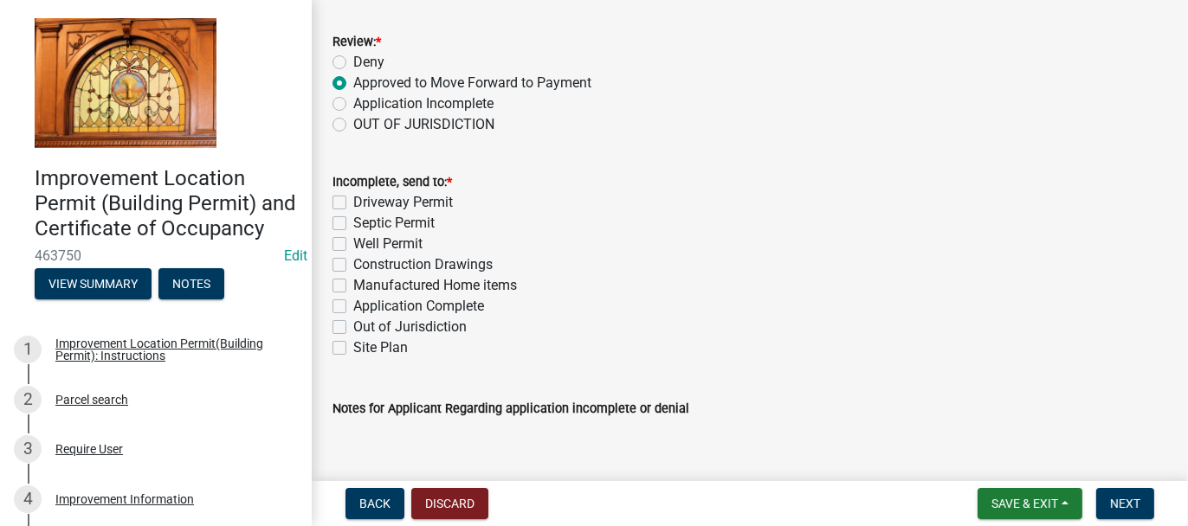
click at [353, 304] on label "Application Complete" at bounding box center [418, 306] width 131 height 21
click at [353, 304] on input "Application Complete" at bounding box center [358, 301] width 11 height 11
checkbox input "true"
checkbox input "false"
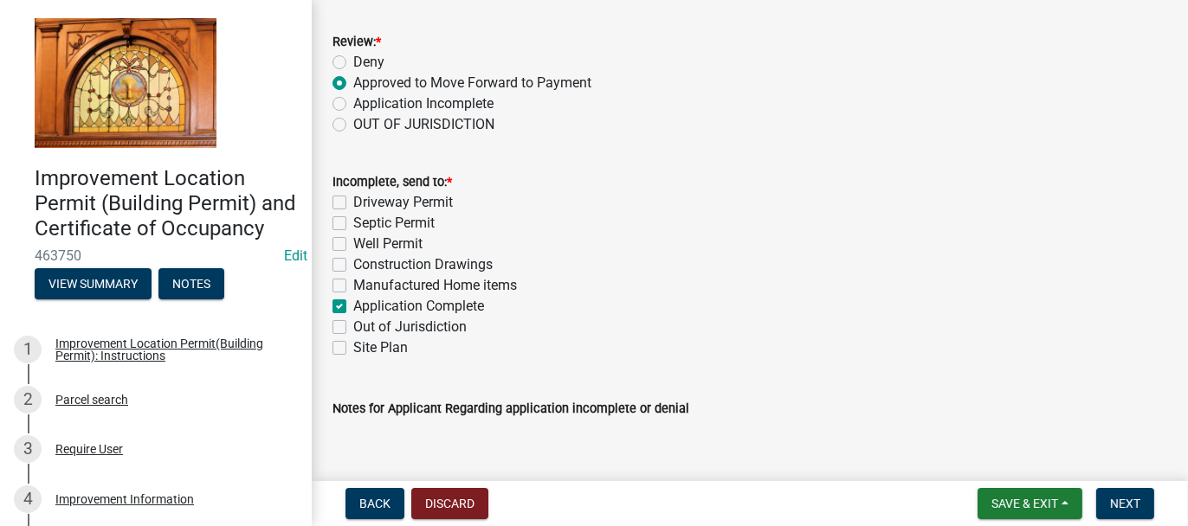
checkbox input "false"
checkbox input "true"
checkbox input "false"
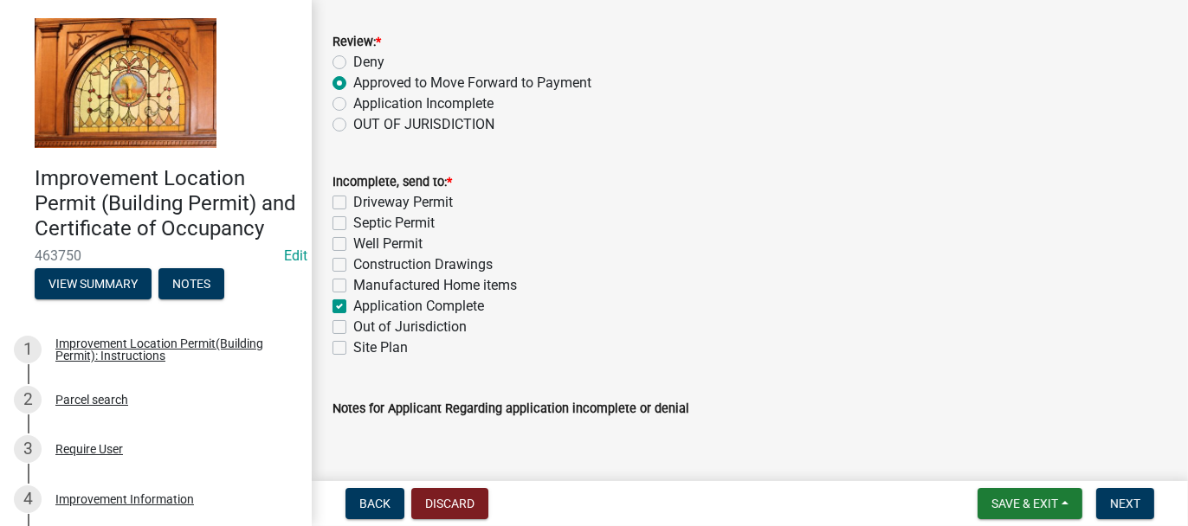
checkbox input "false"
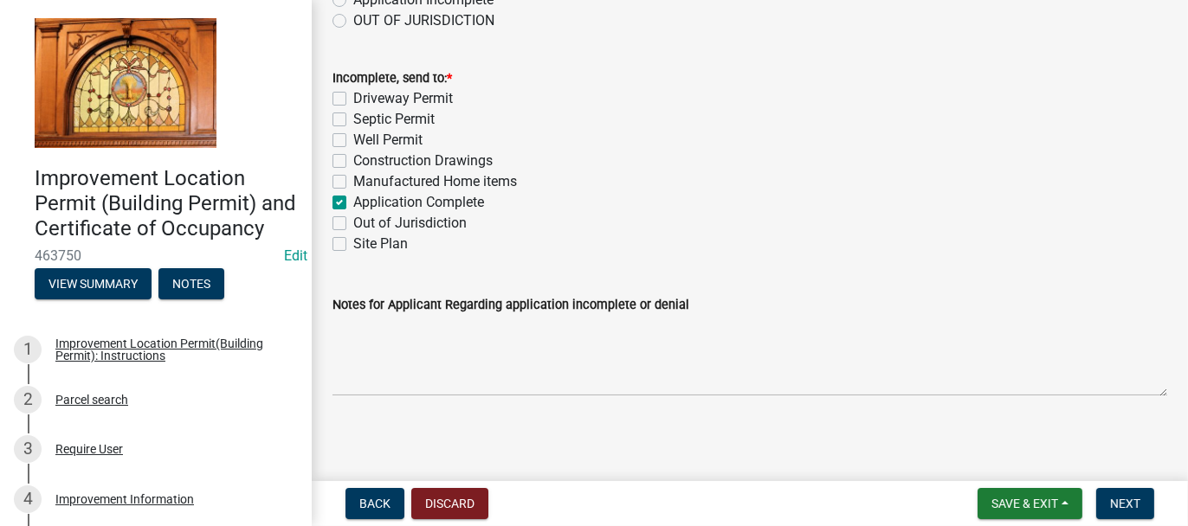
scroll to position [193, 0]
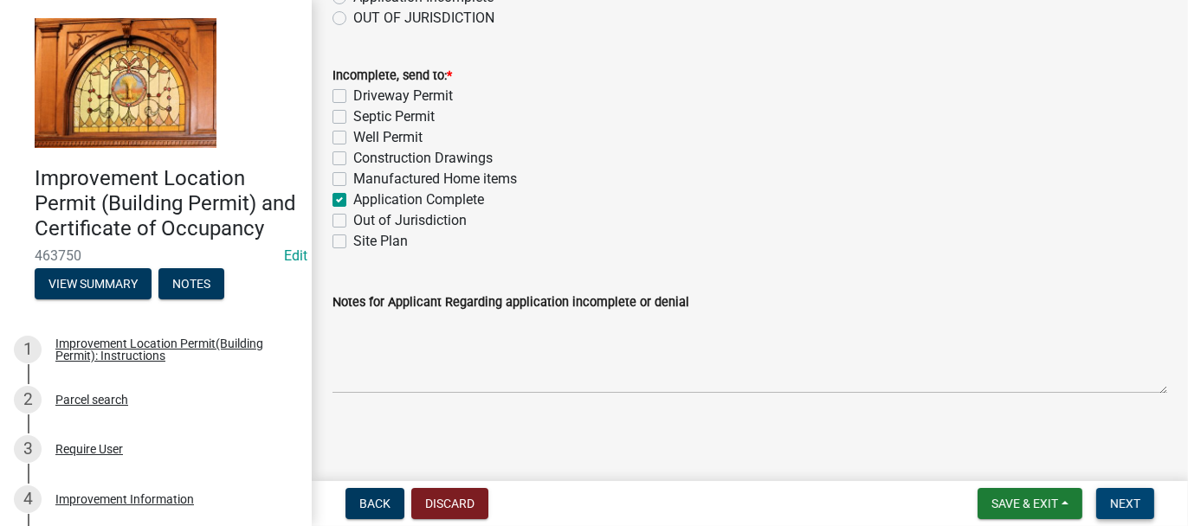
click at [1111, 507] on span "Next" at bounding box center [1125, 504] width 30 height 14
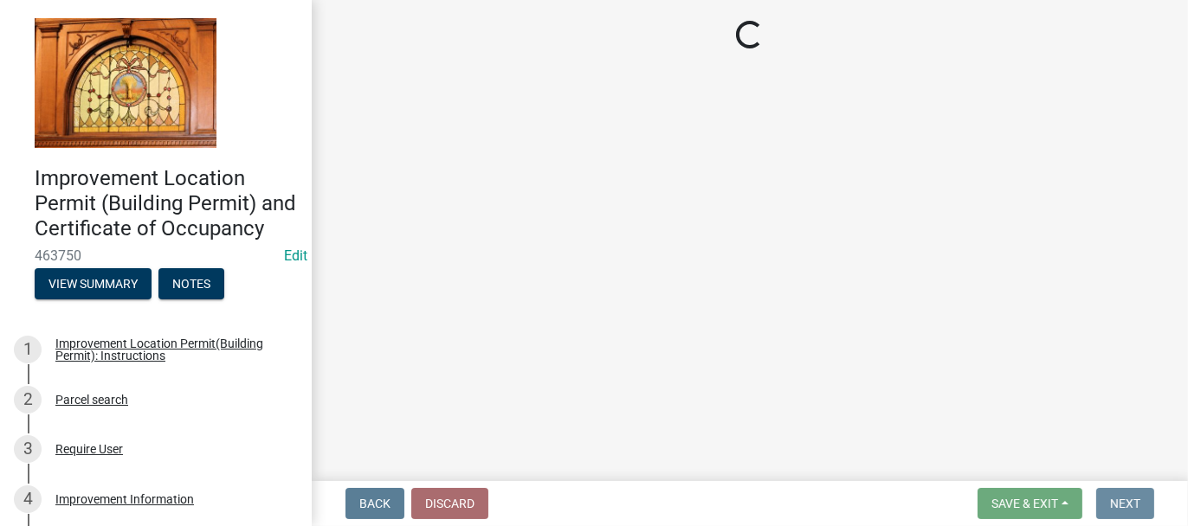
scroll to position [0, 0]
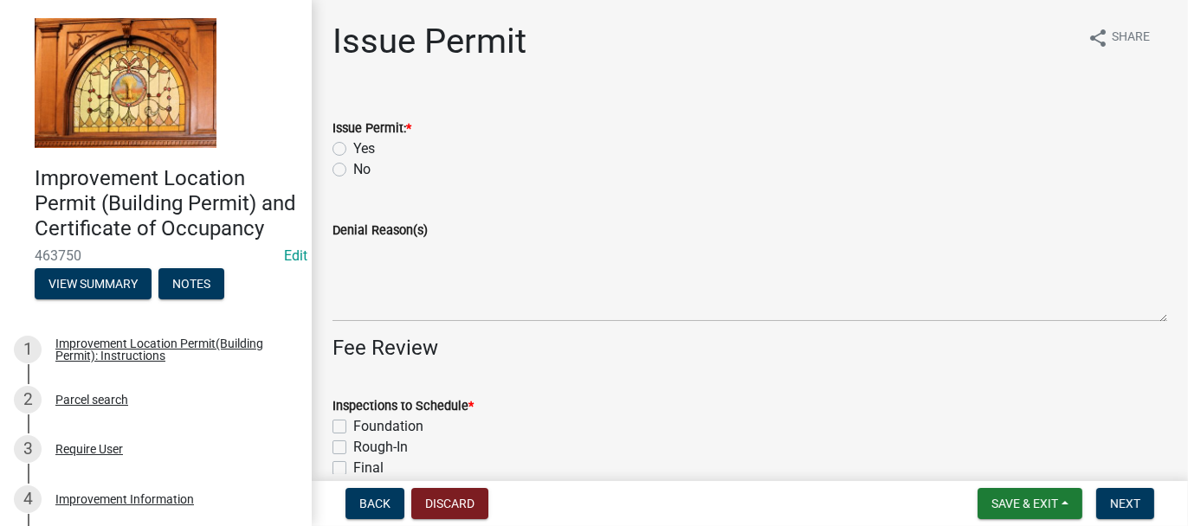
click at [353, 149] on label "Yes" at bounding box center [364, 148] width 22 height 21
click at [353, 149] on input "Yes" at bounding box center [358, 143] width 11 height 11
radio input "true"
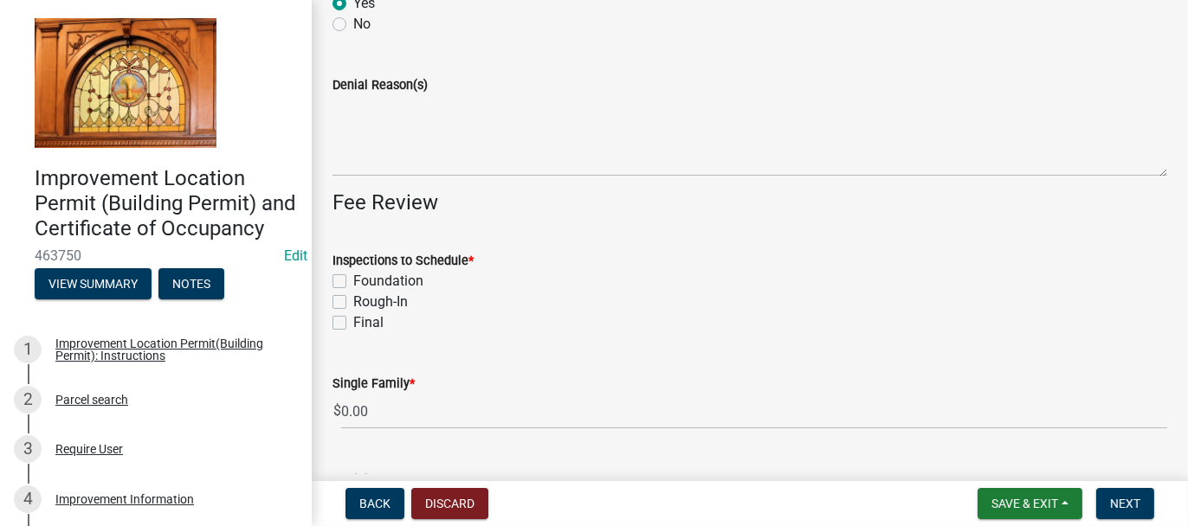
scroll to position [173, 0]
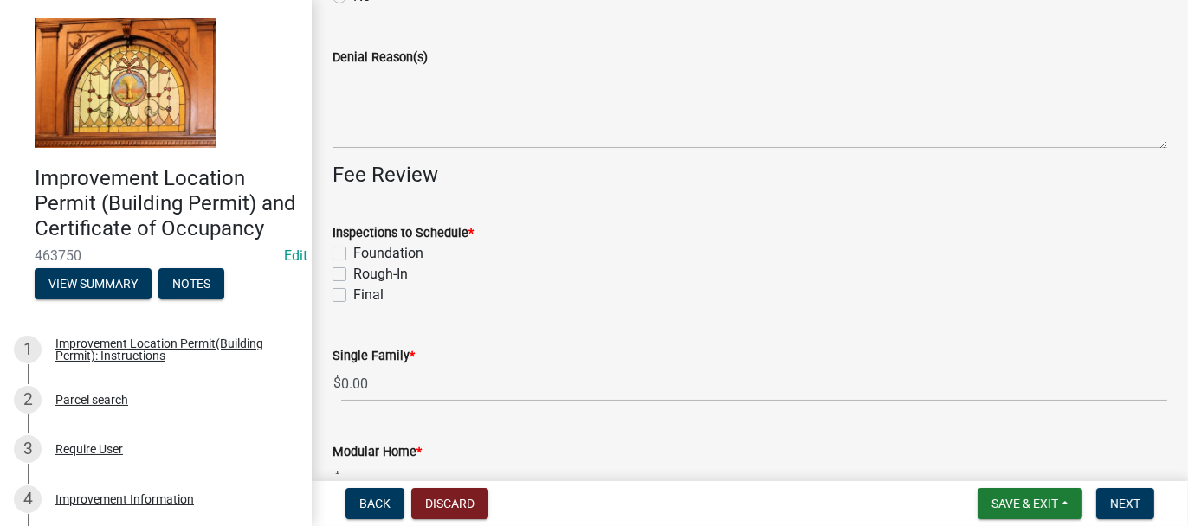
click at [353, 291] on label "Final" at bounding box center [368, 295] width 30 height 21
click at [353, 291] on input "Final" at bounding box center [358, 290] width 11 height 11
checkbox input "true"
checkbox input "false"
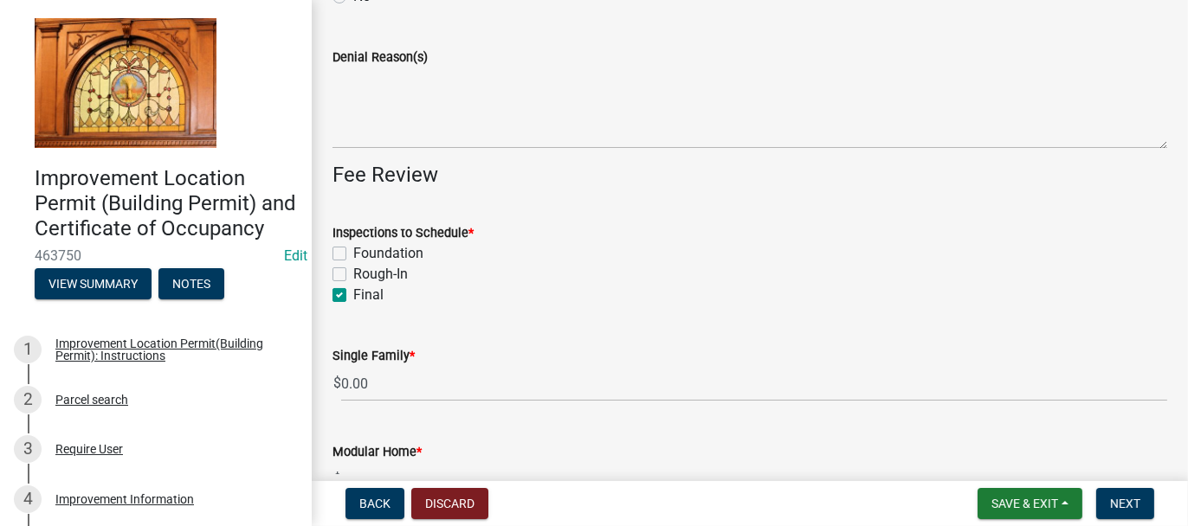
checkbox input "true"
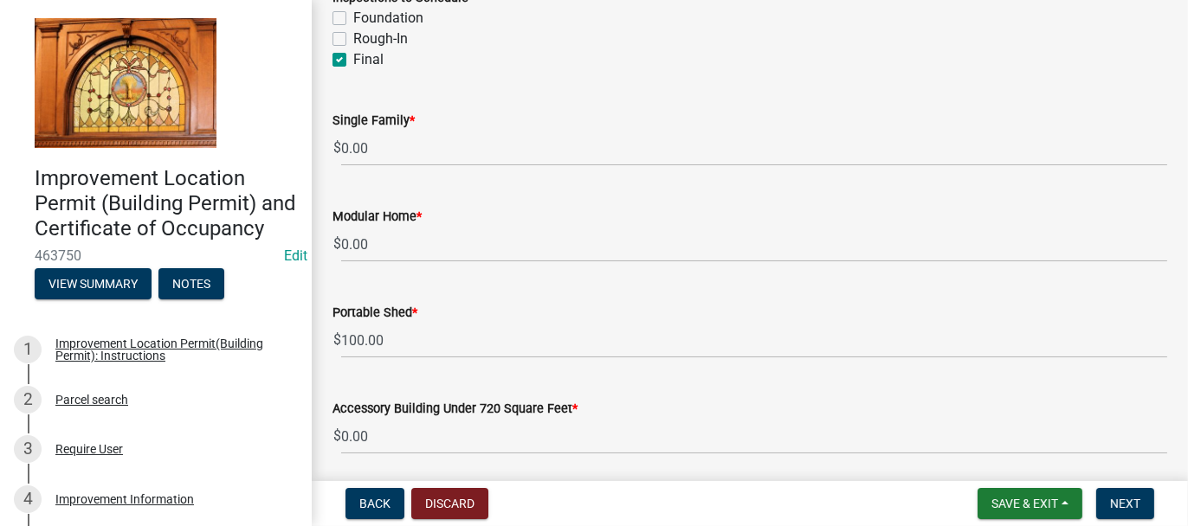
scroll to position [519, 0]
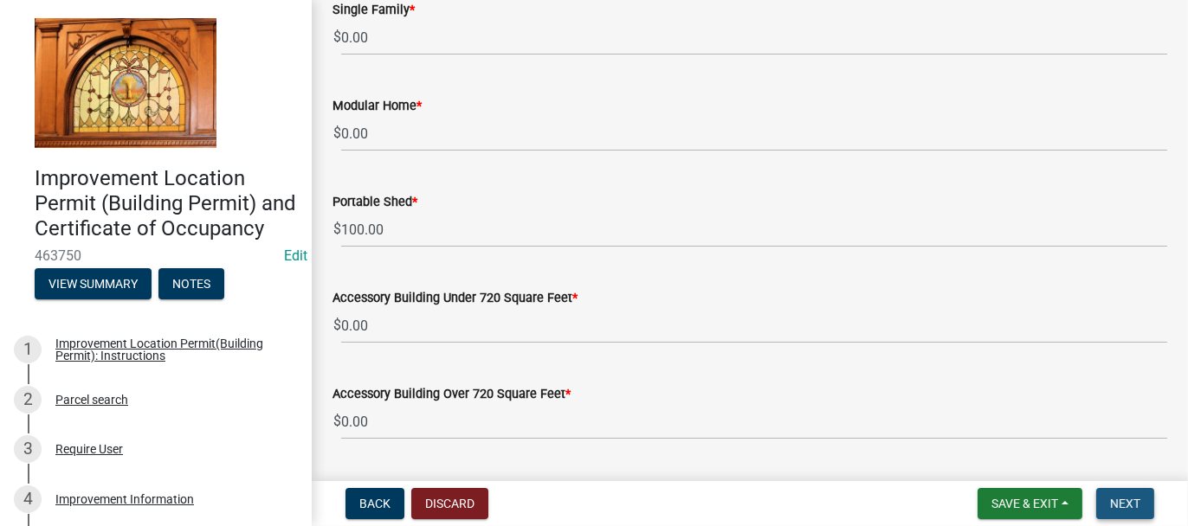
click at [1122, 508] on span "Next" at bounding box center [1125, 504] width 30 height 14
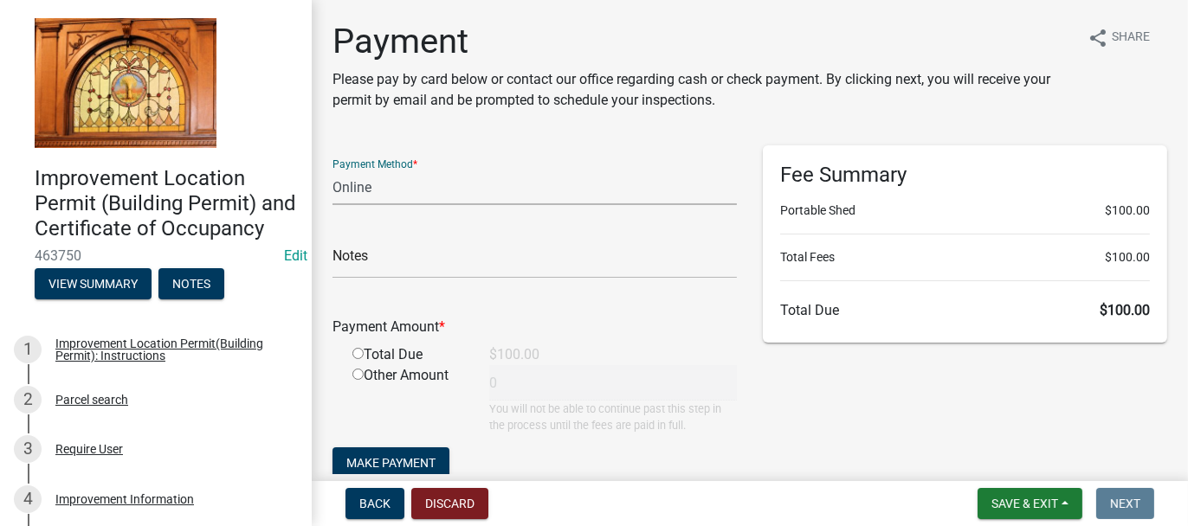
click at [338, 184] on select "Credit Card POS Check Cash Online" at bounding box center [534, 187] width 404 height 35
select select "1: 0"
click at [332, 170] on select "Credit Card POS Check Cash Online" at bounding box center [534, 187] width 404 height 35
click at [351, 267] on input "text" at bounding box center [534, 260] width 404 height 35
type input "2506"
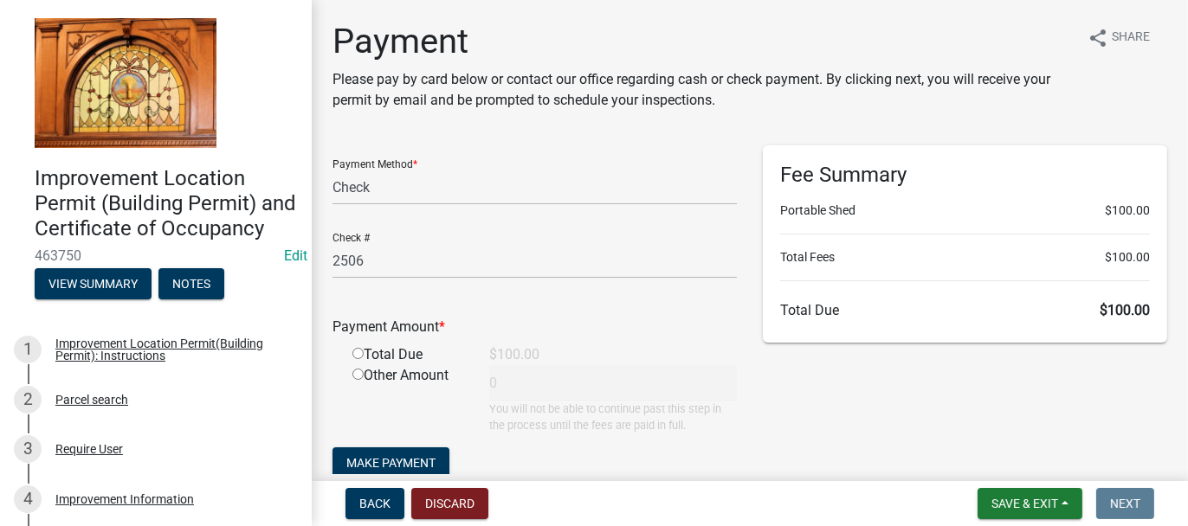
click at [354, 353] on input "radio" at bounding box center [357, 353] width 11 height 11
radio input "true"
type input "100"
click at [394, 461] on span "Make Payment" at bounding box center [390, 463] width 89 height 14
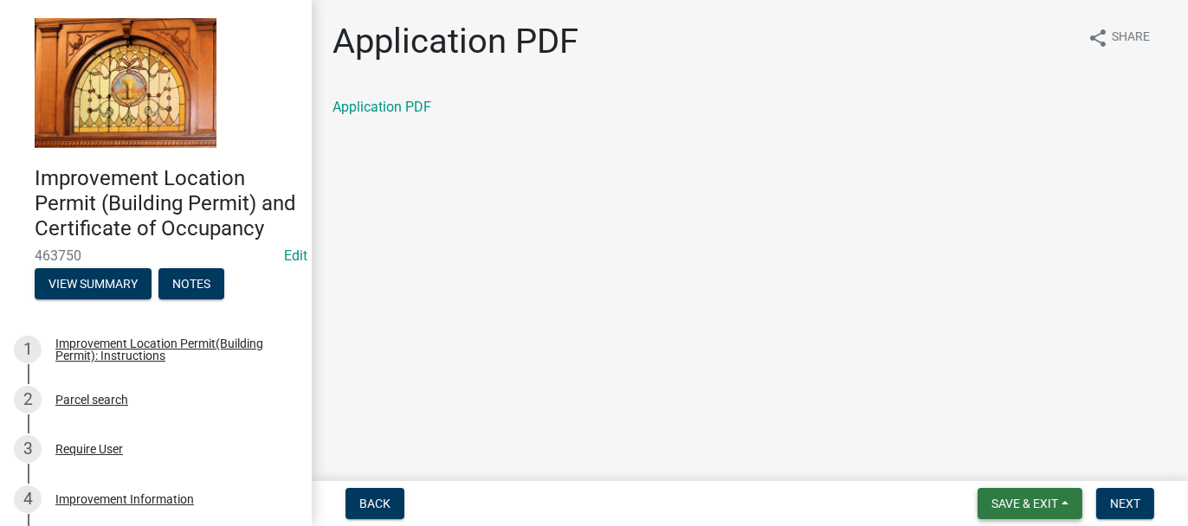
click at [1004, 498] on span "Save & Exit" at bounding box center [1024, 504] width 67 height 14
click at [995, 465] on button "Save & Exit" at bounding box center [1012, 459] width 138 height 42
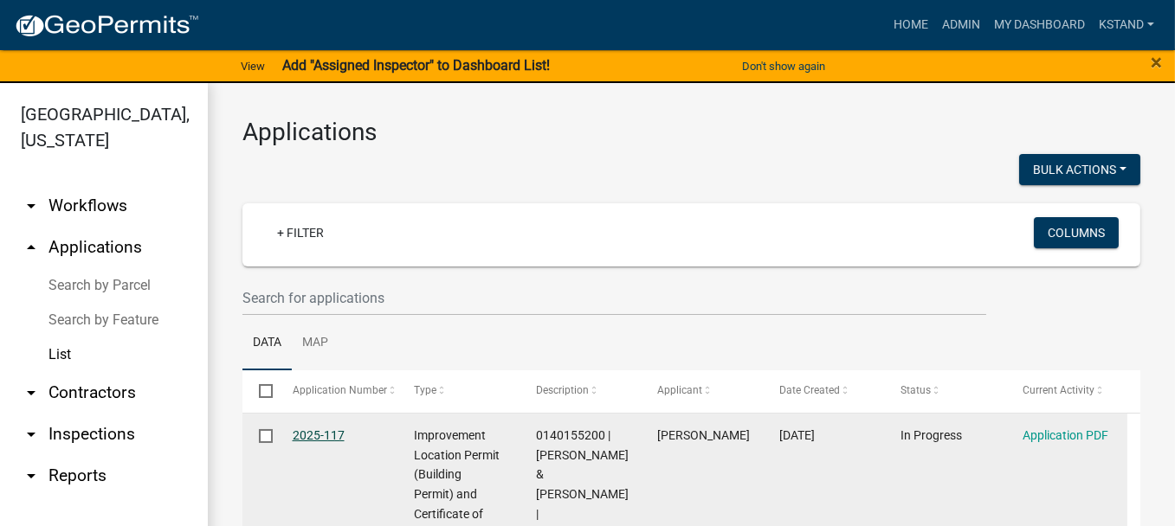
click at [314, 435] on link "2025-117" at bounding box center [319, 435] width 52 height 14
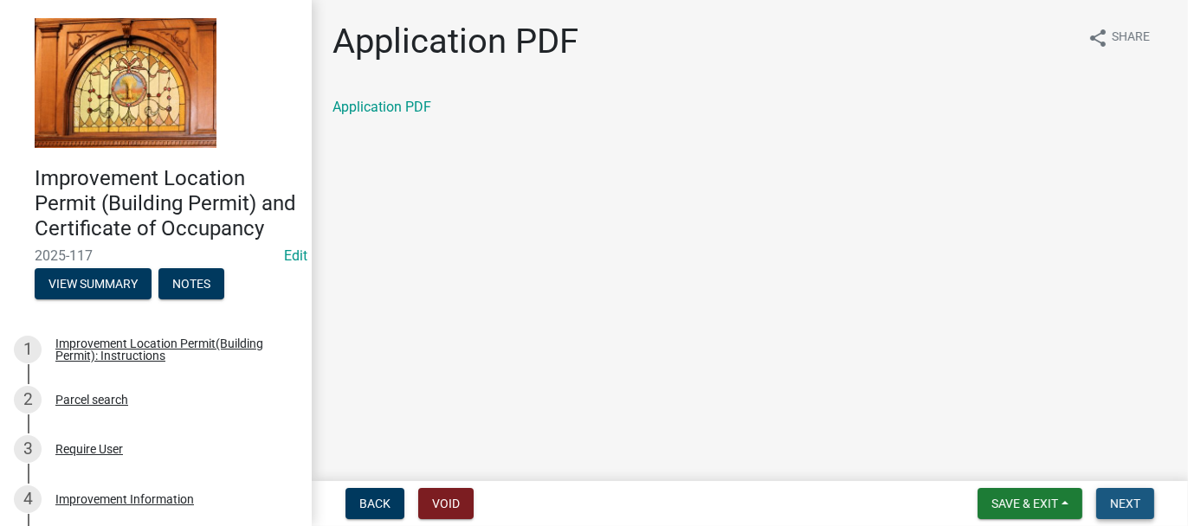
click at [1125, 504] on span "Next" at bounding box center [1125, 504] width 30 height 14
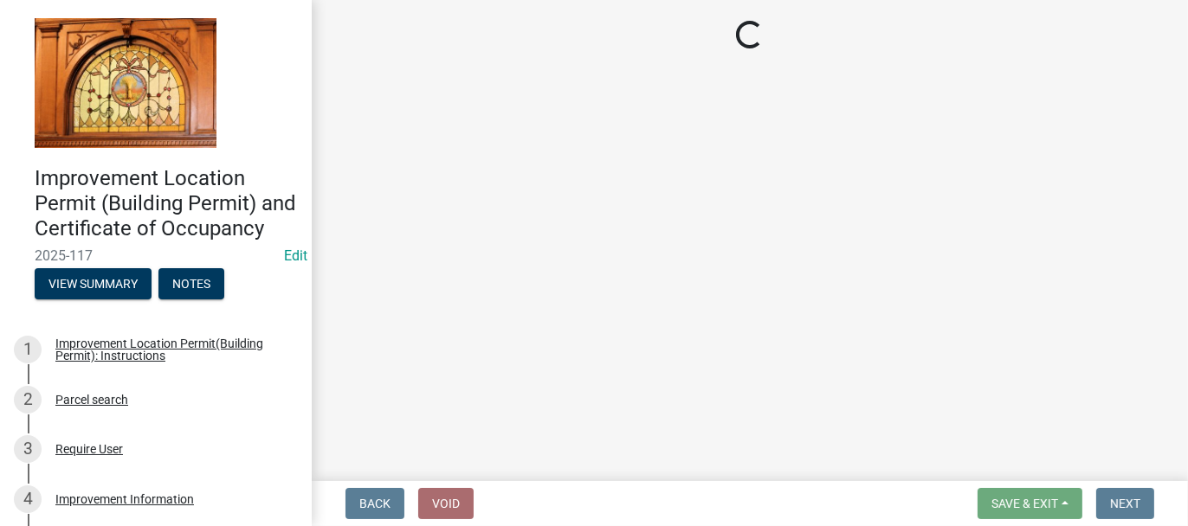
select select "62bb873c-c571-4454-ac8a-8c216551e2a3"
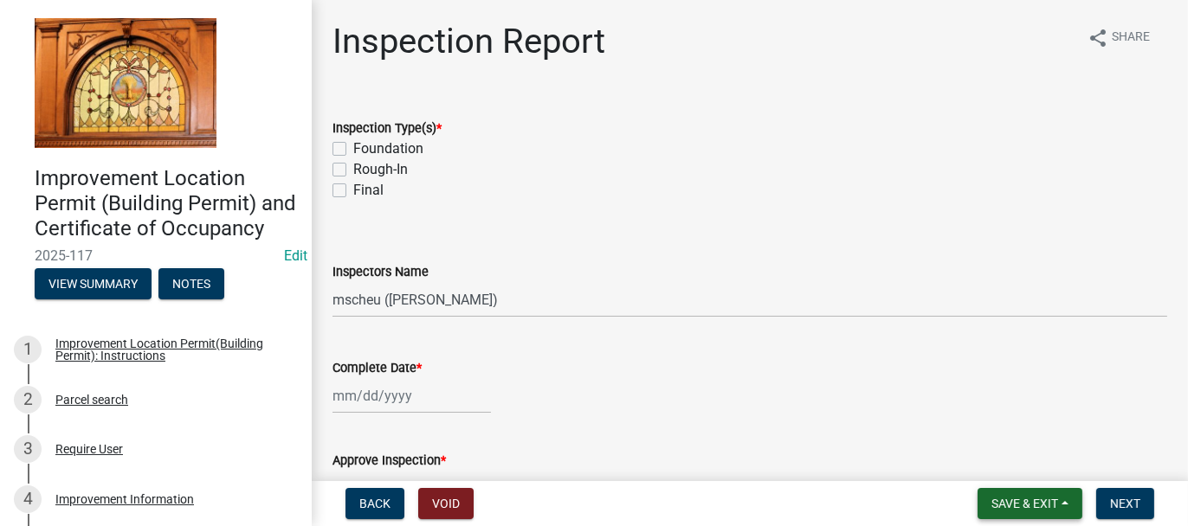
click at [994, 505] on span "Save & Exit" at bounding box center [1024, 504] width 67 height 14
click at [988, 469] on button "Save & Exit" at bounding box center [1012, 459] width 138 height 42
